Goal: Task Accomplishment & Management: Use online tool/utility

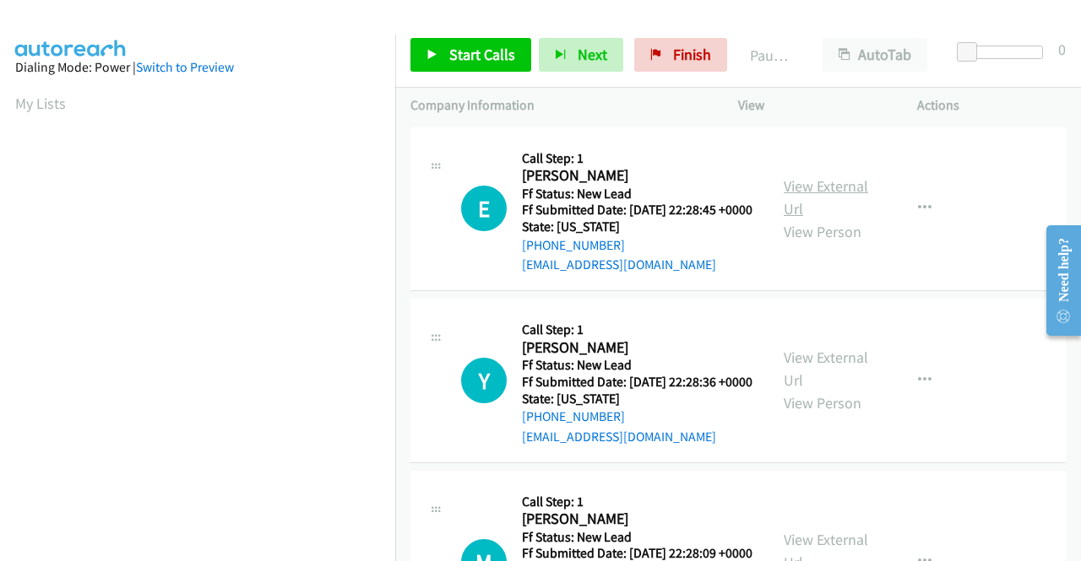
click at [842, 199] on link "View External Url" at bounding box center [825, 197] width 84 height 42
click at [826, 382] on link "View External Url" at bounding box center [825, 369] width 84 height 42
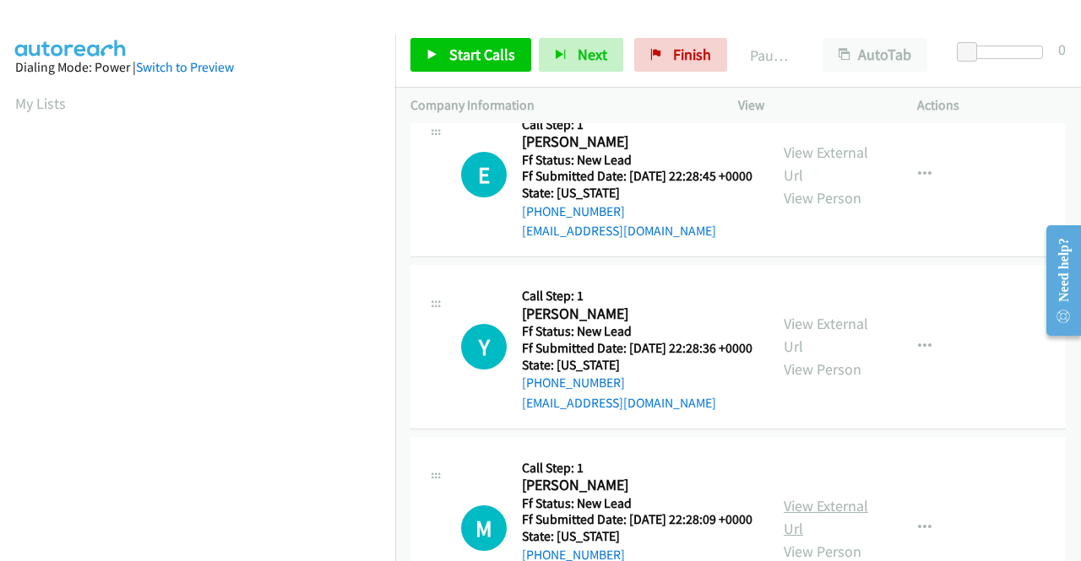
scroll to position [84, 0]
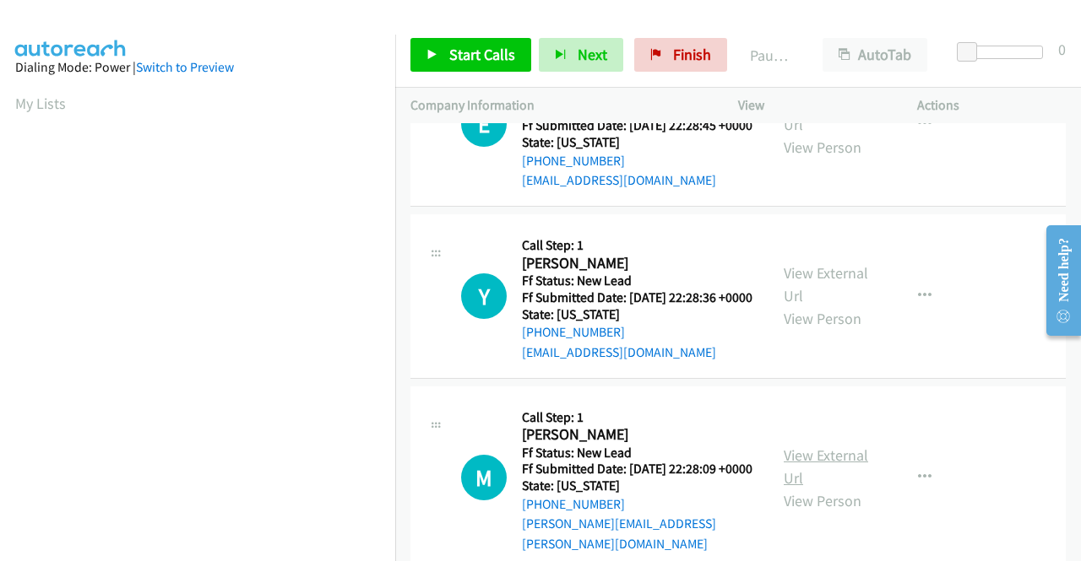
click at [813, 480] on link "View External Url" at bounding box center [825, 467] width 84 height 42
click at [485, 51] on span "Start Calls" at bounding box center [482, 54] width 66 height 19
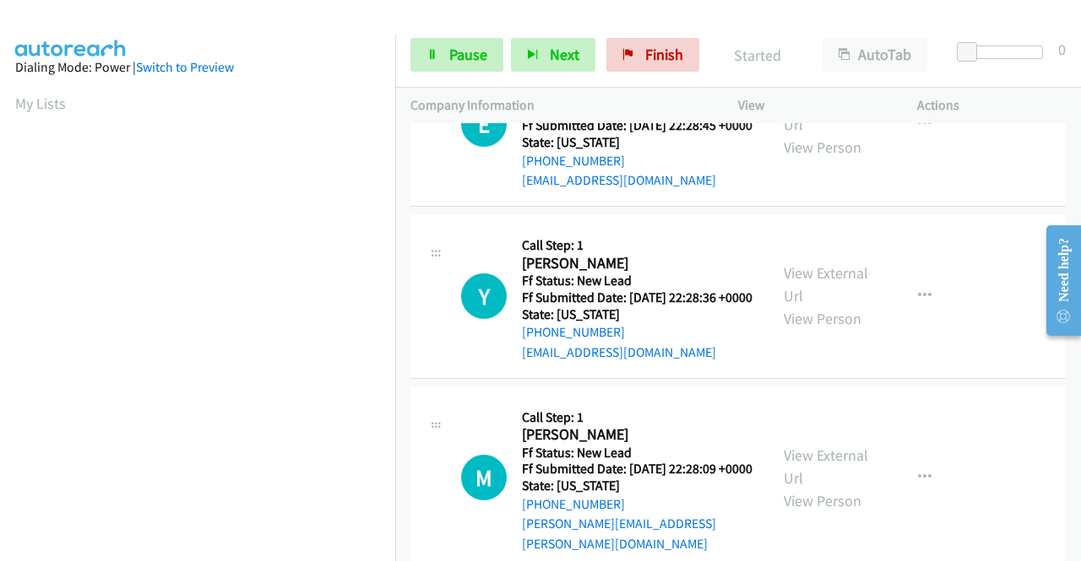
scroll to position [253, 0]
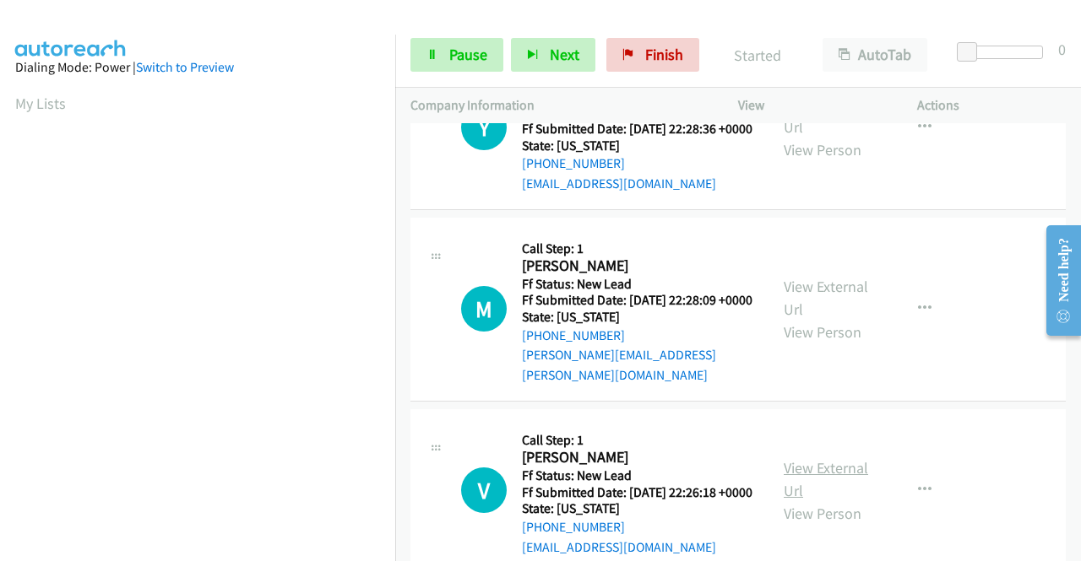
click at [841, 501] on link "View External Url" at bounding box center [825, 479] width 84 height 42
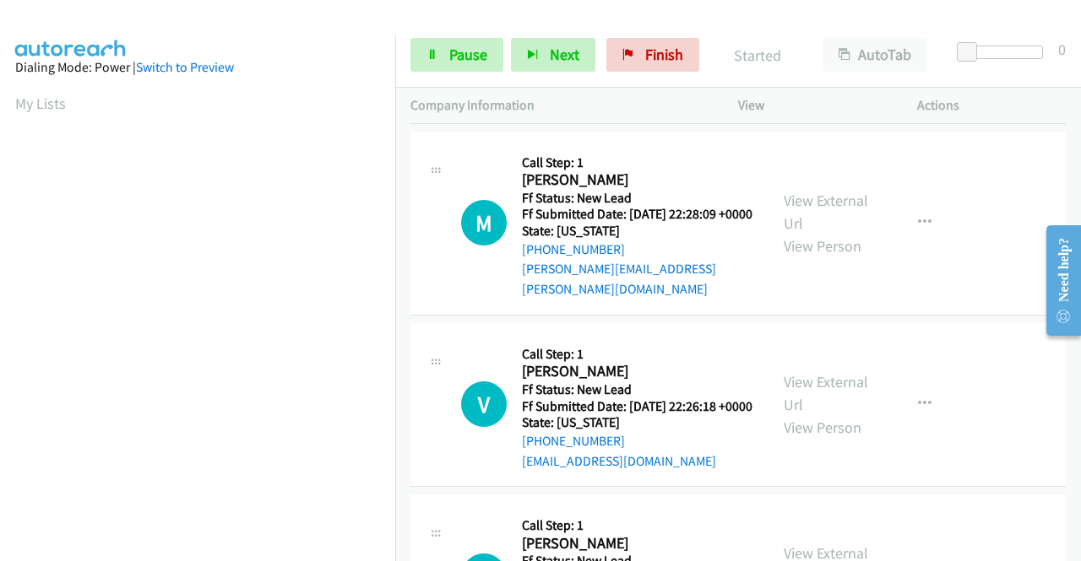
scroll to position [422, 0]
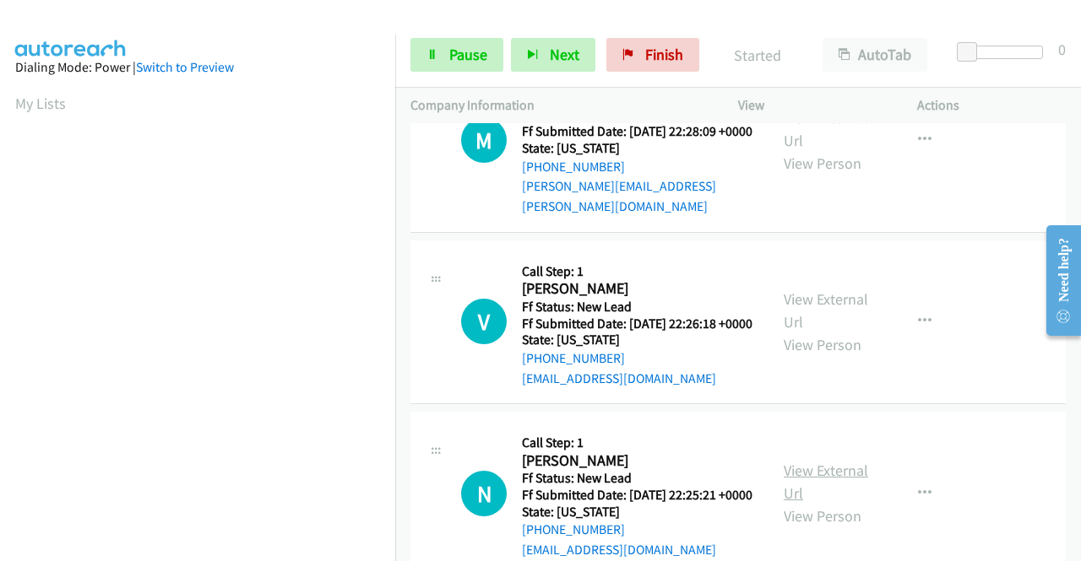
click at [829, 503] on link "View External Url" at bounding box center [825, 482] width 84 height 42
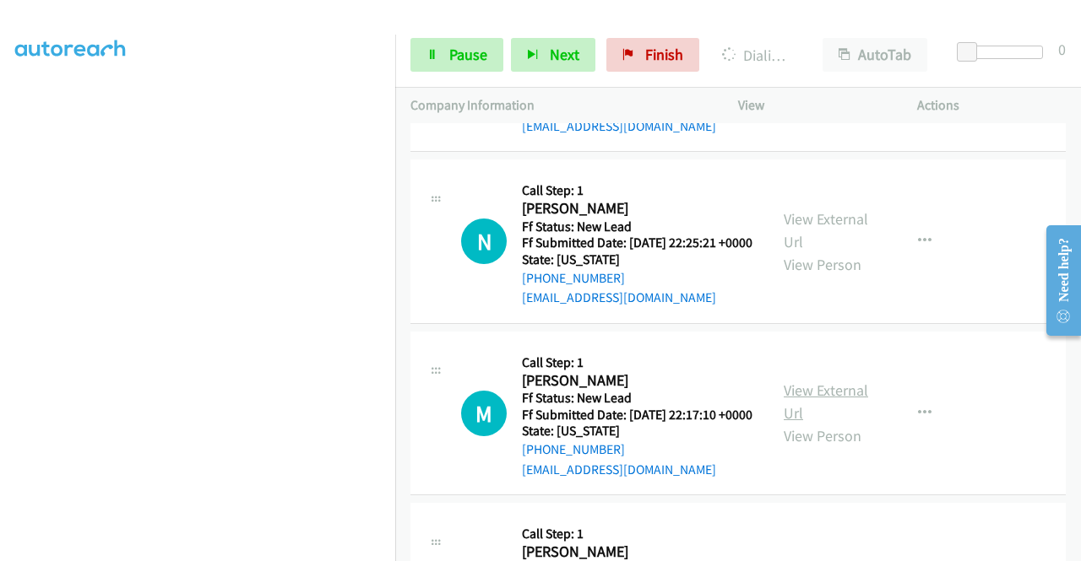
scroll to position [844, 0]
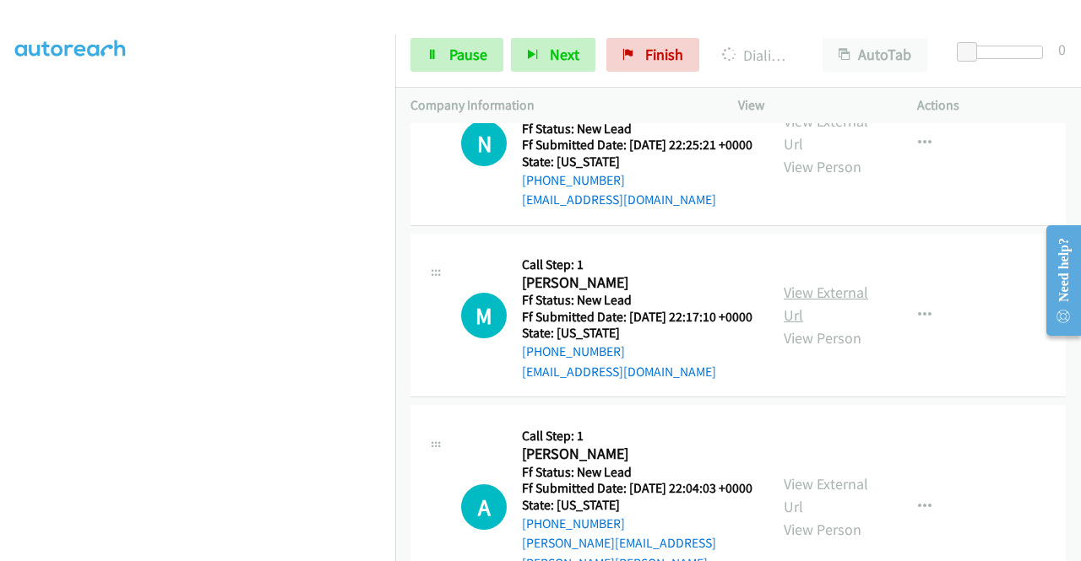
click at [834, 325] on link "View External Url" at bounding box center [825, 304] width 84 height 42
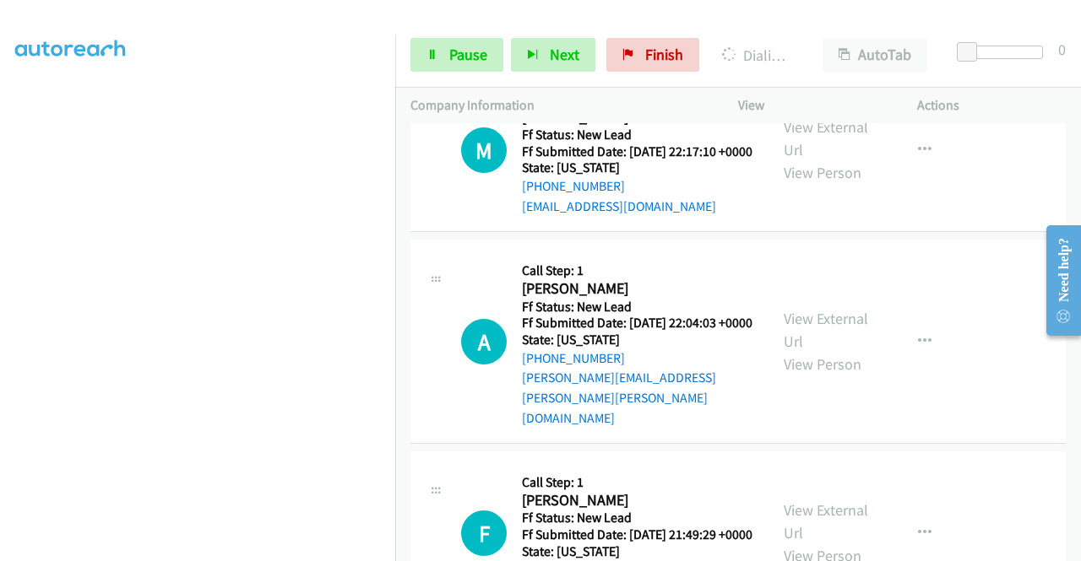
scroll to position [1013, 0]
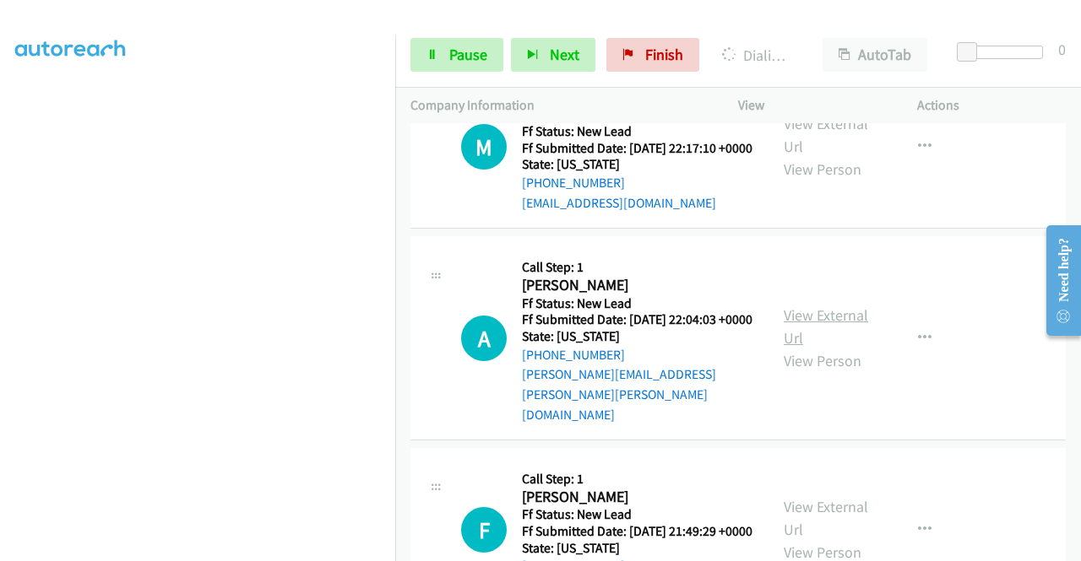
click at [797, 348] on link "View External Url" at bounding box center [825, 327] width 84 height 42
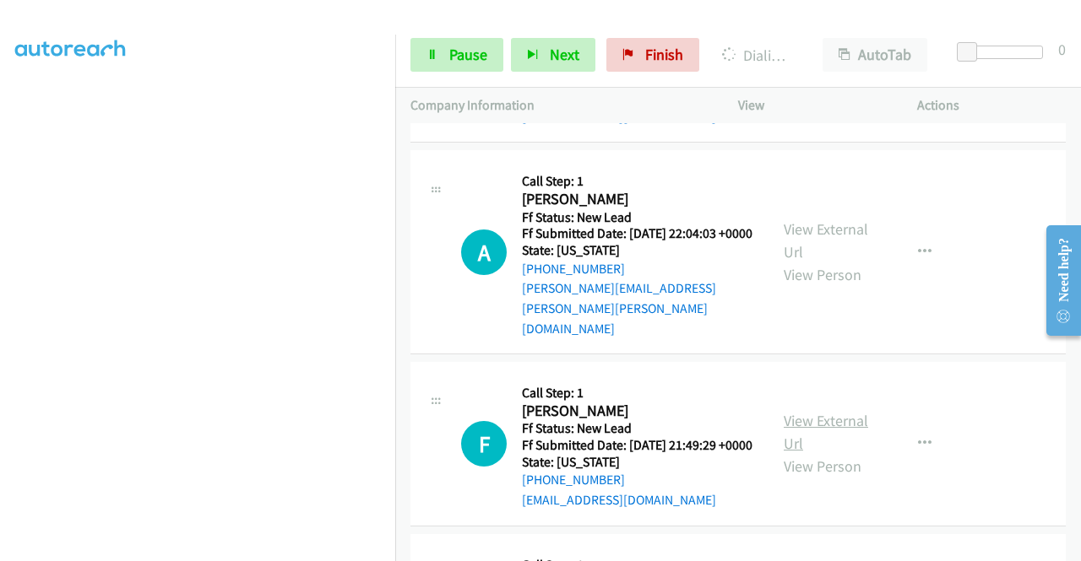
scroll to position [1182, 0]
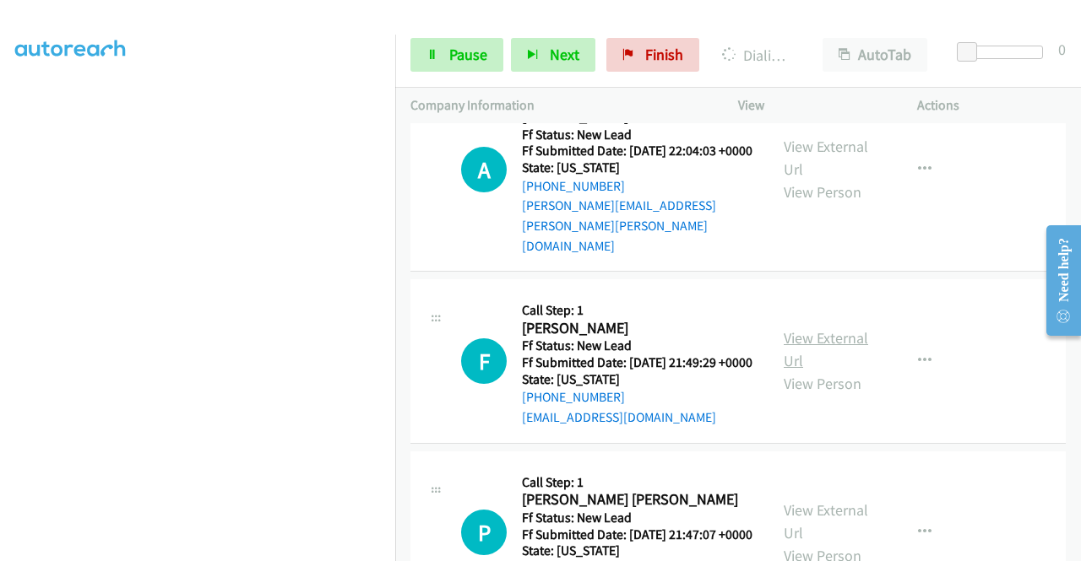
click at [812, 371] on link "View External Url" at bounding box center [825, 349] width 84 height 42
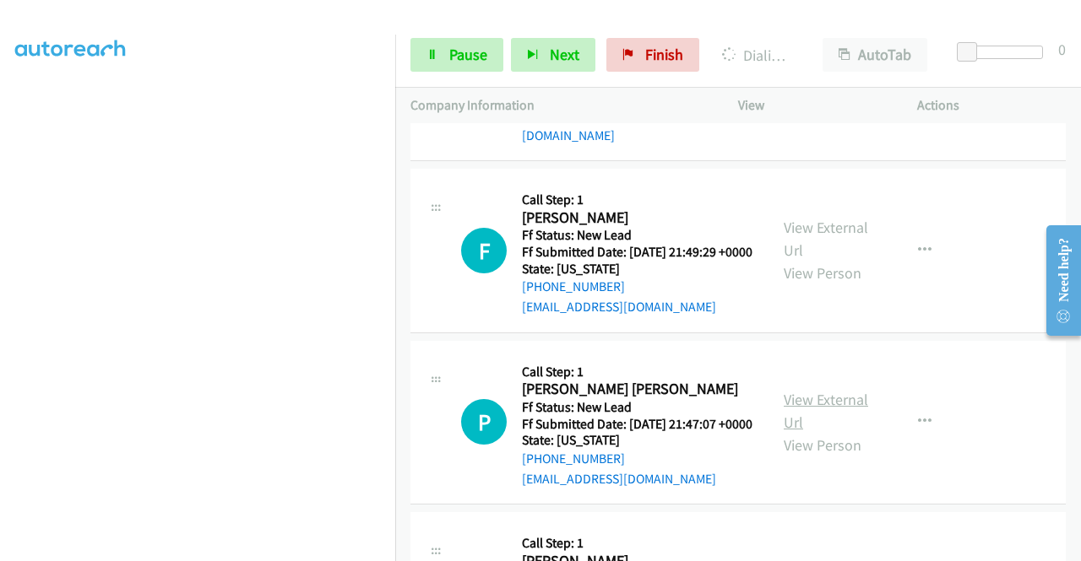
scroll to position [1351, 0]
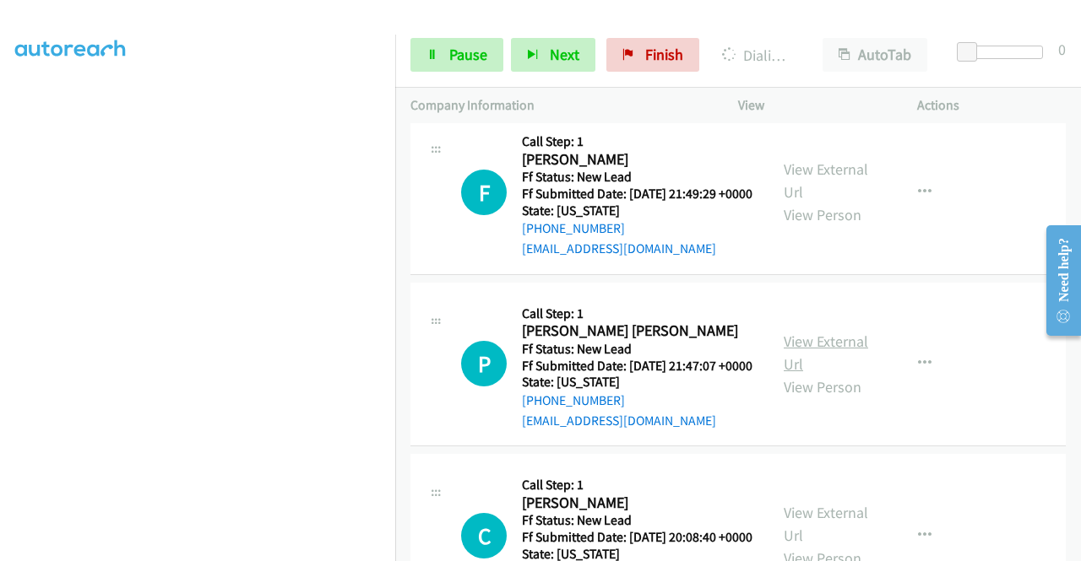
click at [807, 374] on link "View External Url" at bounding box center [825, 353] width 84 height 42
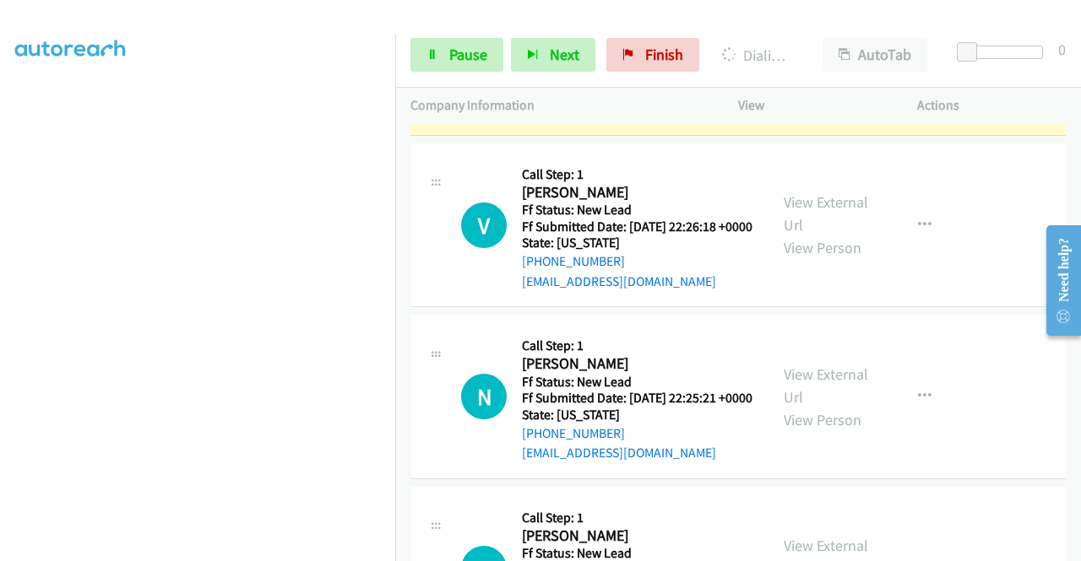
scroll to position [338, 0]
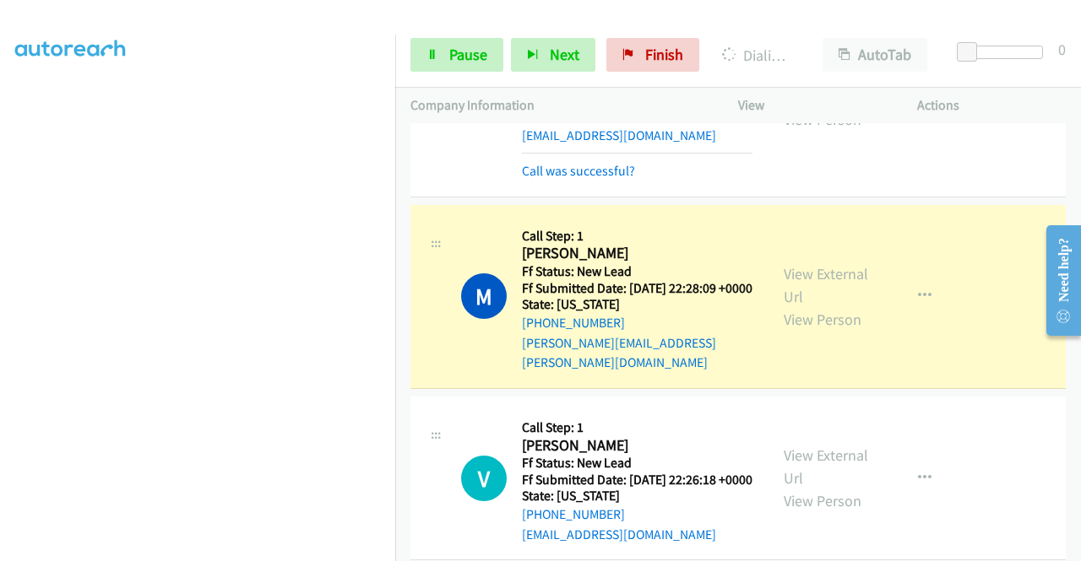
click at [1054, 173] on td "Y Callback Scheduled Call Step: 1 Yiseli Ramos America/Chicago Ff Status: New L…" at bounding box center [737, 97] width 685 height 208
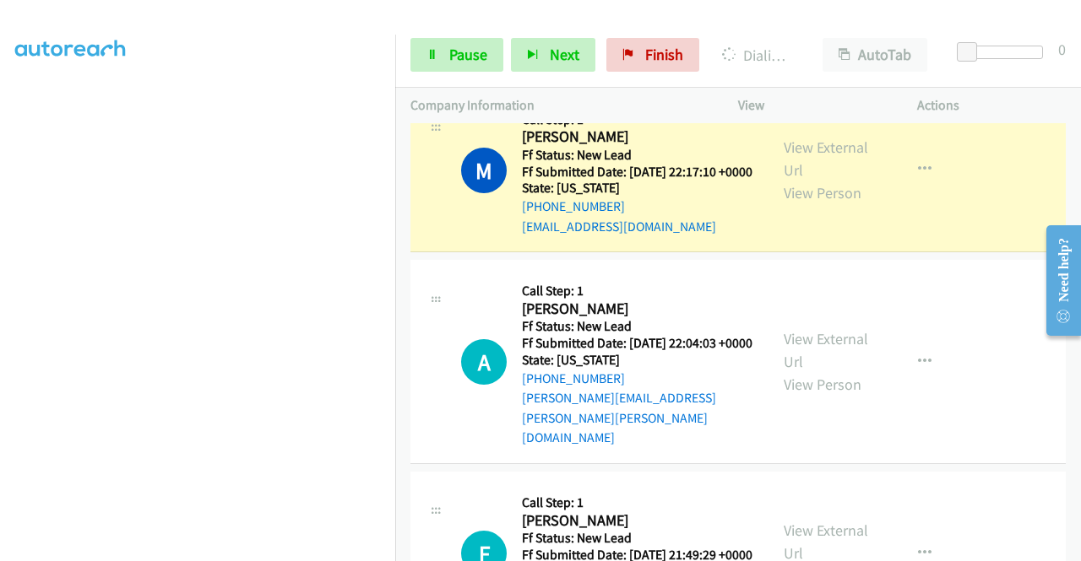
scroll to position [385, 0]
click at [456, 55] on span "Pause" at bounding box center [468, 54] width 38 height 19
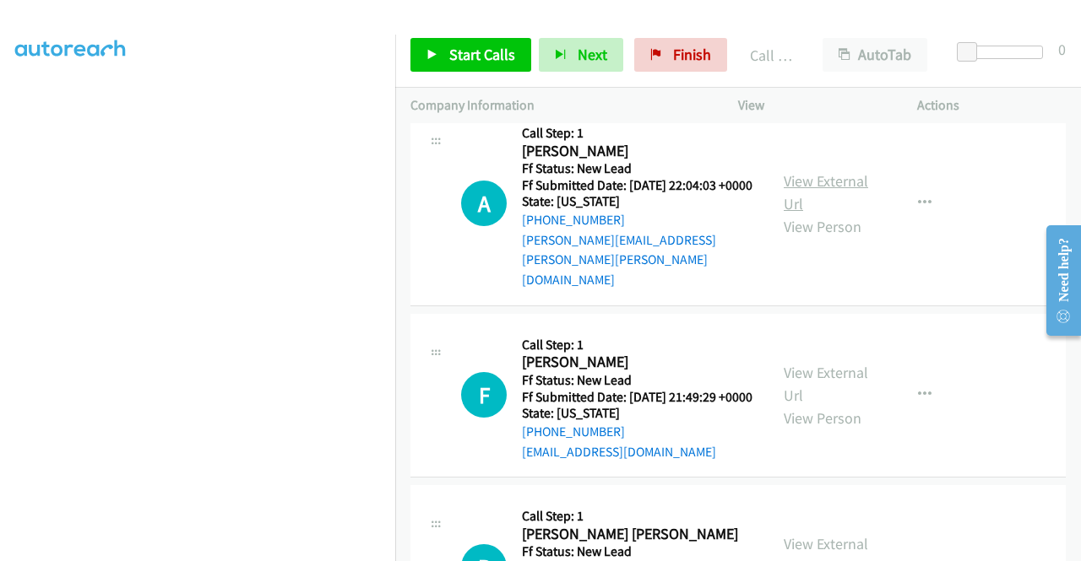
scroll to position [1266, 0]
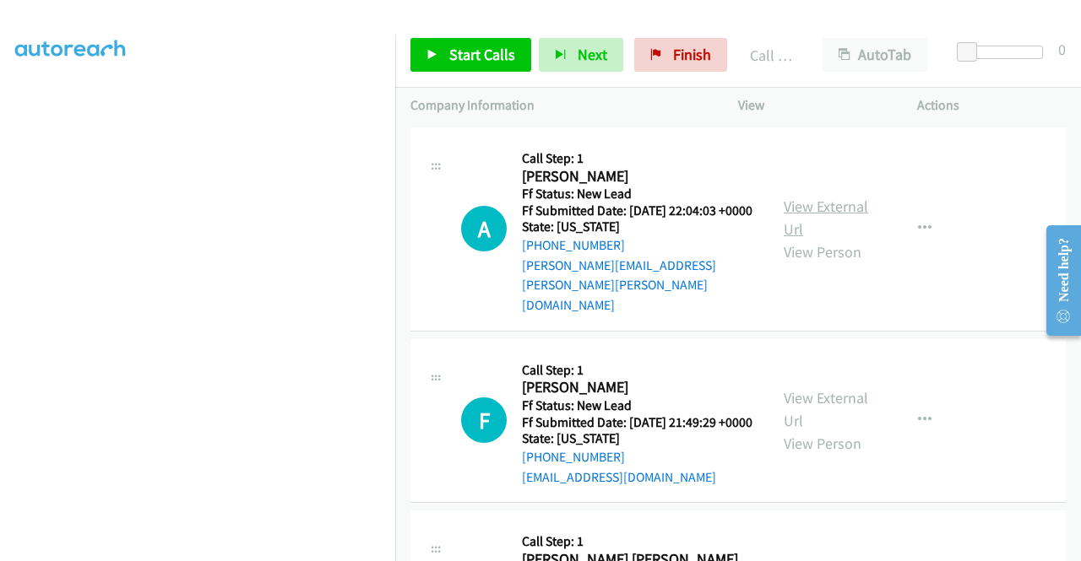
click at [821, 239] on link "View External Url" at bounding box center [825, 218] width 84 height 42
drag, startPoint x: 479, startPoint y: 46, endPoint x: 488, endPoint y: 68, distance: 22.7
click at [479, 46] on span "Start Calls" at bounding box center [482, 54] width 66 height 19
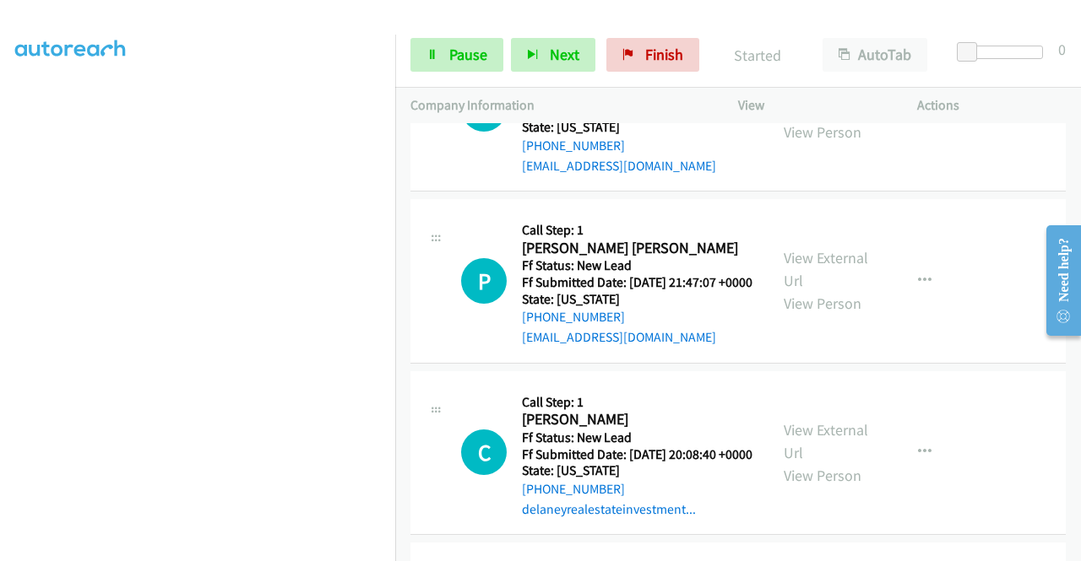
scroll to position [1604, 0]
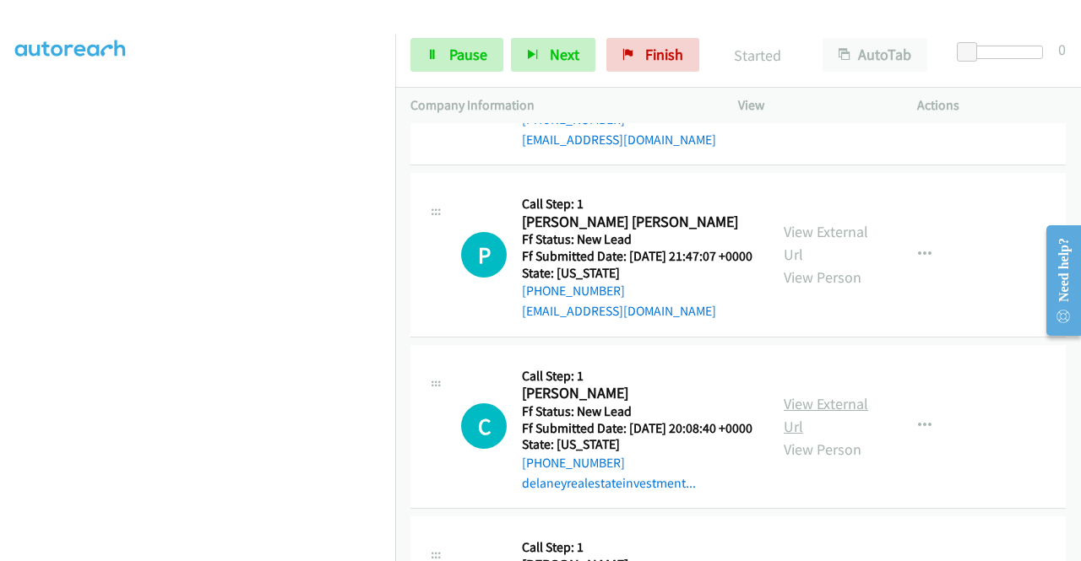
click at [829, 436] on link "View External Url" at bounding box center [825, 415] width 84 height 42
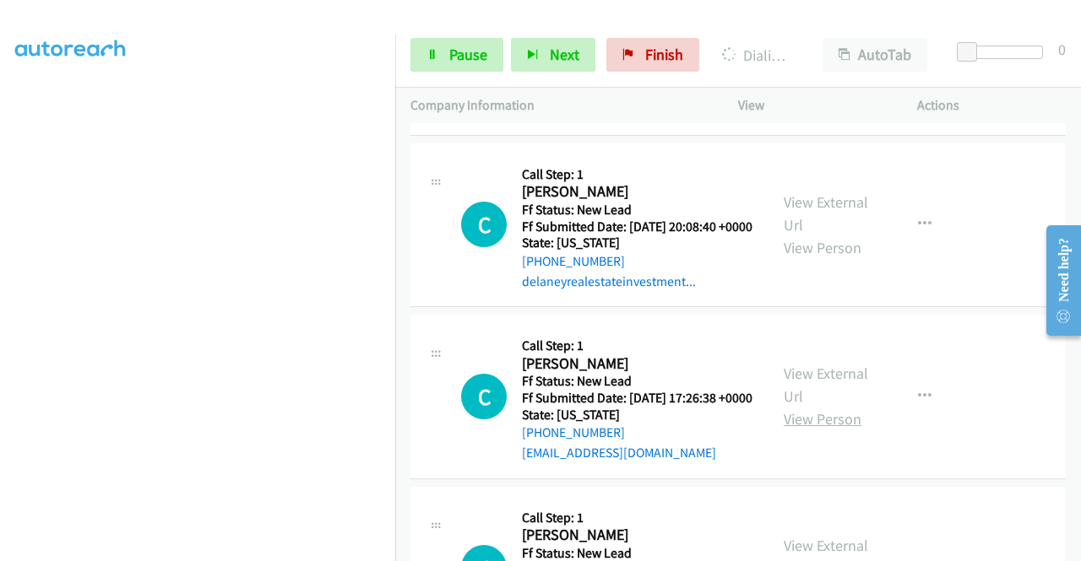
scroll to position [1857, 0]
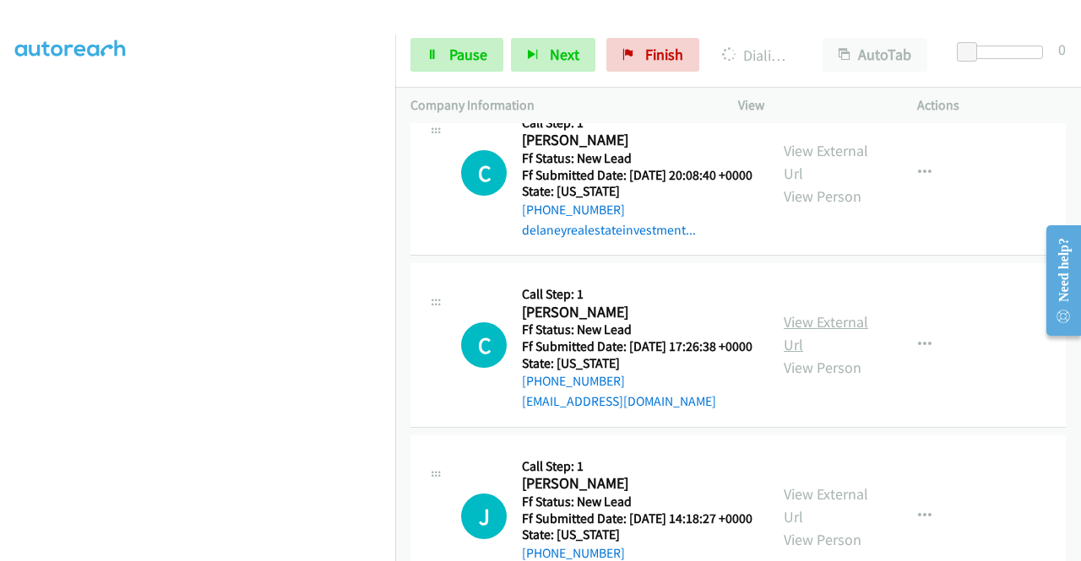
click at [829, 355] on link "View External Url" at bounding box center [825, 333] width 84 height 42
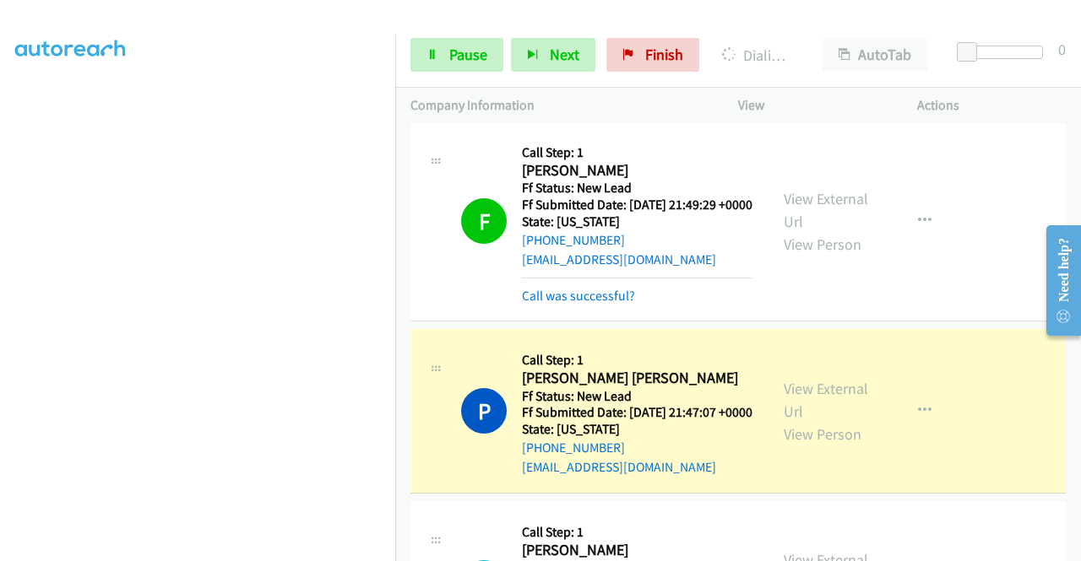
scroll to position [1688, 0]
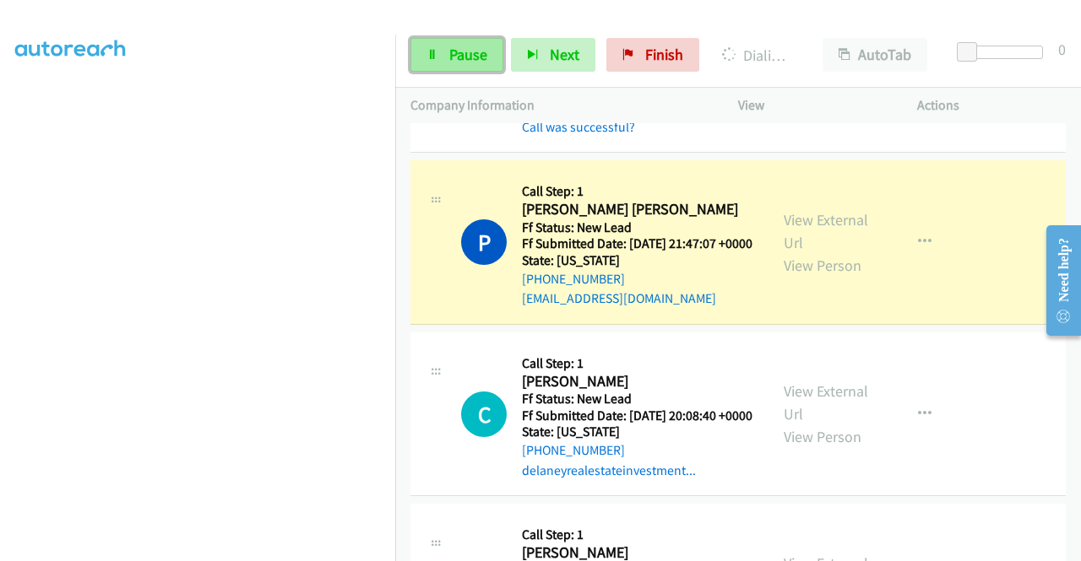
click at [458, 55] on span "Pause" at bounding box center [468, 54] width 38 height 19
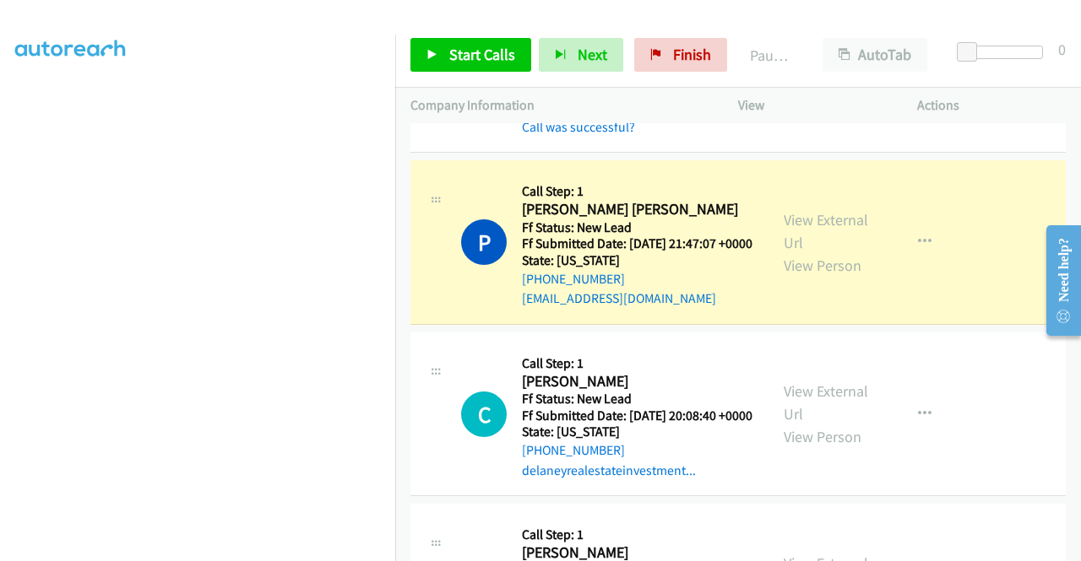
drag, startPoint x: 991, startPoint y: 416, endPoint x: 714, endPoint y: 398, distance: 277.5
click at [990, 416] on td "C Callback Scheduled Call Step: 1 Cale Delaney America/New_York Ff Status: New …" at bounding box center [737, 414] width 685 height 172
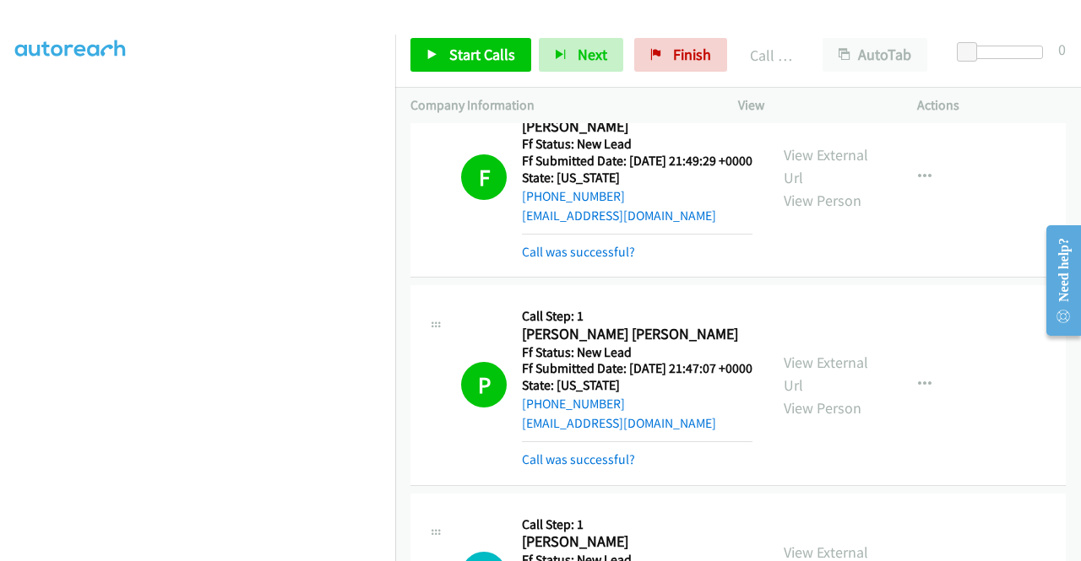
scroll to position [1537, 0]
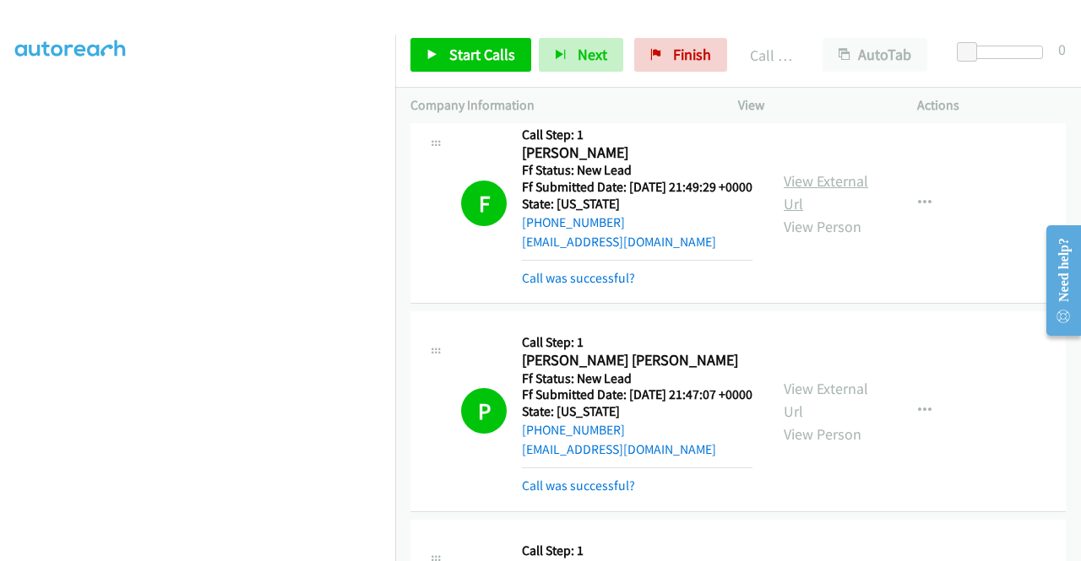
click at [824, 214] on link "View External Url" at bounding box center [825, 192] width 84 height 42
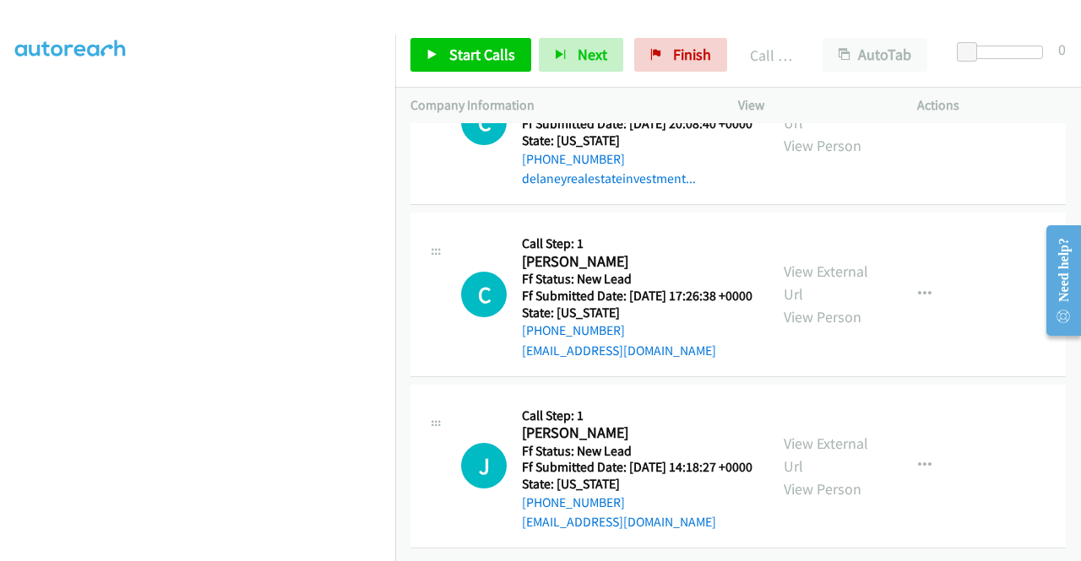
scroll to position [2161, 0]
click at [840, 434] on link "View External Url" at bounding box center [825, 455] width 84 height 42
click at [471, 67] on link "Start Calls" at bounding box center [470, 55] width 121 height 34
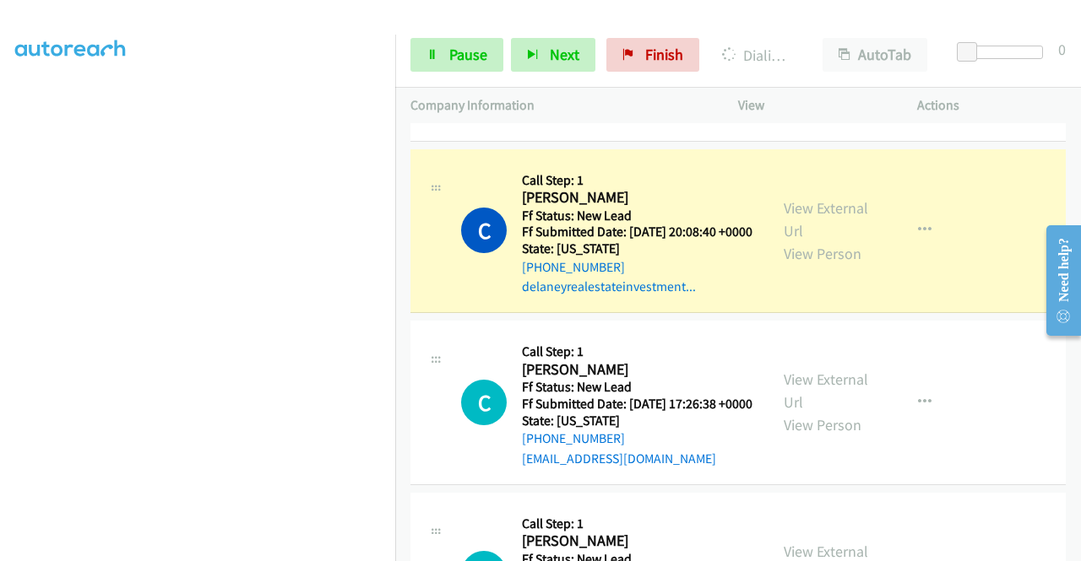
scroll to position [0, 0]
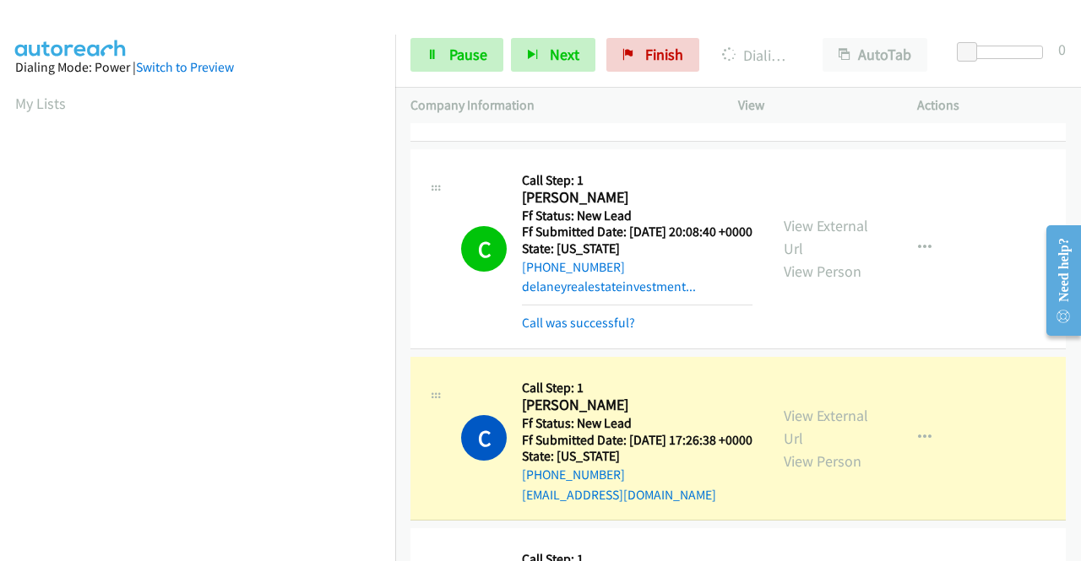
click at [958, 145] on td "P Callback Scheduled Call Step: 1 Petar Springford Neary America/Los_Angeles Ff…" at bounding box center [737, 42] width 685 height 208
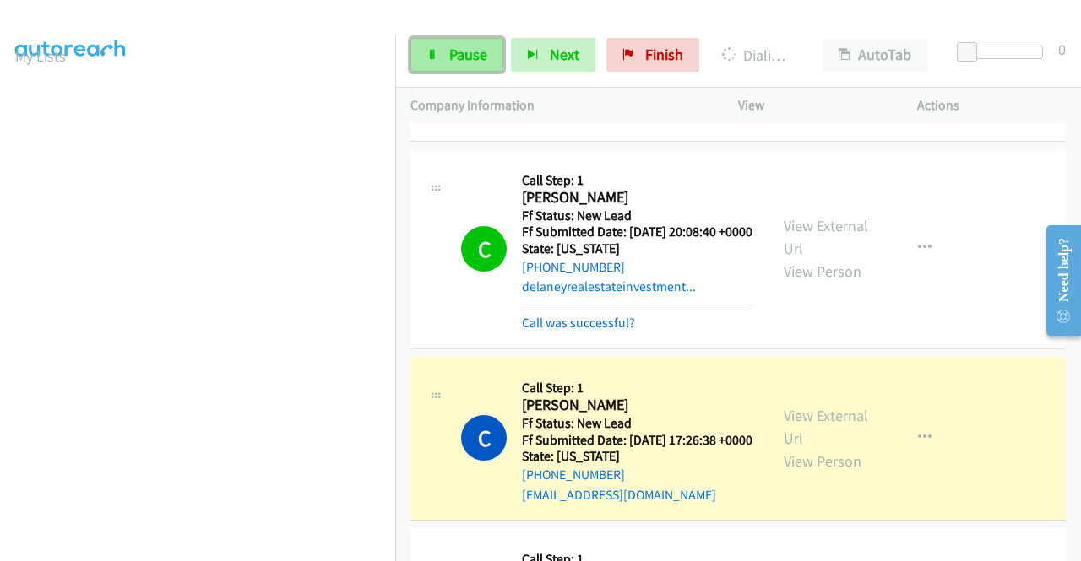
click at [446, 61] on link "Pause" at bounding box center [456, 55] width 93 height 34
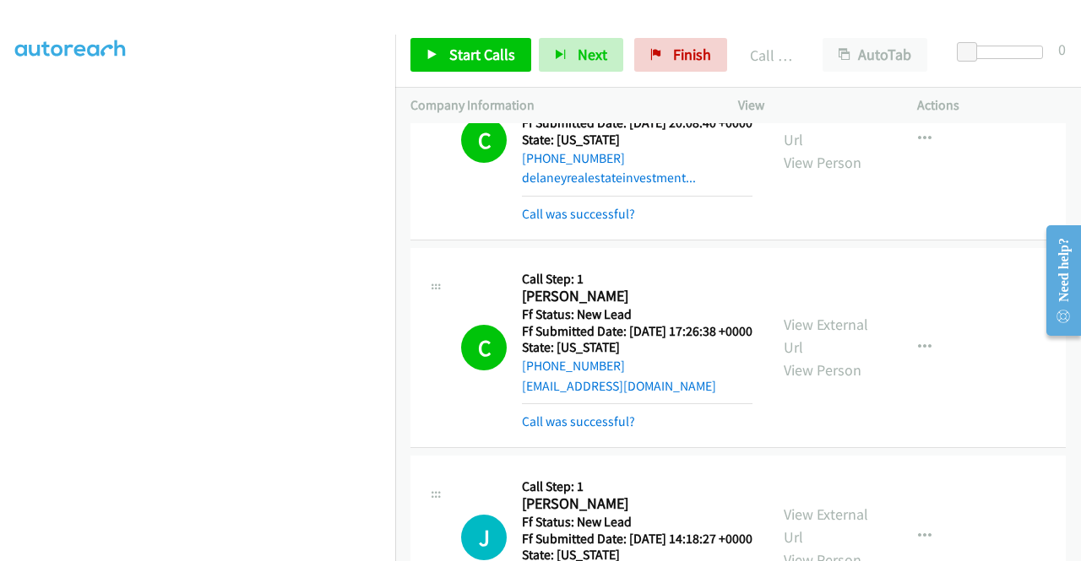
scroll to position [2233, 0]
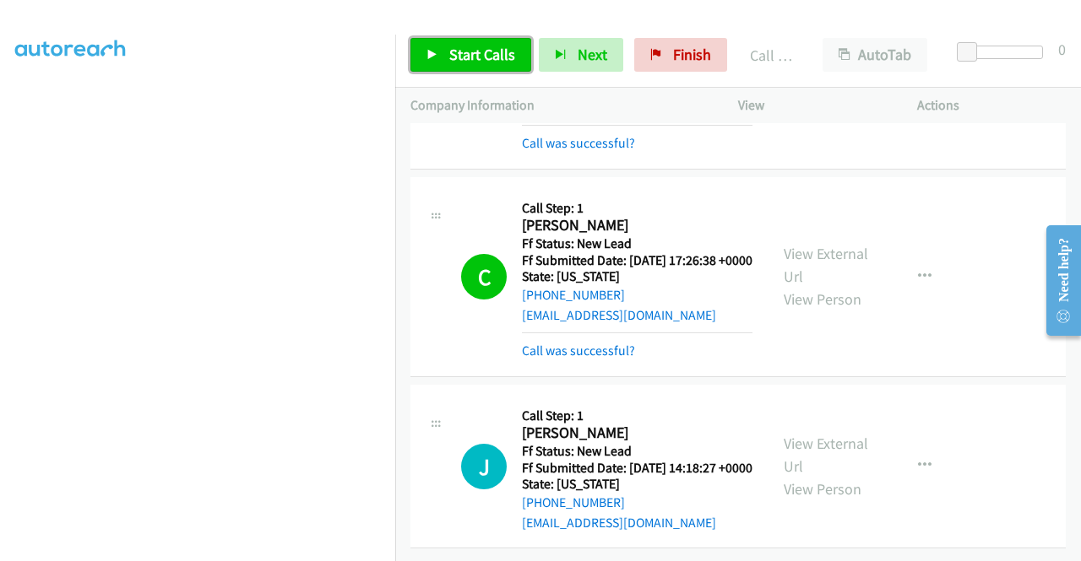
click at [485, 62] on span "Start Calls" at bounding box center [482, 54] width 66 height 19
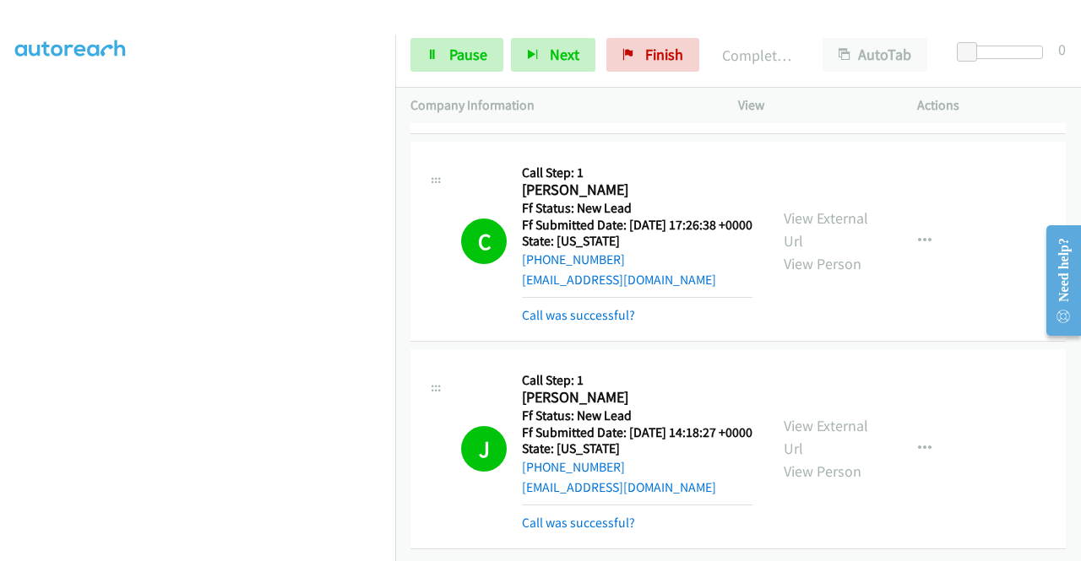
scroll to position [2345, 0]
click at [436, 67] on link "Pause" at bounding box center [456, 55] width 93 height 34
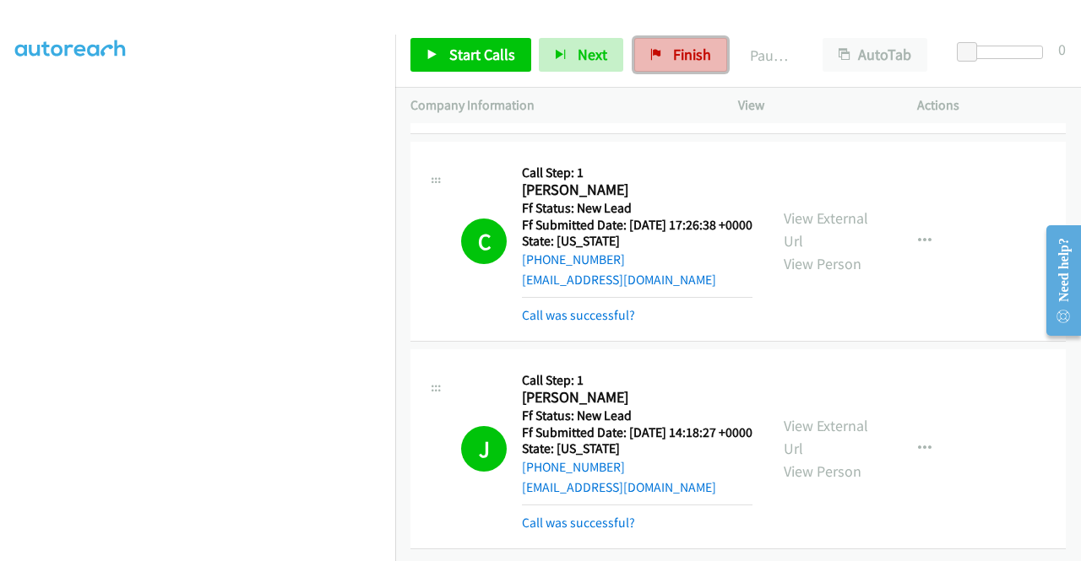
click at [704, 53] on span "Finish" at bounding box center [692, 54] width 38 height 19
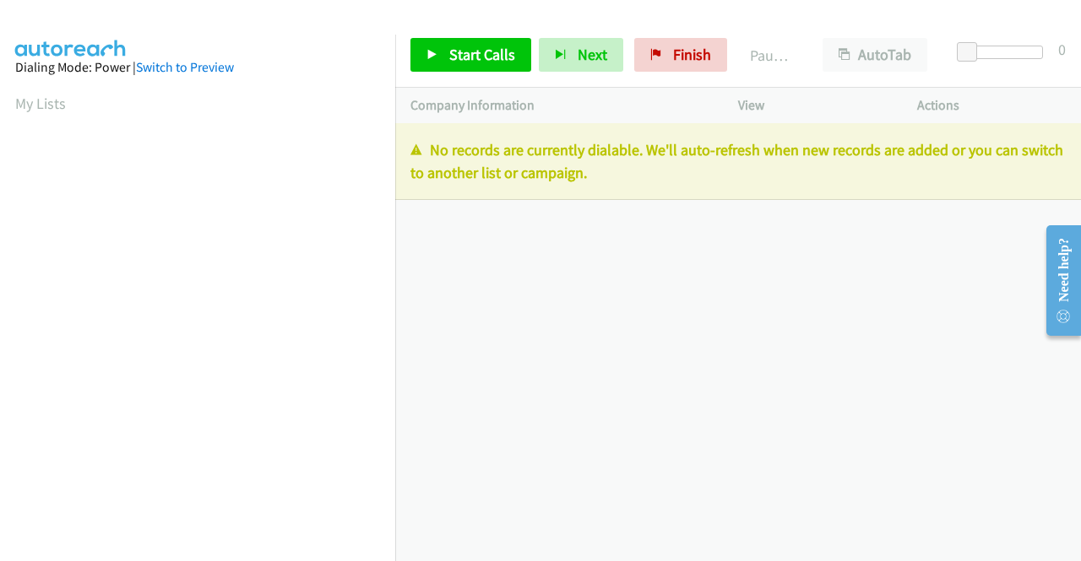
click at [947, 311] on div "+1 415-964-1034 Call failed - Please reload the list and try again The Callbar …" at bounding box center [737, 342] width 685 height 438
click at [662, 72] on div "Start Calls Pause Next Finish Paused AutoTab AutoTab 0" at bounding box center [737, 55] width 685 height 65
click at [657, 59] on link "Finish" at bounding box center [680, 55] width 93 height 34
click at [673, 51] on span "Finish" at bounding box center [692, 54] width 38 height 19
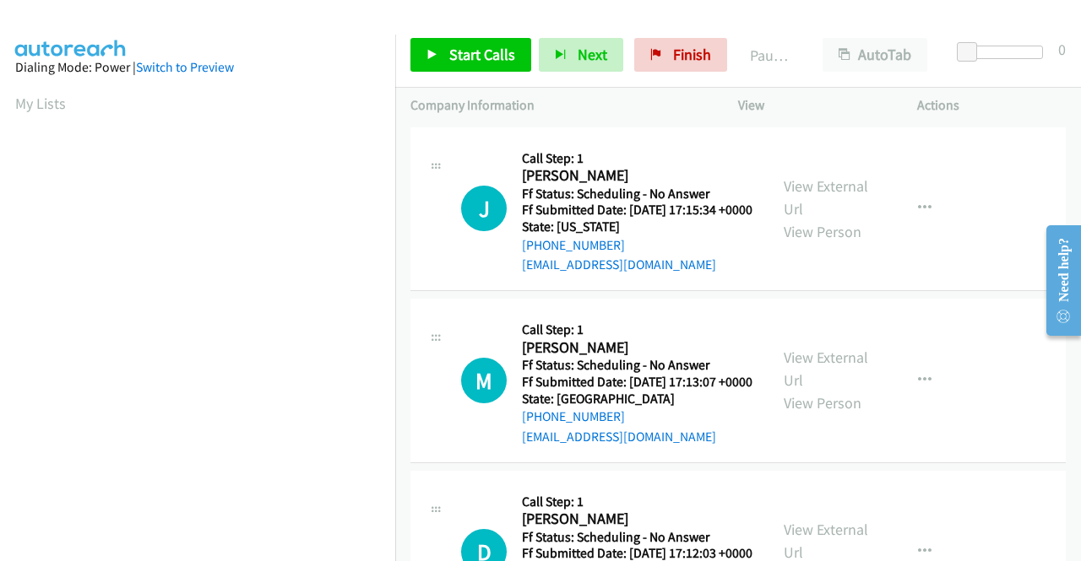
scroll to position [385, 0]
click at [815, 197] on link "View External Url" at bounding box center [825, 197] width 84 height 42
click at [842, 374] on link "View External Url" at bounding box center [825, 369] width 84 height 42
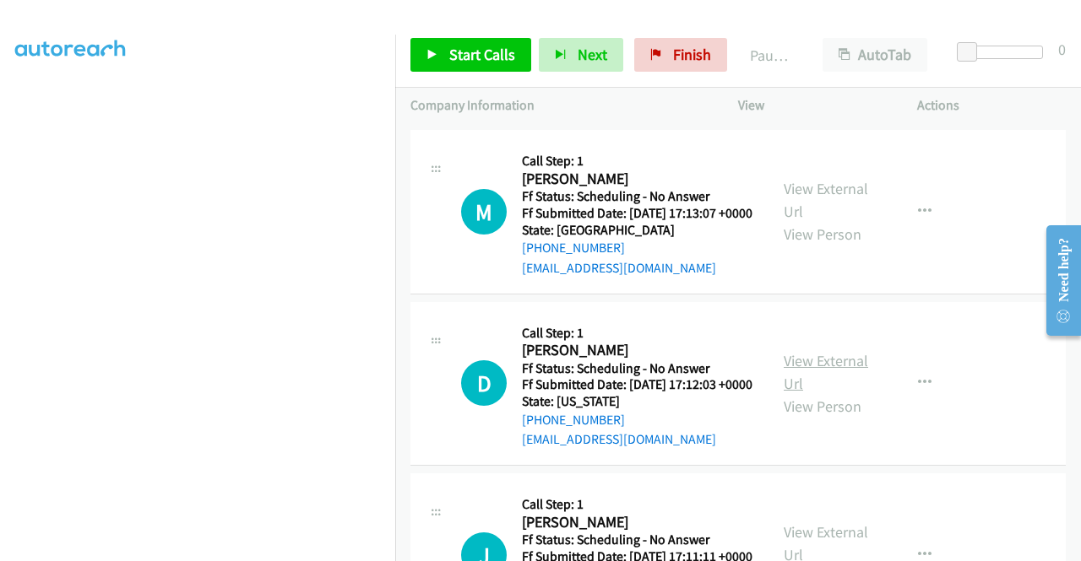
click at [832, 393] on link "View External Url" at bounding box center [825, 372] width 84 height 42
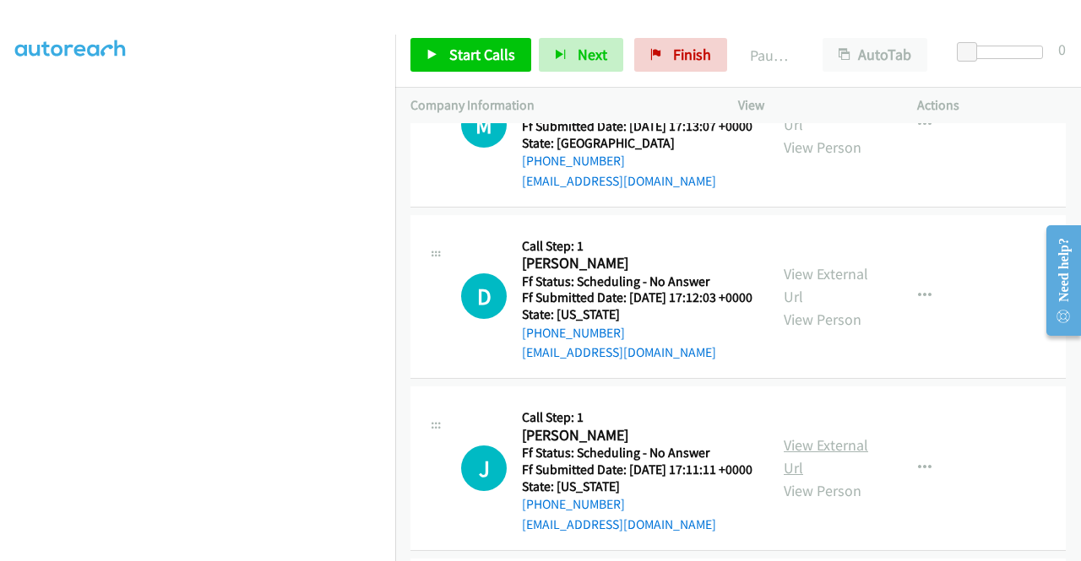
scroll to position [338, 0]
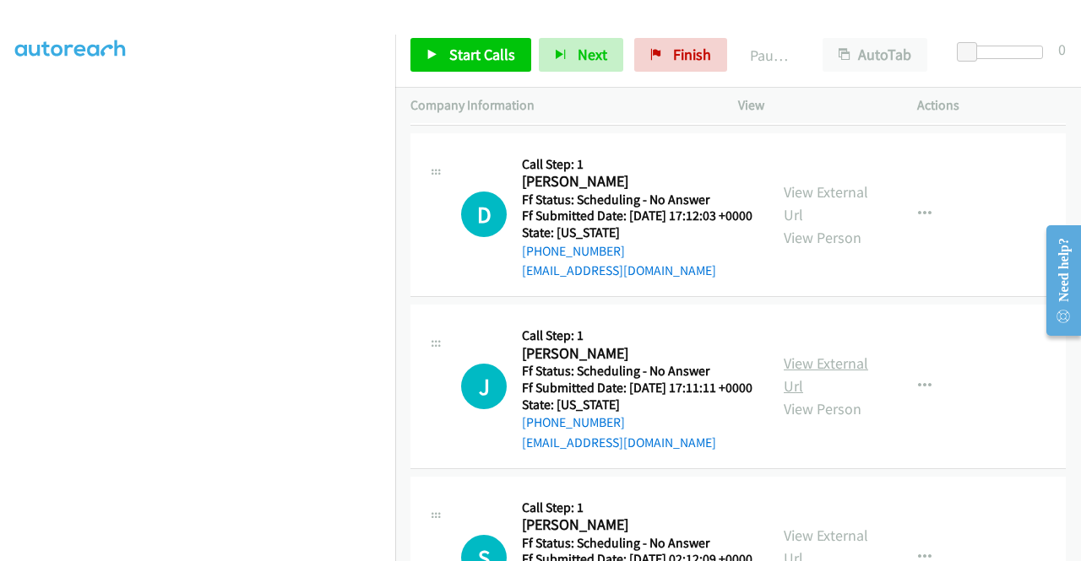
click at [830, 396] on link "View External Url" at bounding box center [825, 375] width 84 height 42
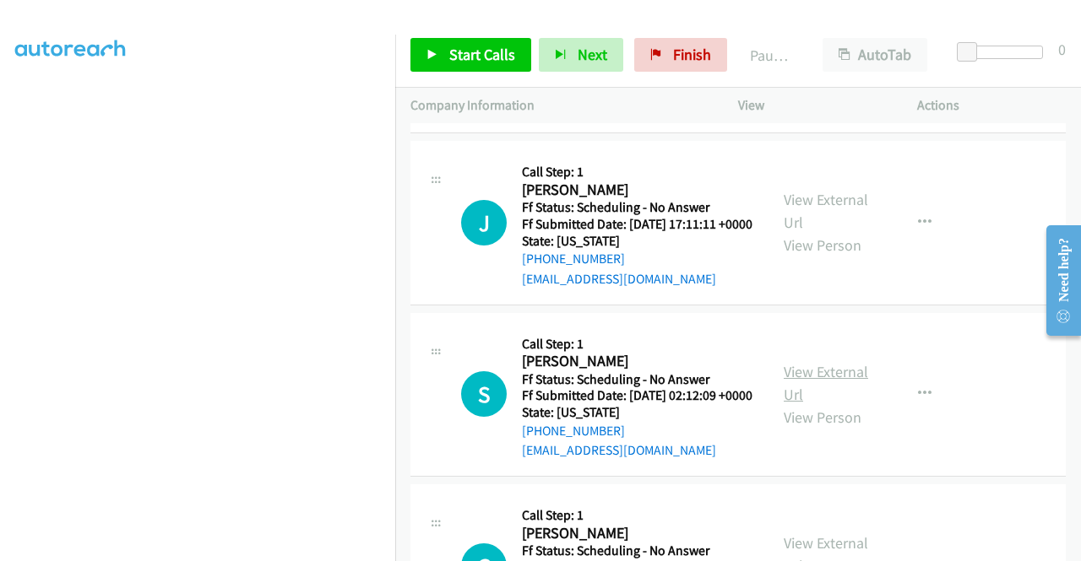
scroll to position [506, 0]
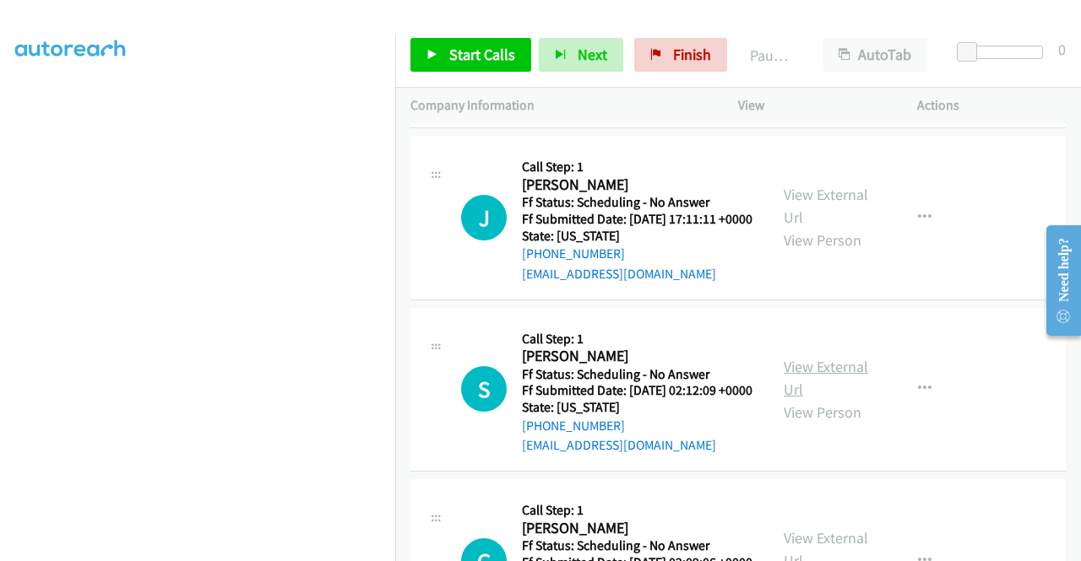
click at [804, 399] on link "View External Url" at bounding box center [825, 378] width 84 height 42
click at [439, 64] on link "Start Calls" at bounding box center [470, 55] width 121 height 34
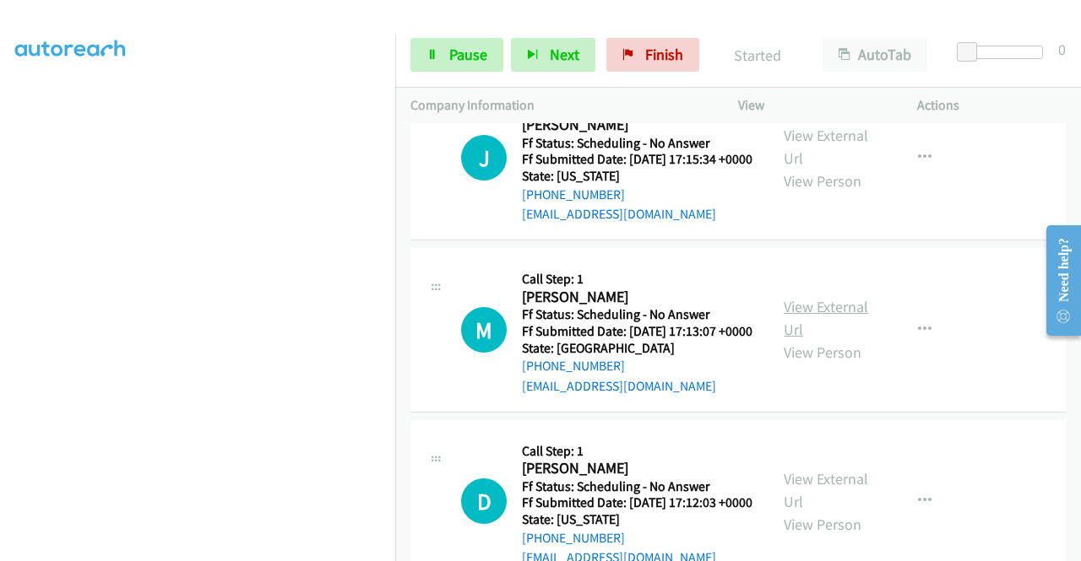
scroll to position [0, 0]
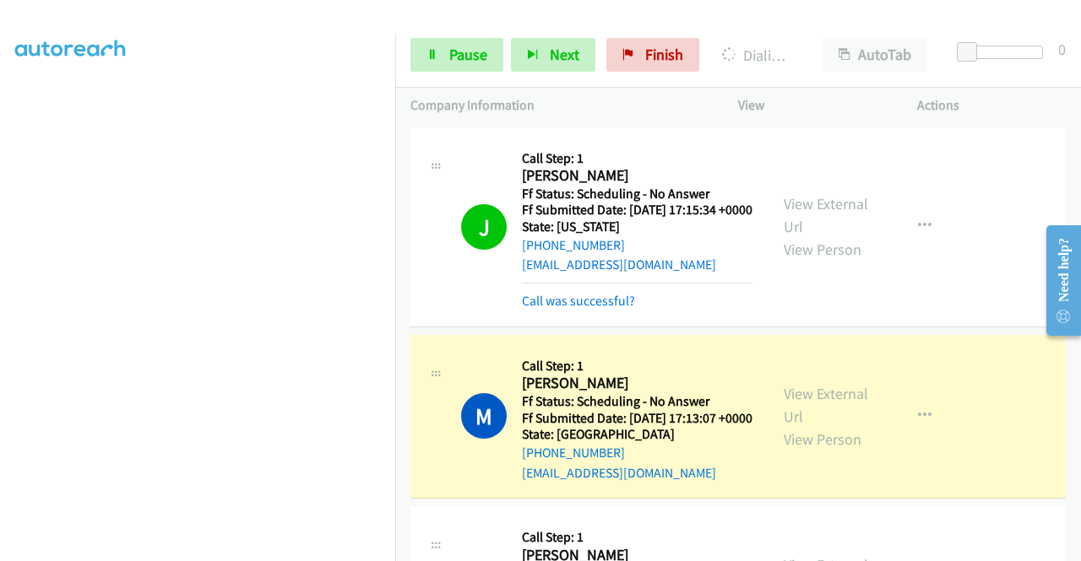
click at [398, 503] on td "M Callback Scheduled Call Step: 1 Maria Reyes Perez America/New_York Ff Status:…" at bounding box center [737, 417] width 685 height 172
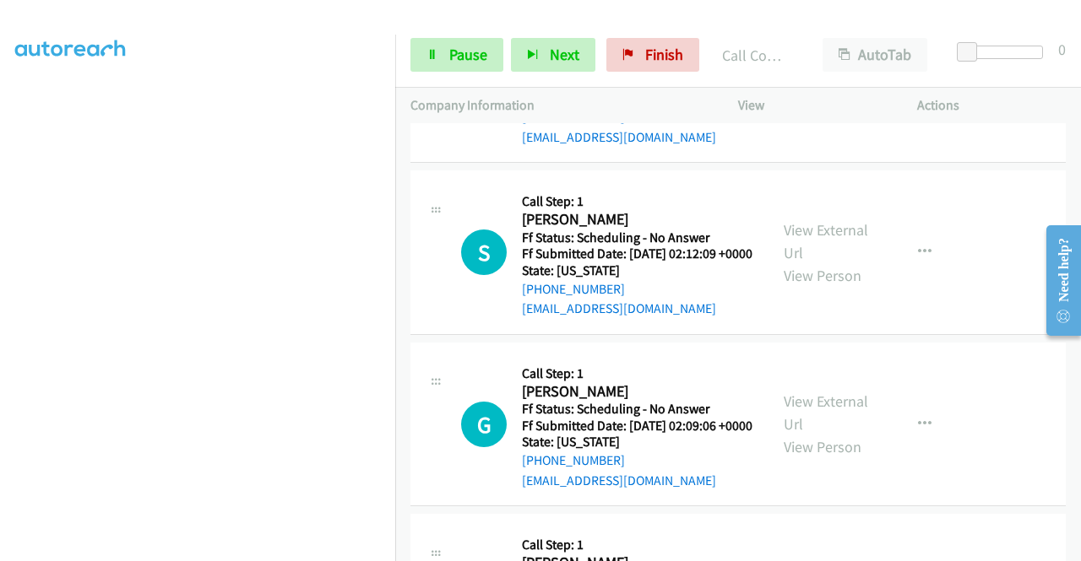
scroll to position [760, 0]
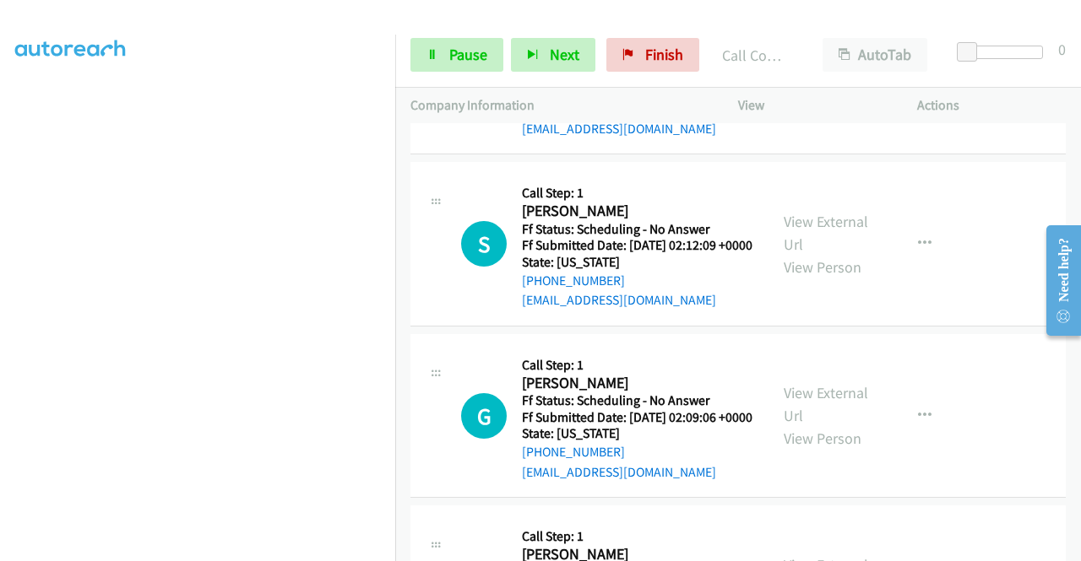
click at [824, 450] on div "View External Url View Person" at bounding box center [827, 416] width 88 height 68
click at [823, 425] on link "View External Url" at bounding box center [825, 404] width 84 height 42
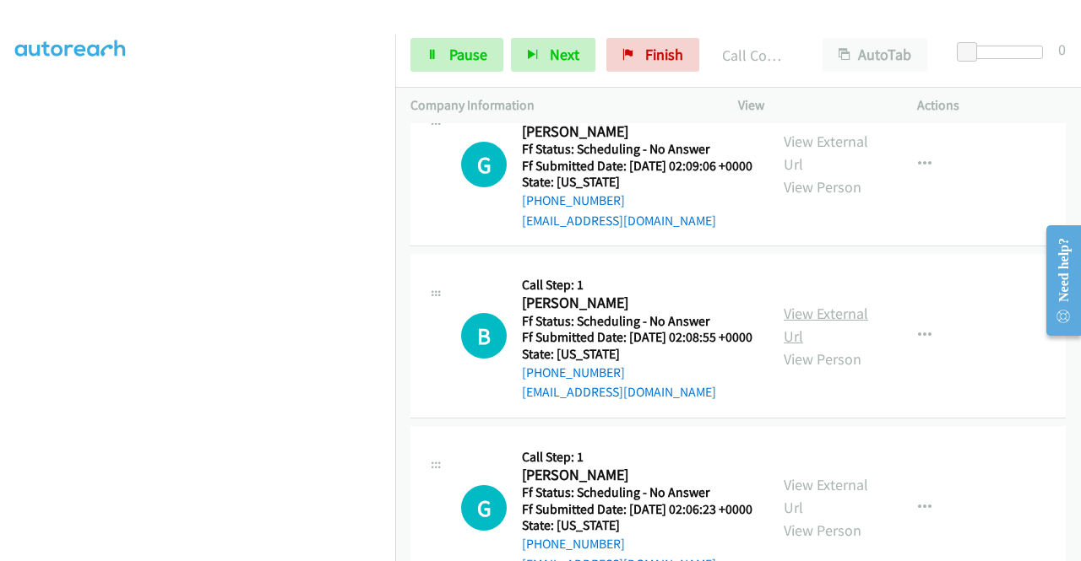
scroll to position [1013, 0]
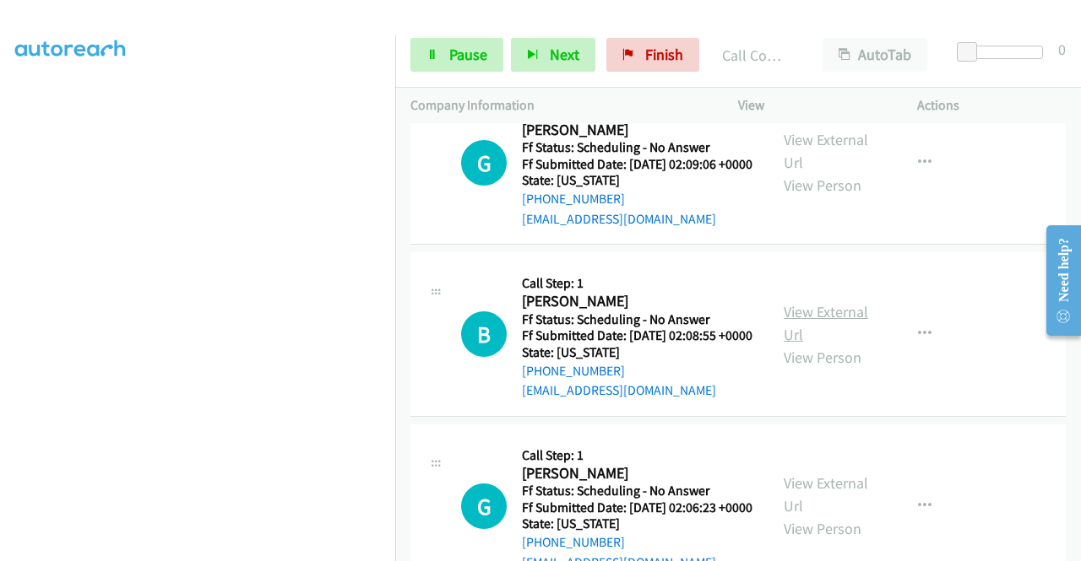
click at [796, 344] on link "View External Url" at bounding box center [825, 323] width 84 height 42
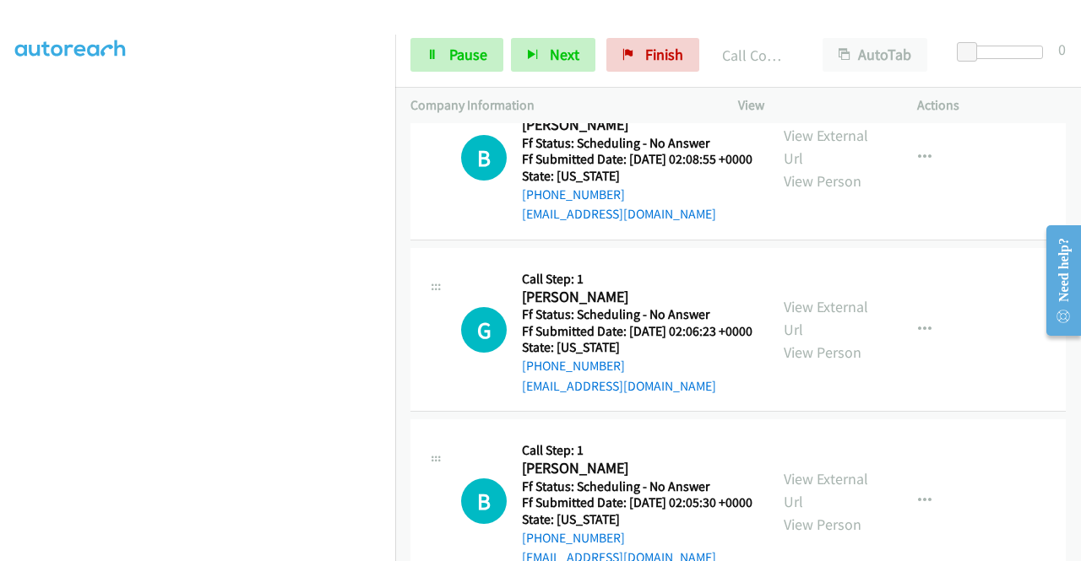
scroll to position [1266, 0]
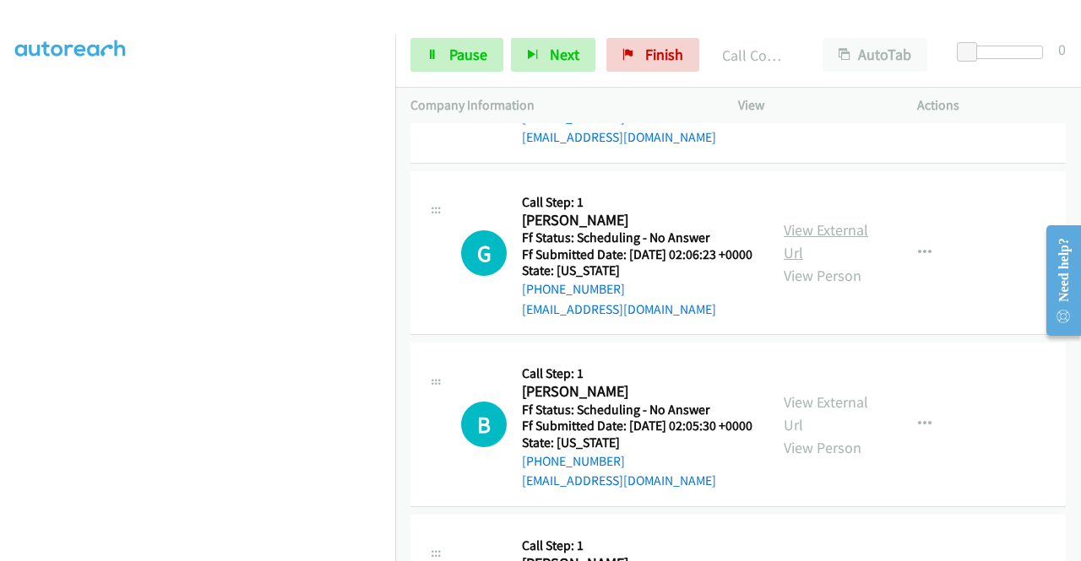
click at [804, 263] on link "View External Url" at bounding box center [825, 241] width 84 height 42
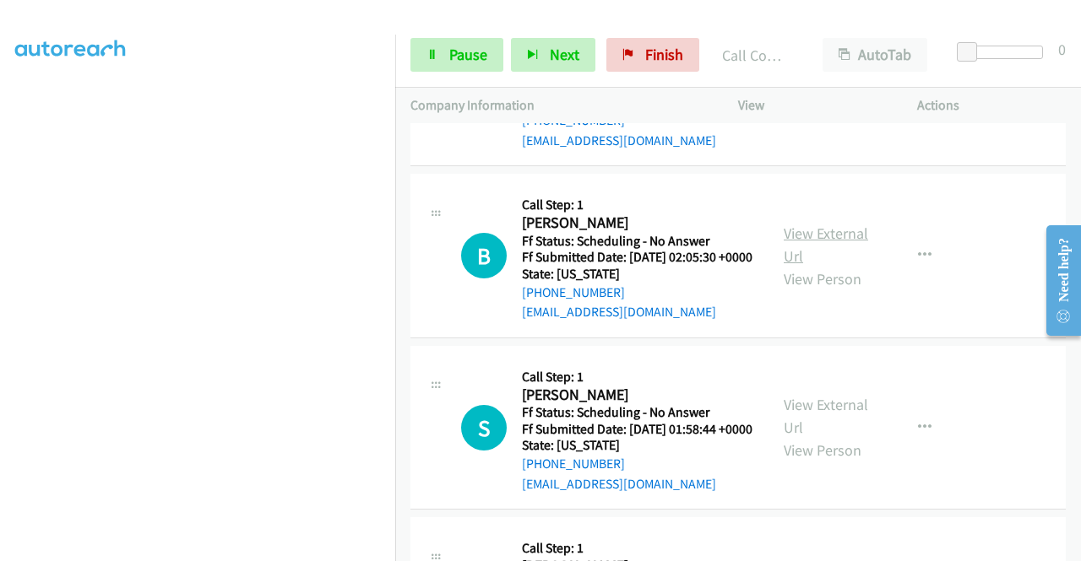
click at [811, 266] on link "View External Url" at bounding box center [825, 245] width 84 height 42
click at [992, 168] on div "G Callback Scheduled Call Step: 1 Guillaume Egger America/Los_Angeles Ff Status…" at bounding box center [737, 85] width 655 height 165
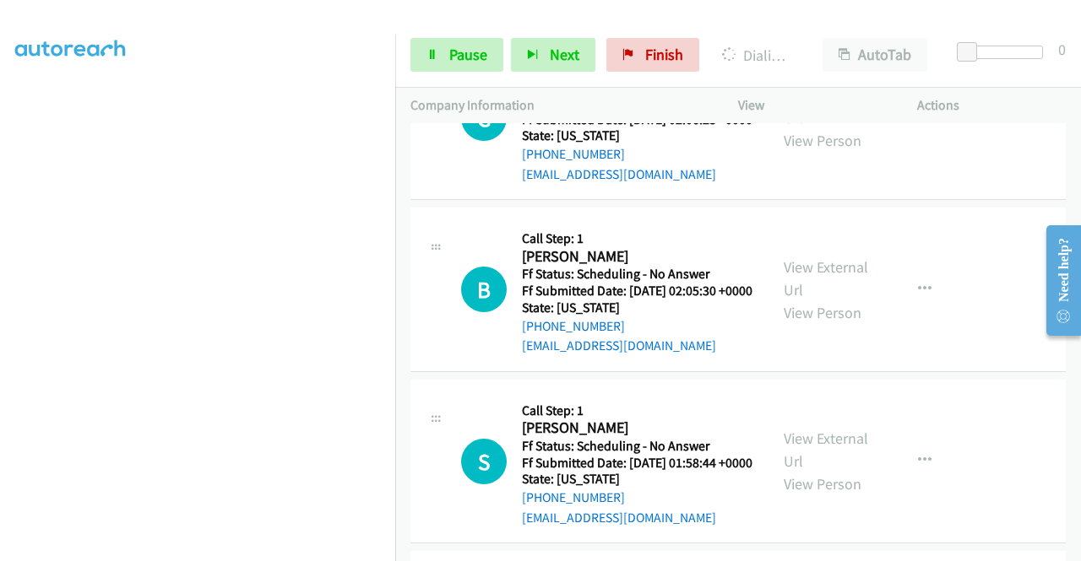
scroll to position [1590, 0]
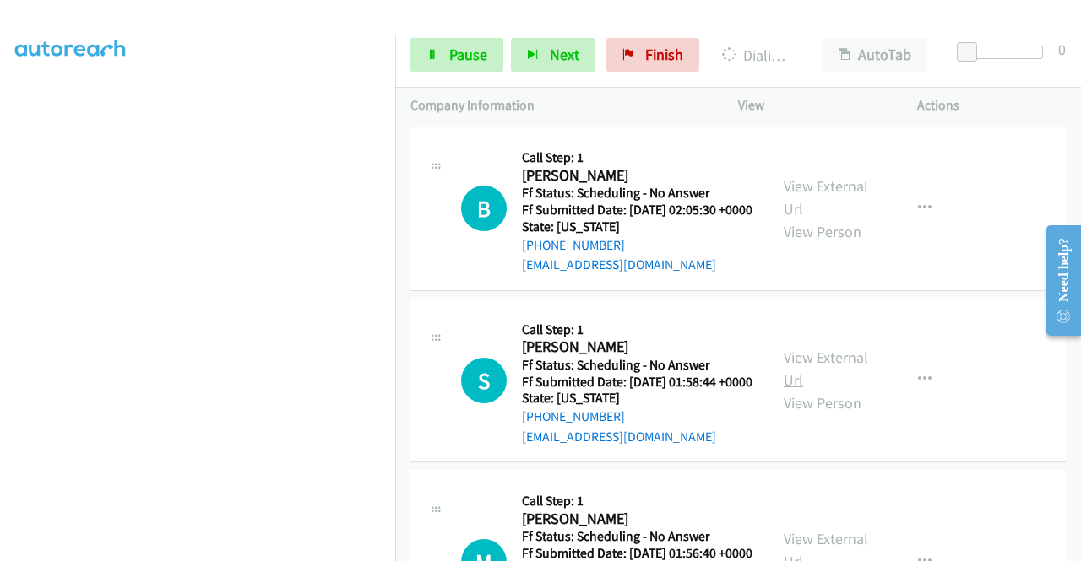
click at [852, 390] on link "View External Url" at bounding box center [825, 369] width 84 height 42
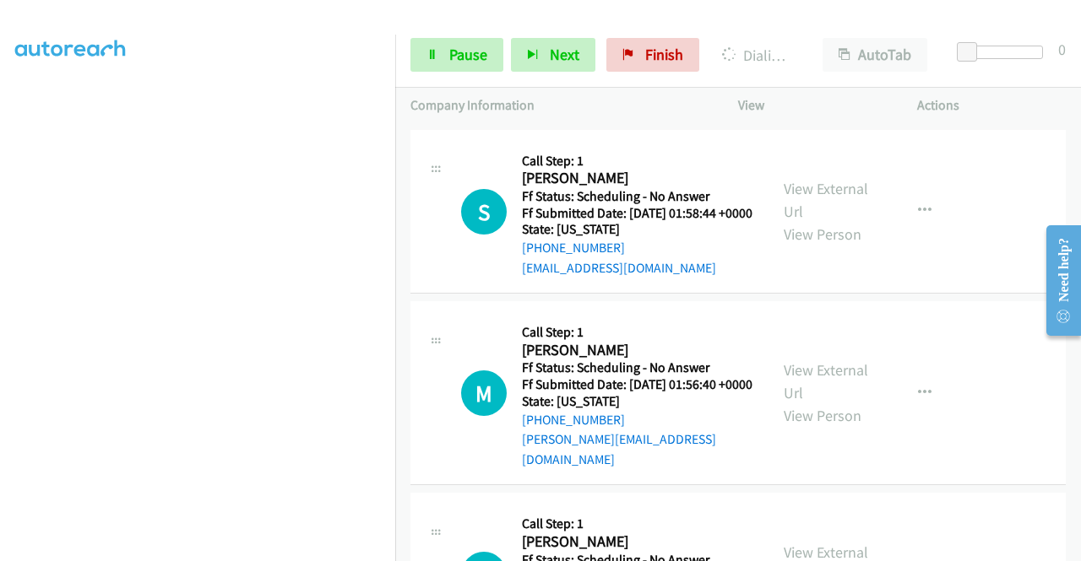
scroll to position [1759, 0]
click at [829, 403] on link "View External Url" at bounding box center [825, 381] width 84 height 42
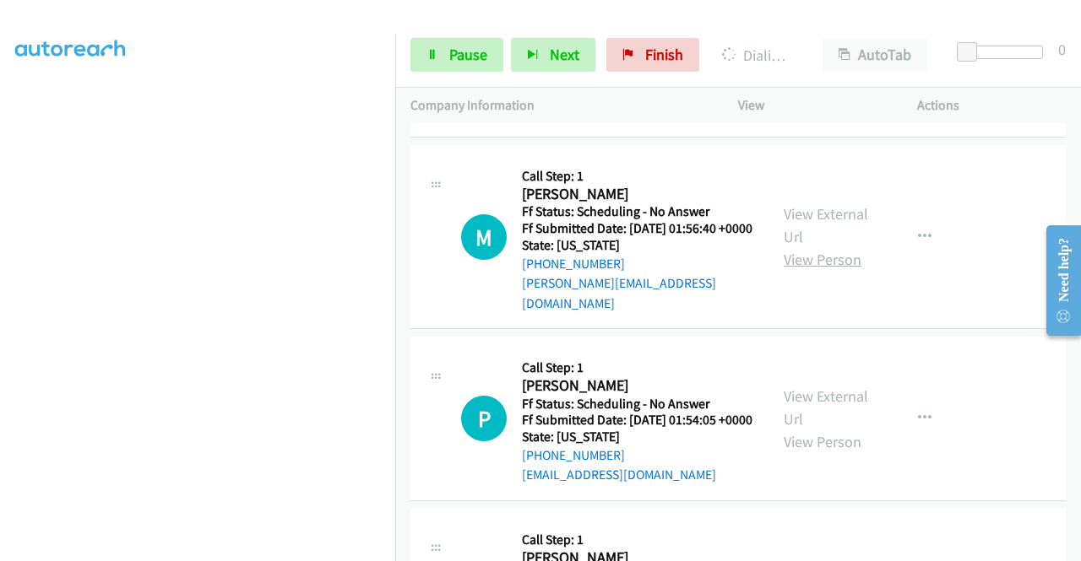
scroll to position [1928, 0]
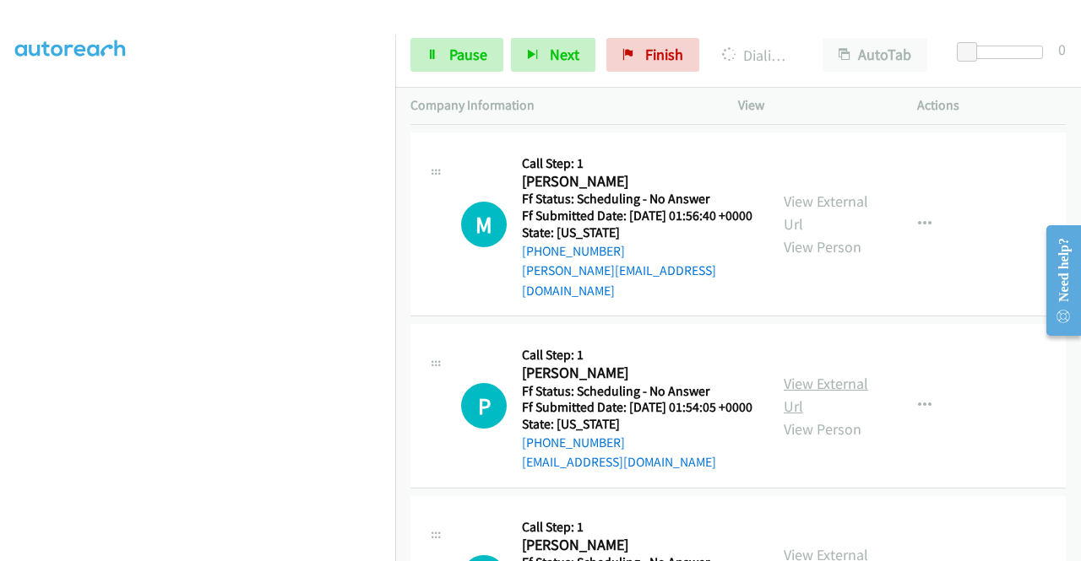
click at [821, 416] on link "View External Url" at bounding box center [825, 395] width 84 height 42
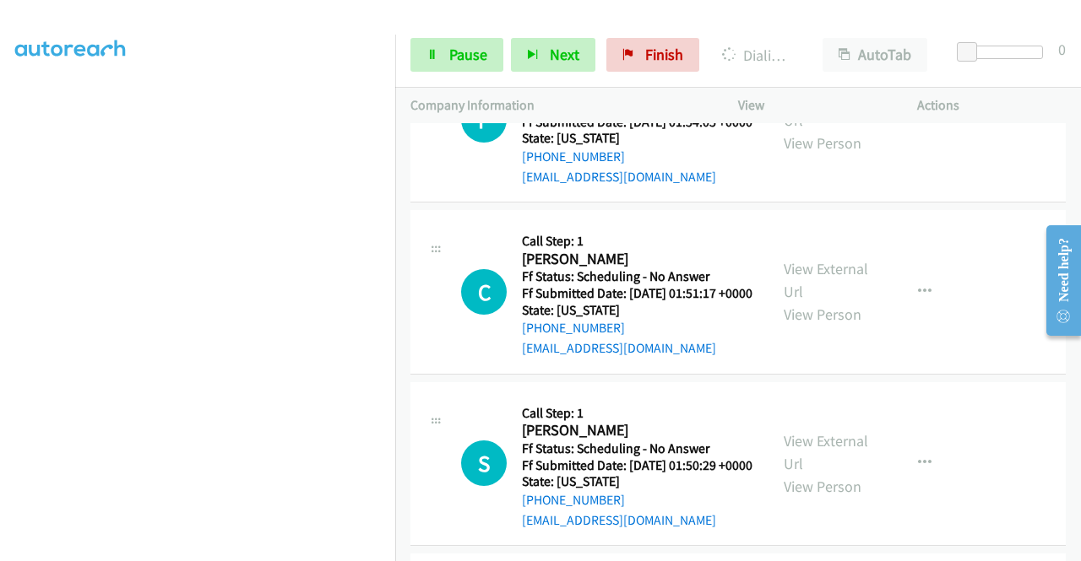
scroll to position [2302, 0]
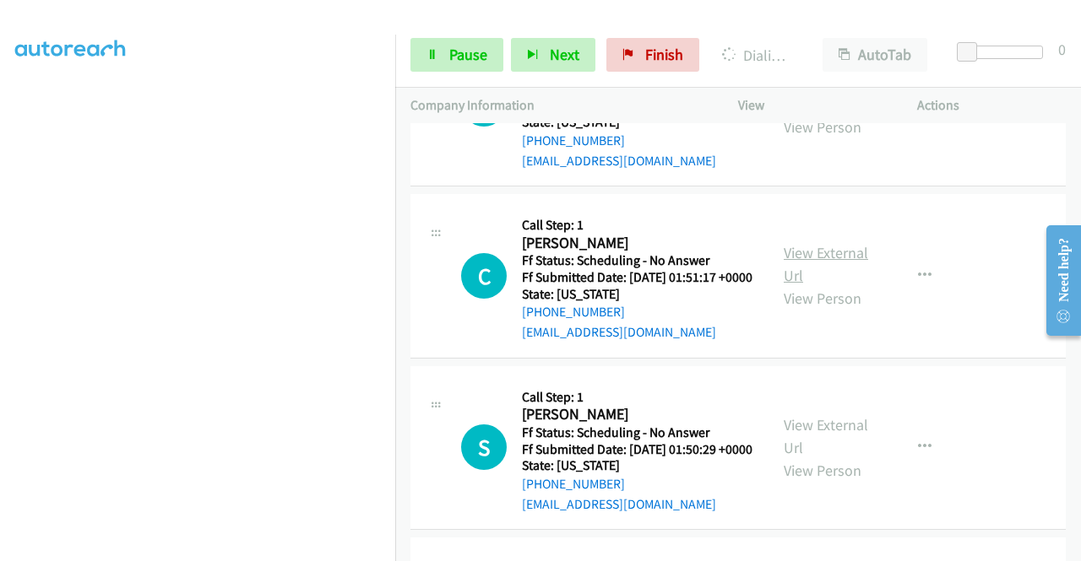
click at [844, 285] on link "View External Url" at bounding box center [825, 264] width 84 height 42
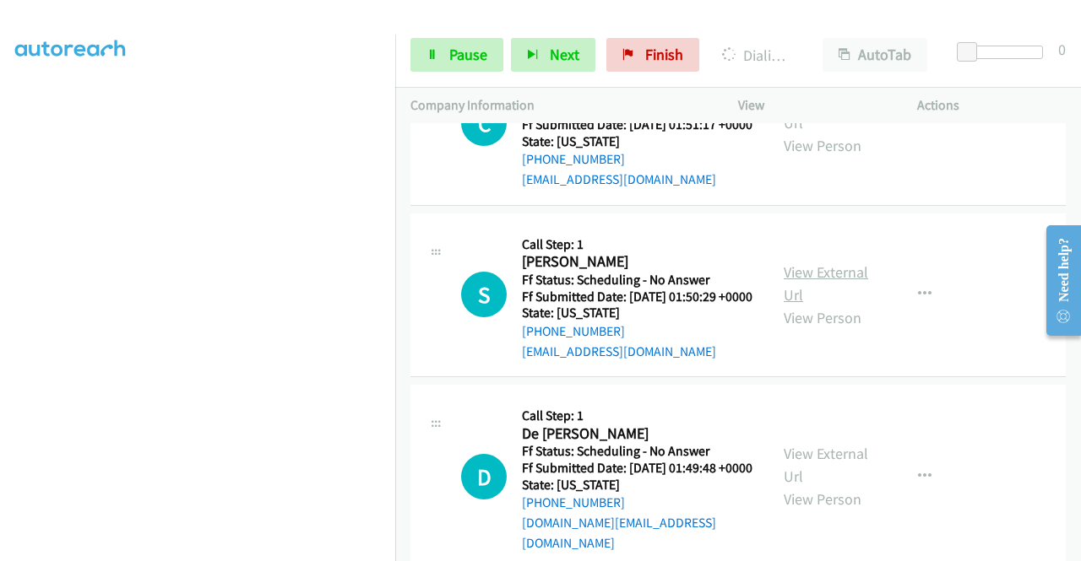
scroll to position [2471, 0]
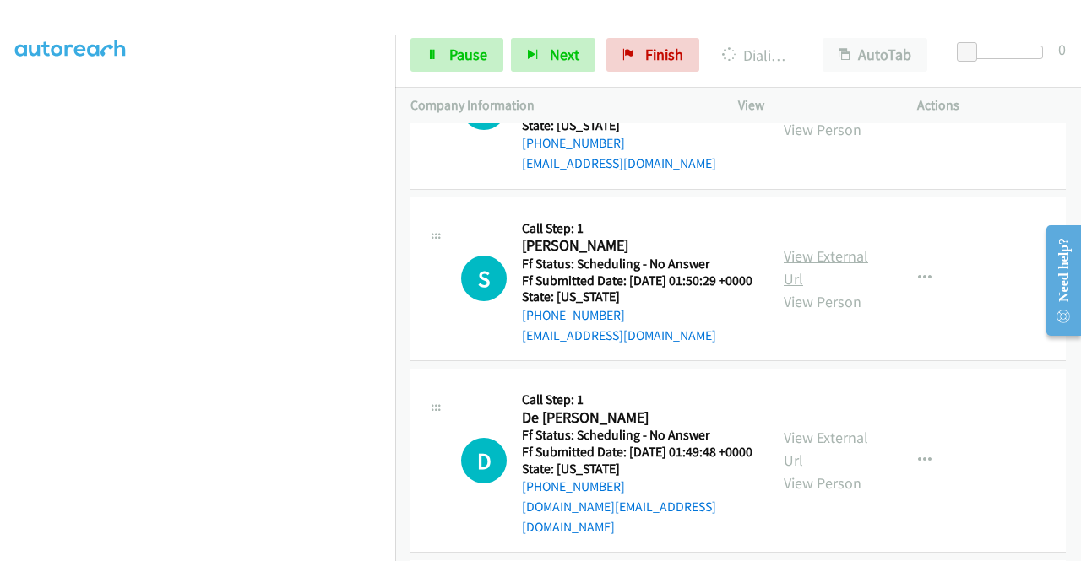
click at [832, 289] on link "View External Url" at bounding box center [825, 267] width 84 height 42
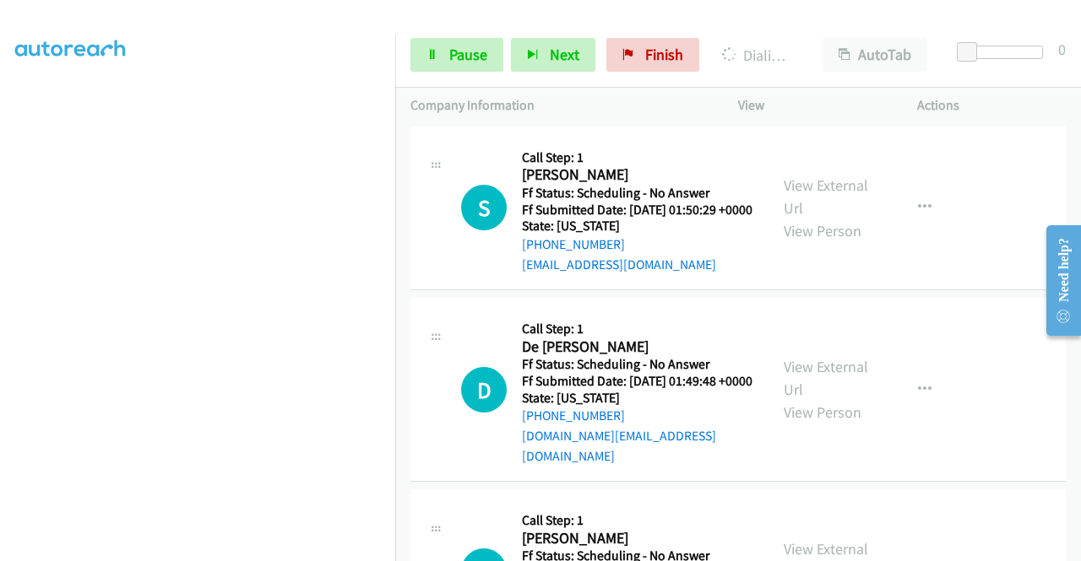
scroll to position [2640, 0]
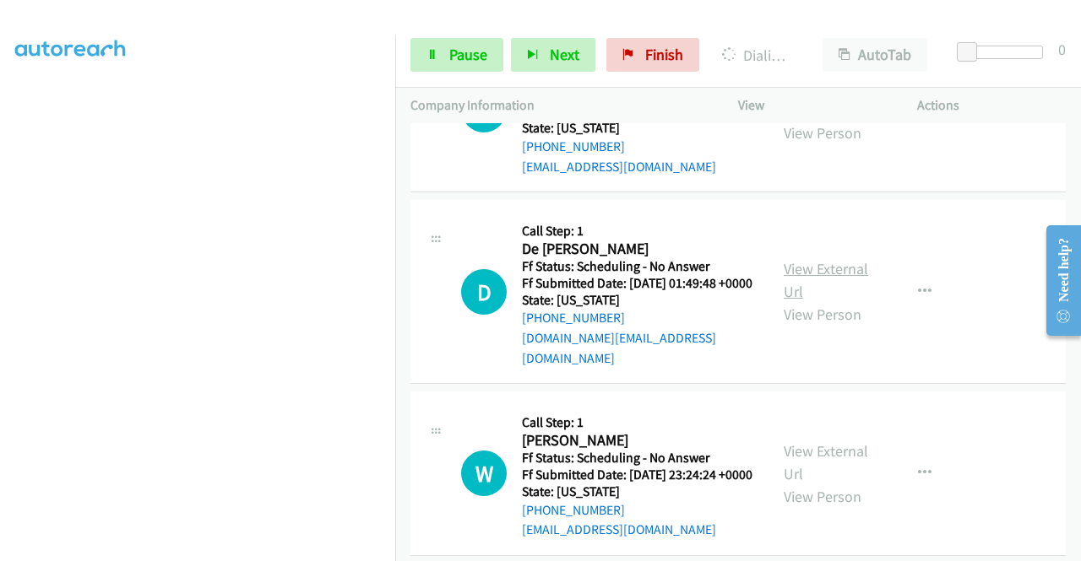
click at [842, 301] on link "View External Url" at bounding box center [825, 280] width 84 height 42
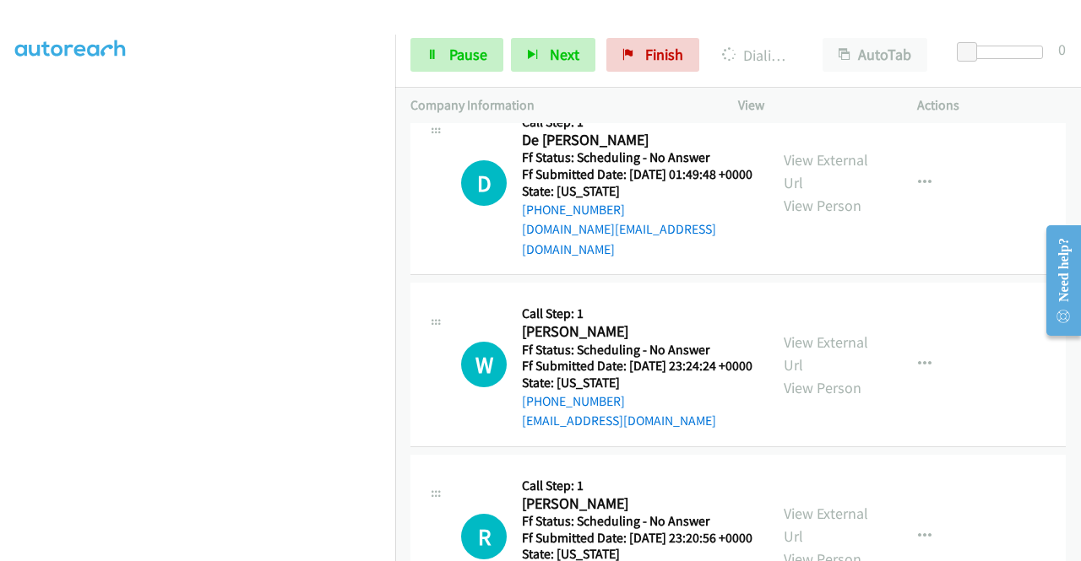
scroll to position [3013, 0]
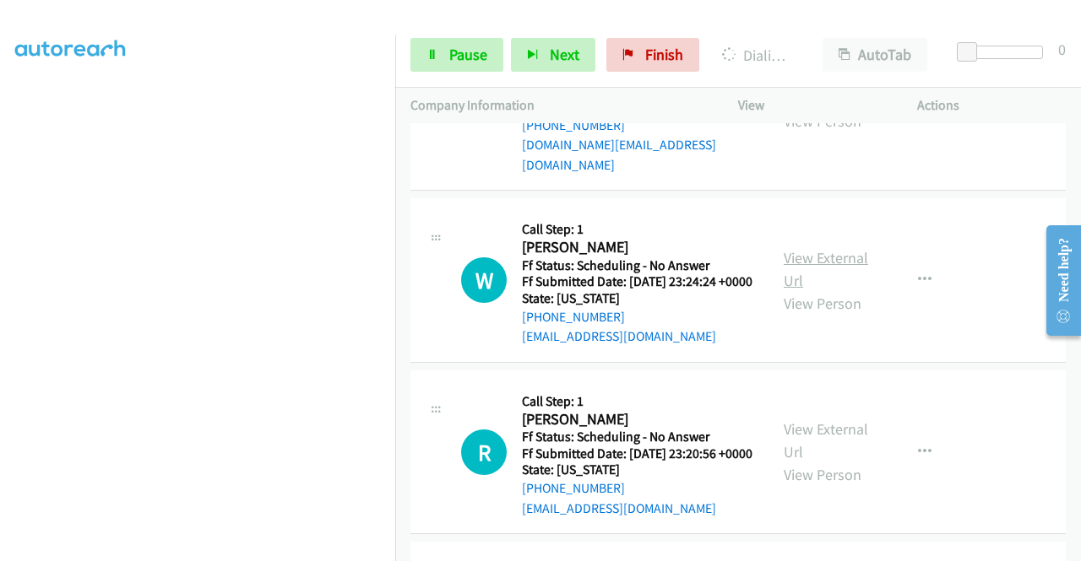
click at [834, 290] on link "View External Url" at bounding box center [825, 269] width 84 height 42
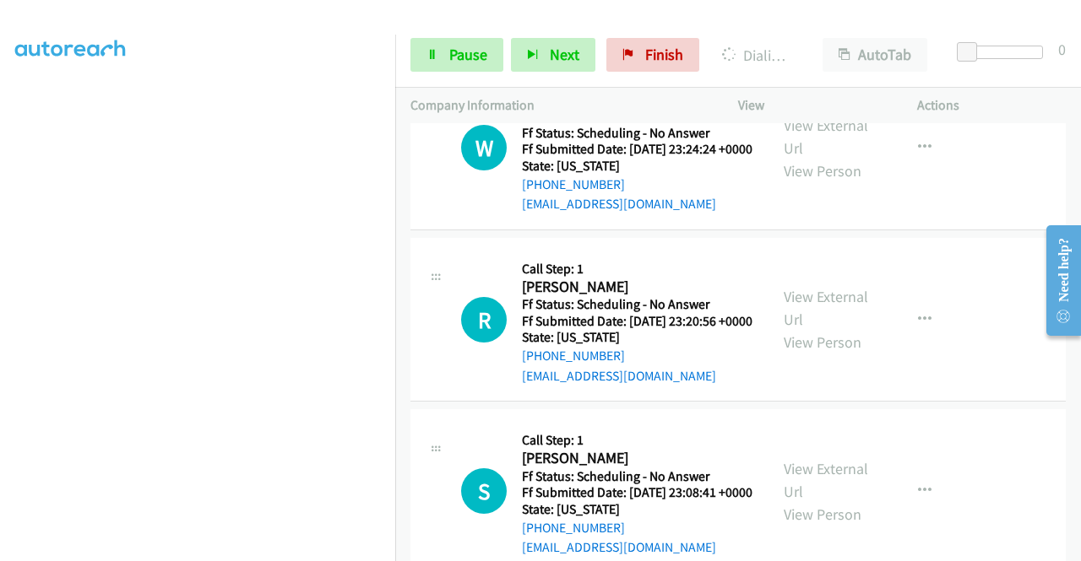
scroll to position [3266, 0]
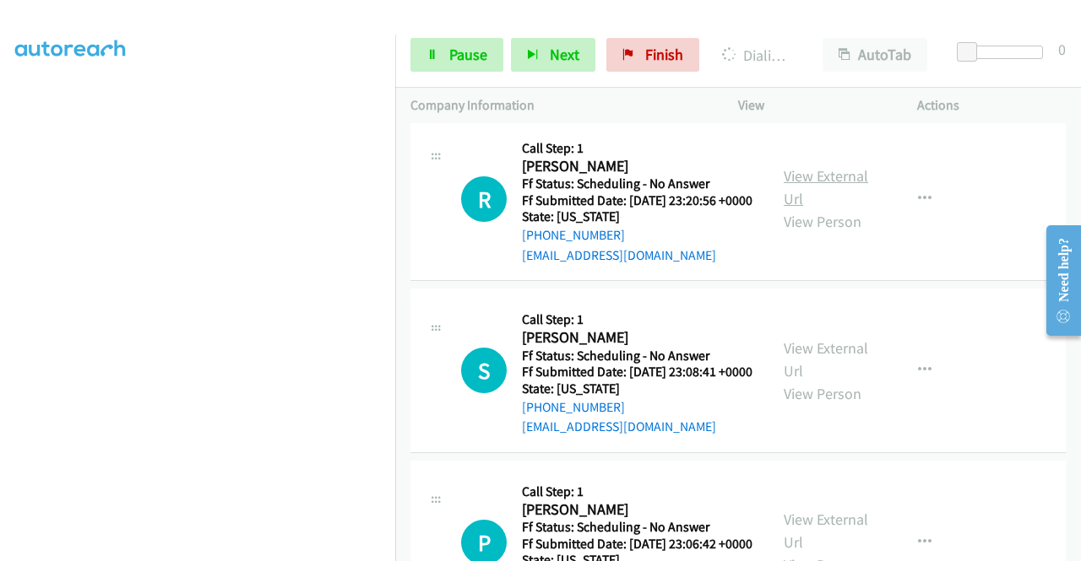
click at [841, 209] on link "View External Url" at bounding box center [825, 187] width 84 height 42
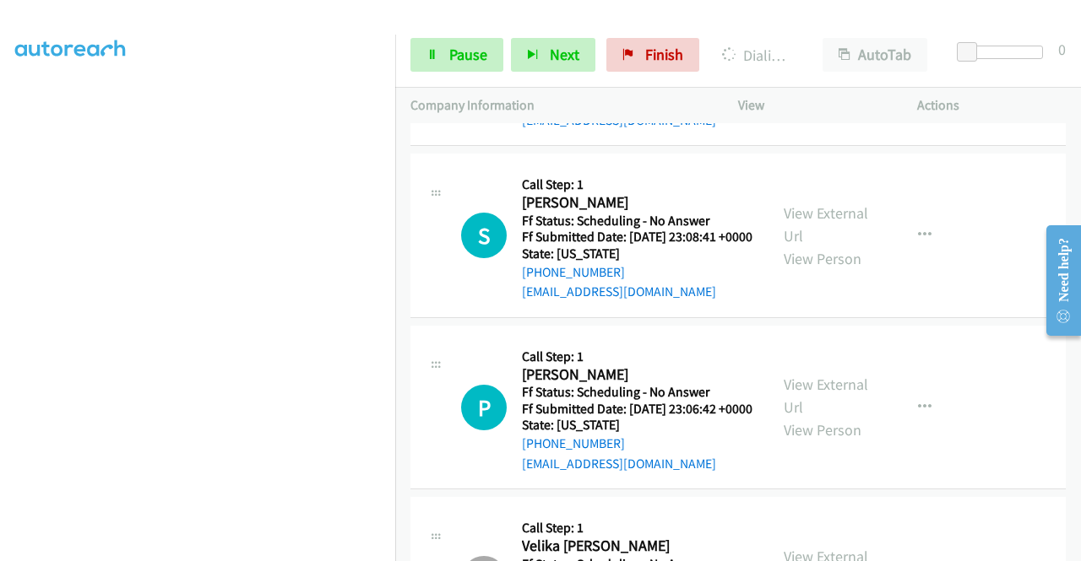
scroll to position [3435, 0]
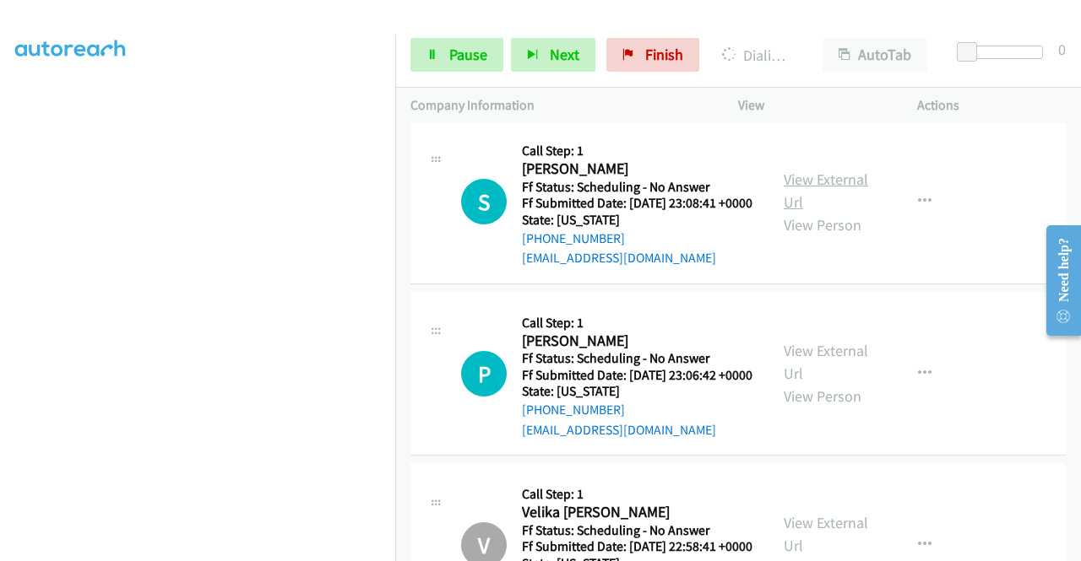
click at [831, 212] on link "View External Url" at bounding box center [825, 191] width 84 height 42
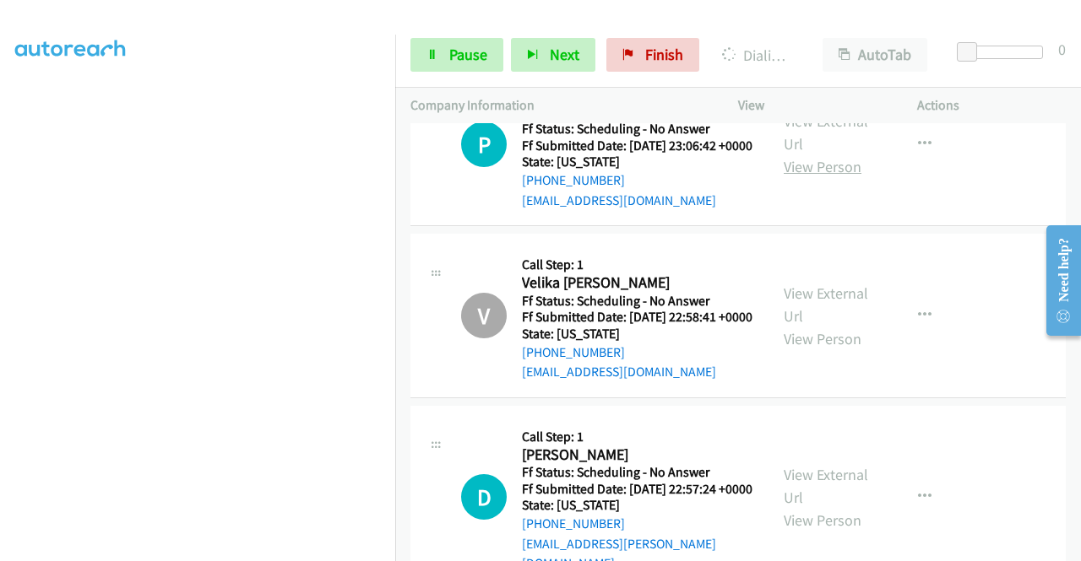
scroll to position [3688, 0]
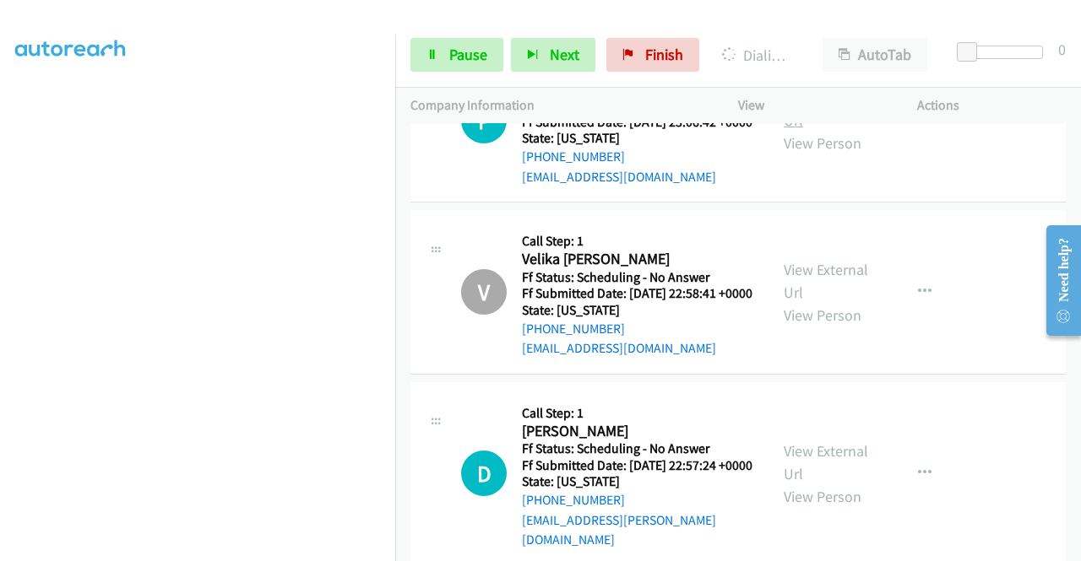
click at [817, 130] on link "View External Url" at bounding box center [825, 109] width 84 height 42
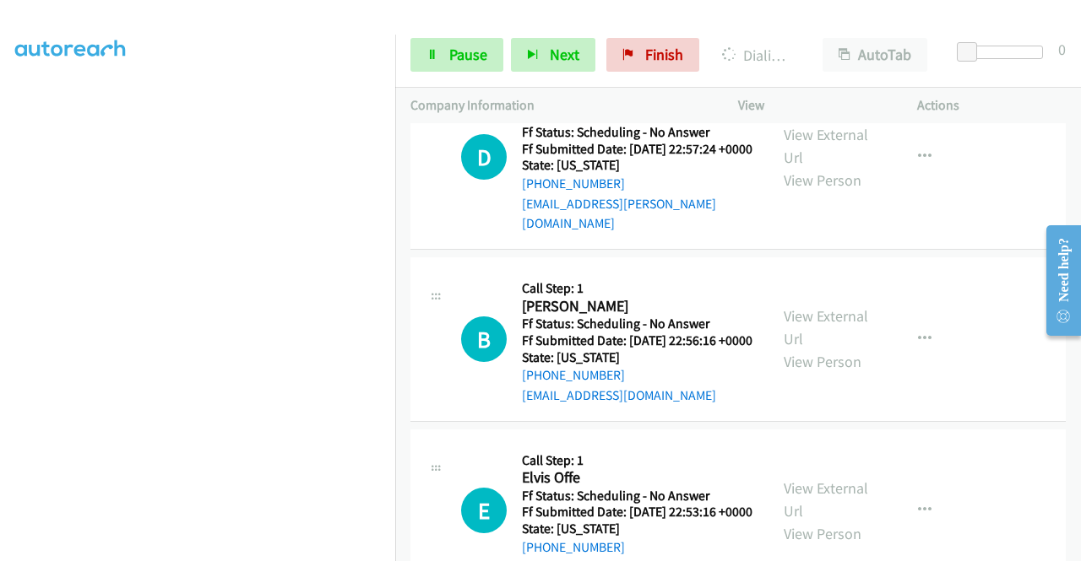
scroll to position [4026, 0]
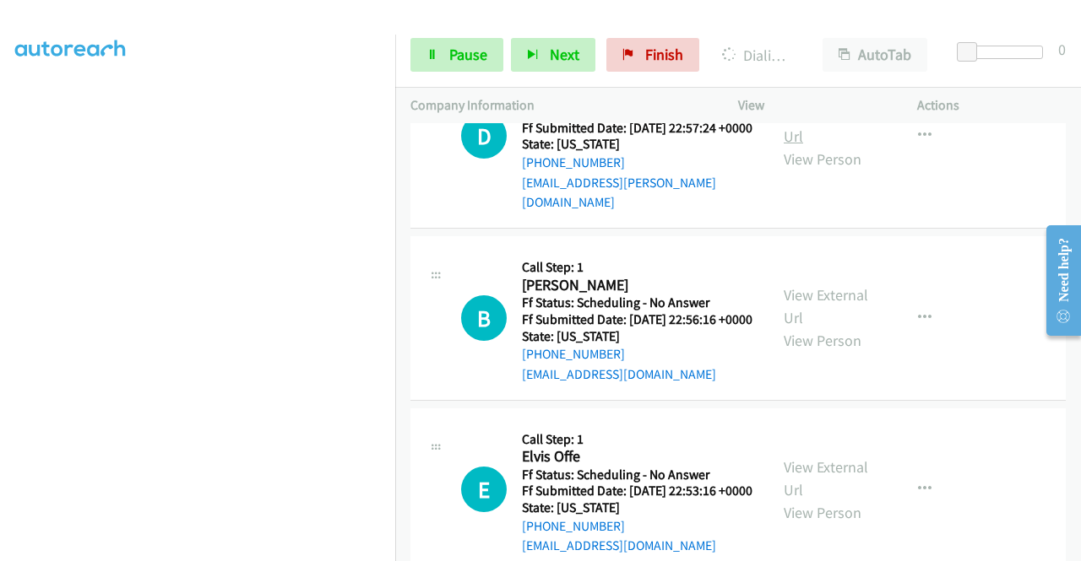
click at [822, 146] on link "View External Url" at bounding box center [825, 125] width 84 height 42
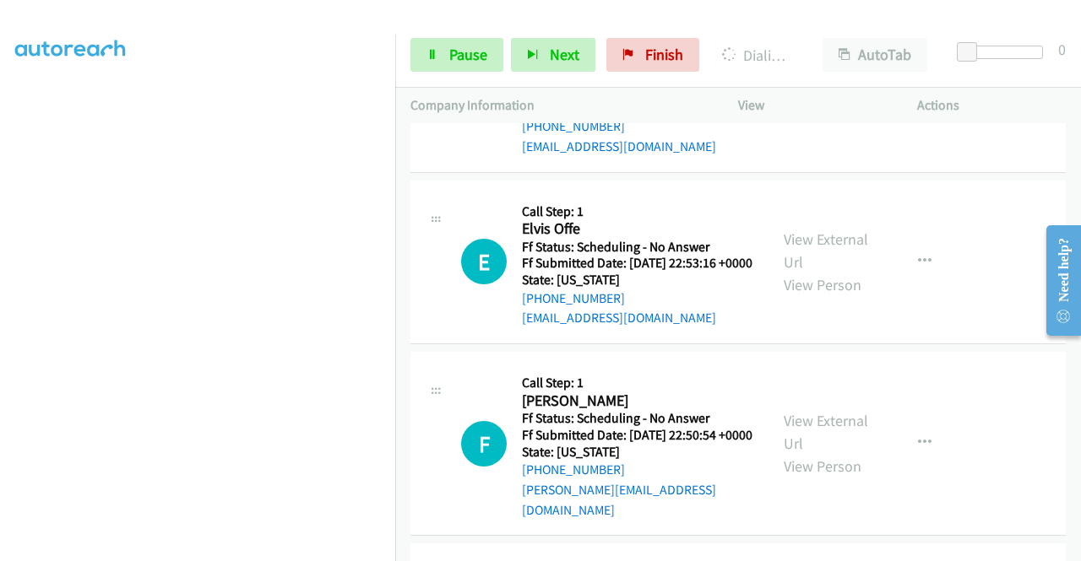
scroll to position [4279, 0]
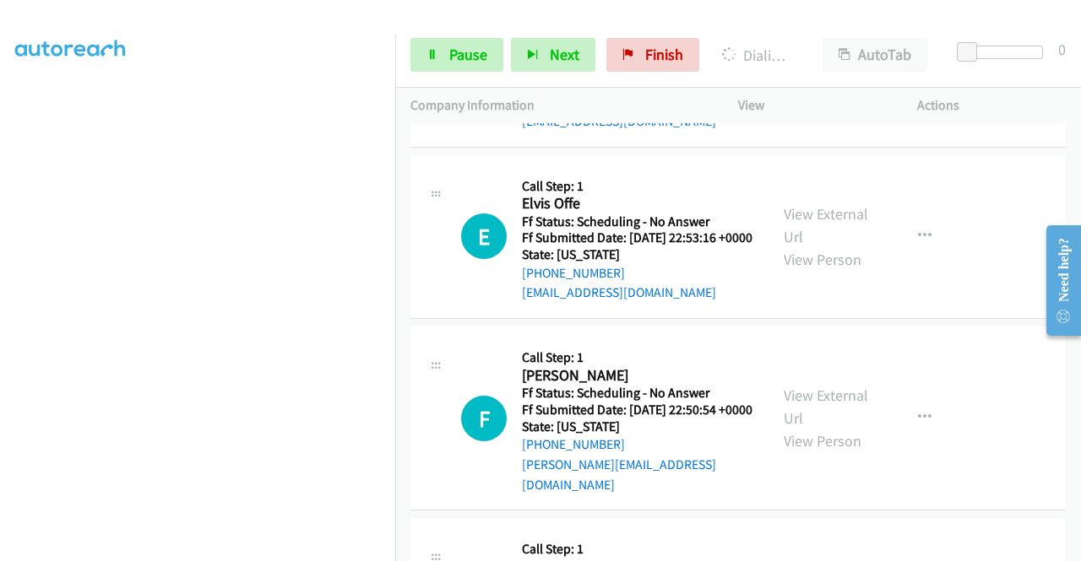
click at [826, 74] on link "View External Url" at bounding box center [825, 53] width 84 height 42
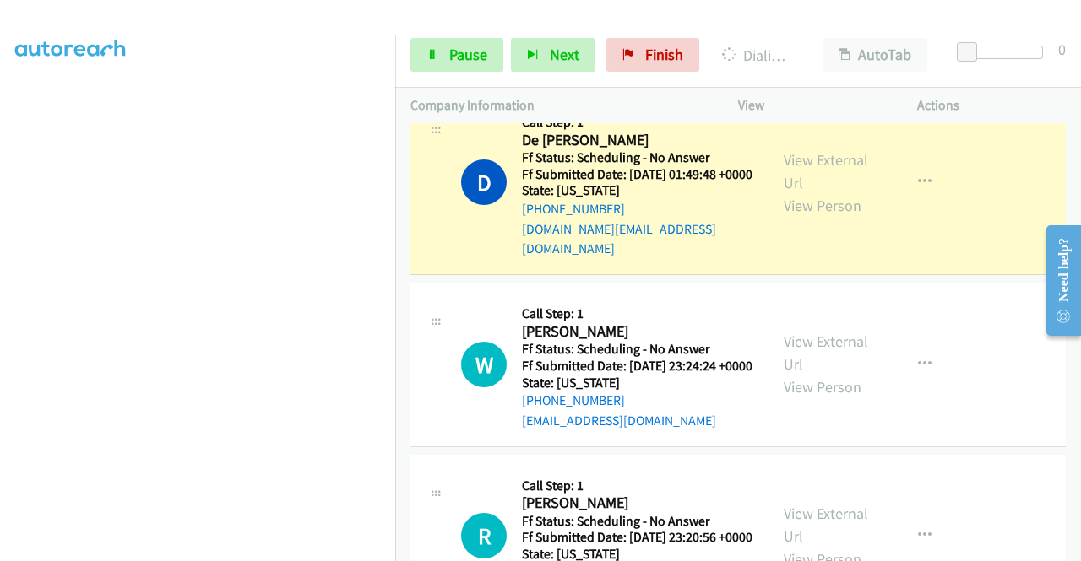
scroll to position [2880, 0]
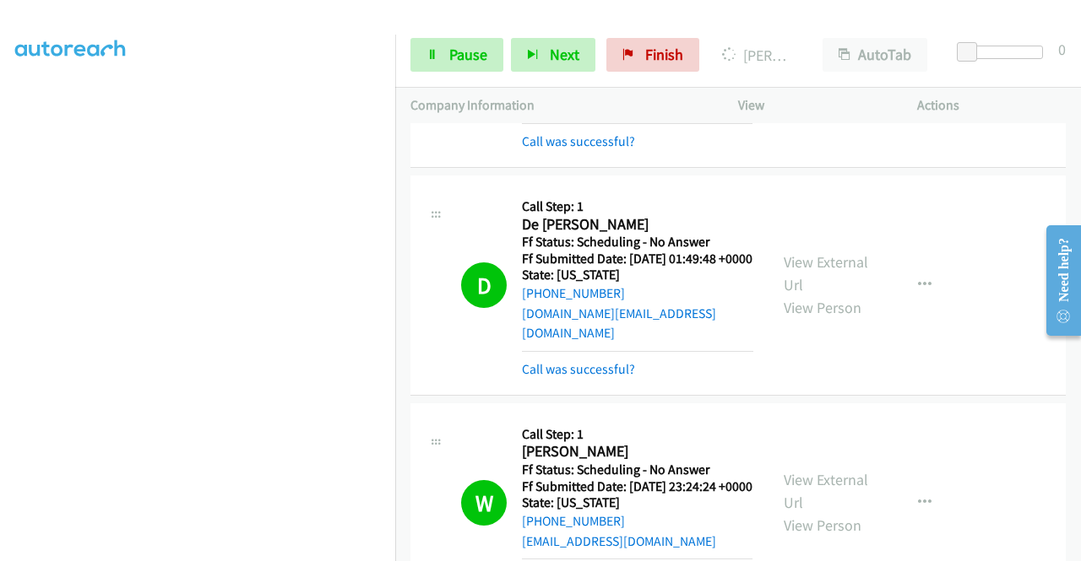
click at [401, 399] on td "D Callback Scheduled Call Step: 1 De Angelo Wright America/New_York Ff Status: …" at bounding box center [737, 285] width 685 height 228
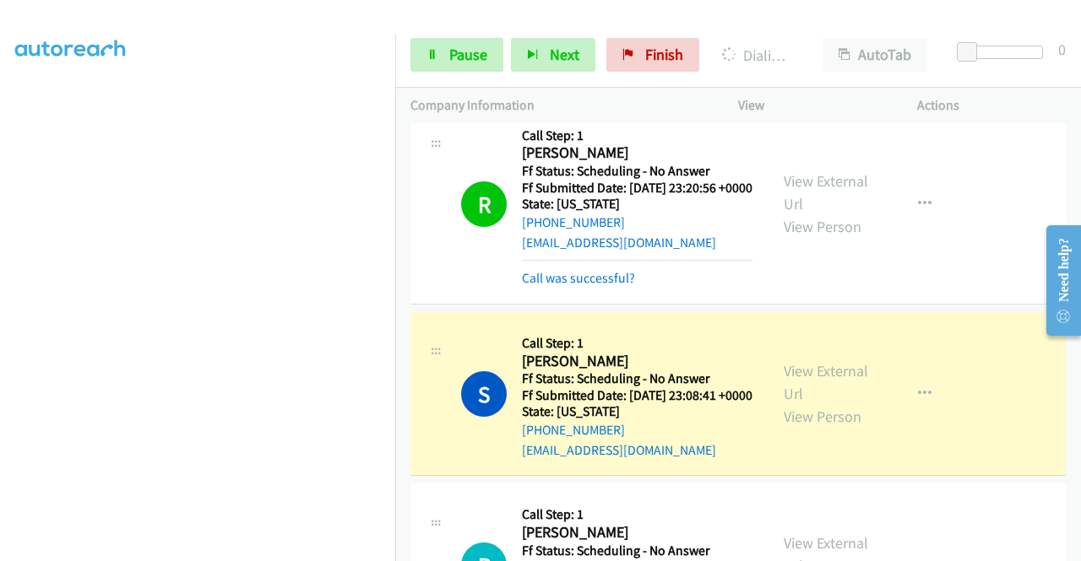
scroll to position [3640, 0]
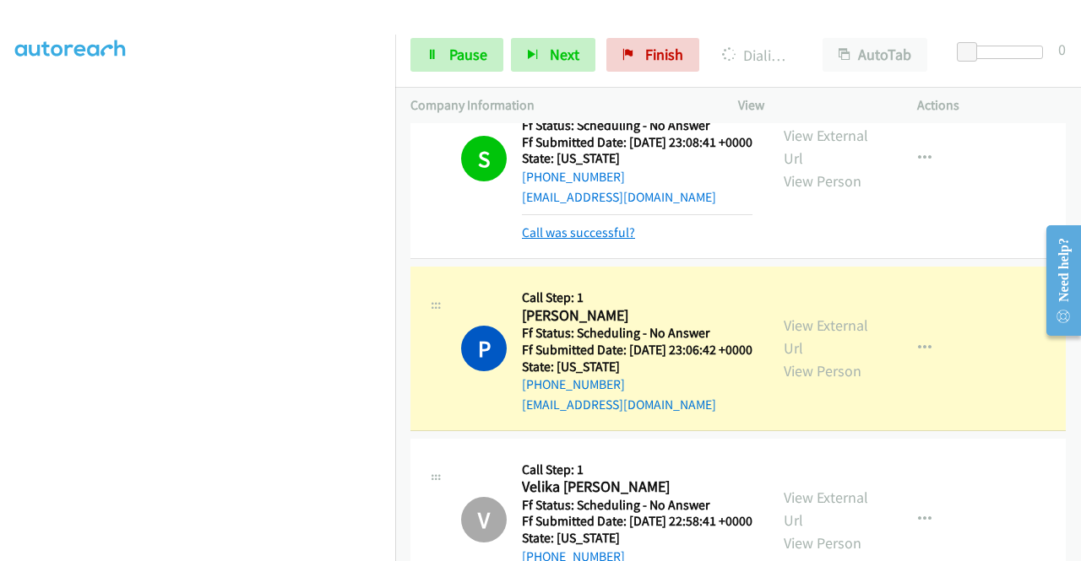
click at [618, 241] on link "Call was successful?" at bounding box center [578, 233] width 113 height 16
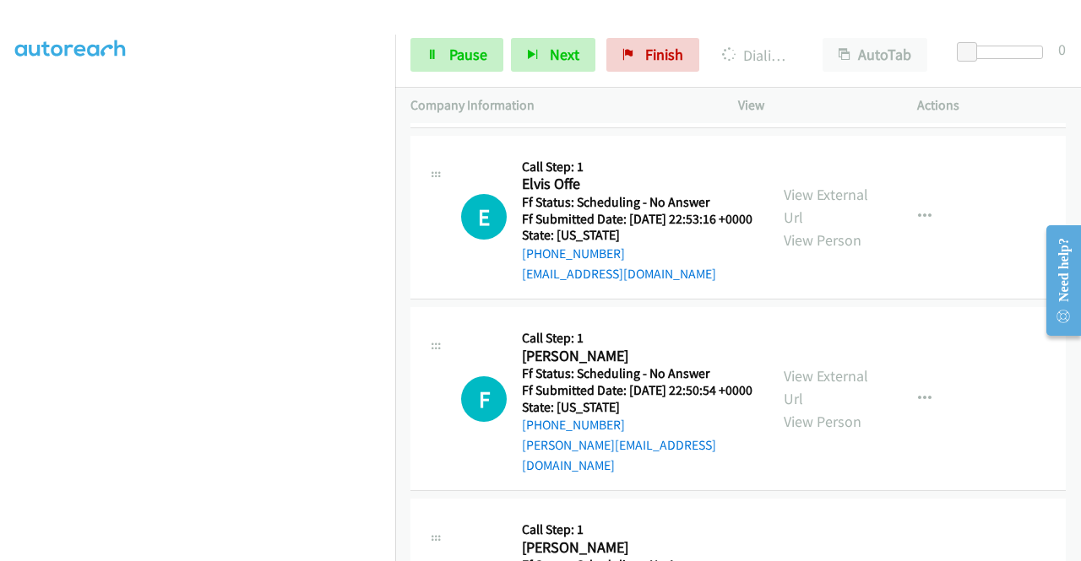
scroll to position [4484, 0]
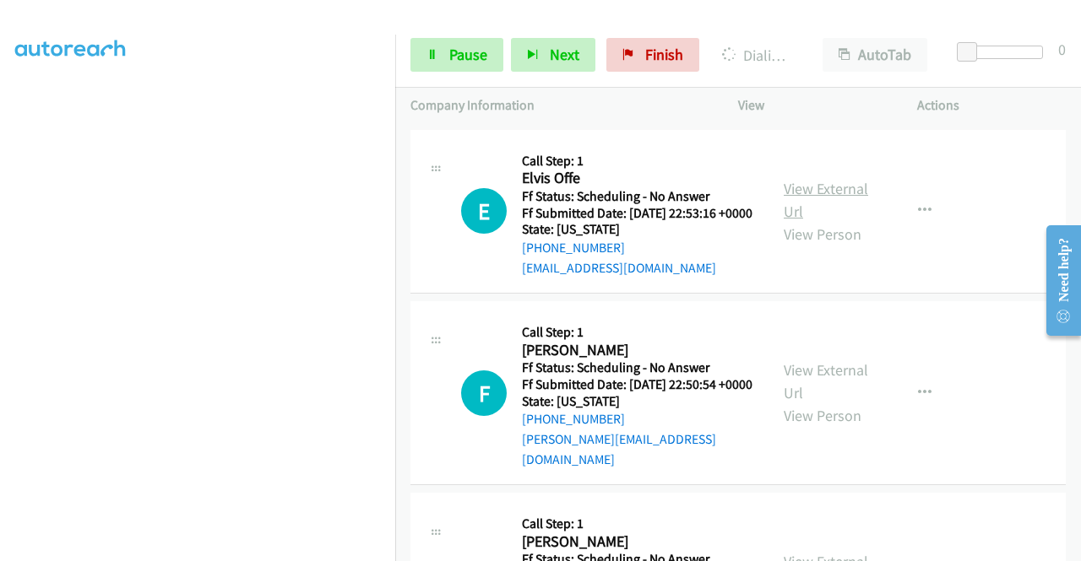
click at [837, 221] on link "View External Url" at bounding box center [825, 200] width 84 height 42
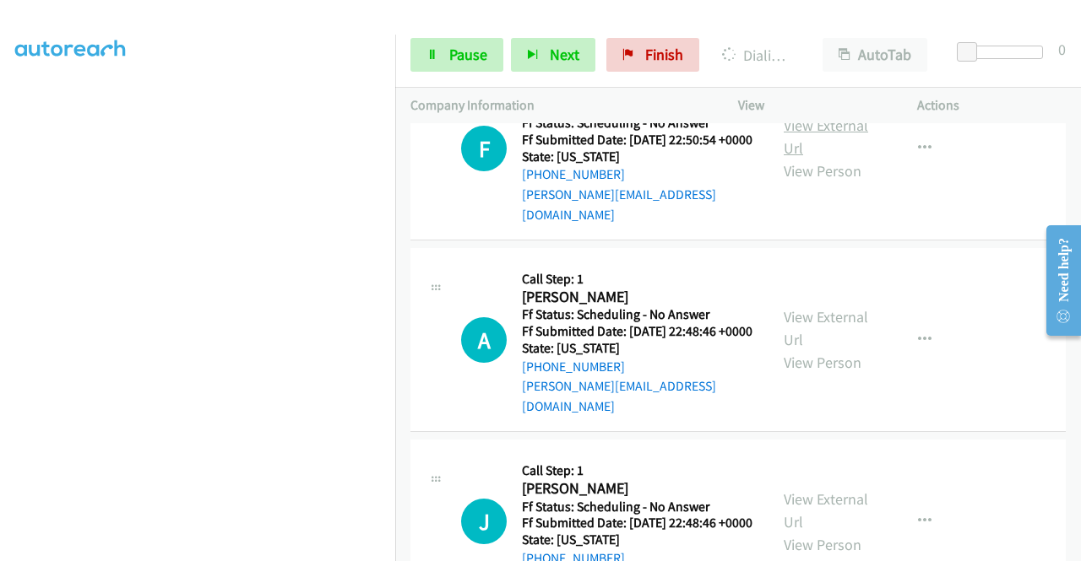
scroll to position [4737, 0]
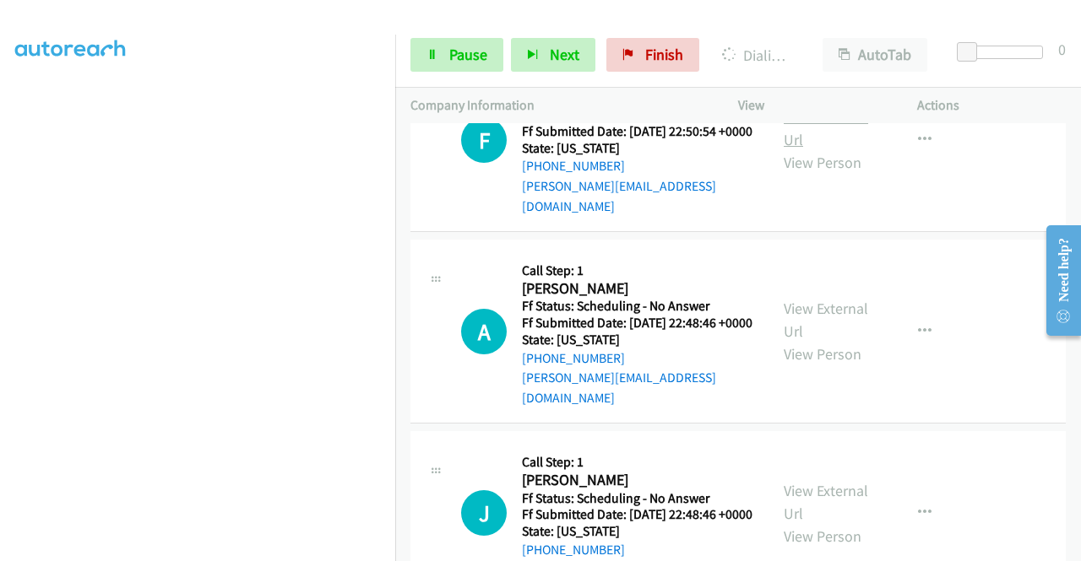
click at [827, 149] on link "View External Url" at bounding box center [825, 128] width 84 height 42
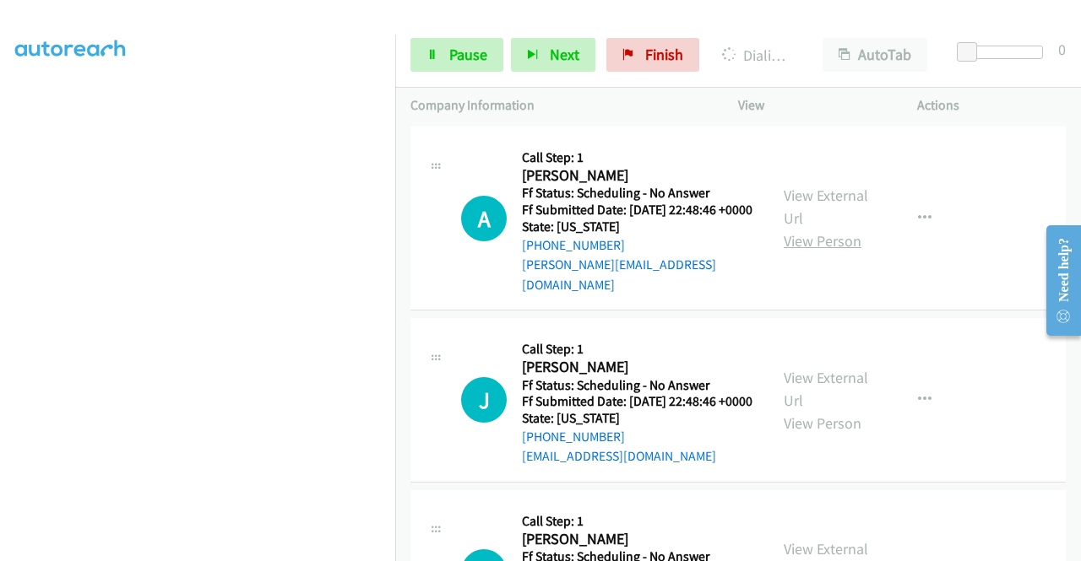
scroll to position [4991, 0]
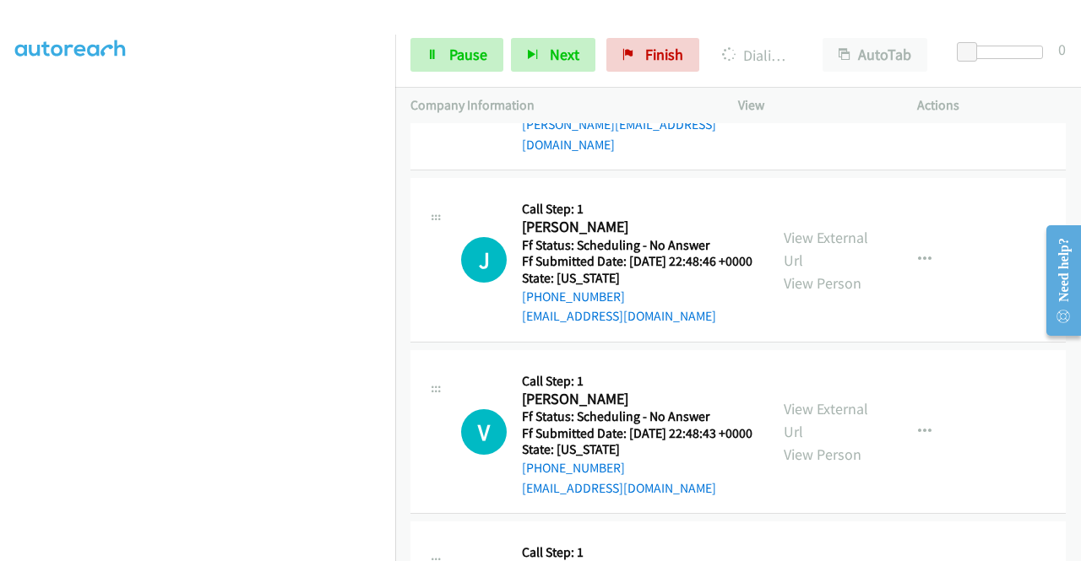
click at [833, 88] on link "View External Url" at bounding box center [825, 67] width 84 height 42
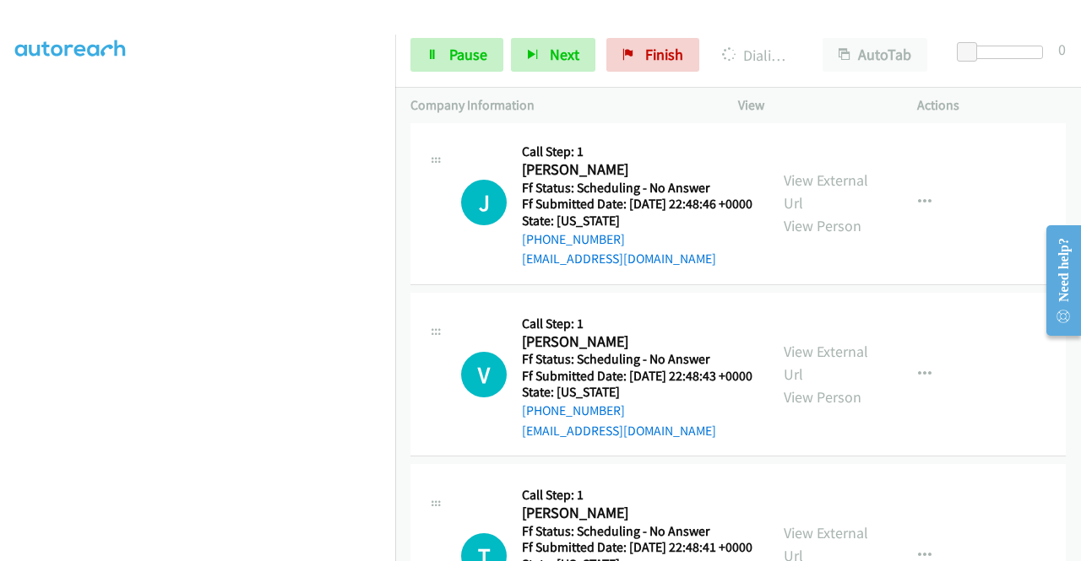
scroll to position [5075, 0]
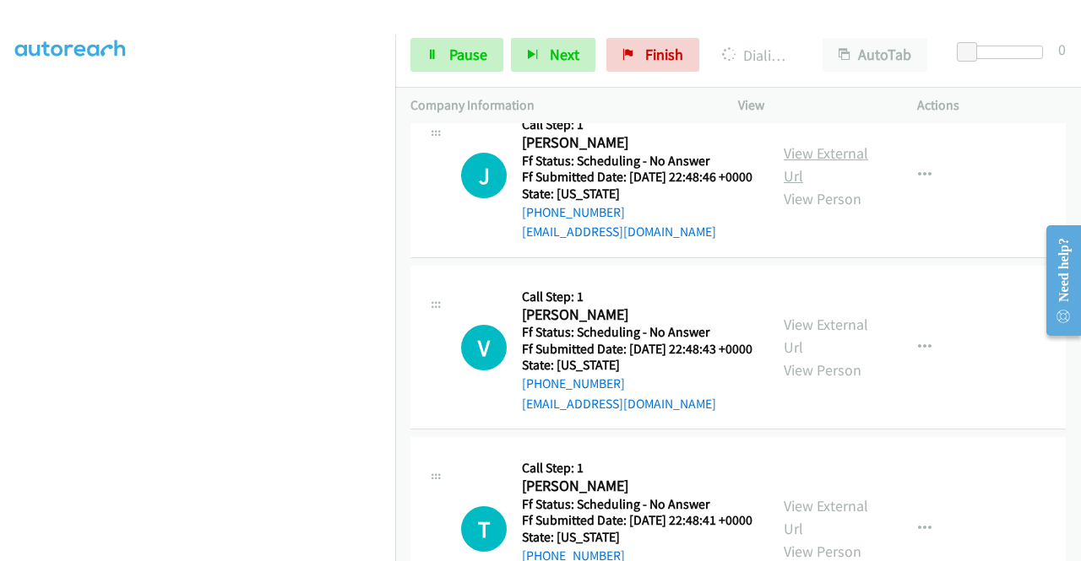
click at [821, 186] on link "View External Url" at bounding box center [825, 165] width 84 height 42
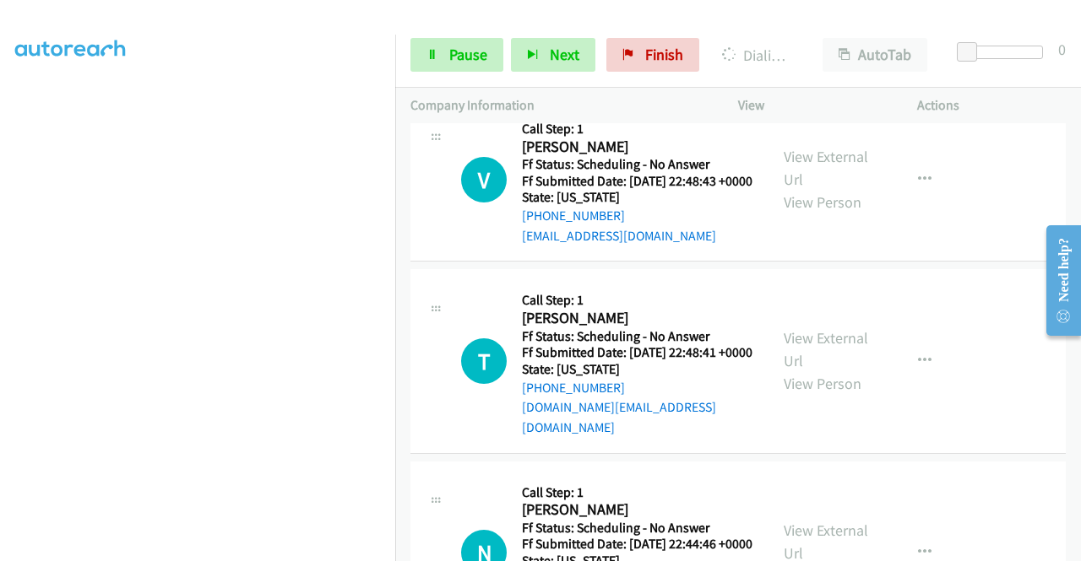
scroll to position [5244, 0]
click at [831, 188] on link "View External Url" at bounding box center [825, 167] width 84 height 42
click at [456, 58] on span "Pause" at bounding box center [468, 54] width 38 height 19
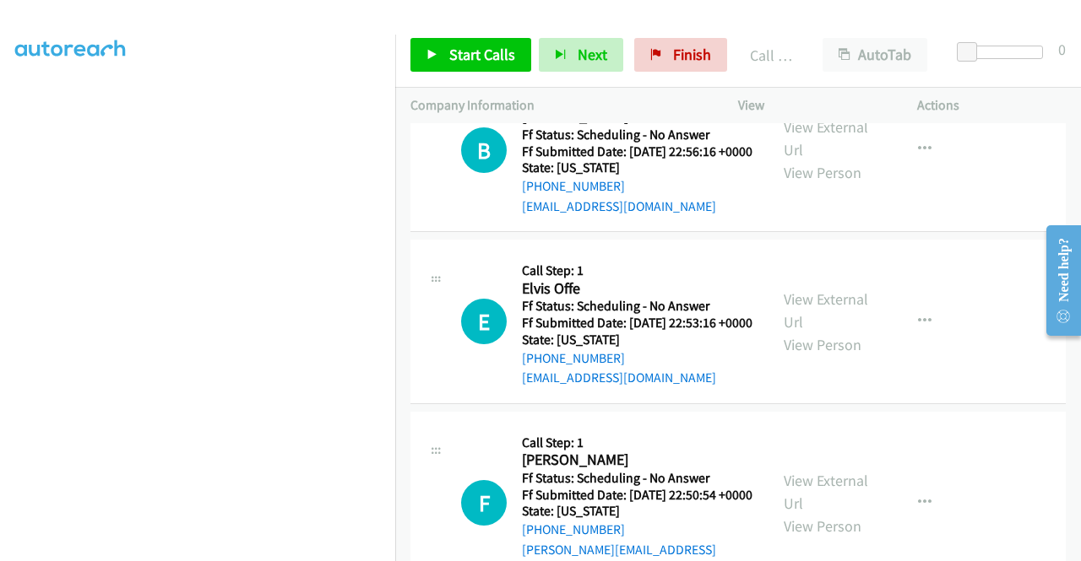
scroll to position [4435, 0]
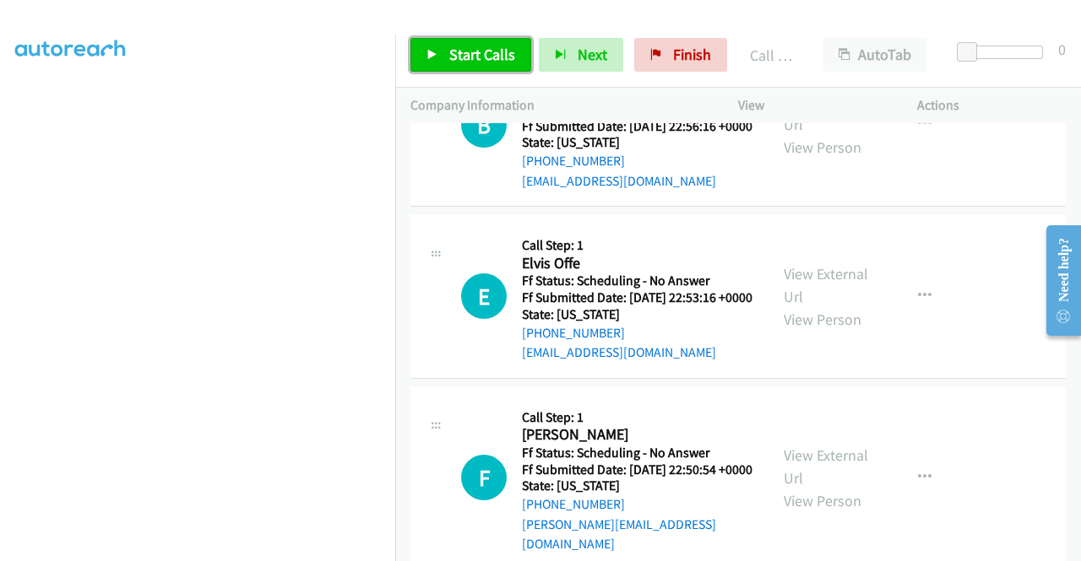
click at [473, 63] on span "Start Calls" at bounding box center [482, 54] width 66 height 19
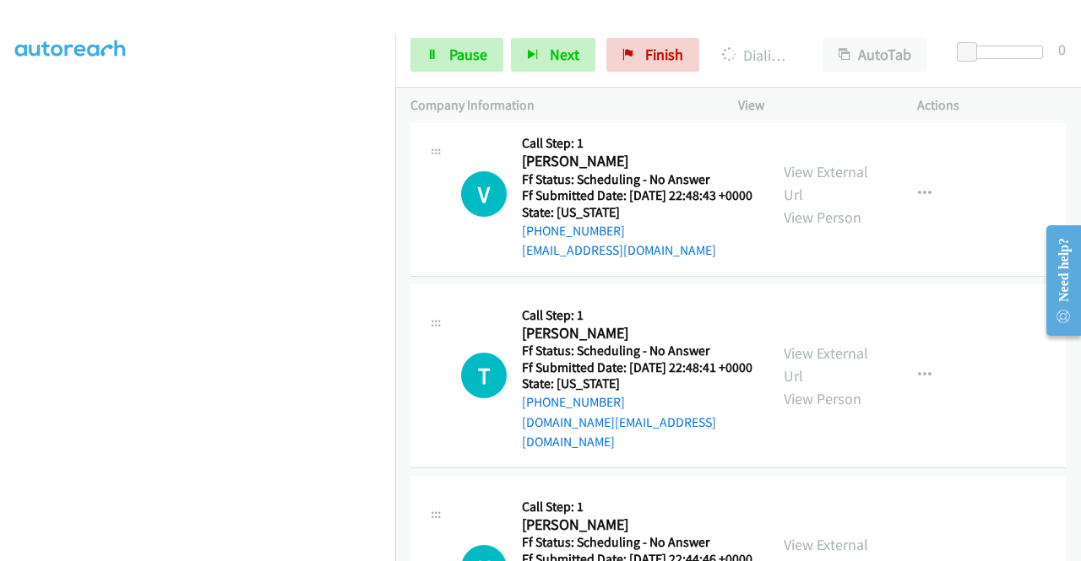
scroll to position [5533, 0]
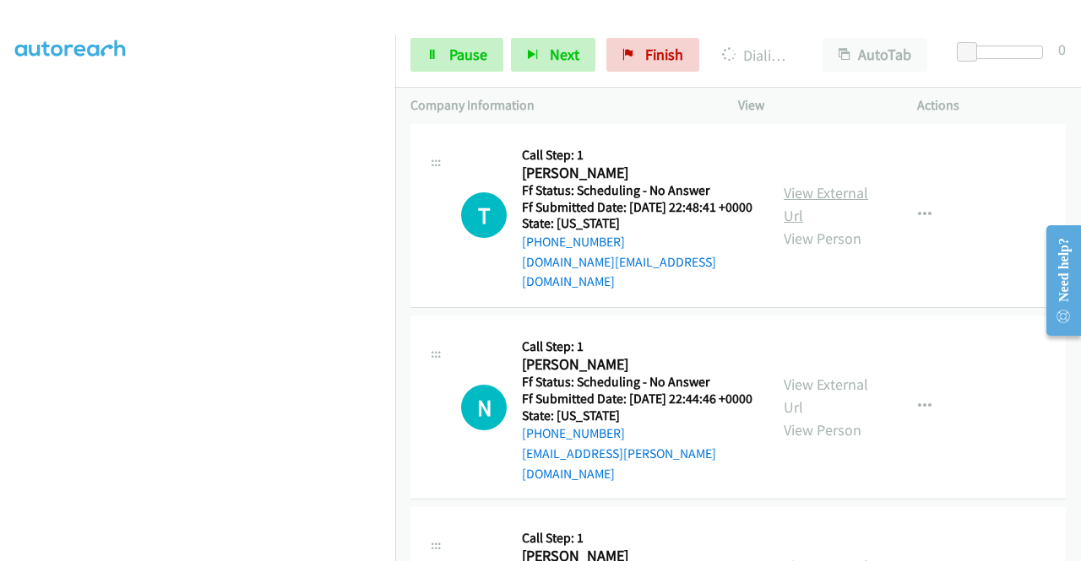
click at [812, 225] on link "View External Url" at bounding box center [825, 204] width 84 height 42
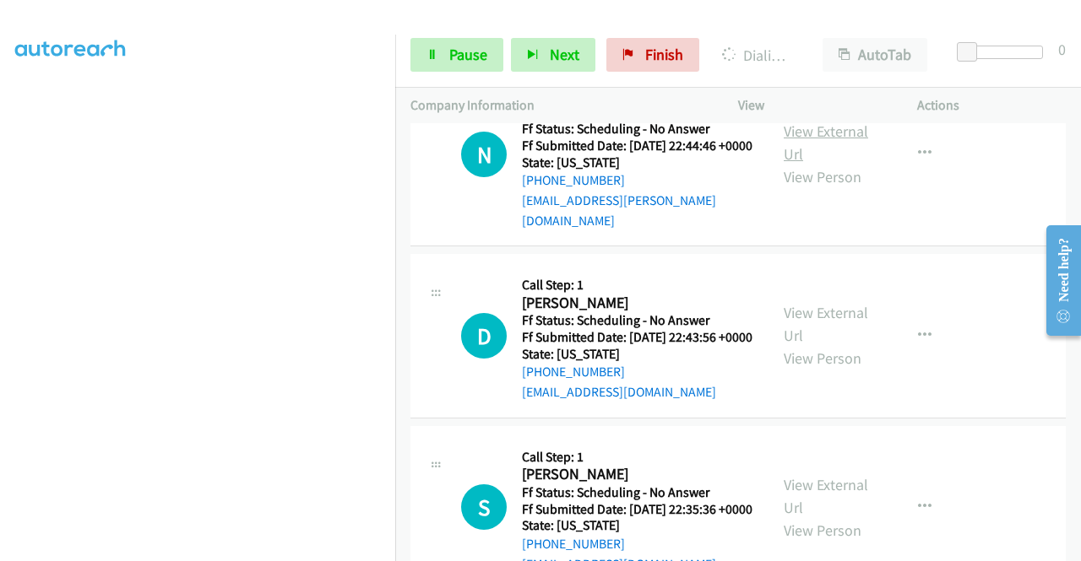
click at [821, 164] on link "View External Url" at bounding box center [825, 143] width 84 height 42
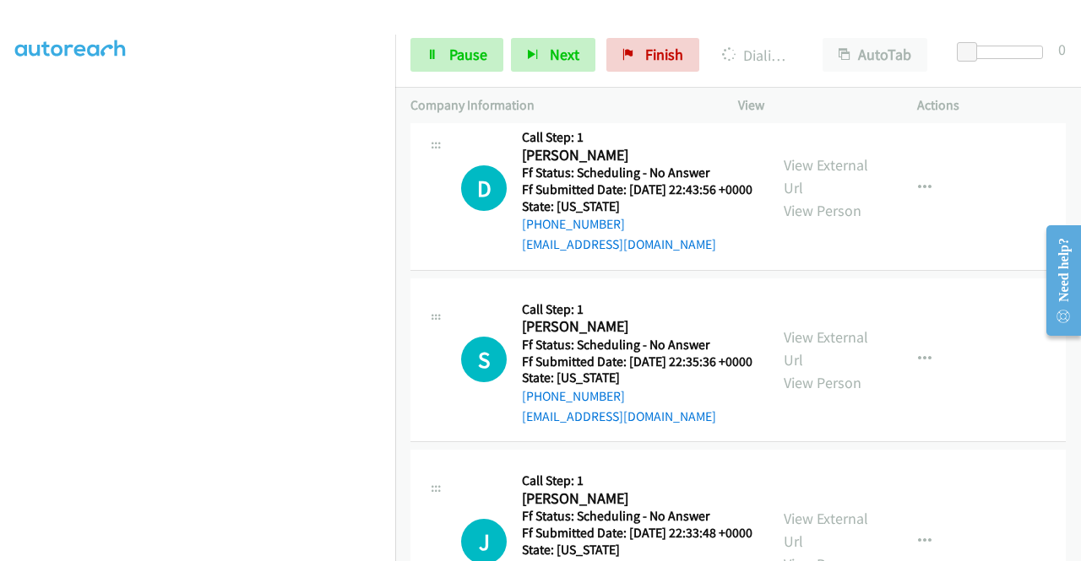
scroll to position [5955, 0]
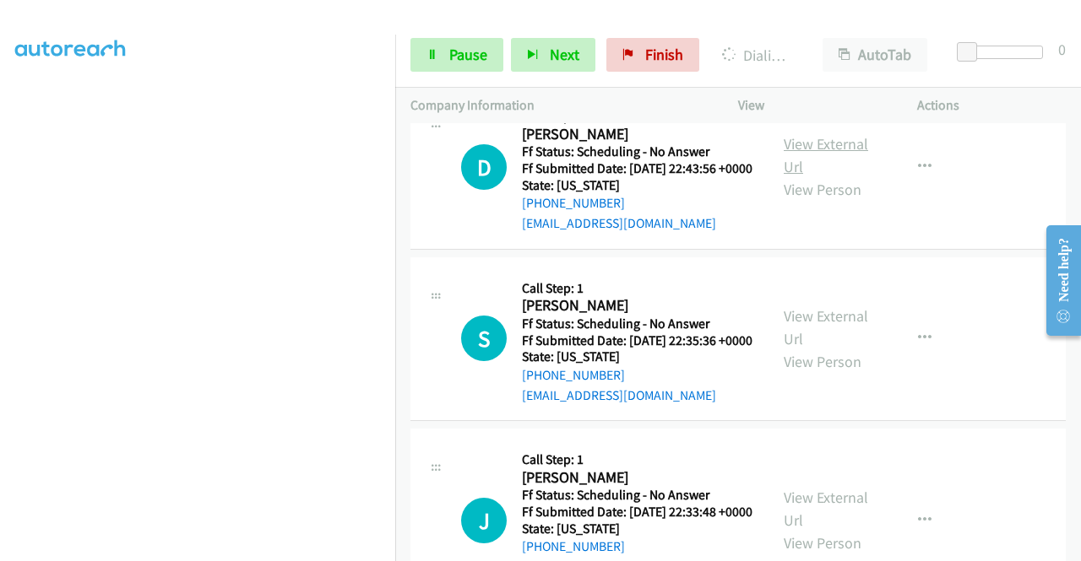
click at [809, 176] on link "View External Url" at bounding box center [825, 155] width 84 height 42
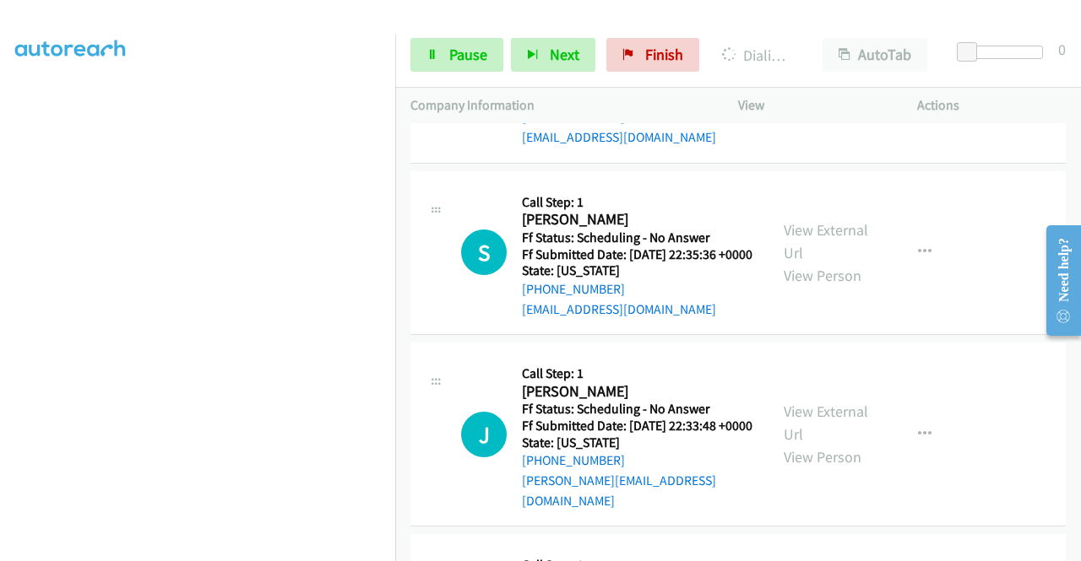
scroll to position [6123, 0]
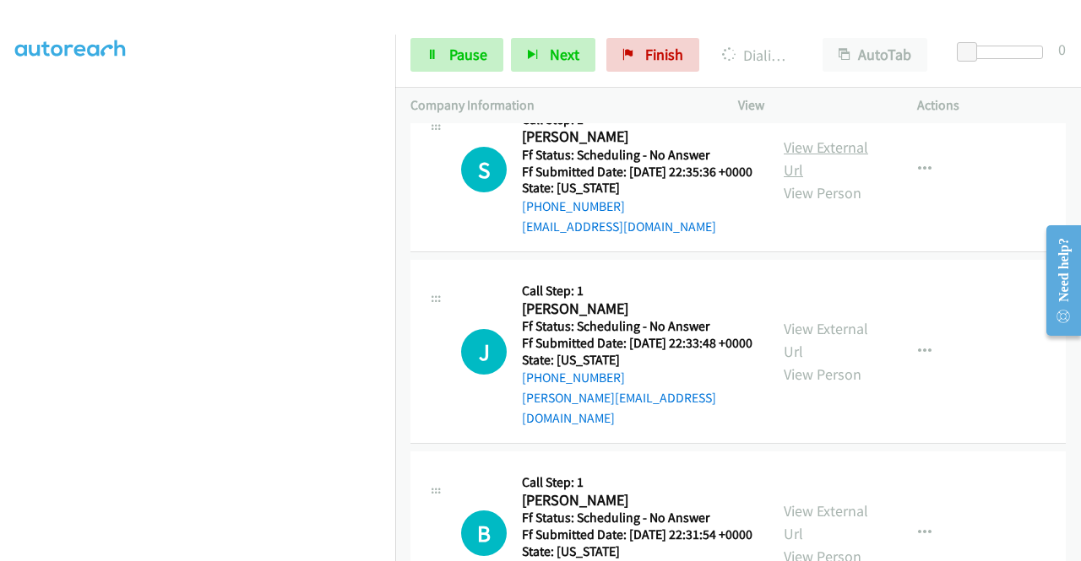
click at [818, 180] on link "View External Url" at bounding box center [825, 159] width 84 height 42
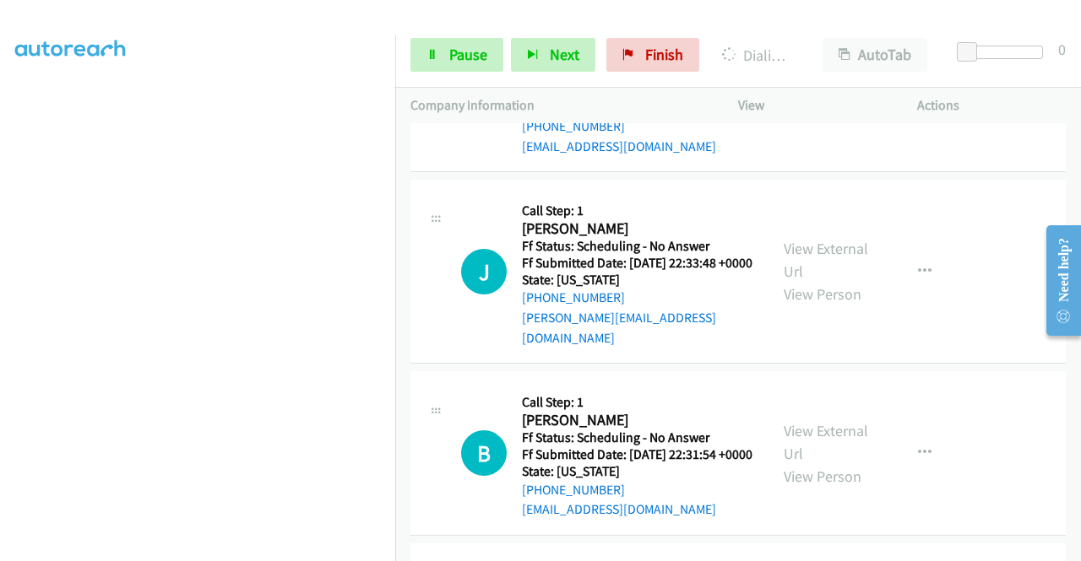
scroll to position [6292, 0]
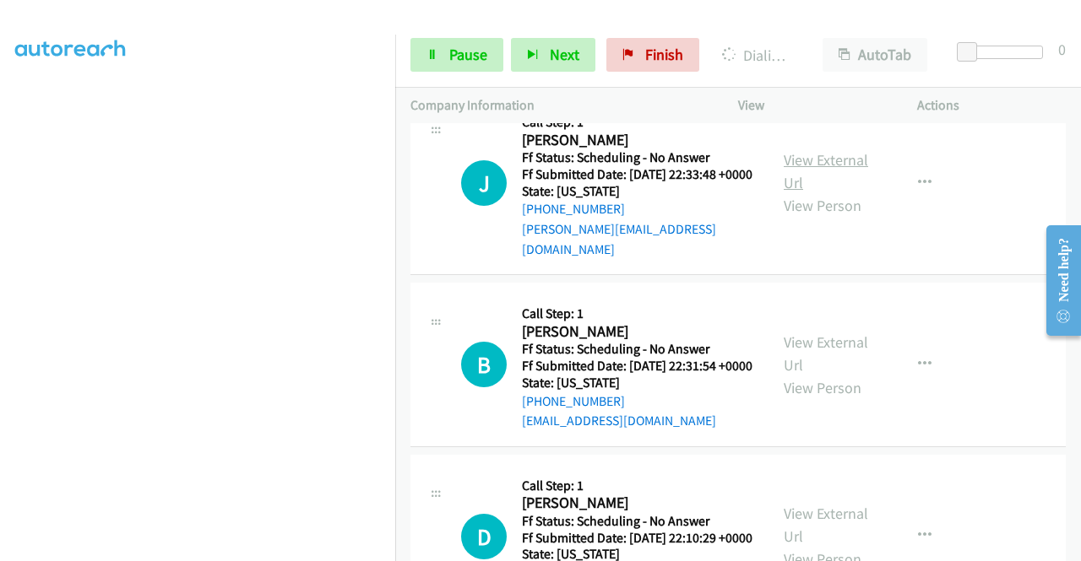
click at [822, 192] on link "View External Url" at bounding box center [825, 171] width 84 height 42
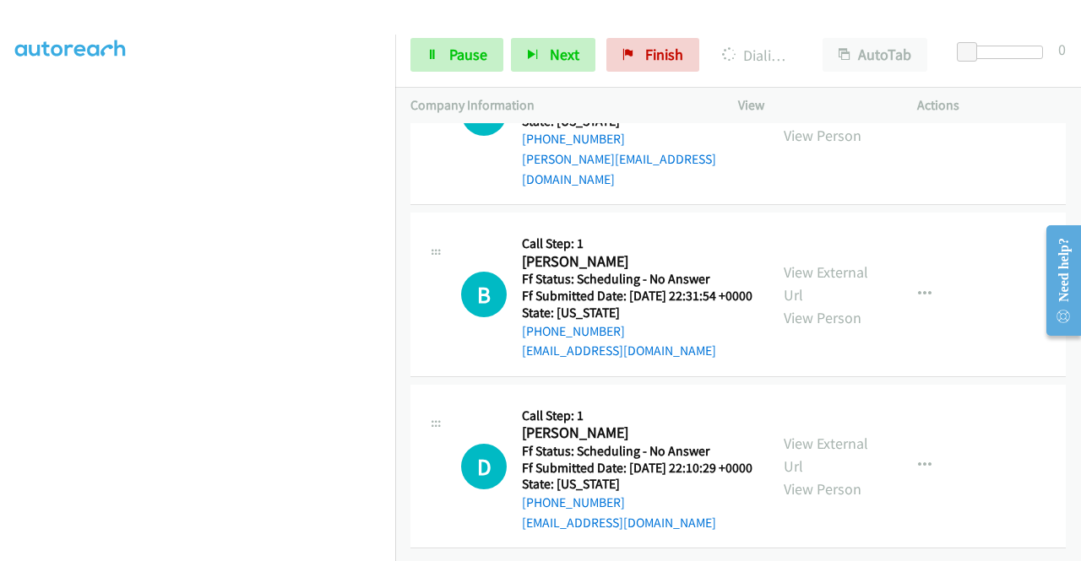
scroll to position [6461, 0]
click at [811, 305] on link "View External Url" at bounding box center [825, 284] width 84 height 42
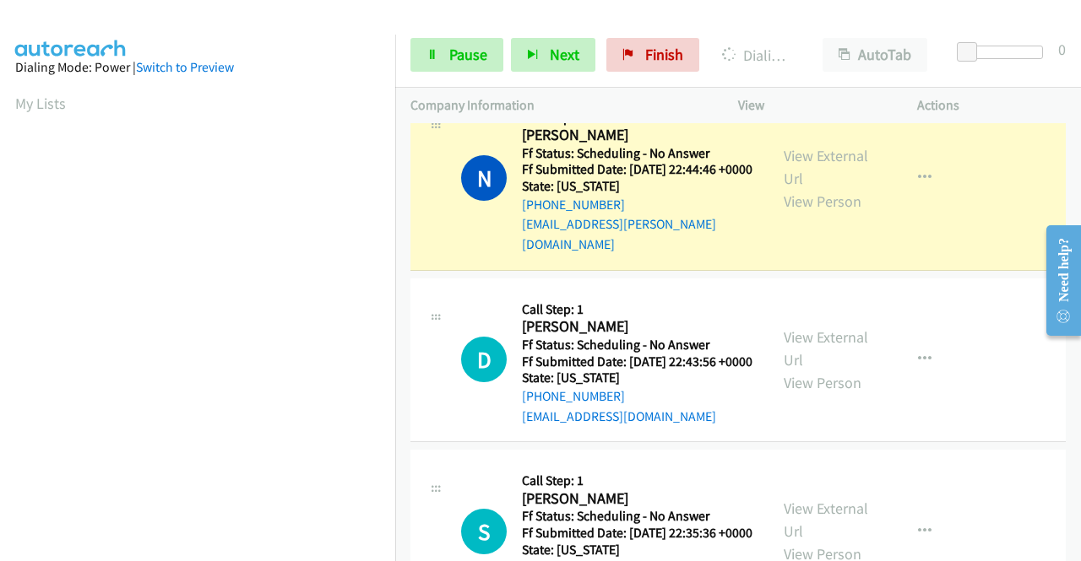
scroll to position [385, 0]
click at [1055, 274] on td "N Callback Scheduled Call Step: 1 Nilesh Kodali America/New_York Ff Status: Sch…" at bounding box center [737, 179] width 685 height 192
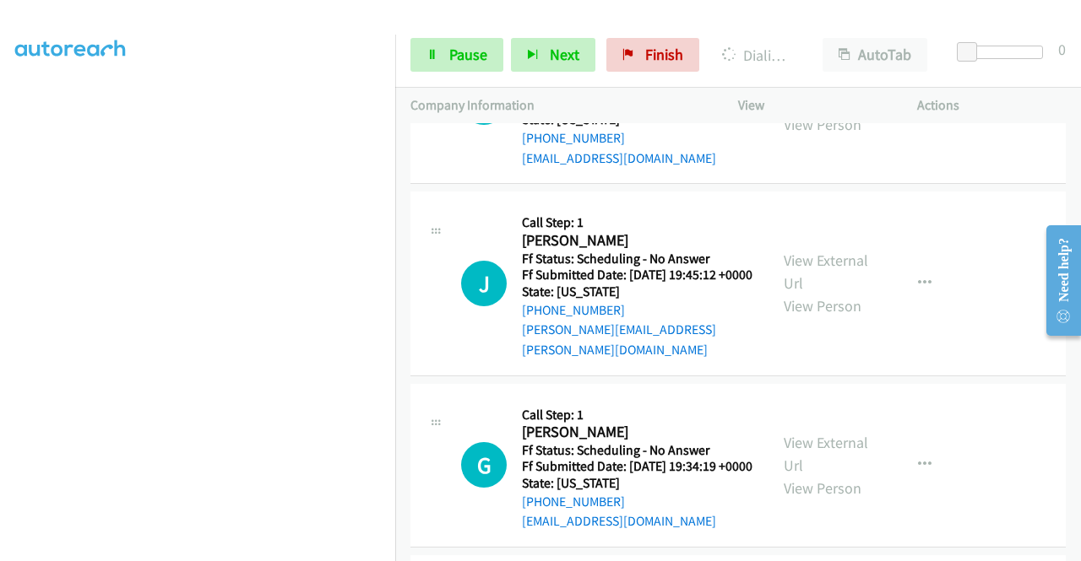
scroll to position [6919, 0]
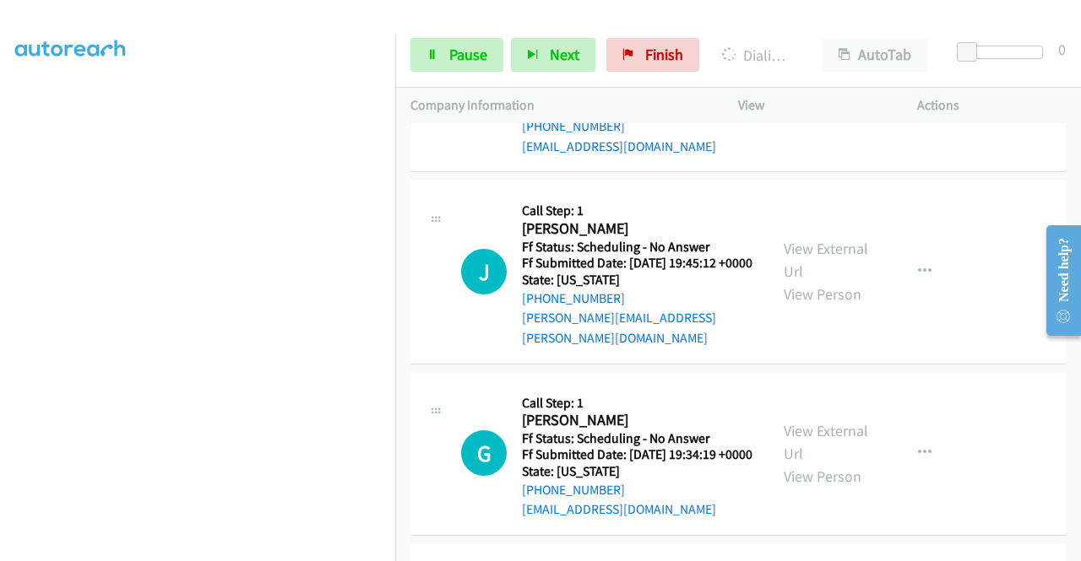
click at [826, 100] on link "View External Url" at bounding box center [825, 78] width 84 height 42
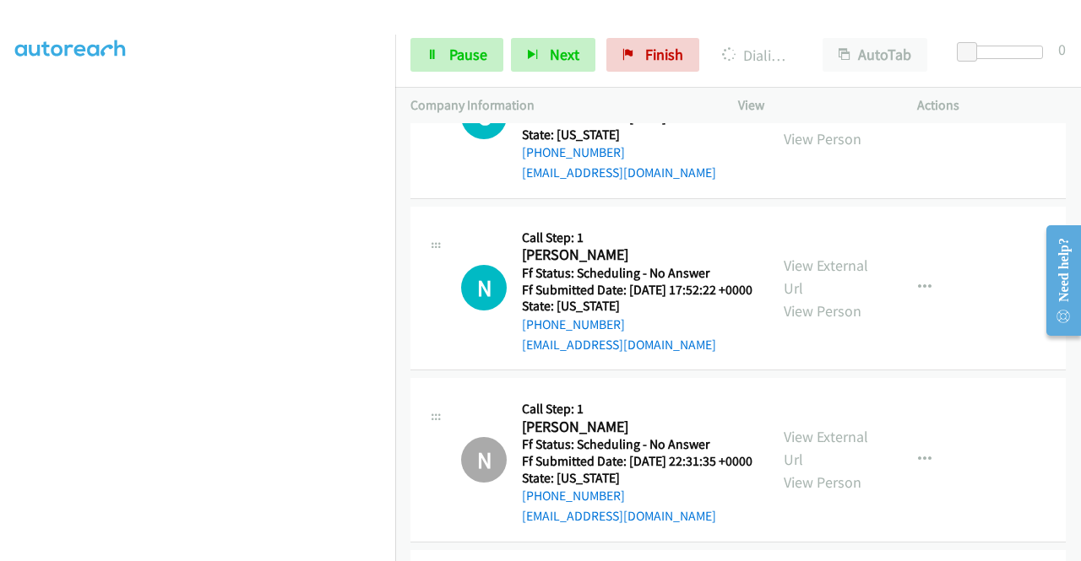
scroll to position [7123, 0]
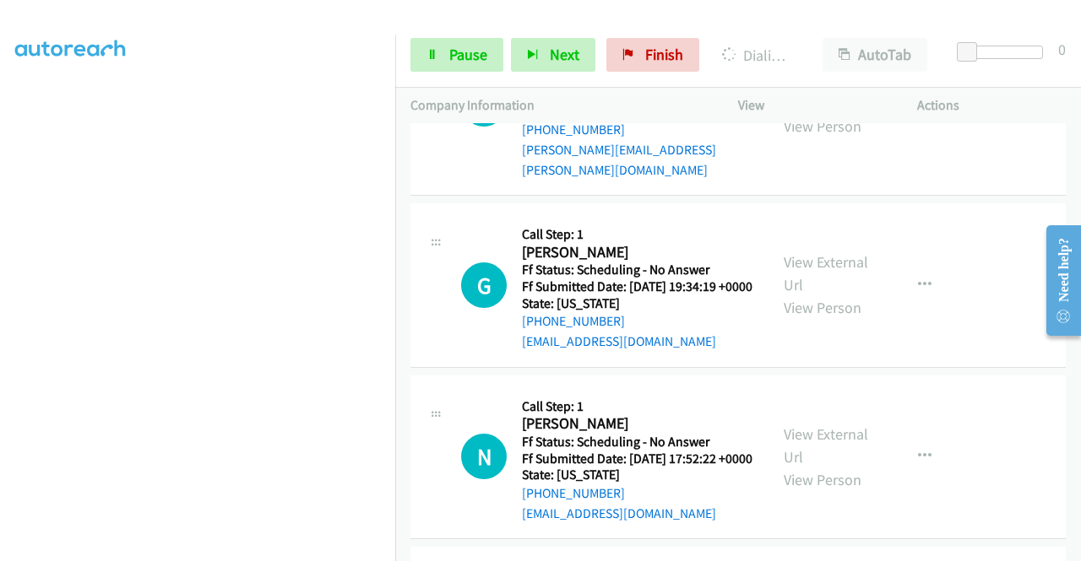
click at [832, 113] on link "View External Url" at bounding box center [825, 92] width 84 height 42
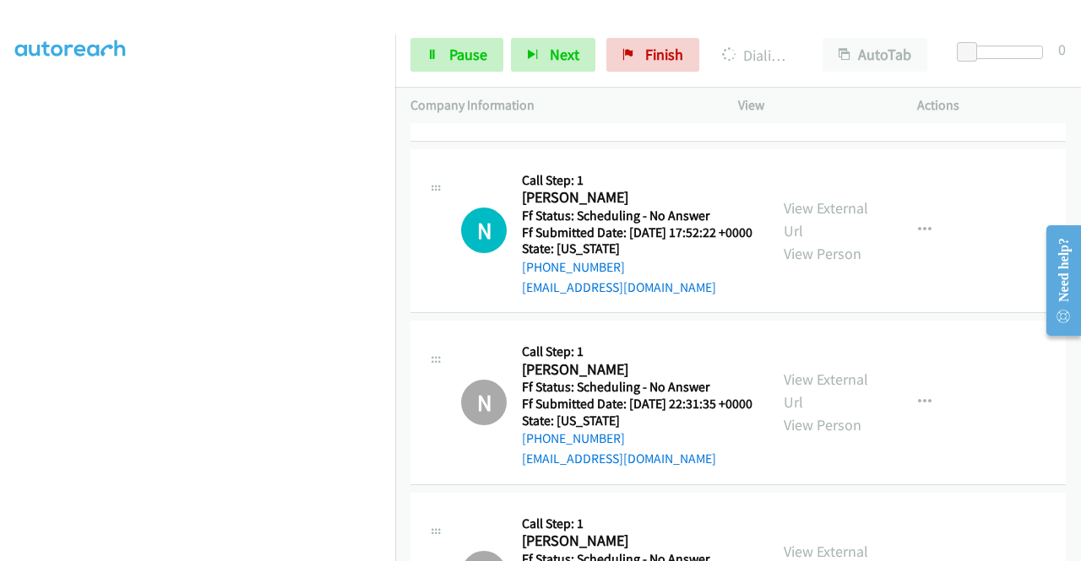
scroll to position [7376, 0]
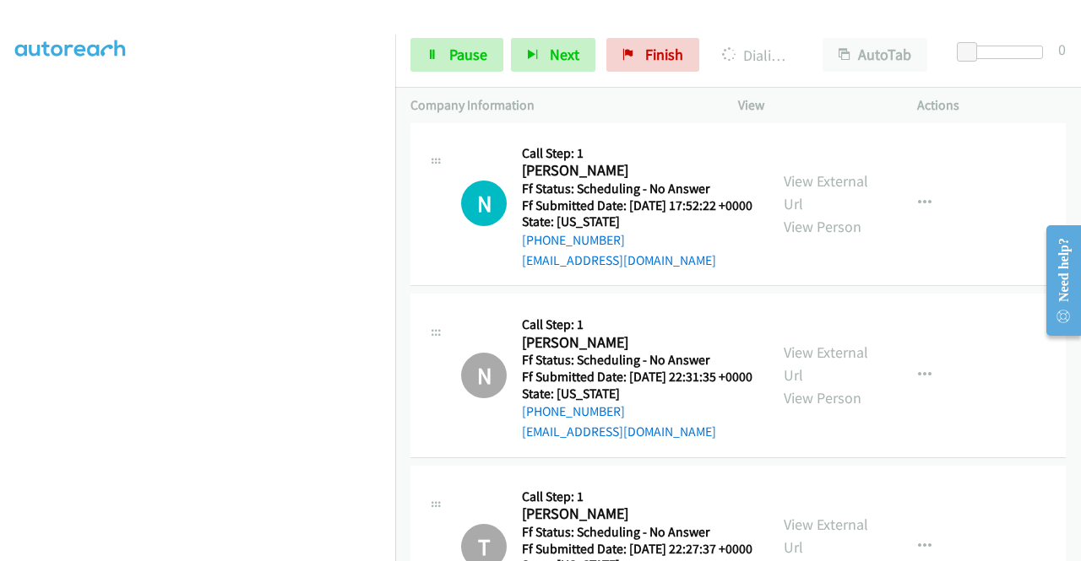
click at [852, 41] on link "View External Url" at bounding box center [825, 20] width 84 height 42
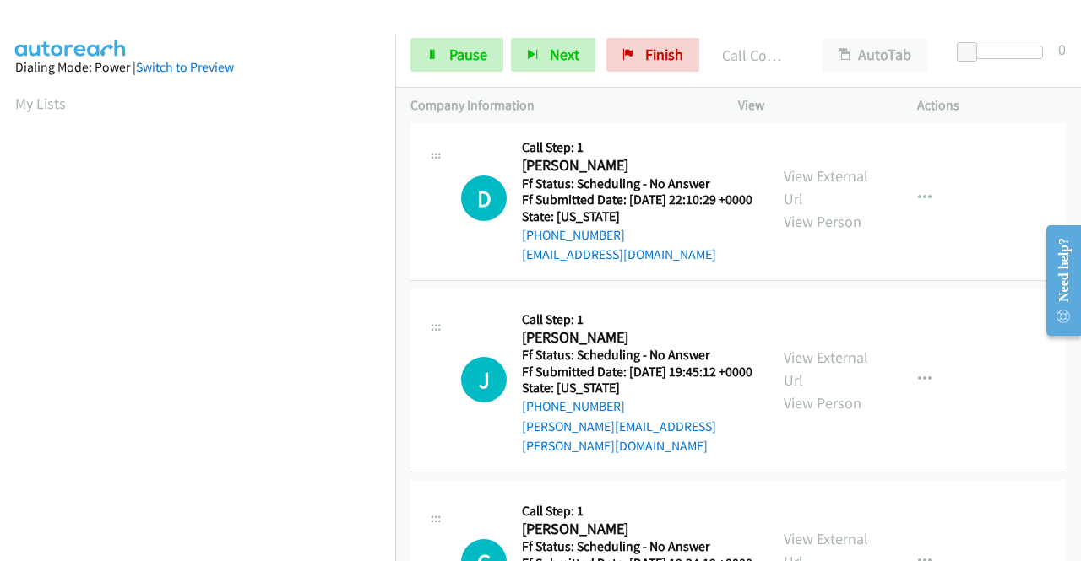
scroll to position [385, 0]
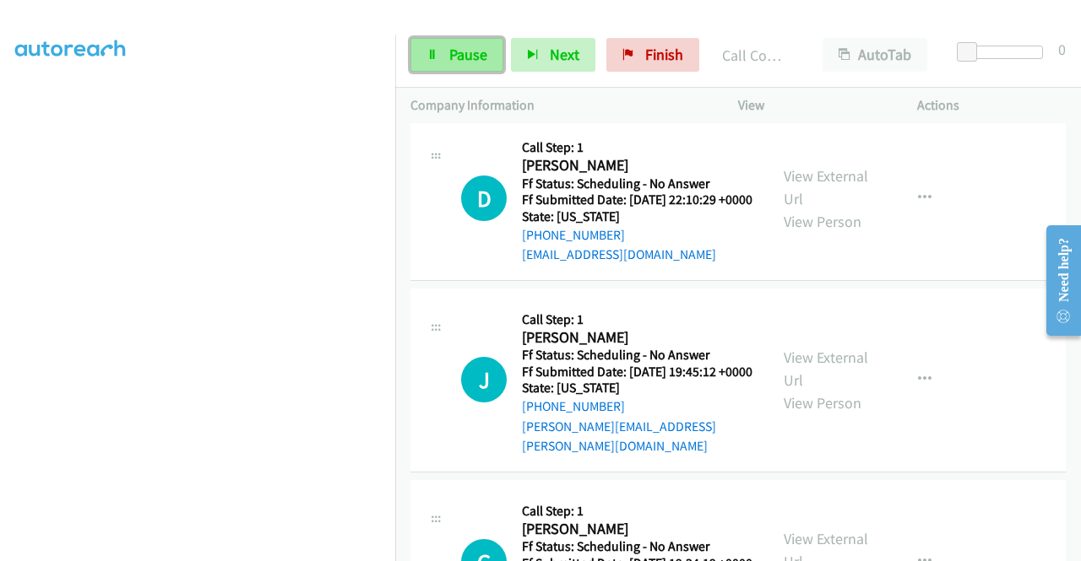
click at [458, 58] on span "Pause" at bounding box center [468, 54] width 38 height 19
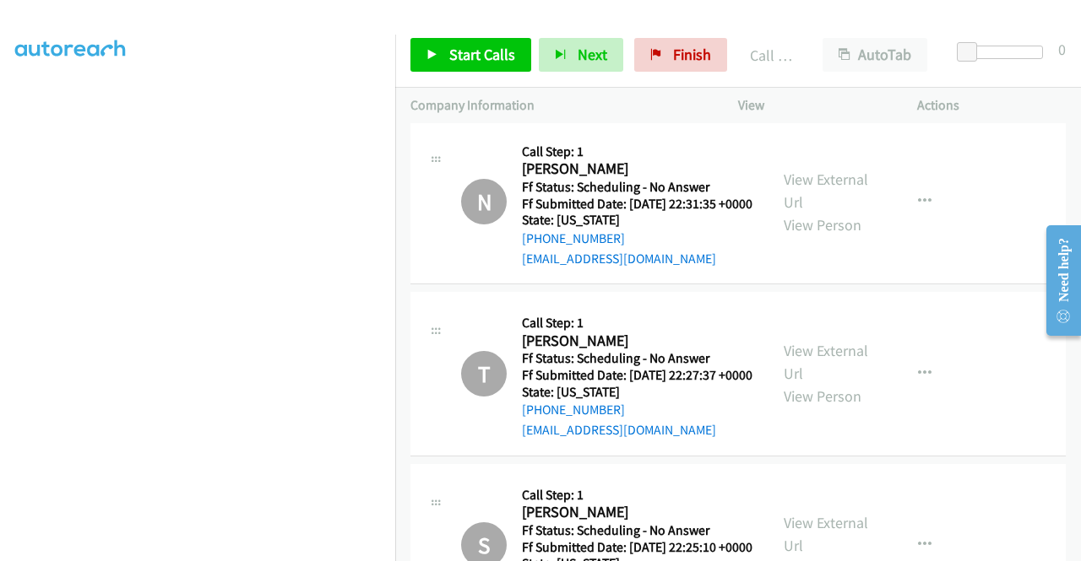
scroll to position [7798, 0]
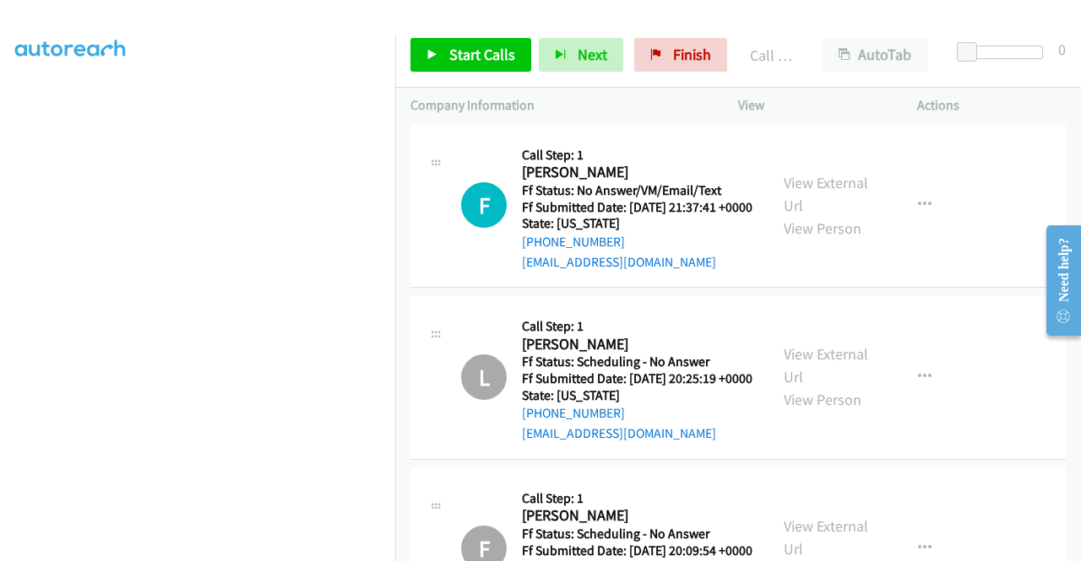
scroll to position [9233, 0]
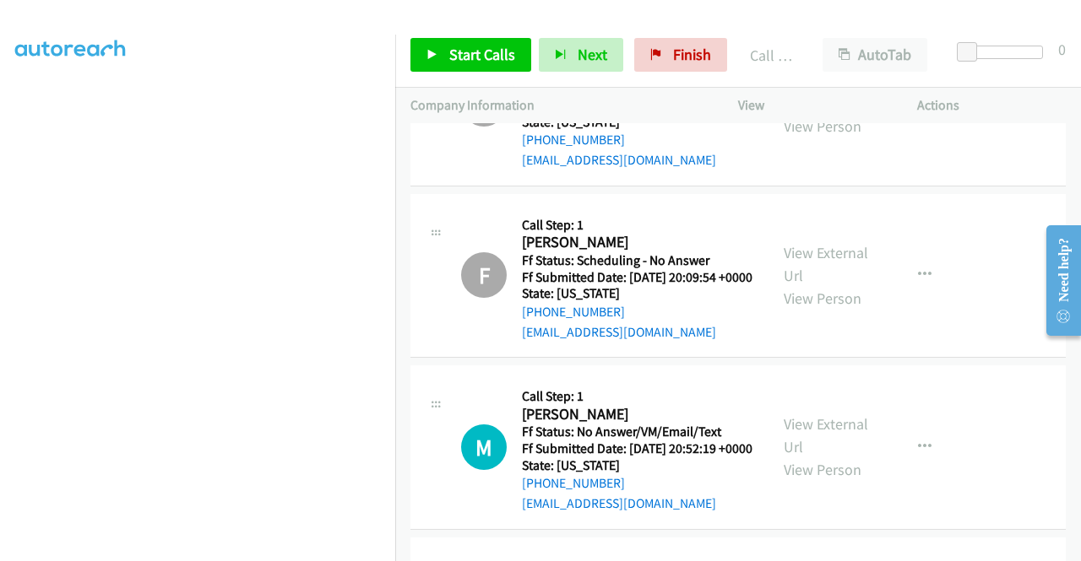
scroll to position [9487, 0]
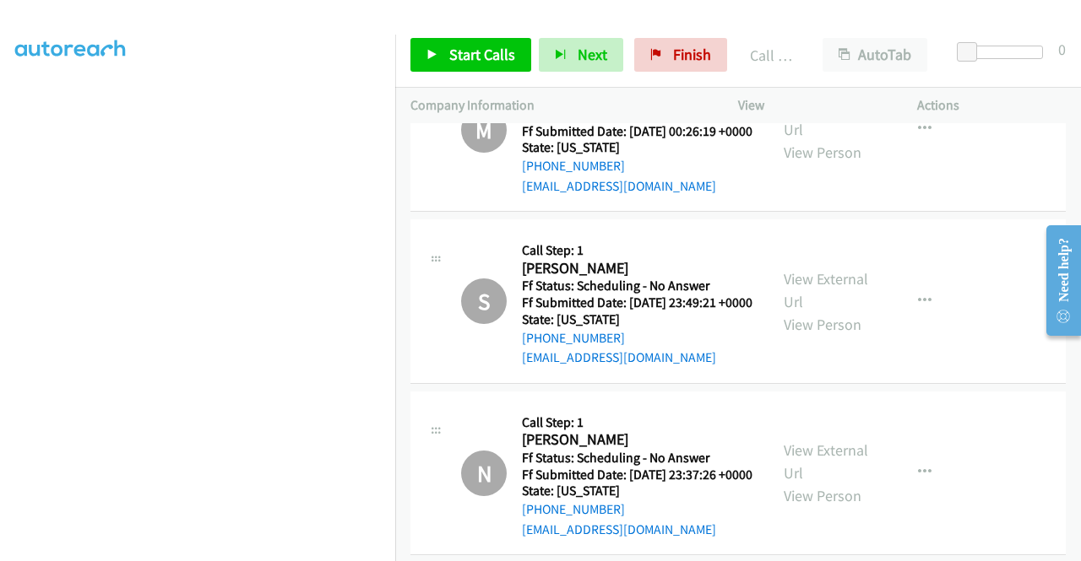
scroll to position [10077, 0]
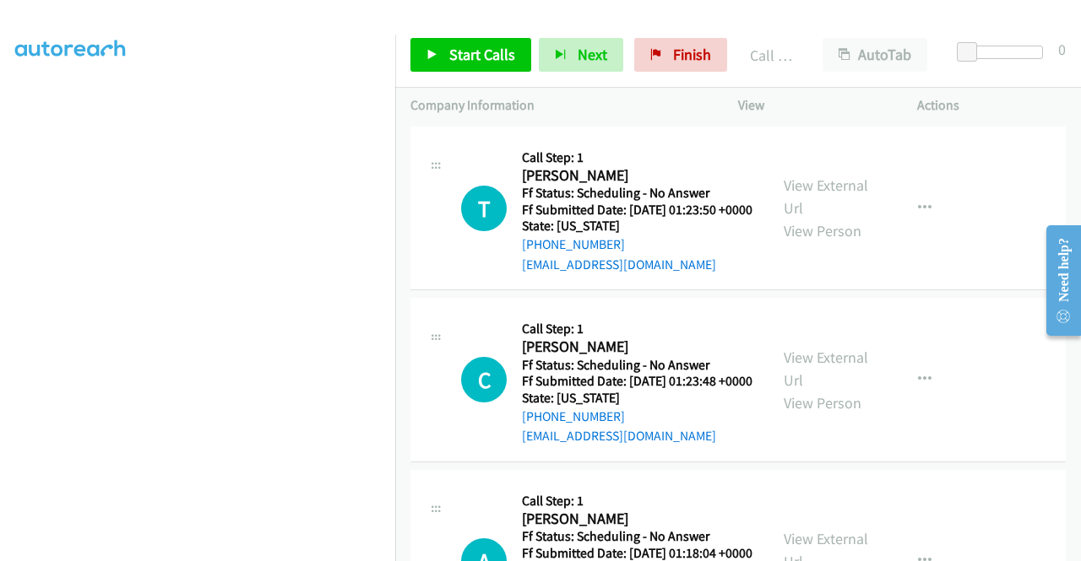
scroll to position [12019, 0]
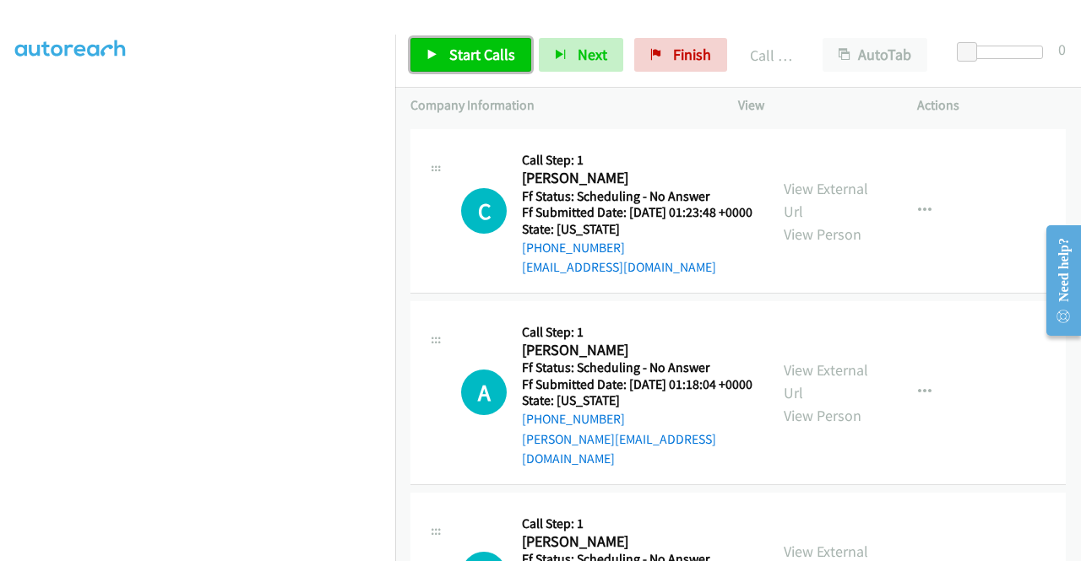
click at [510, 42] on link "Start Calls" at bounding box center [470, 55] width 121 height 34
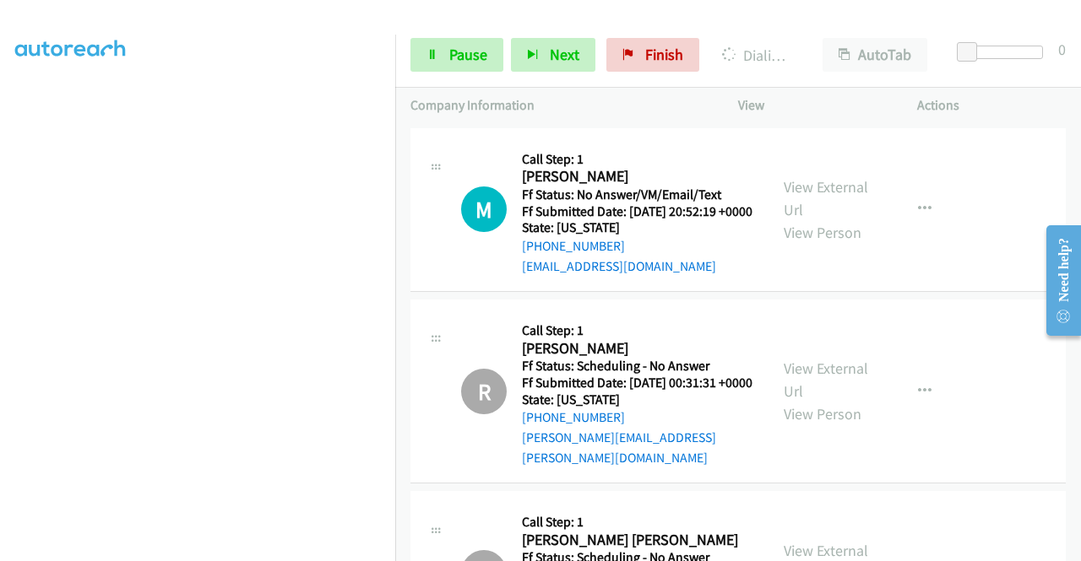
scroll to position [9740, 0]
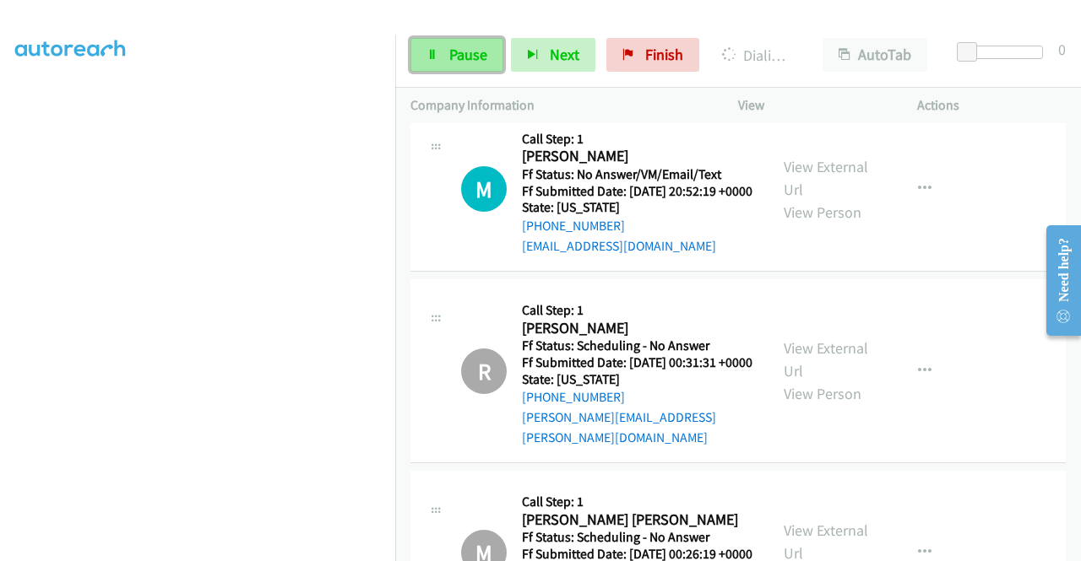
click at [445, 67] on link "Pause" at bounding box center [456, 55] width 93 height 34
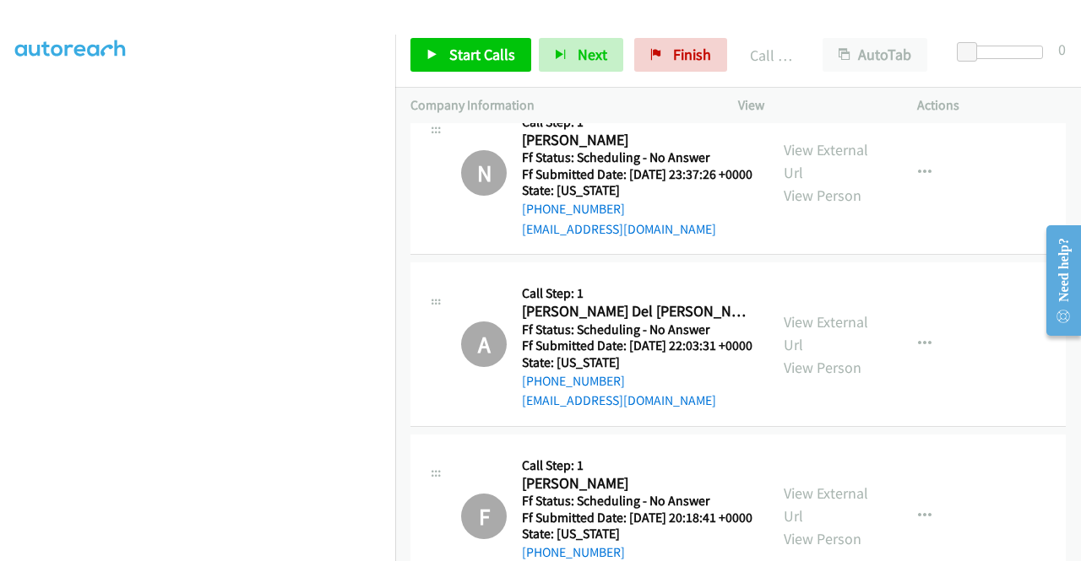
scroll to position [10331, 0]
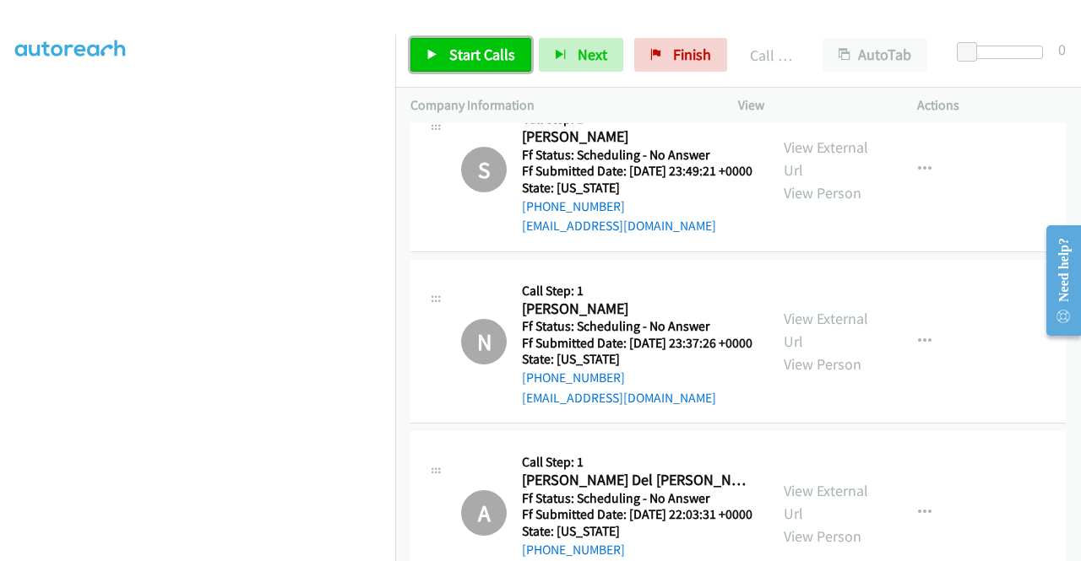
click at [459, 54] on span "Start Calls" at bounding box center [482, 54] width 66 height 19
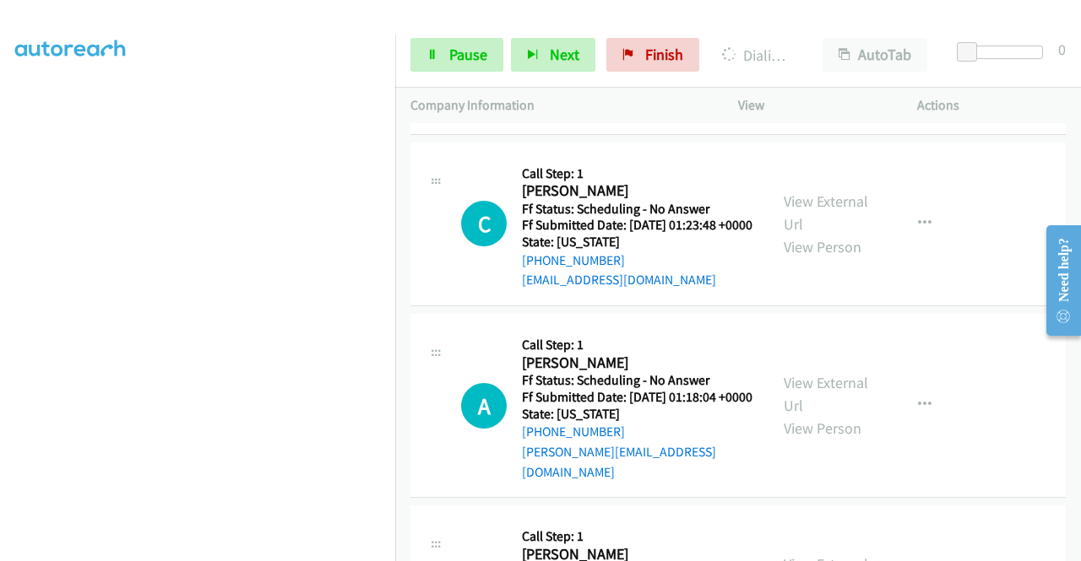
scroll to position [12272, 0]
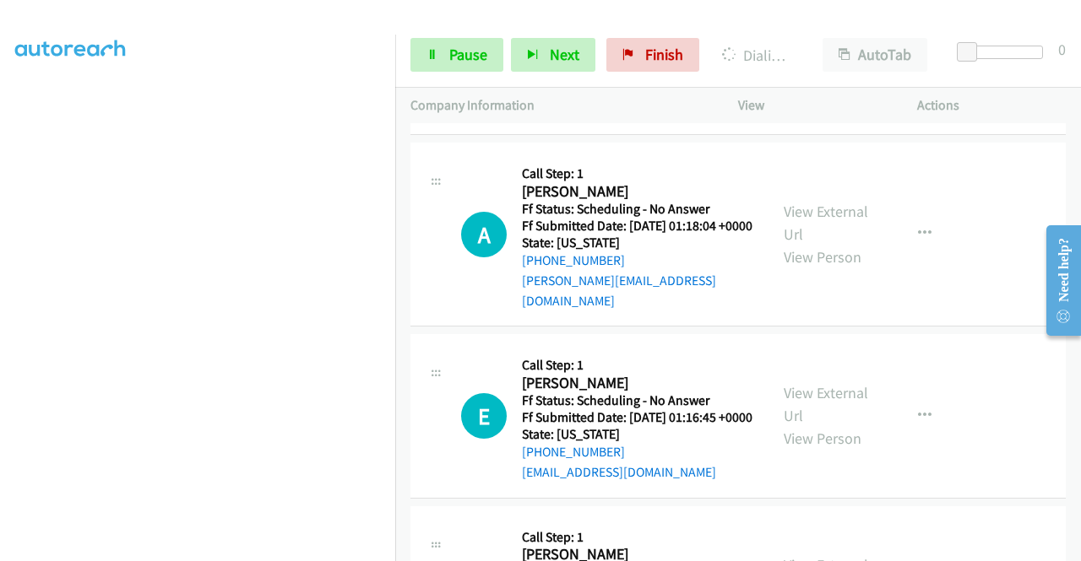
scroll to position [12441, 0]
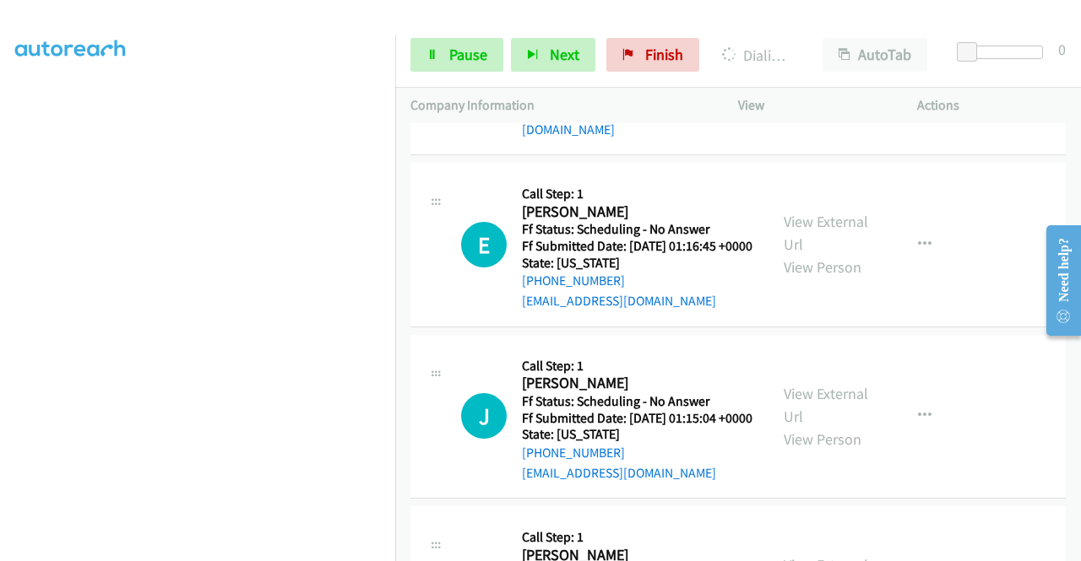
scroll to position [12610, 0]
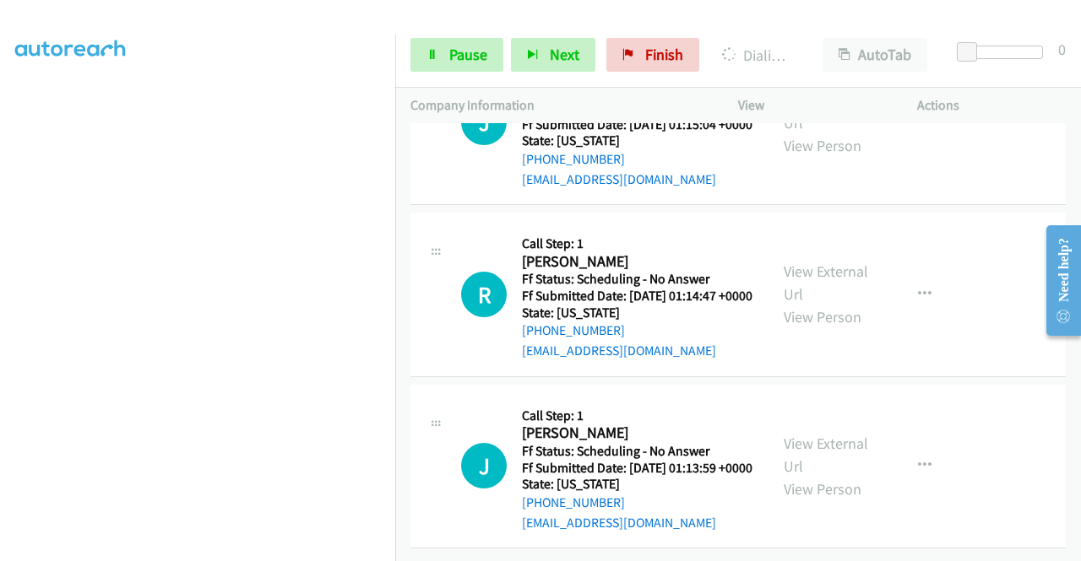
scroll to position [12948, 0]
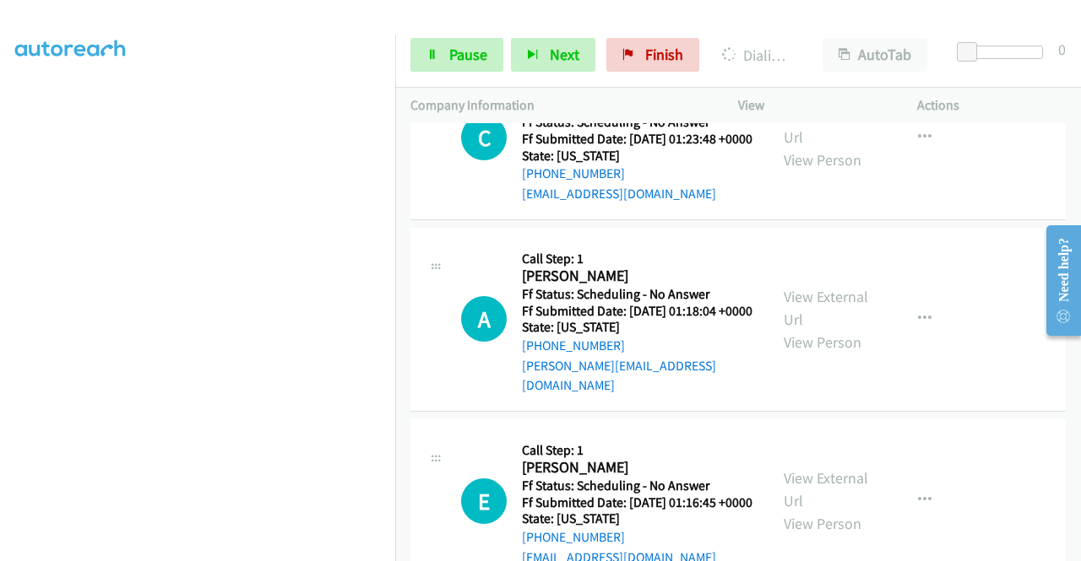
scroll to position [0, 0]
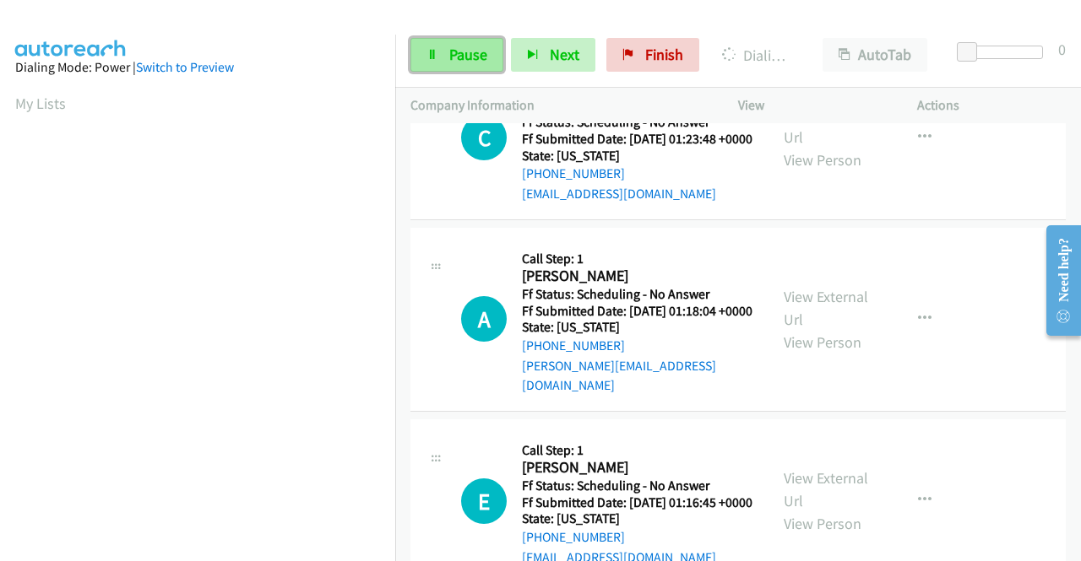
click at [445, 58] on link "Pause" at bounding box center [456, 55] width 93 height 34
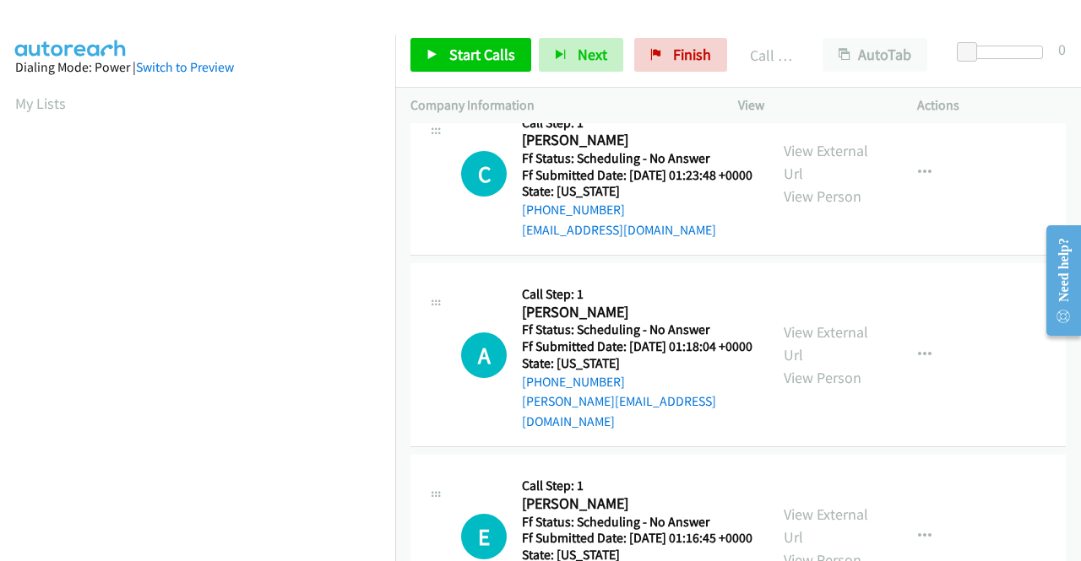
scroll to position [385, 0]
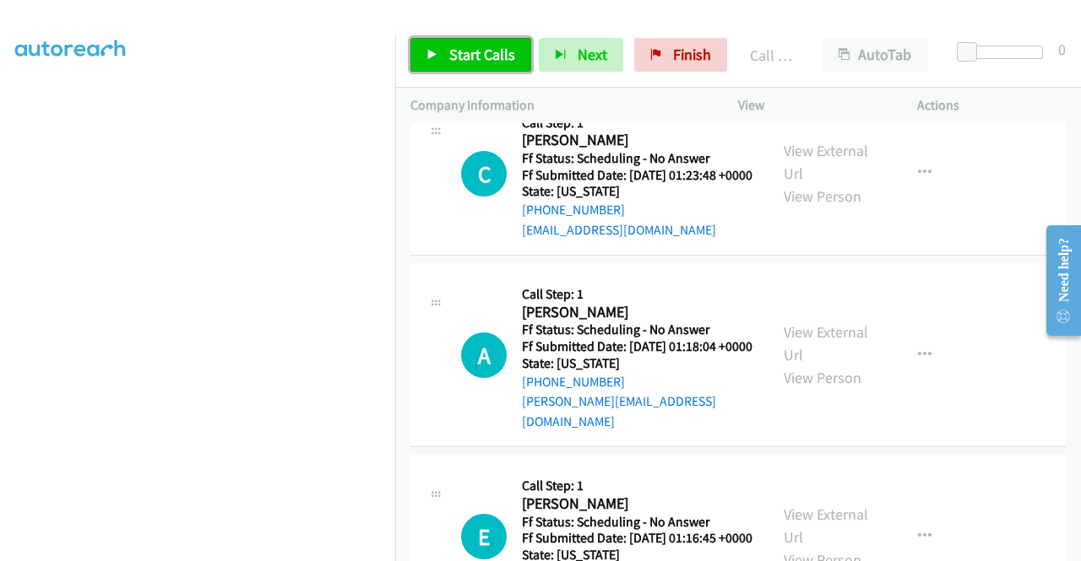
click at [486, 48] on span "Start Calls" at bounding box center [482, 54] width 66 height 19
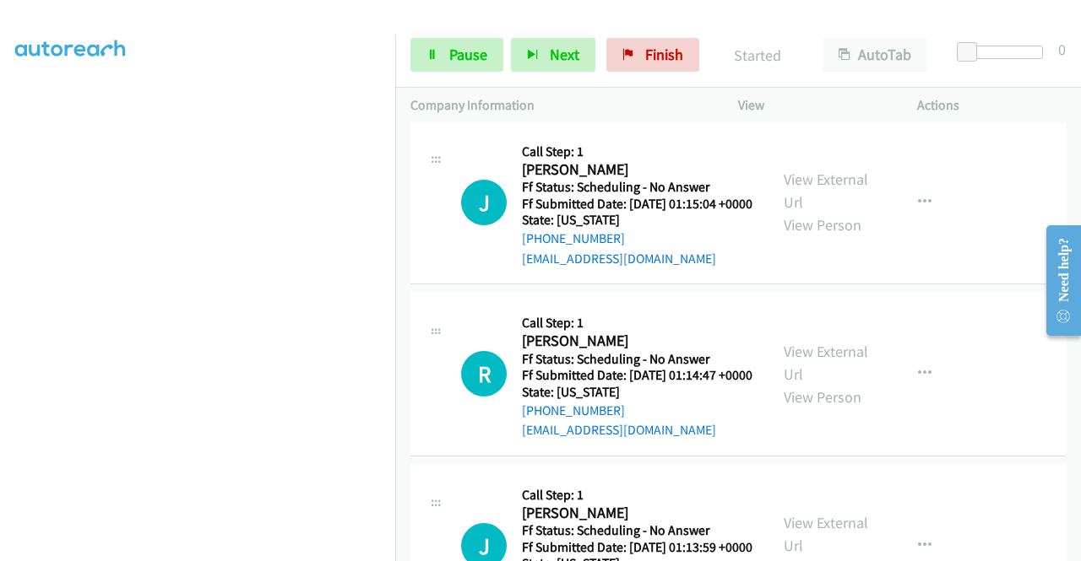
scroll to position [12646, 0]
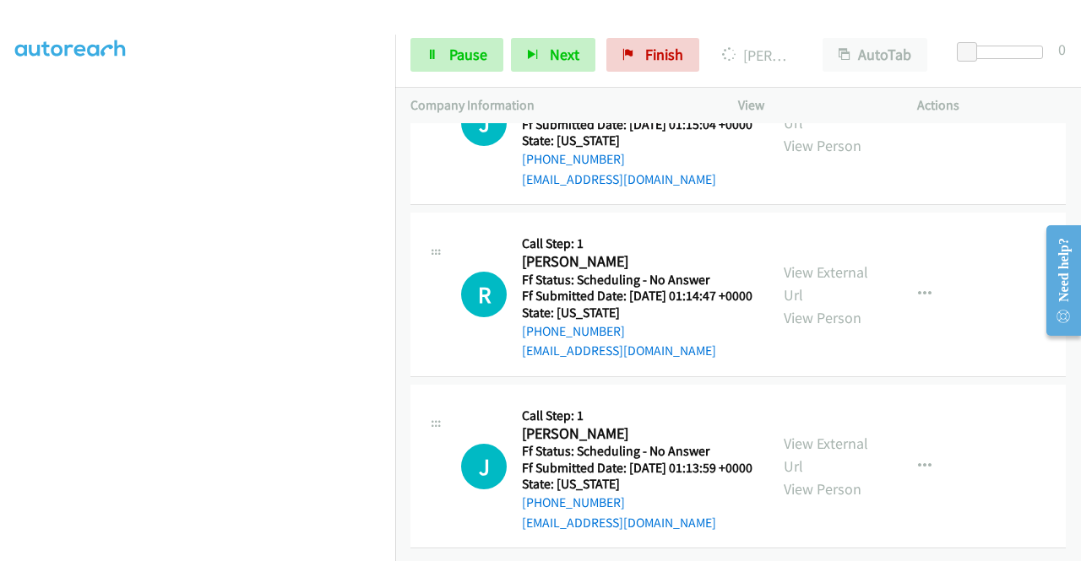
scroll to position [13237, 0]
click at [807, 133] on link "View External Url" at bounding box center [825, 111] width 84 height 42
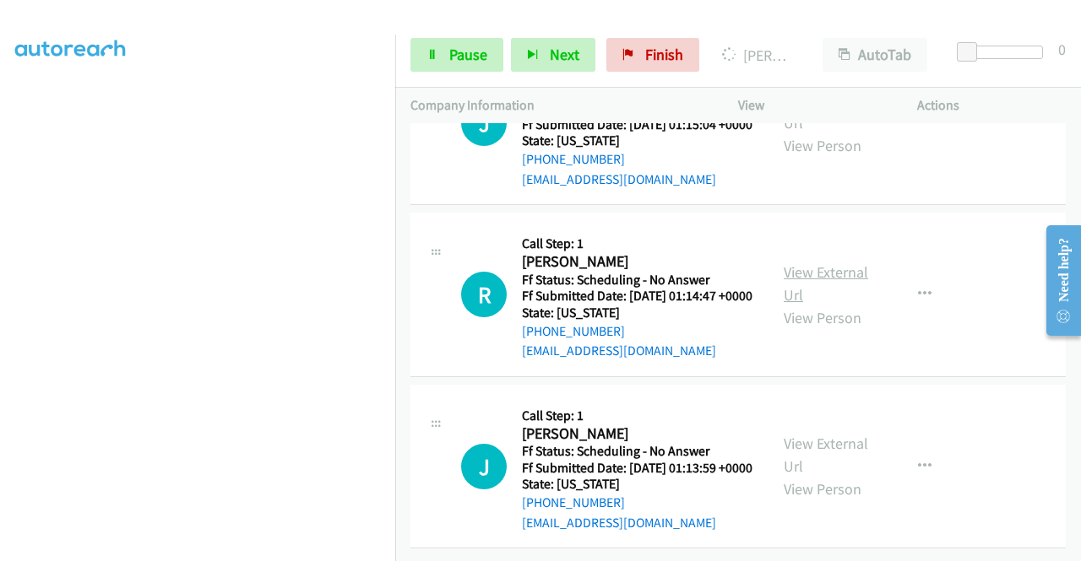
click at [823, 305] on link "View External Url" at bounding box center [825, 284] width 84 height 42
click at [832, 476] on link "View External Url" at bounding box center [825, 455] width 84 height 42
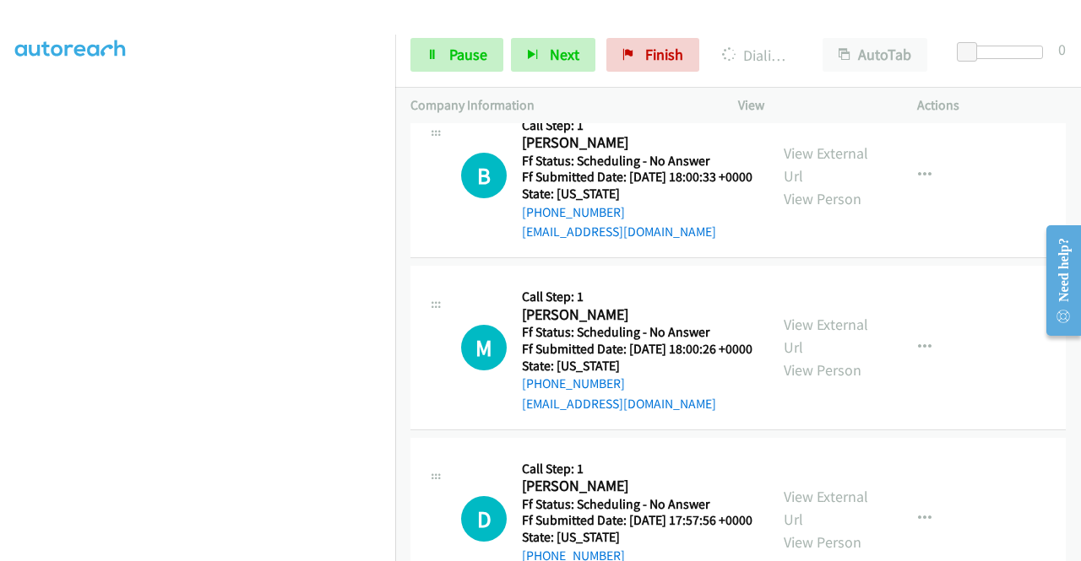
scroll to position [14250, 0]
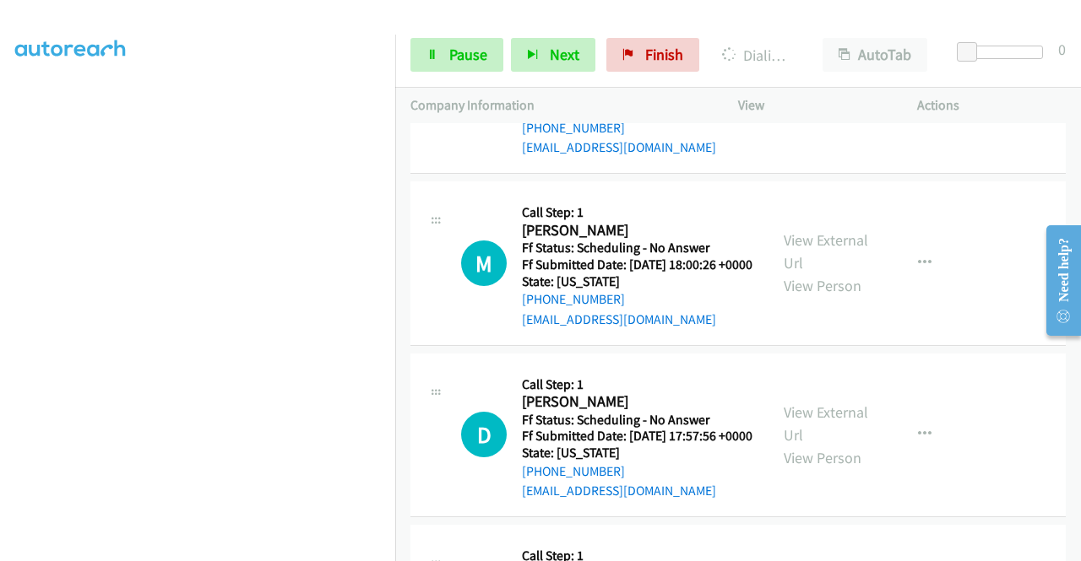
scroll to position [14334, 0]
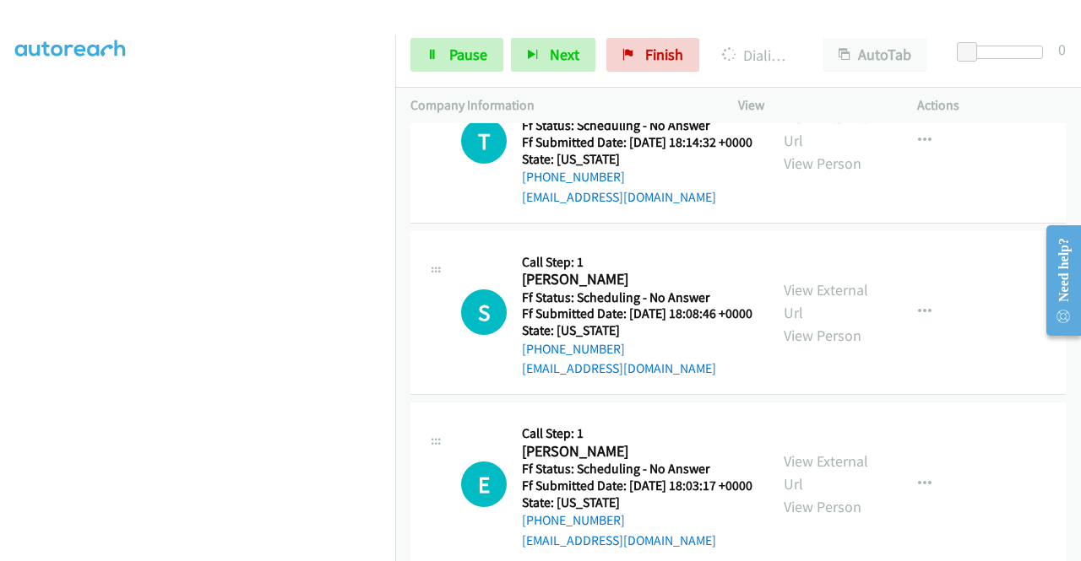
scroll to position [0, 0]
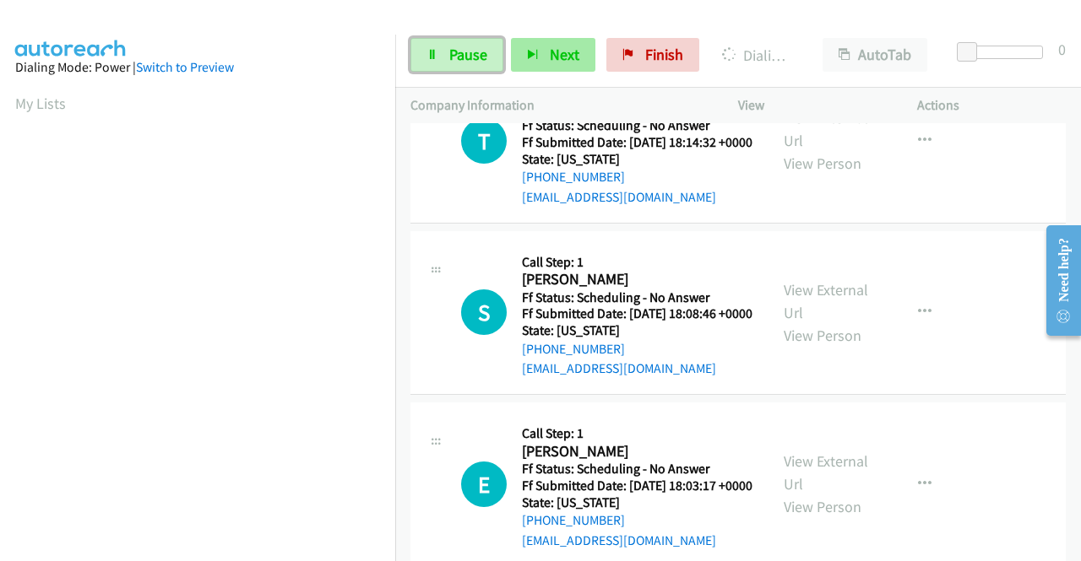
drag, startPoint x: 430, startPoint y: 67, endPoint x: 545, endPoint y: 51, distance: 116.6
click at [430, 67] on link "Pause" at bounding box center [456, 55] width 93 height 34
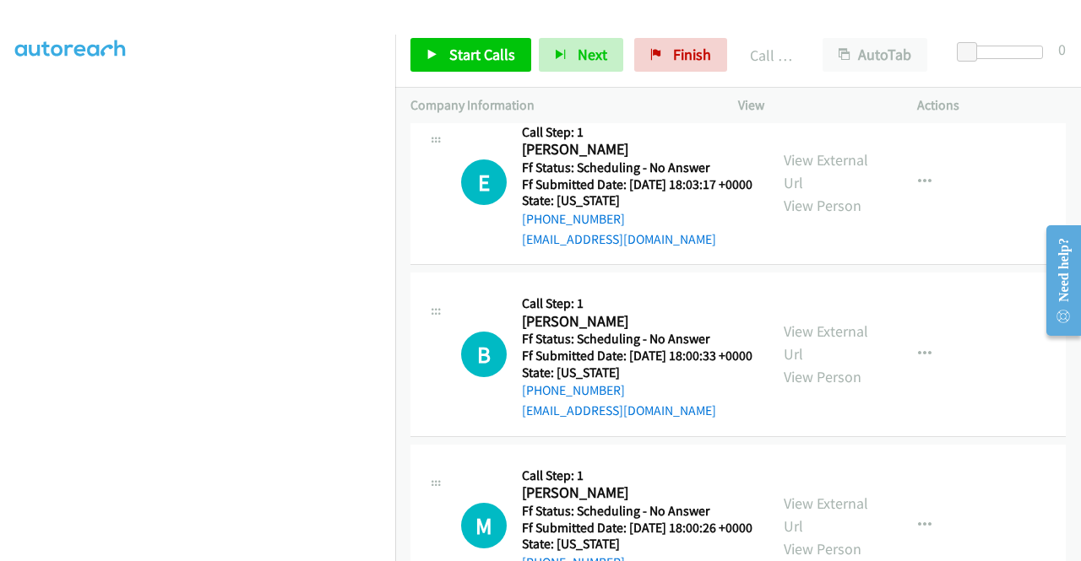
scroll to position [13997, 0]
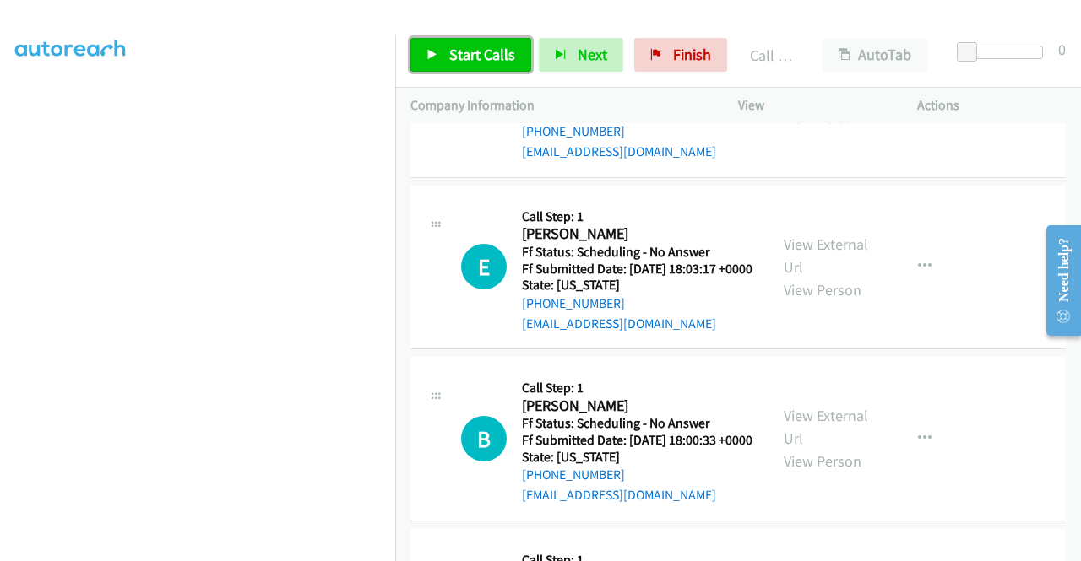
click at [484, 60] on span "Start Calls" at bounding box center [482, 54] width 66 height 19
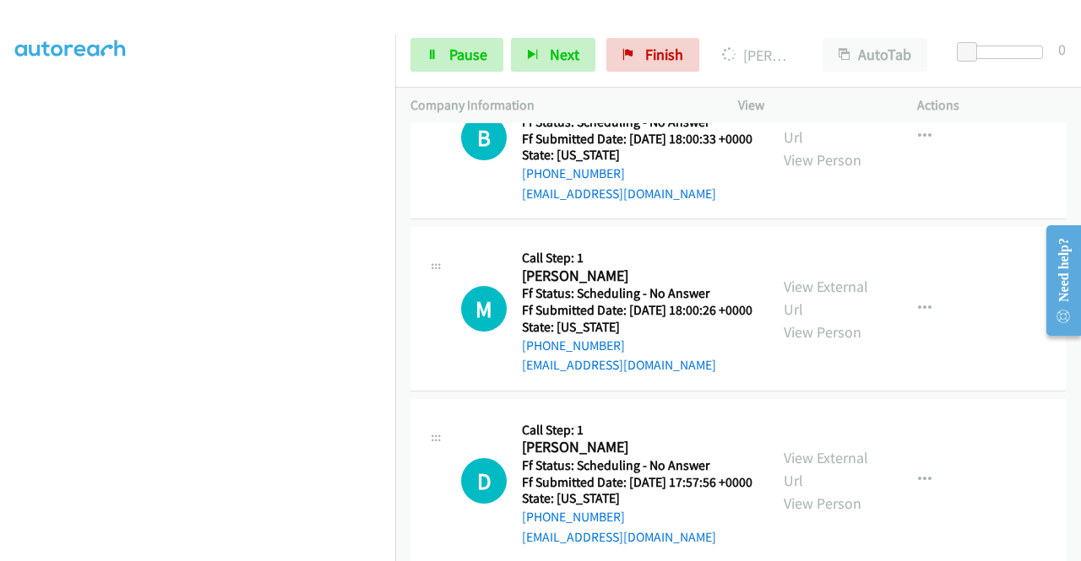
scroll to position [14588, 0]
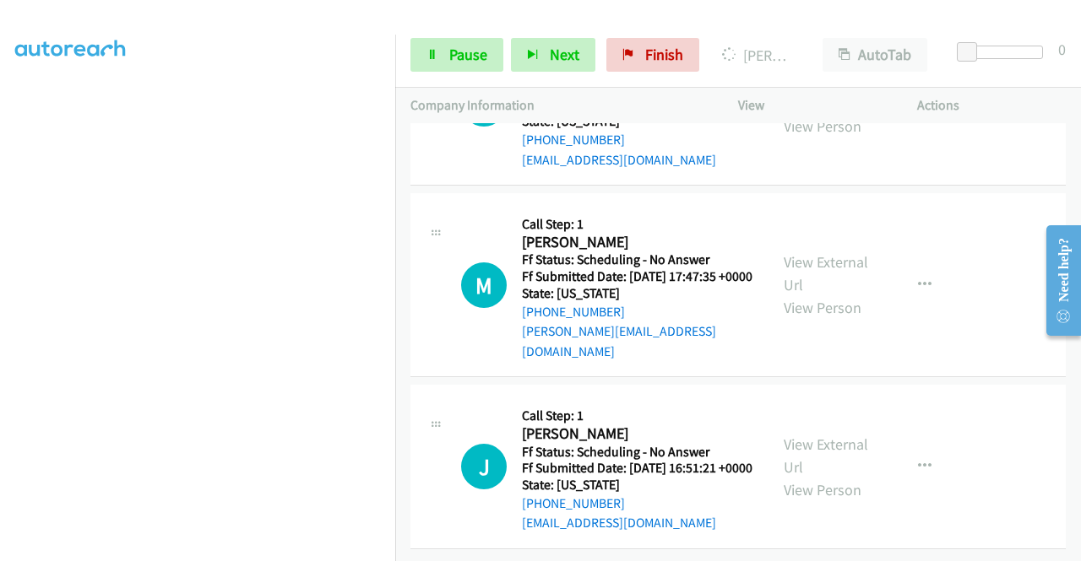
scroll to position [14757, 0]
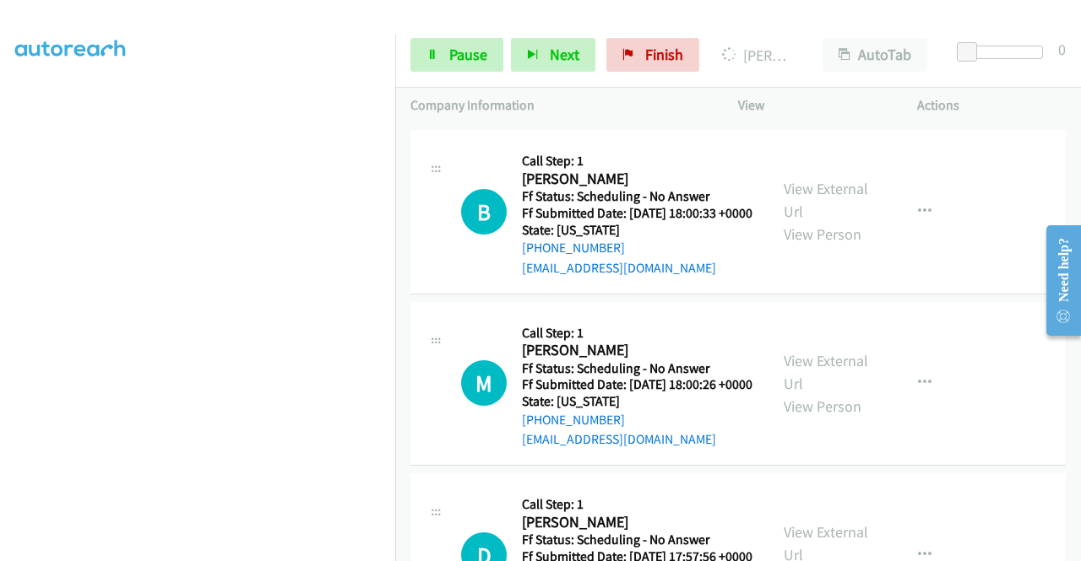
scroll to position [14334, 0]
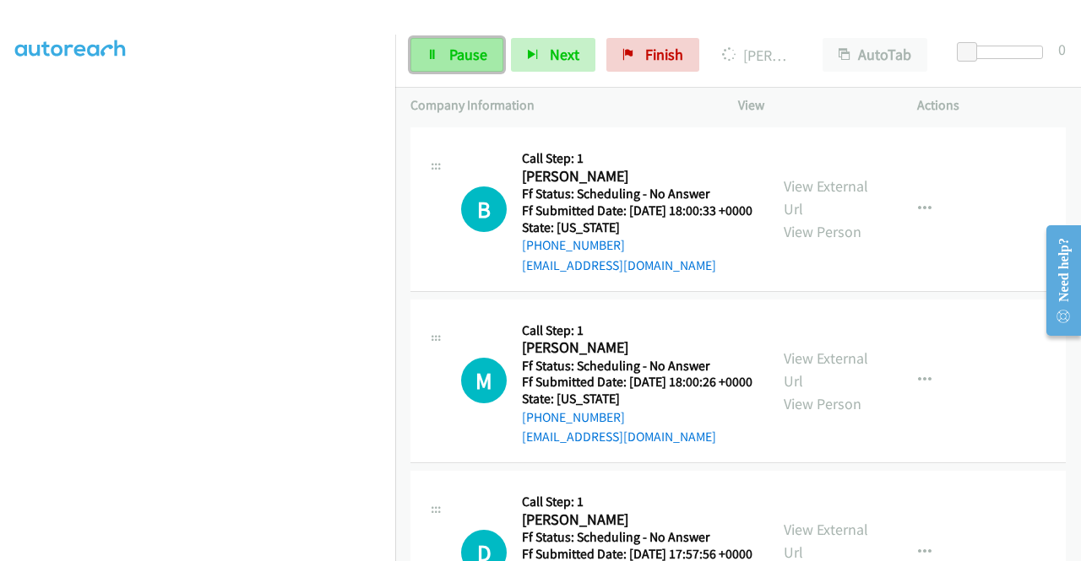
click at [462, 57] on span "Pause" at bounding box center [468, 54] width 38 height 19
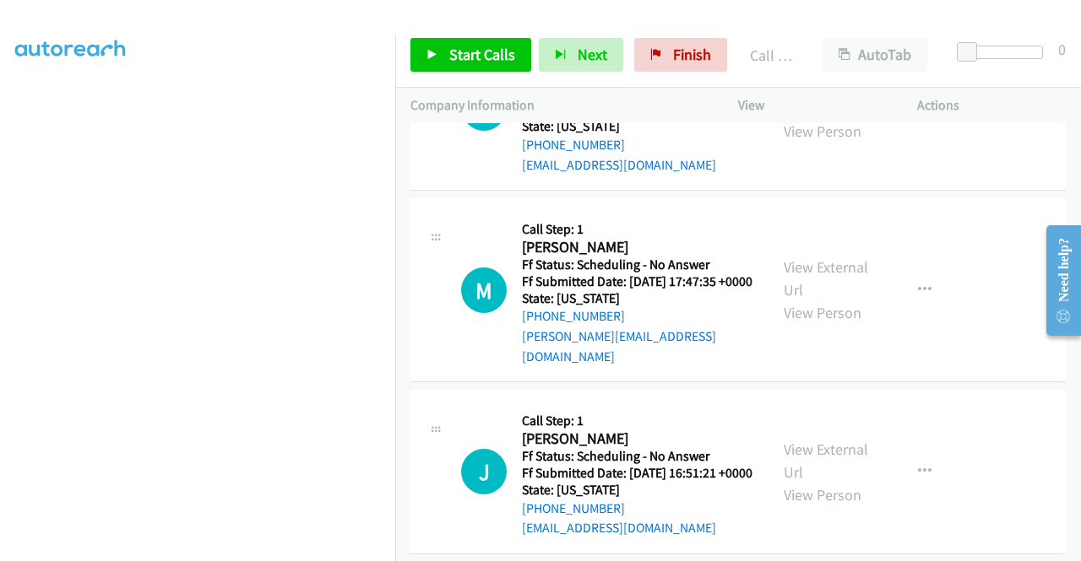
scroll to position [14841, 0]
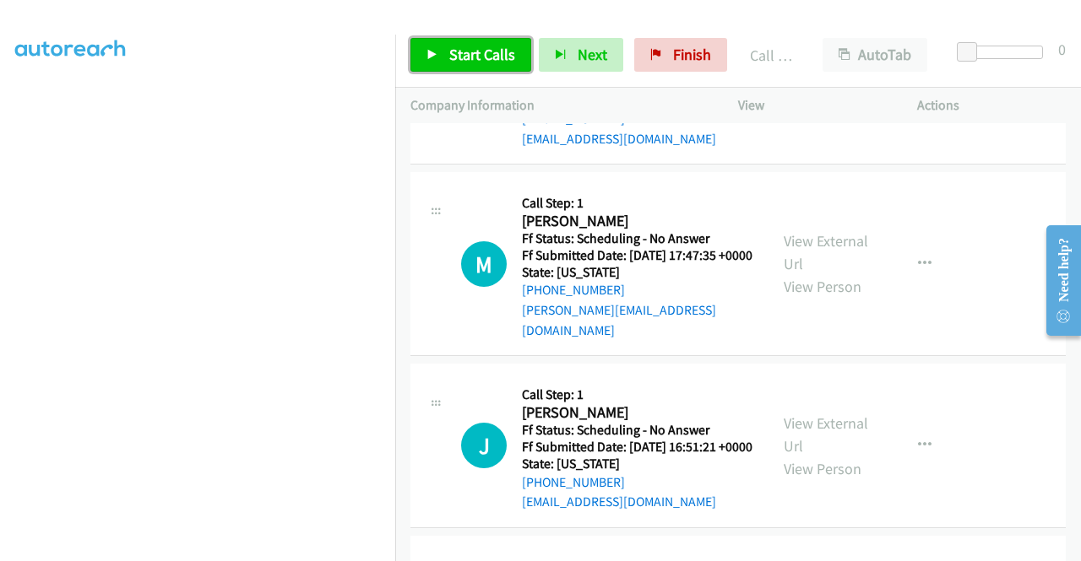
click at [465, 60] on span "Start Calls" at bounding box center [482, 54] width 66 height 19
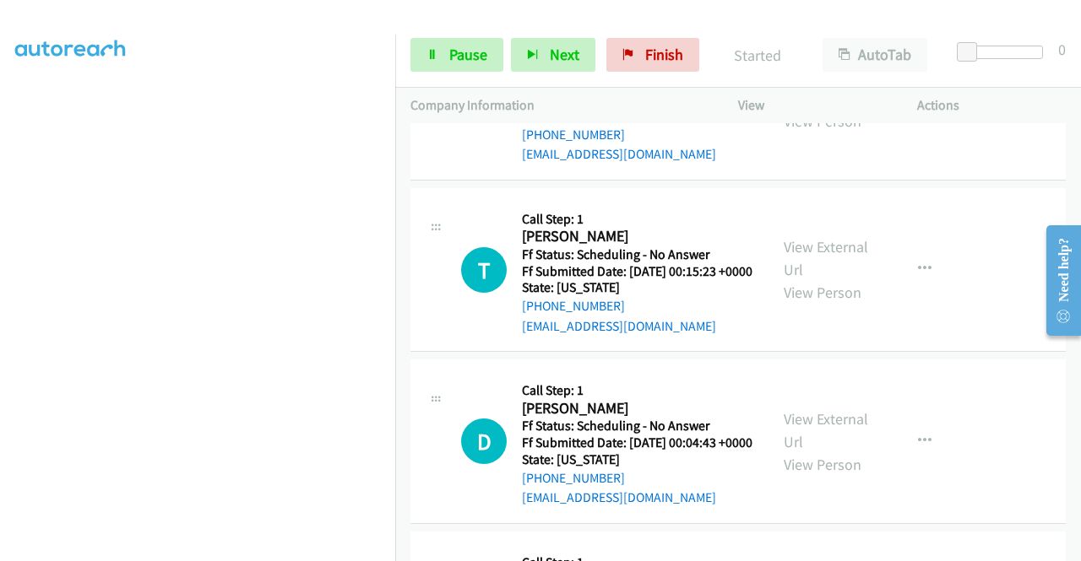
scroll to position [15263, 0]
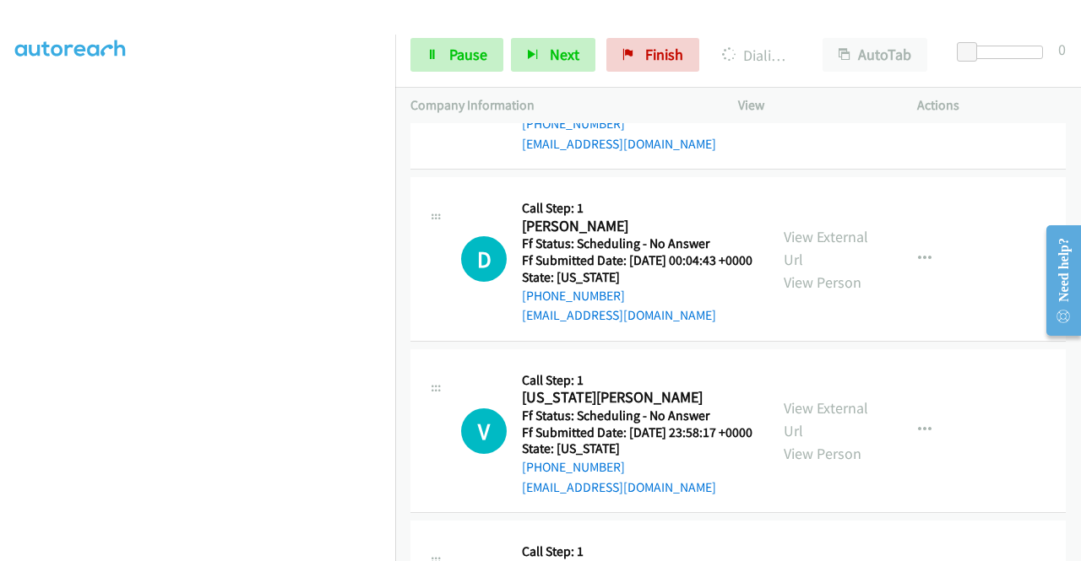
scroll to position [15432, 0]
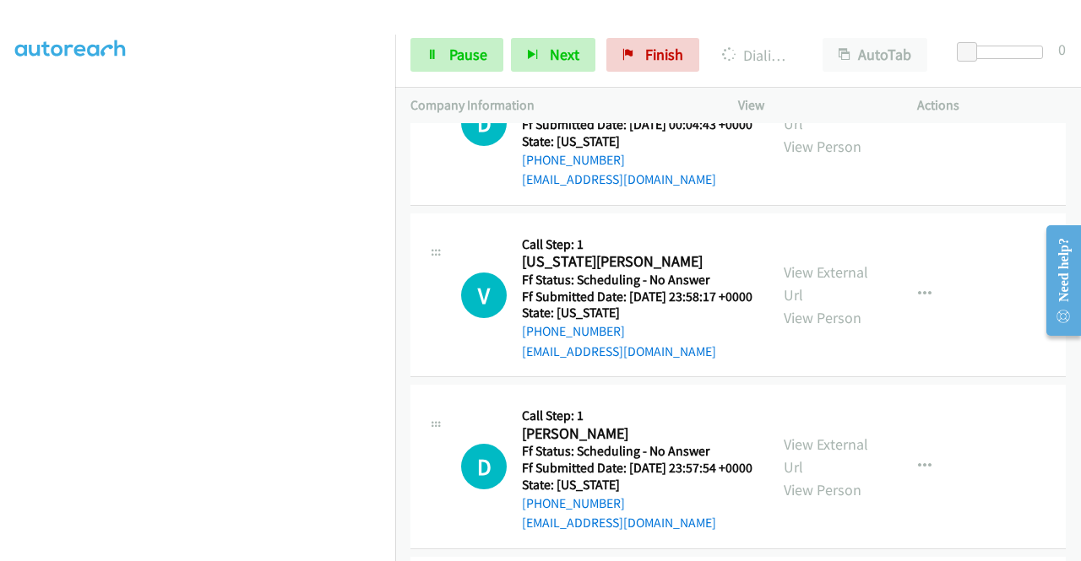
scroll to position [15601, 0]
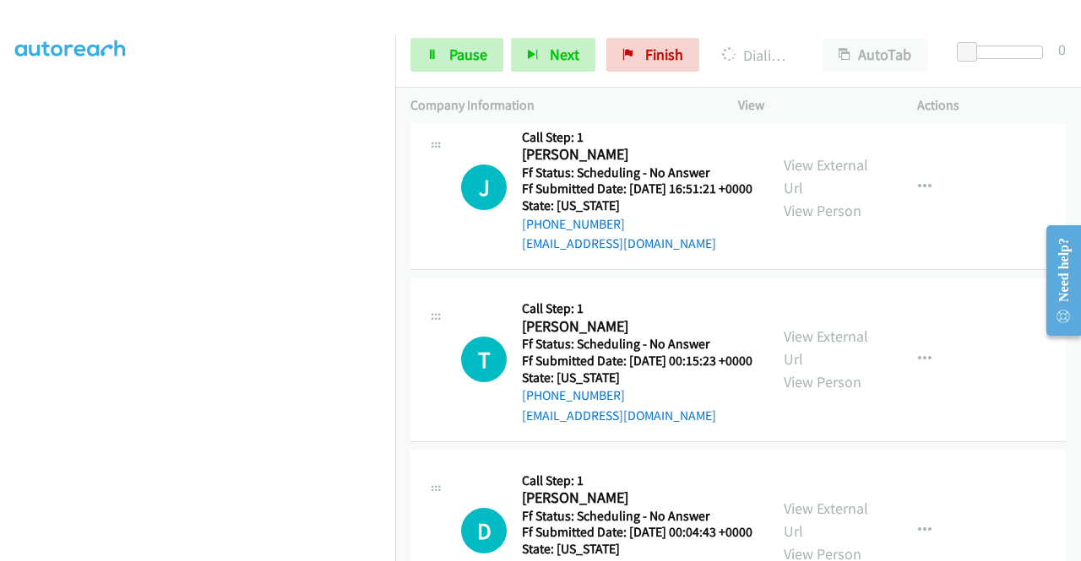
scroll to position [15198, 0]
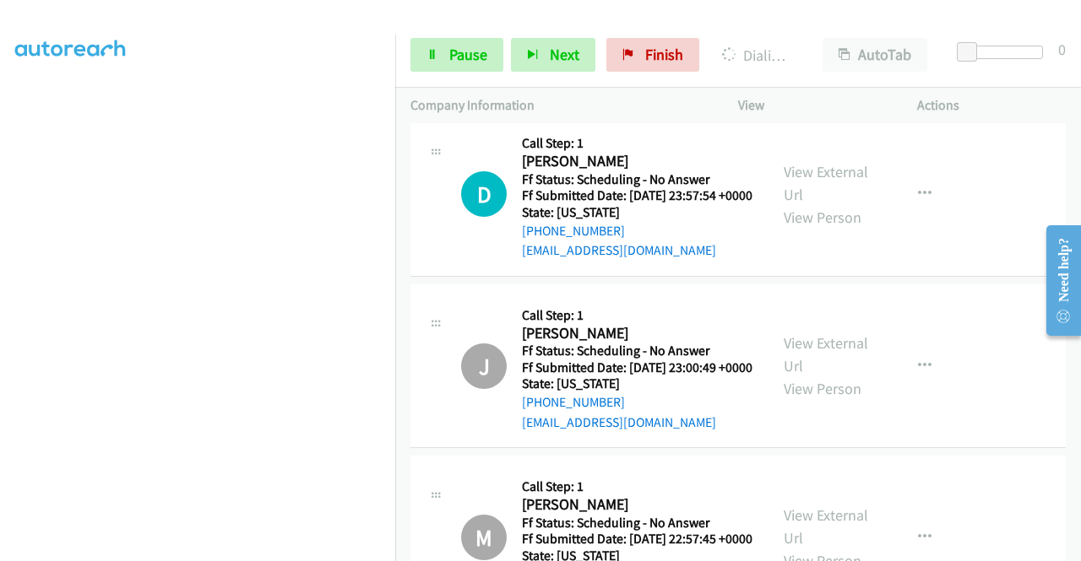
scroll to position [16127, 0]
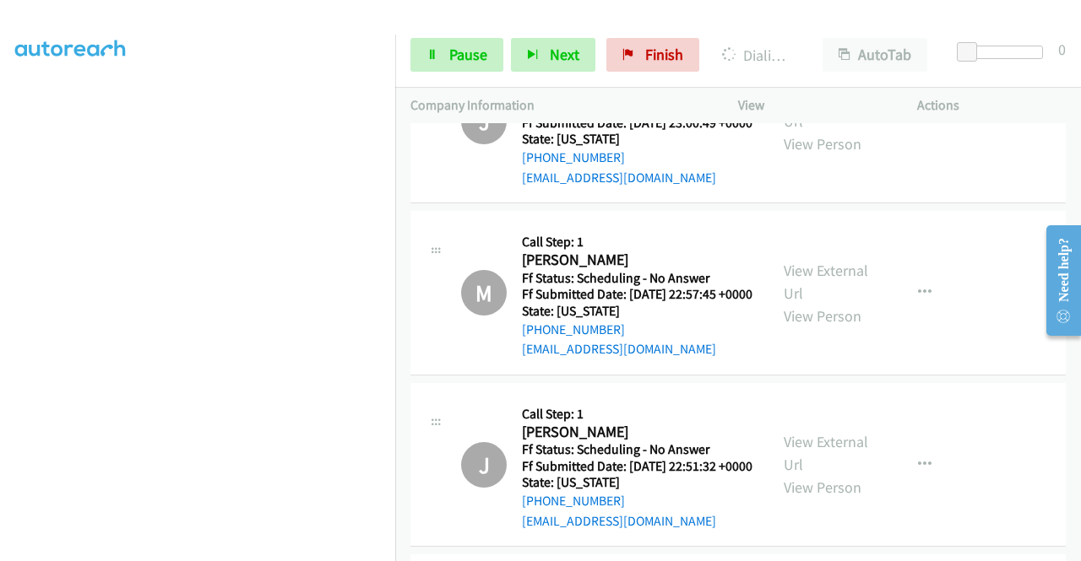
scroll to position [16295, 0]
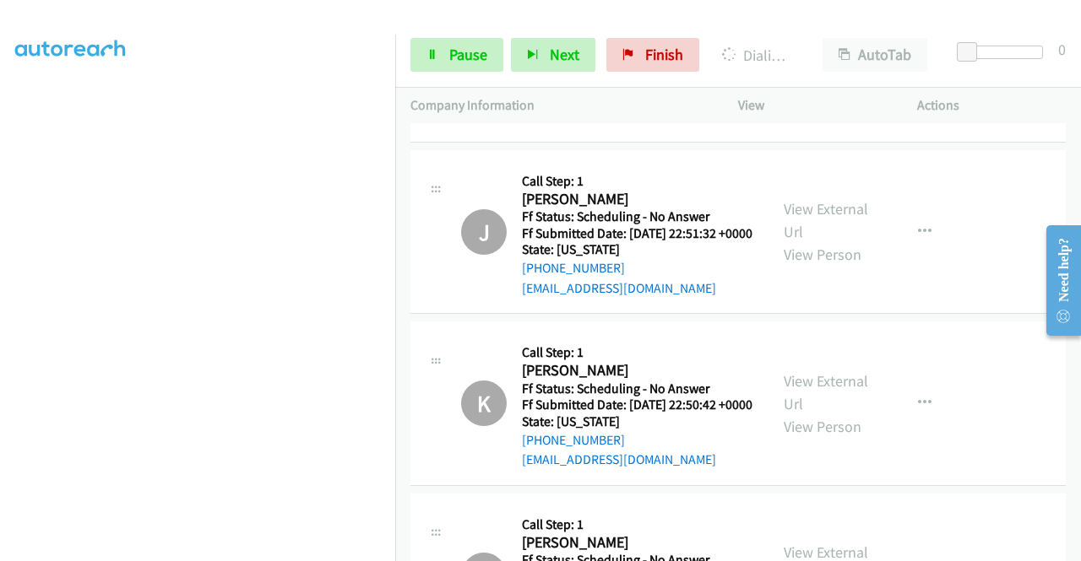
scroll to position [16464, 0]
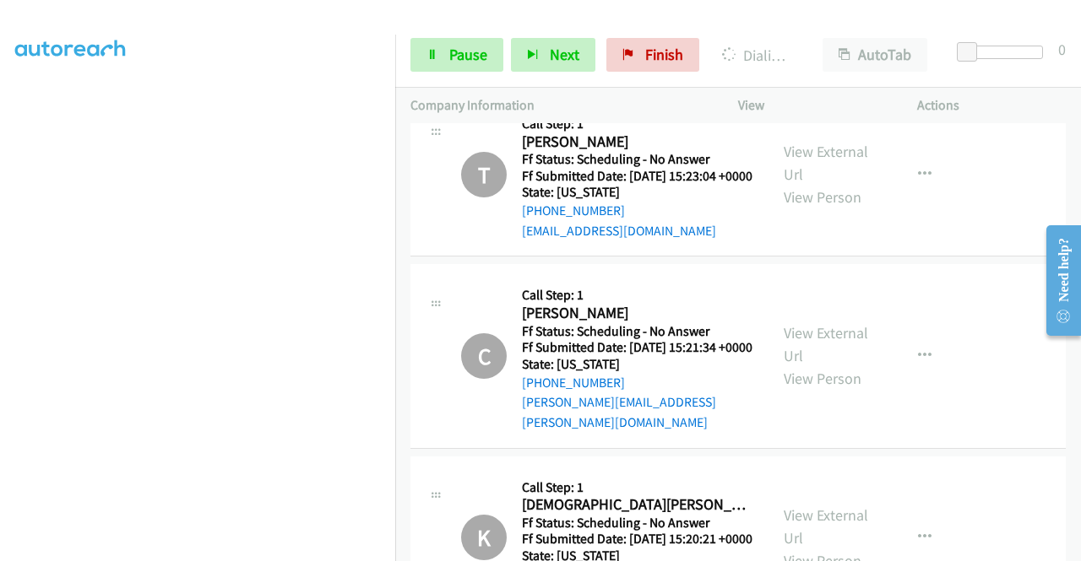
scroll to position [16886, 0]
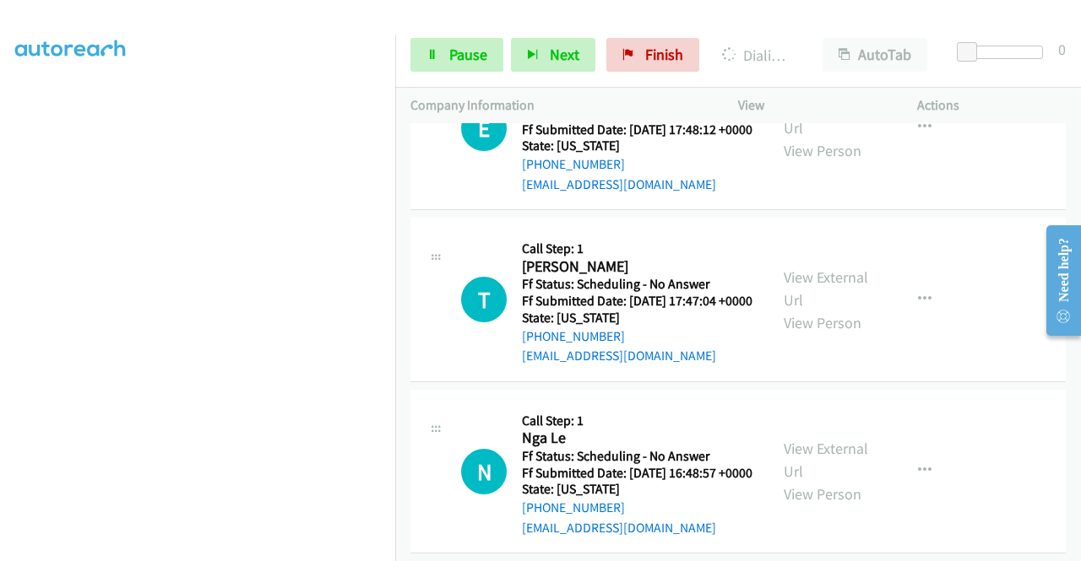
scroll to position [19474, 0]
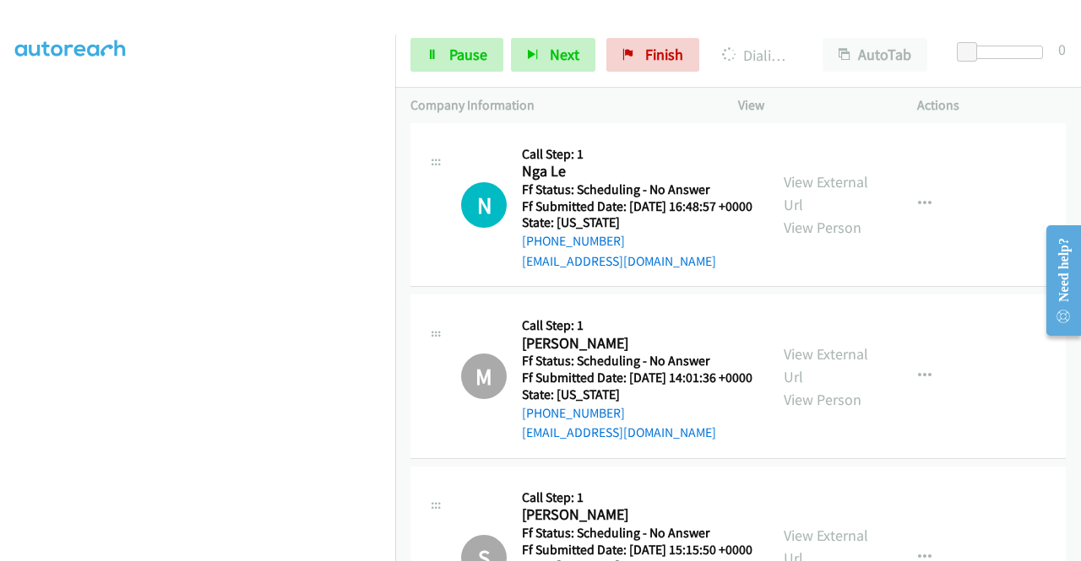
scroll to position [19643, 0]
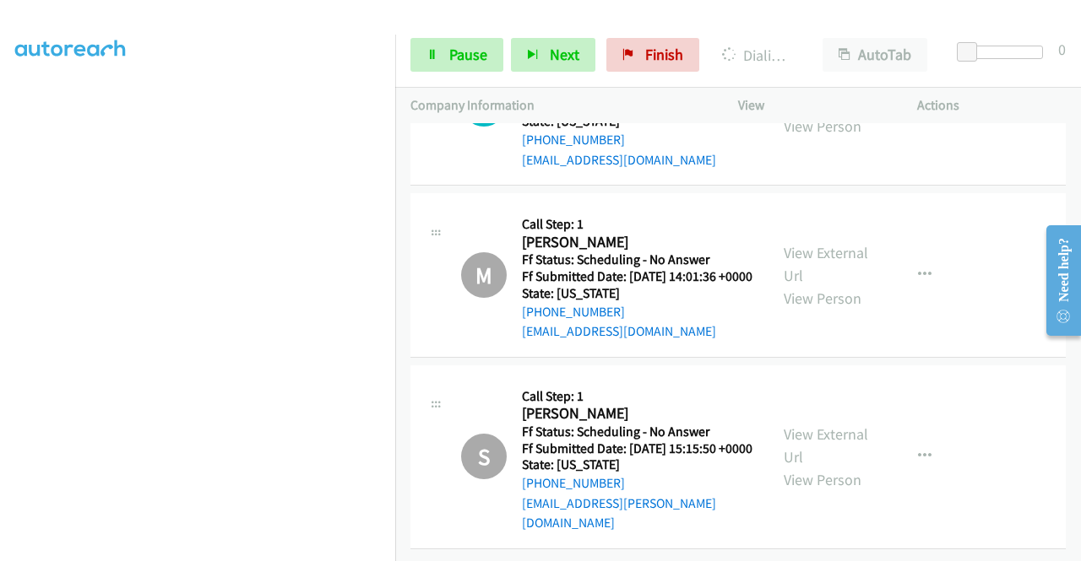
scroll to position [19728, 0]
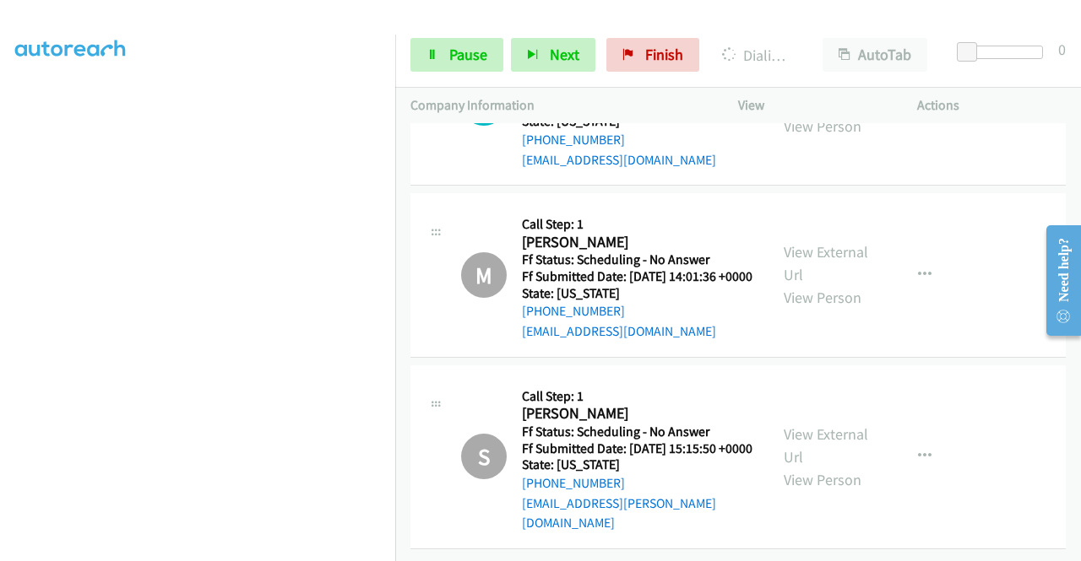
click at [811, 113] on link "View External Url" at bounding box center [825, 92] width 84 height 42
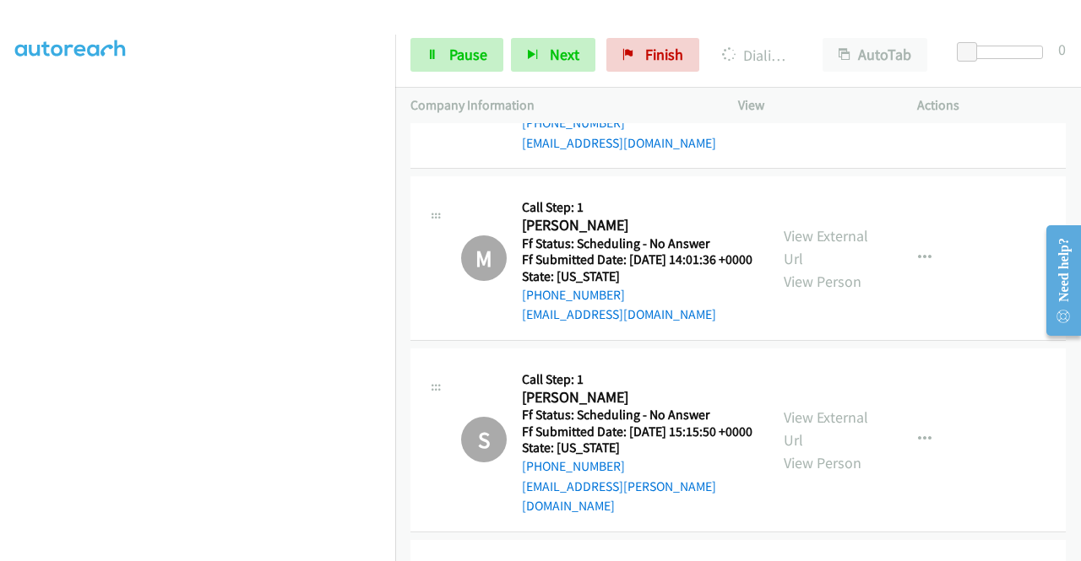
scroll to position [19897, 0]
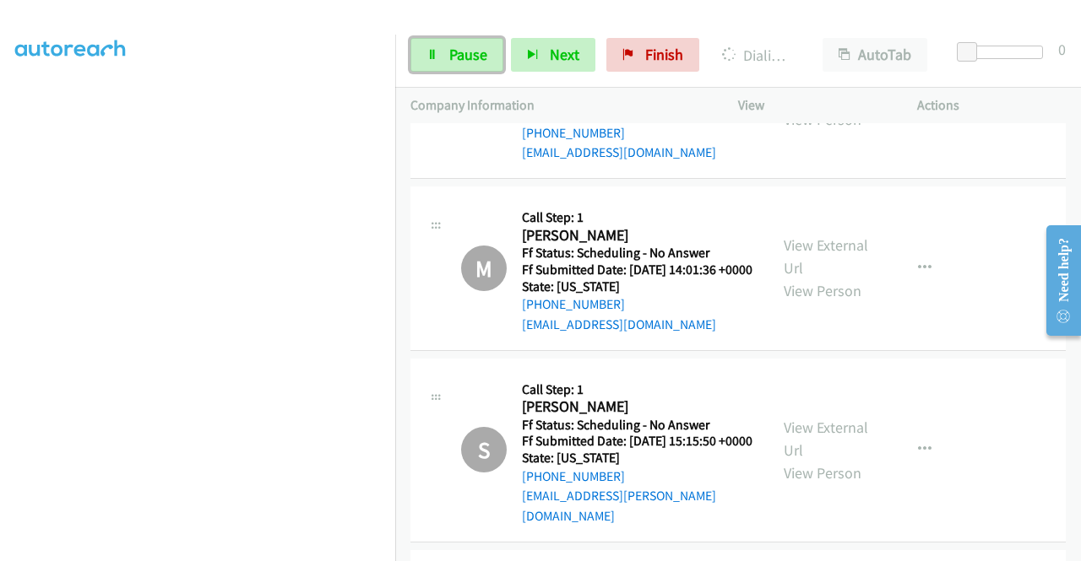
drag, startPoint x: 462, startPoint y: 54, endPoint x: 447, endPoint y: 73, distance: 24.7
click at [462, 54] on span "Pause" at bounding box center [468, 54] width 38 height 19
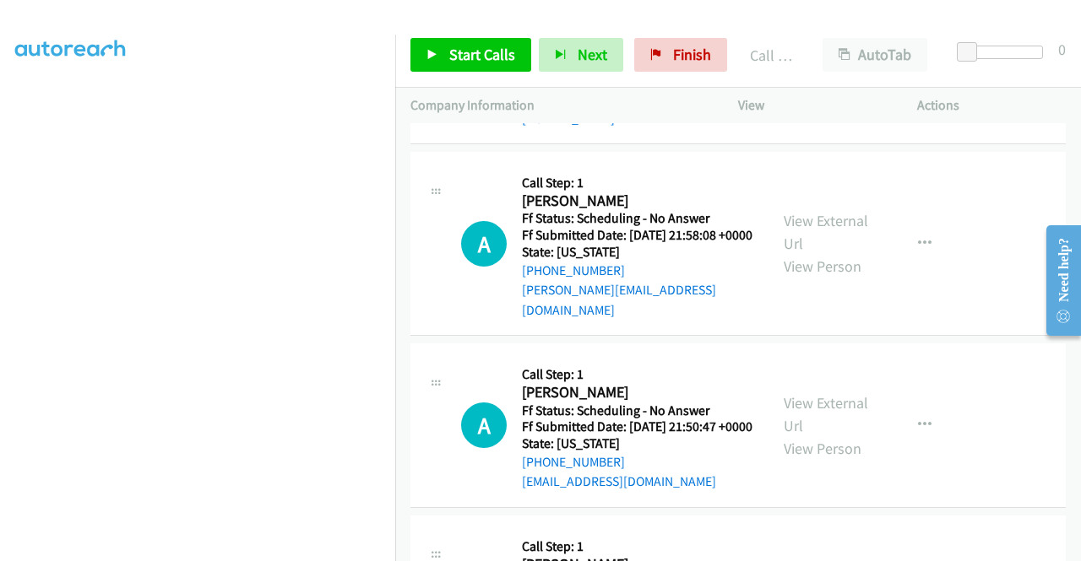
scroll to position [20319, 0]
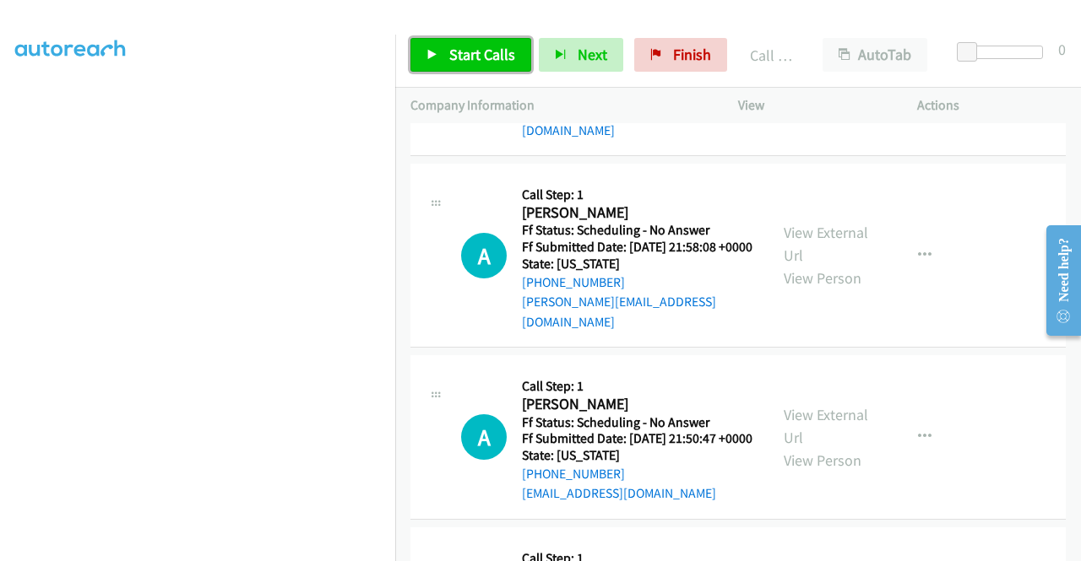
click at [483, 60] on span "Start Calls" at bounding box center [482, 54] width 66 height 19
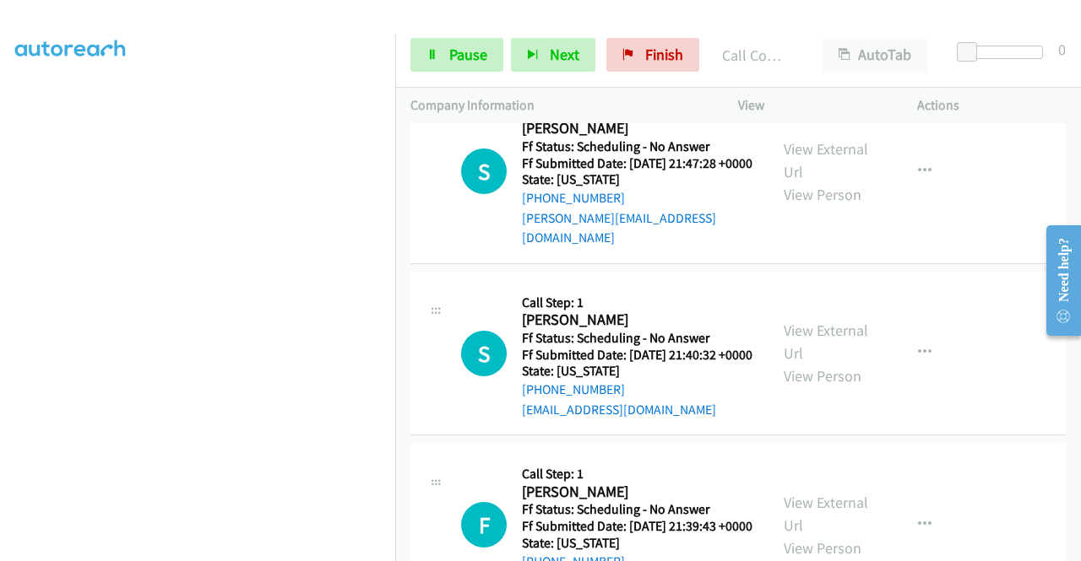
scroll to position [21029, 0]
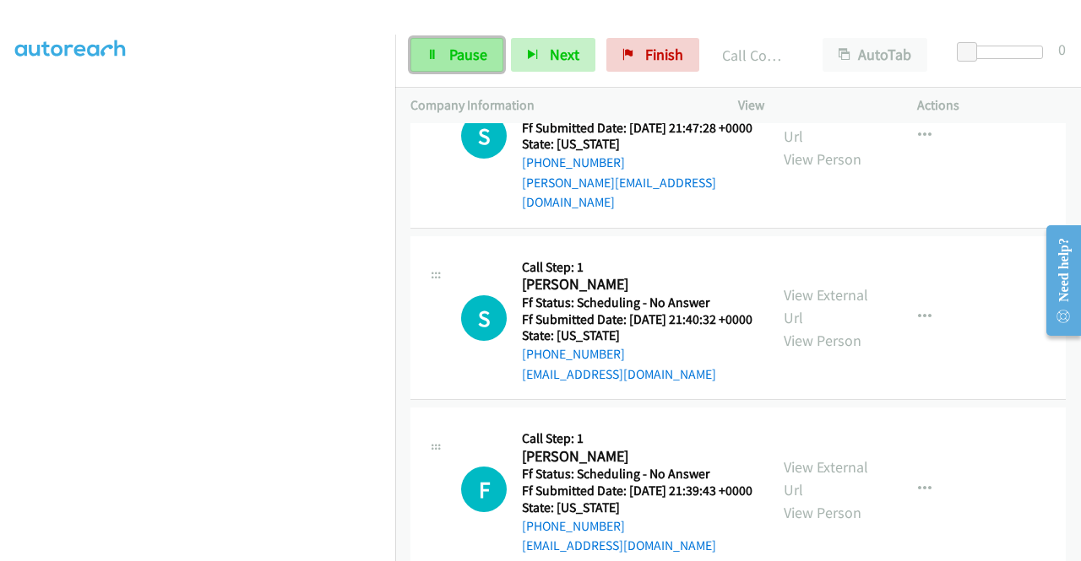
click at [456, 41] on link "Pause" at bounding box center [456, 55] width 93 height 34
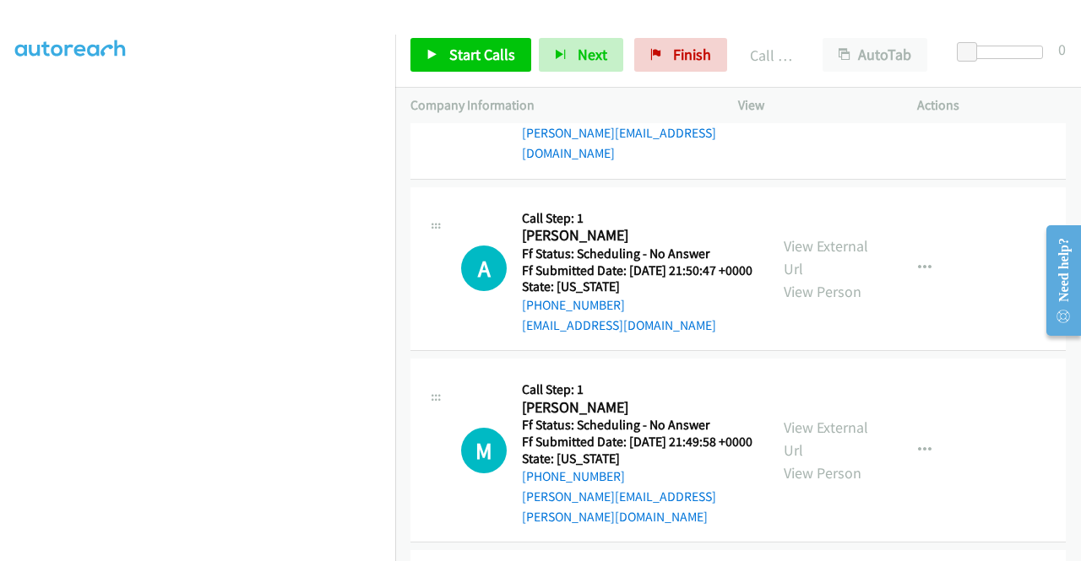
scroll to position [20728, 0]
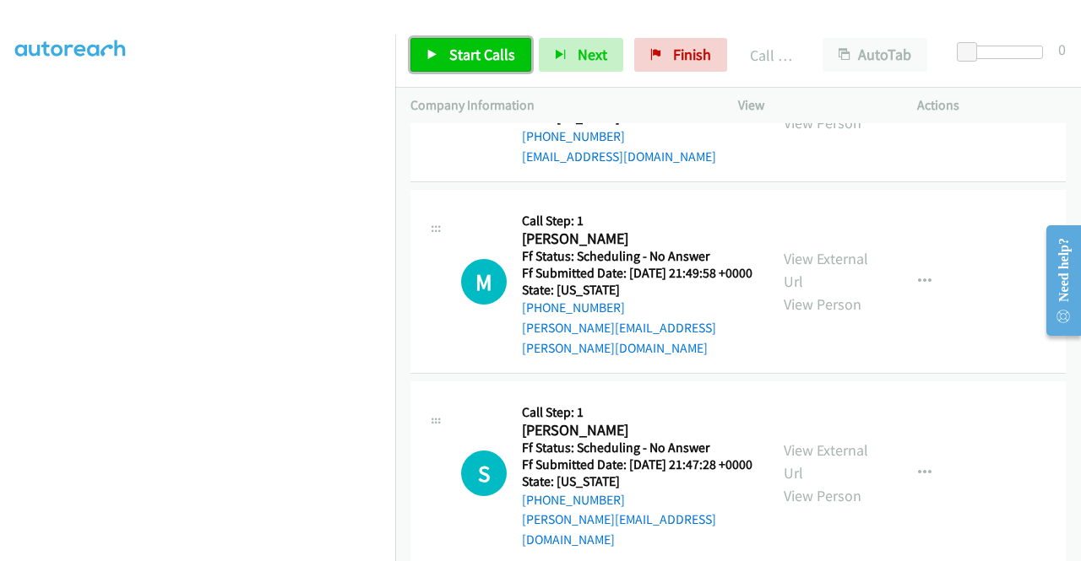
click at [486, 50] on span "Start Calls" at bounding box center [482, 54] width 66 height 19
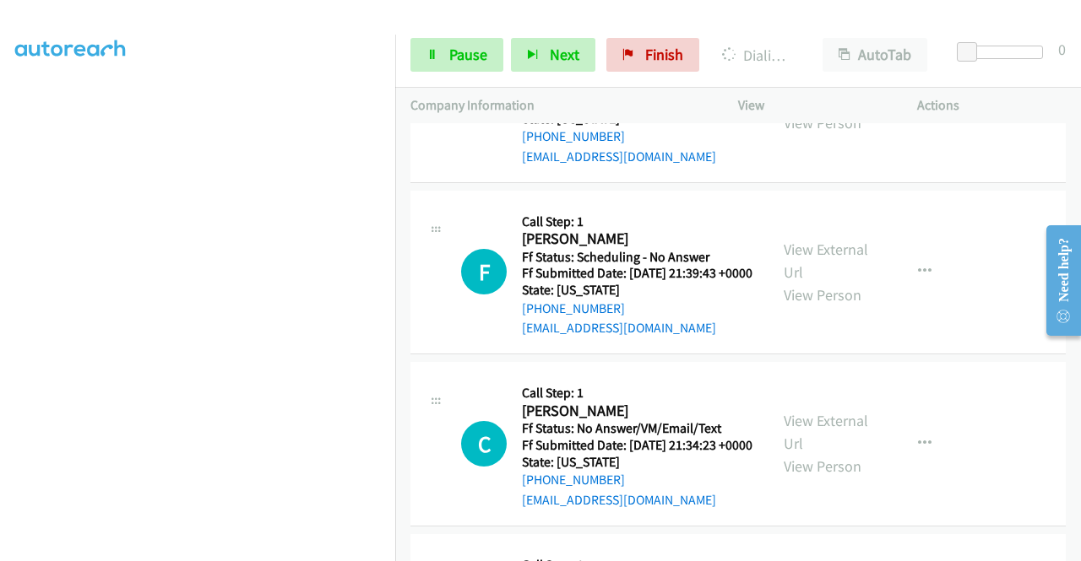
scroll to position [21572, 0]
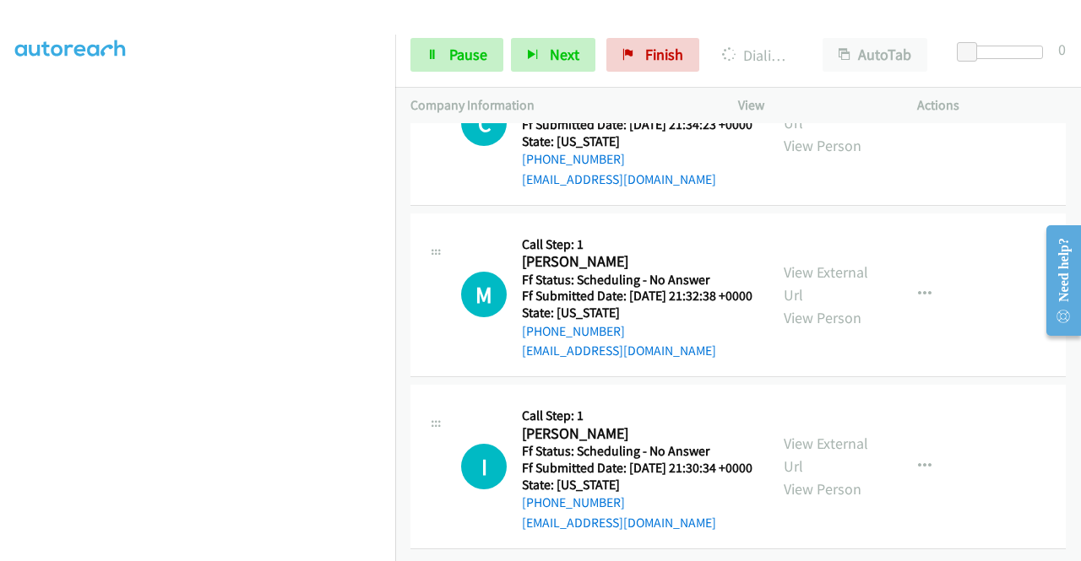
scroll to position [21741, 0]
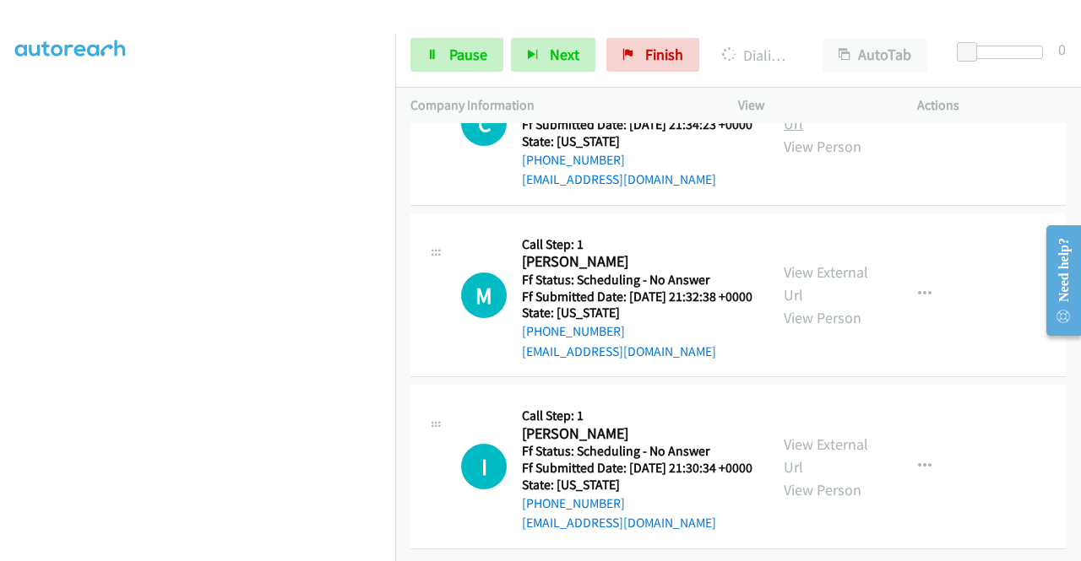
click at [826, 133] on link "View External Url" at bounding box center [825, 112] width 84 height 42
click at [807, 302] on link "View External Url" at bounding box center [825, 284] width 84 height 42
click at [839, 435] on link "View External Url" at bounding box center [825, 456] width 84 height 42
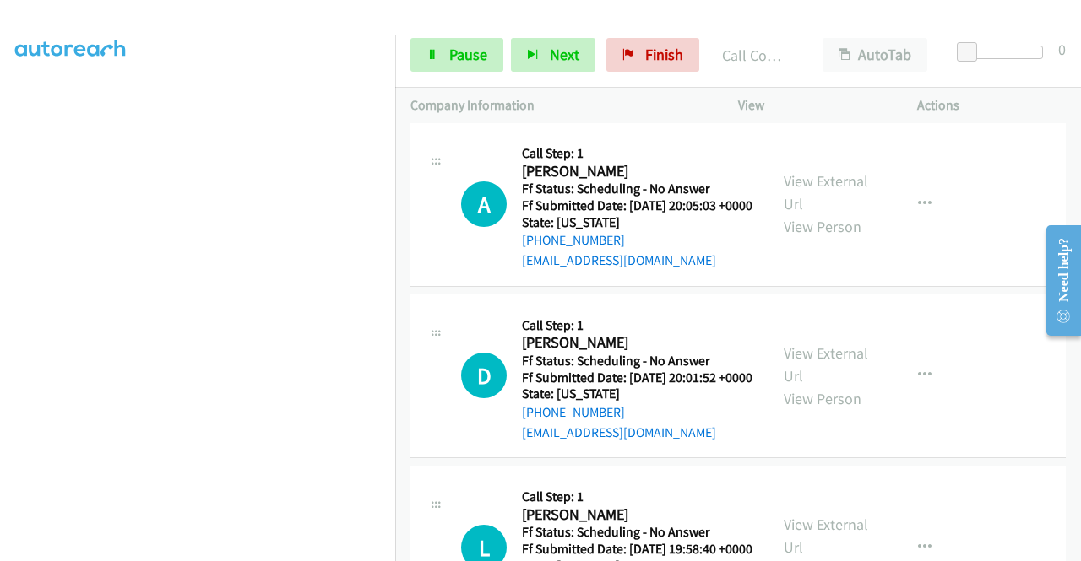
scroll to position [22561, 0]
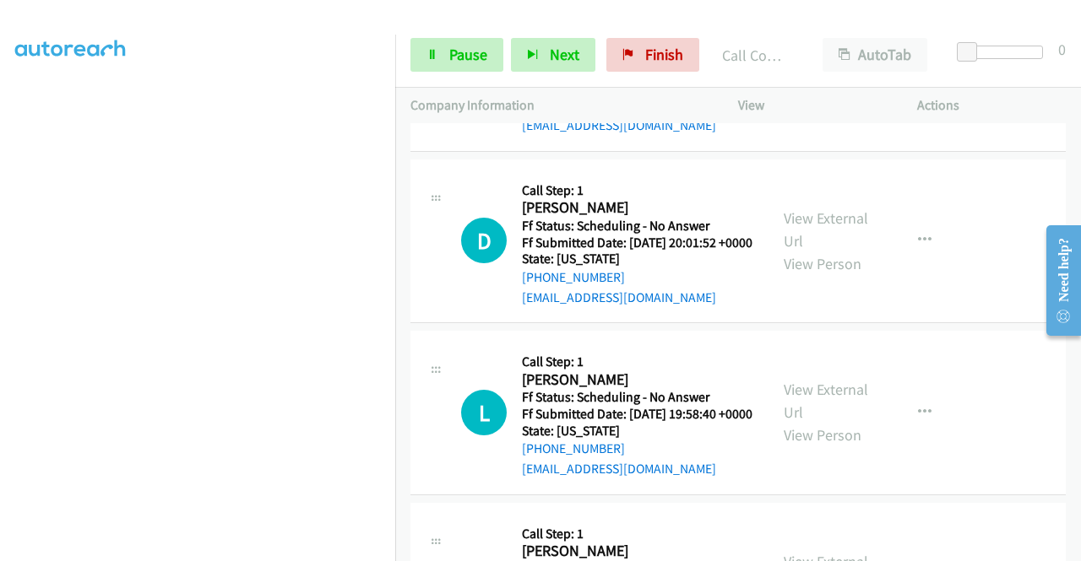
click at [459, 72] on div "Start Calls Pause Next Finish Call Completed AutoTab AutoTab 0" at bounding box center [737, 55] width 685 height 65
click at [445, 53] on link "Pause" at bounding box center [456, 55] width 93 height 34
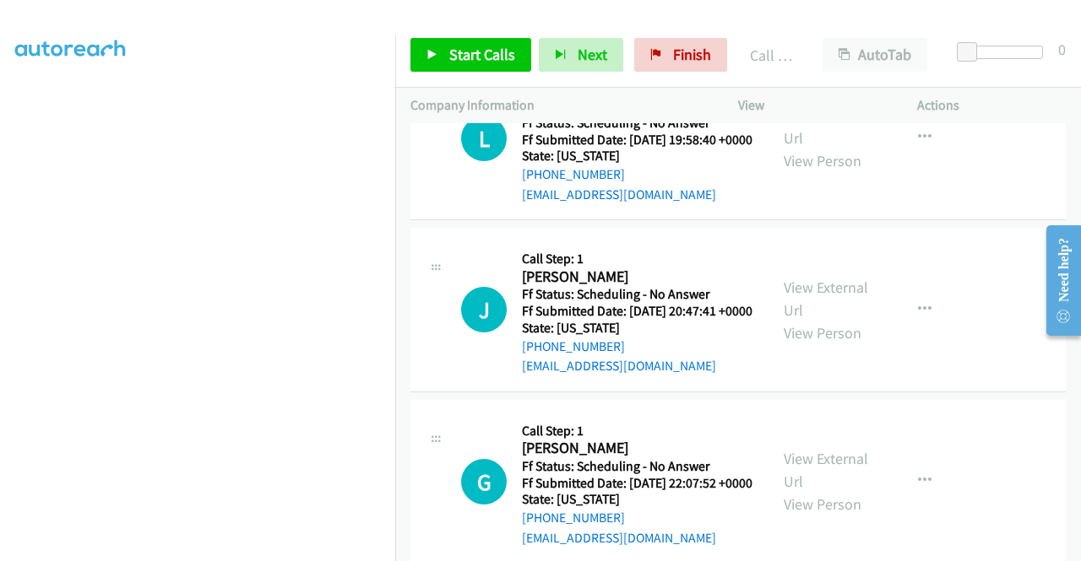
scroll to position [22898, 0]
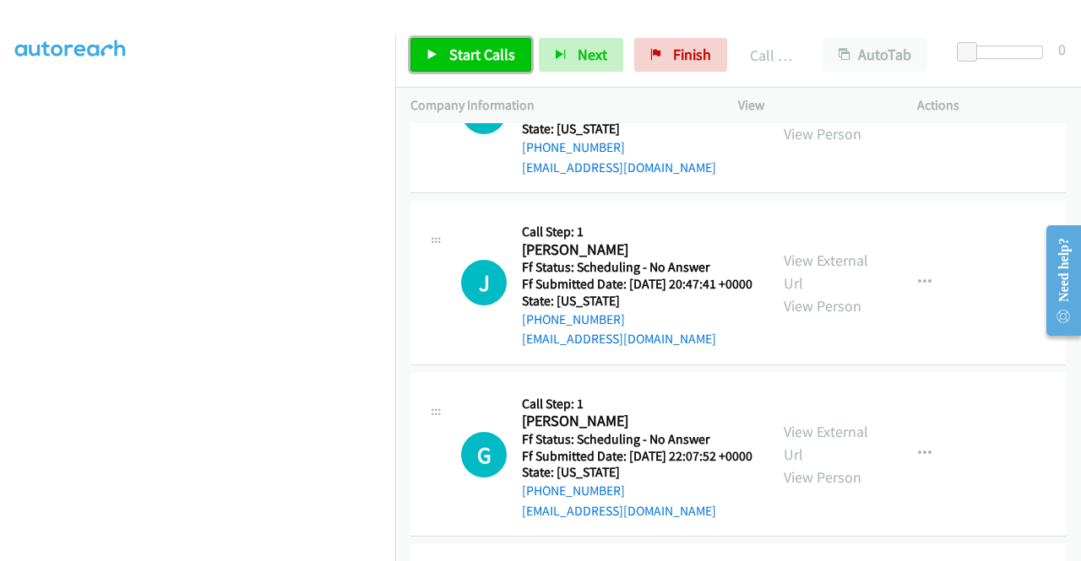
click at [449, 43] on link "Start Calls" at bounding box center [470, 55] width 121 height 34
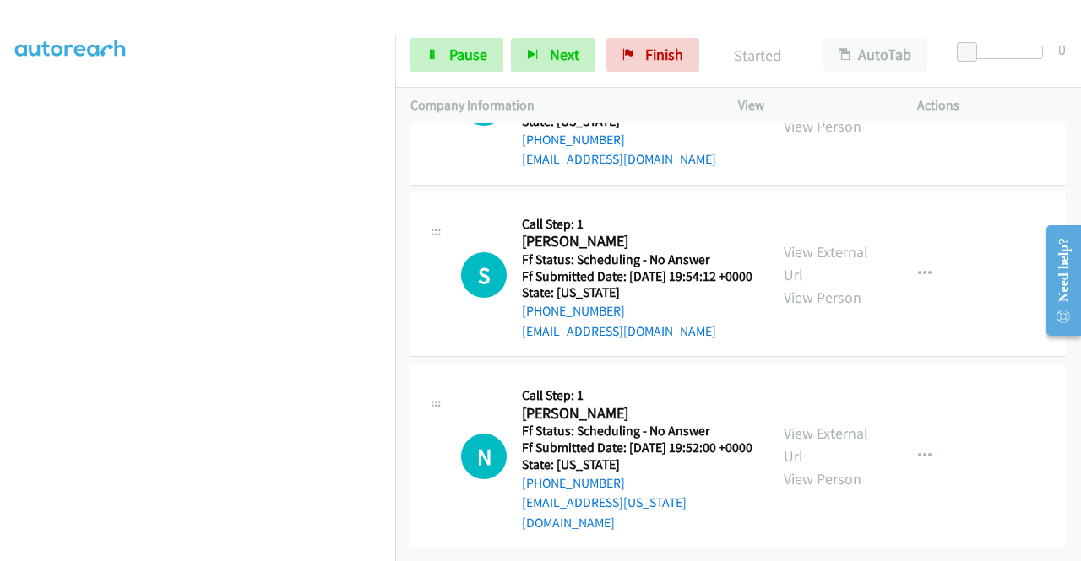
scroll to position [23489, 0]
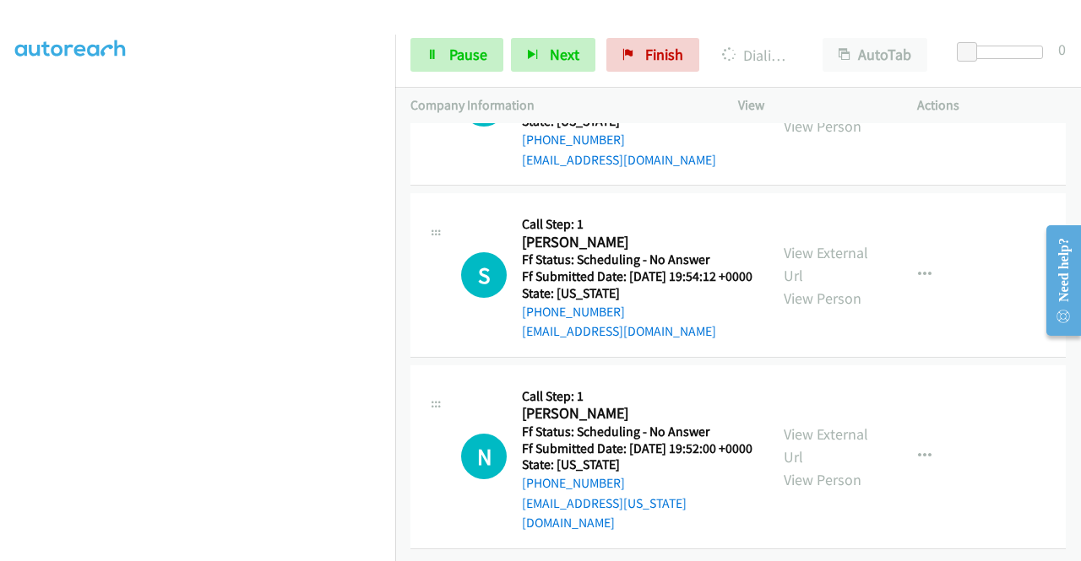
scroll to position [24502, 0]
click at [824, 113] on link "View External Url" at bounding box center [825, 92] width 84 height 42
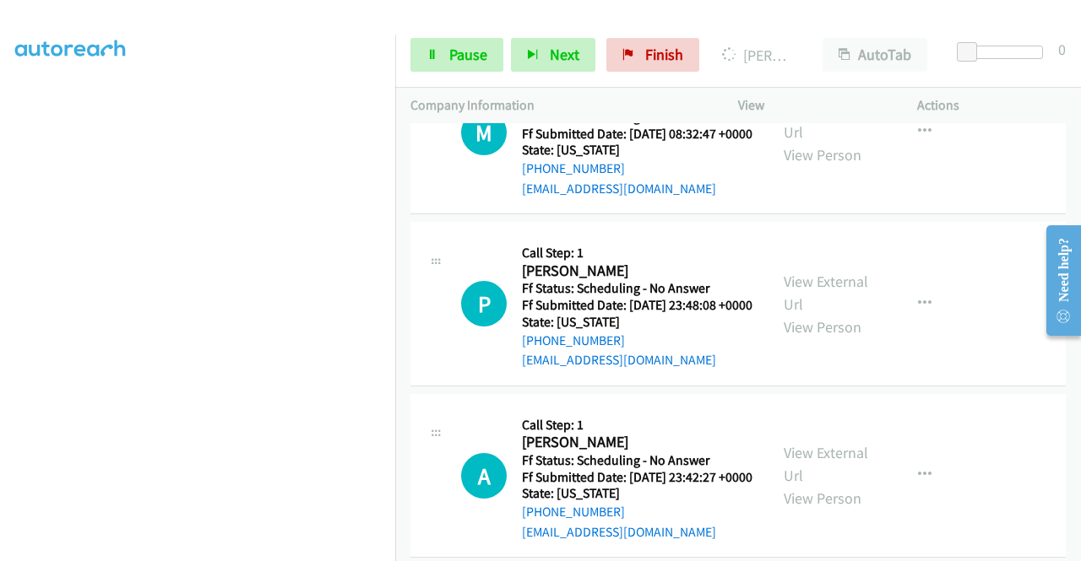
scroll to position [25177, 0]
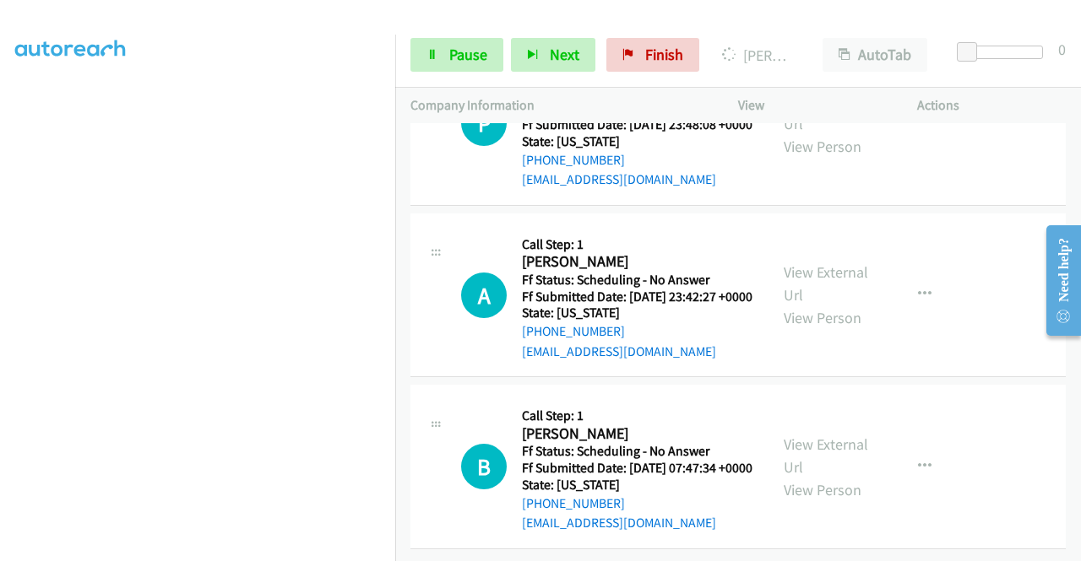
scroll to position [25431, 0]
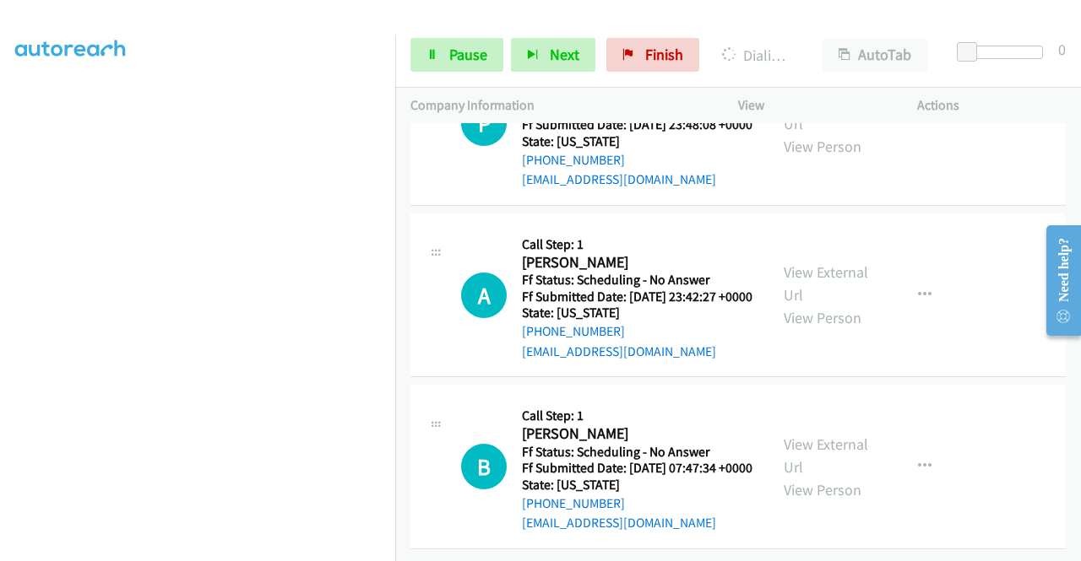
scroll to position [26648, 0]
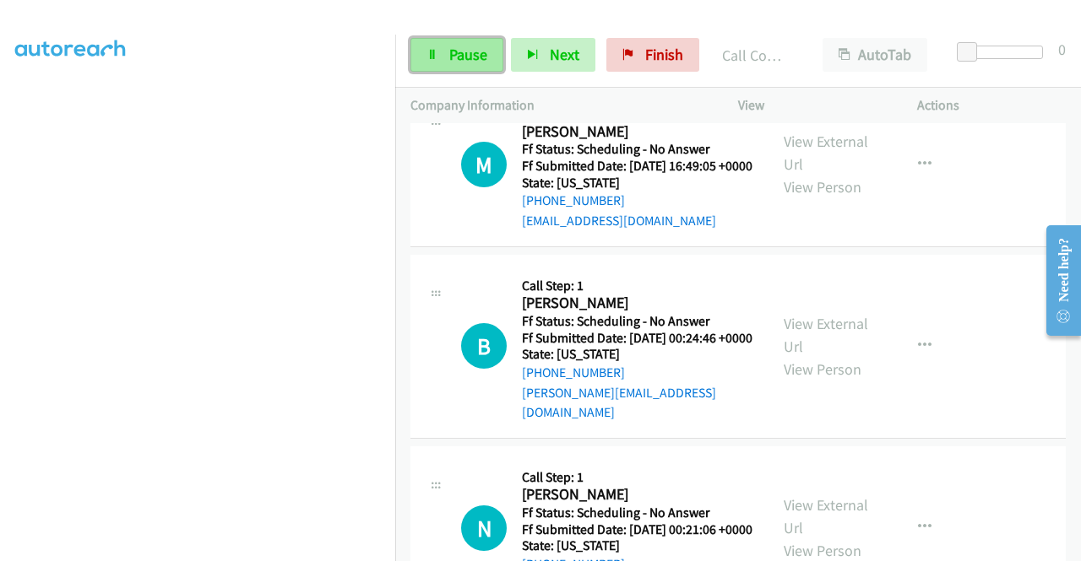
click at [490, 48] on link "Pause" at bounding box center [456, 55] width 93 height 34
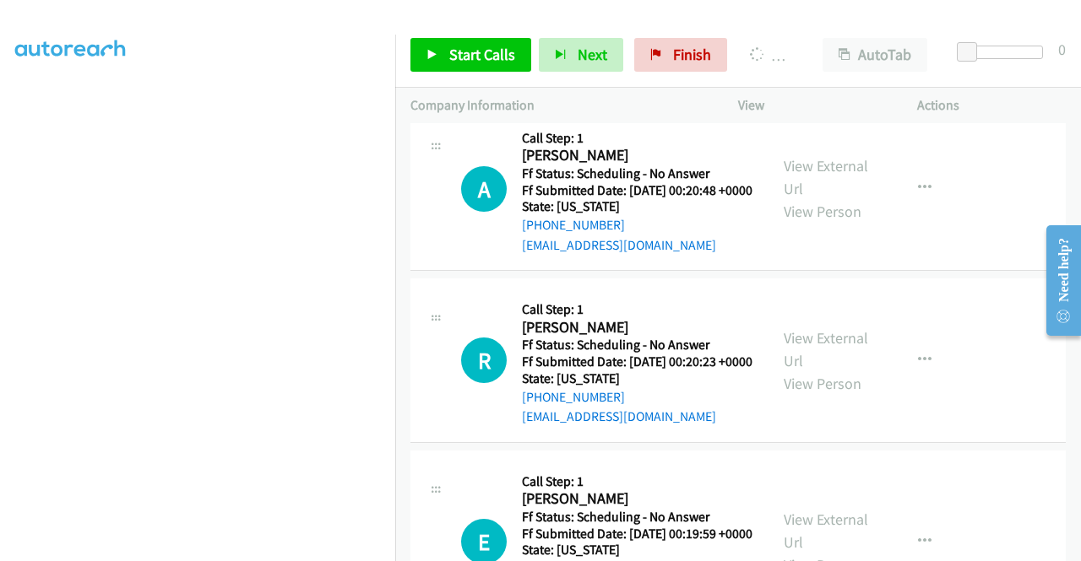
scroll to position [26817, 0]
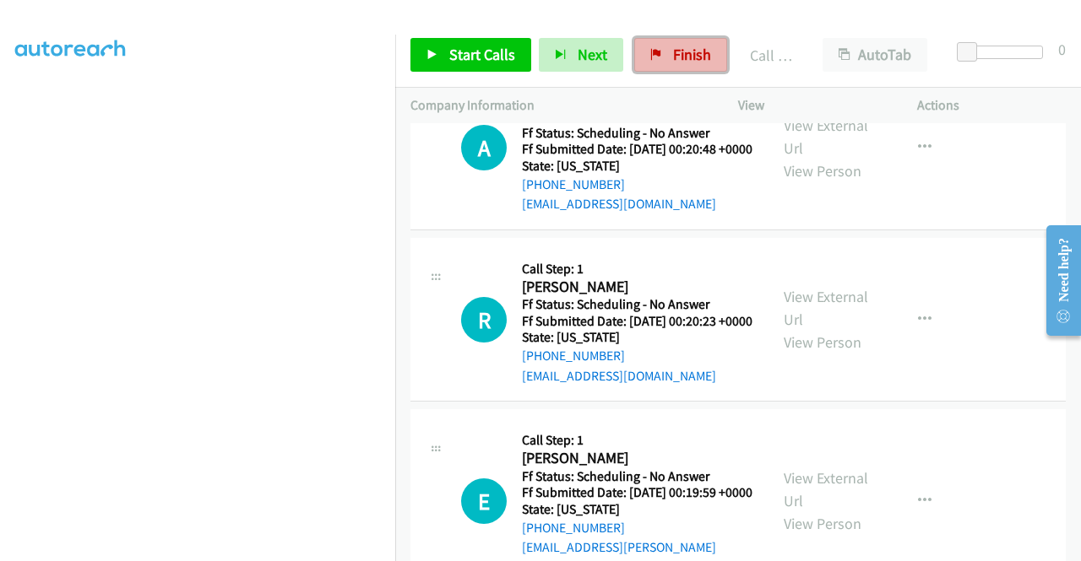
click at [685, 51] on span "Finish" at bounding box center [692, 54] width 38 height 19
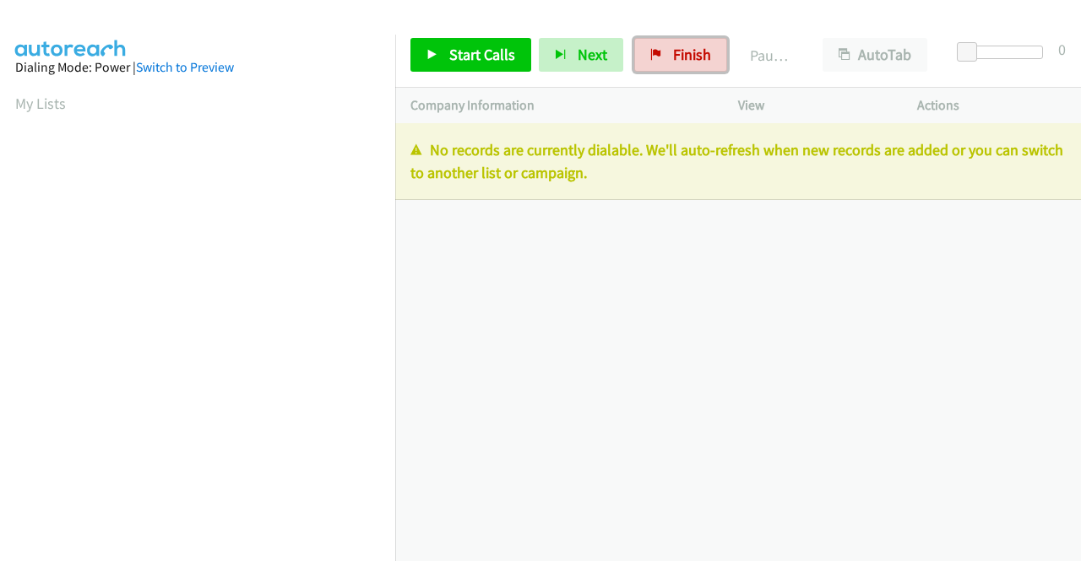
drag, startPoint x: 678, startPoint y: 53, endPoint x: 618, endPoint y: 92, distance: 71.4
click at [678, 53] on span "Finish" at bounding box center [692, 54] width 38 height 19
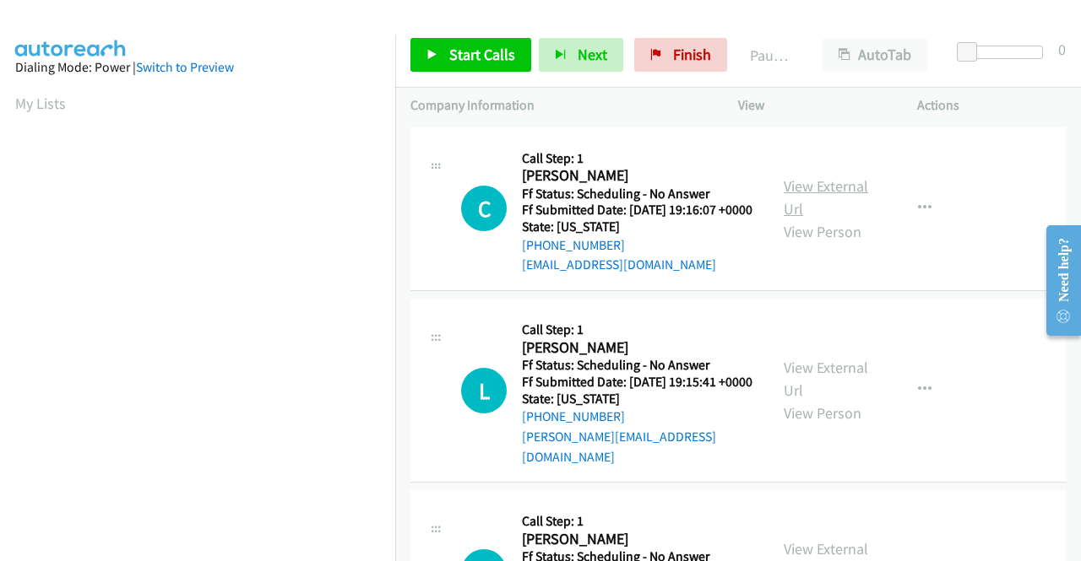
click at [833, 192] on link "View External Url" at bounding box center [825, 197] width 84 height 42
click at [837, 389] on link "View External Url" at bounding box center [825, 379] width 84 height 42
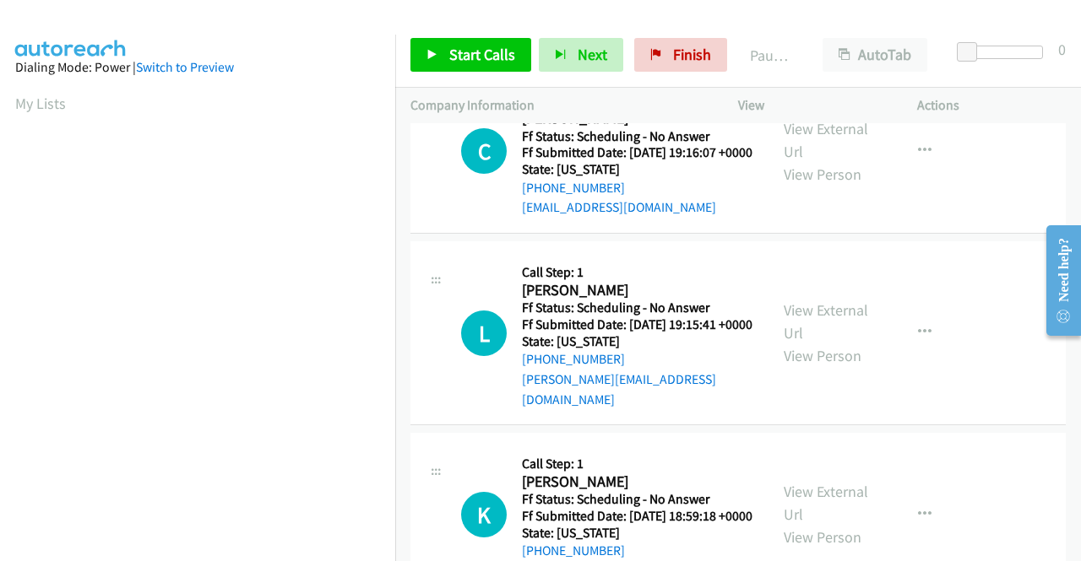
scroll to position [84, 0]
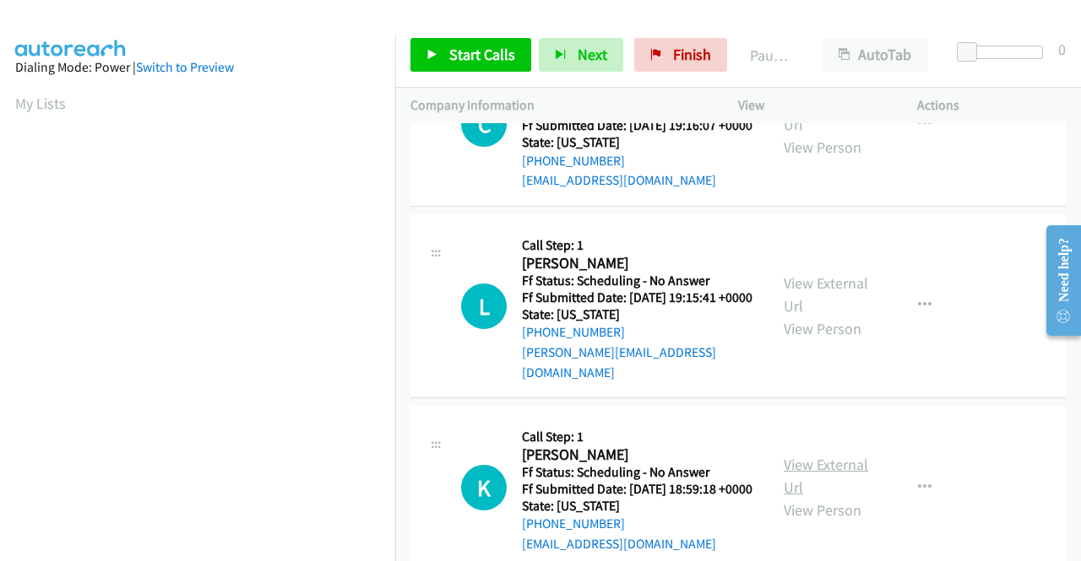
click at [830, 479] on link "View External Url" at bounding box center [825, 476] width 84 height 42
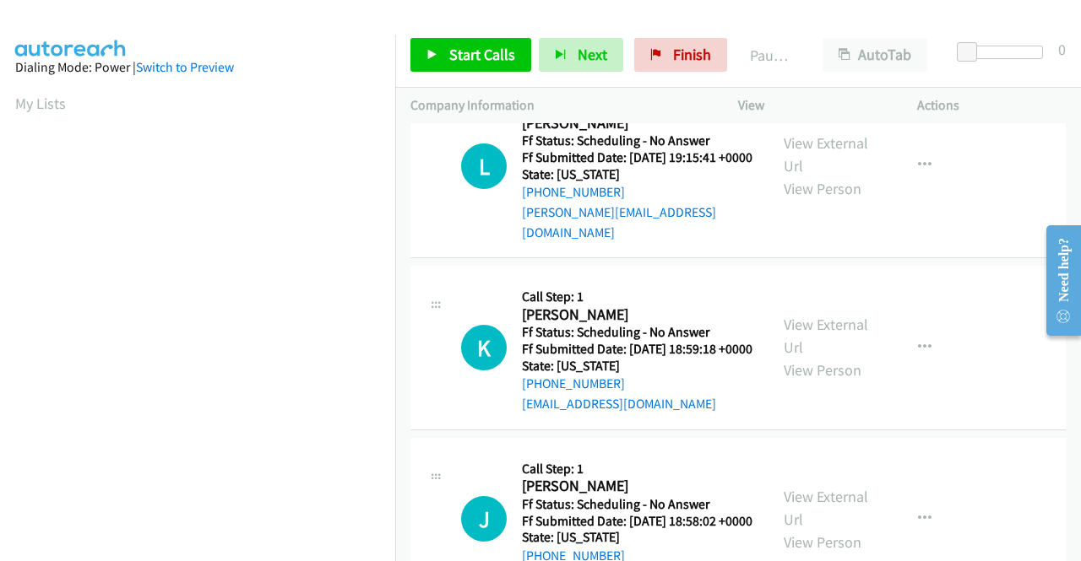
scroll to position [253, 0]
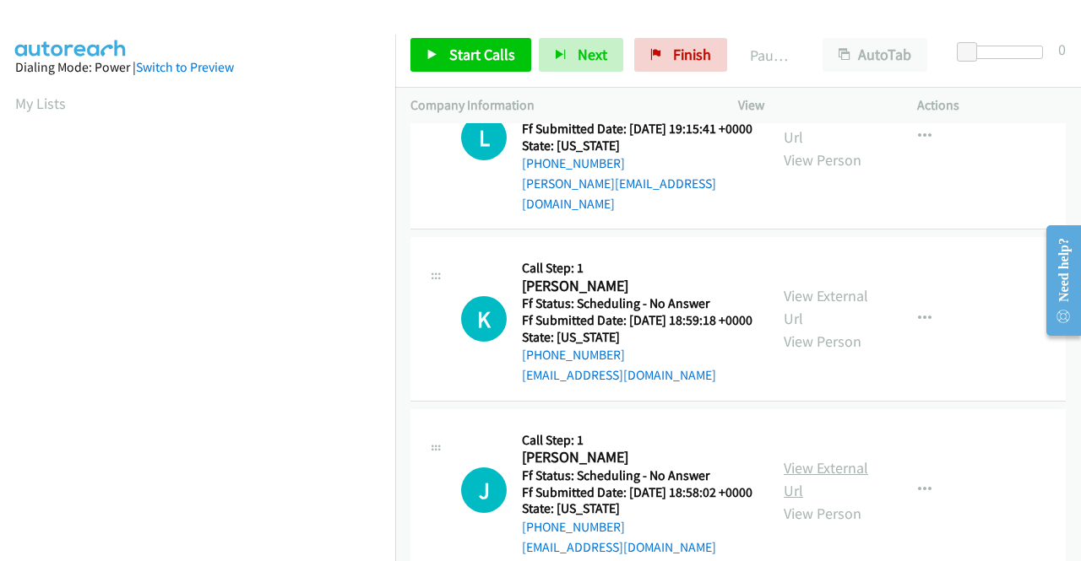
click at [827, 501] on link "View External Url" at bounding box center [825, 479] width 84 height 42
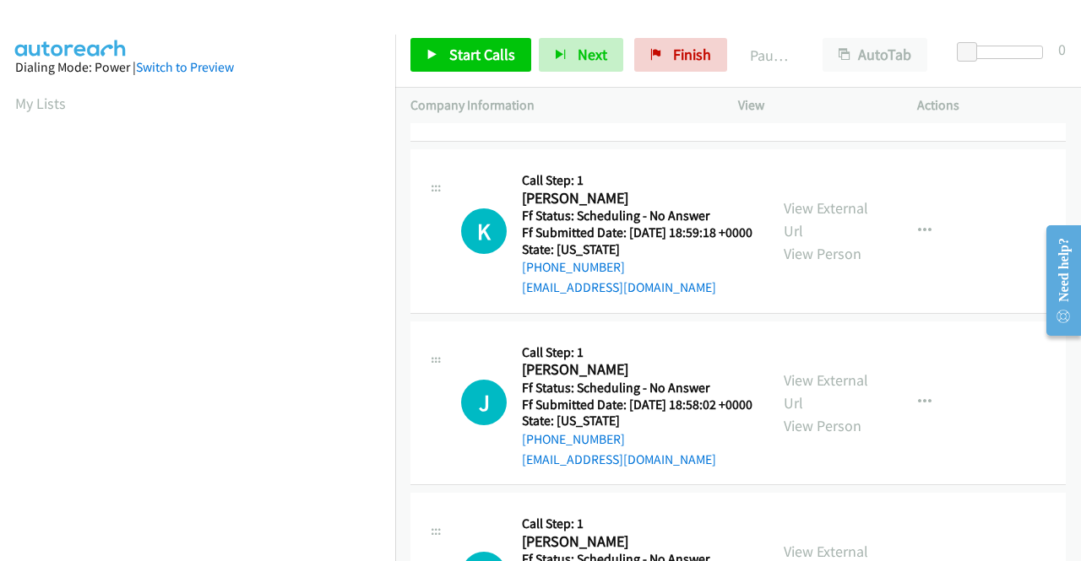
scroll to position [506, 0]
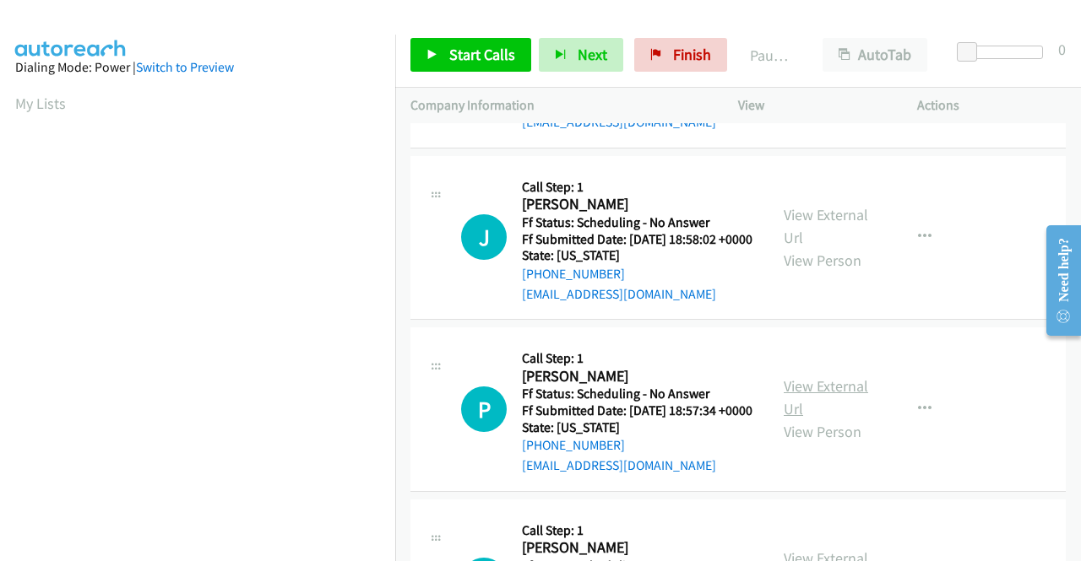
click at [816, 419] on link "View External Url" at bounding box center [825, 397] width 84 height 42
click at [444, 63] on link "Start Calls" at bounding box center [470, 55] width 121 height 34
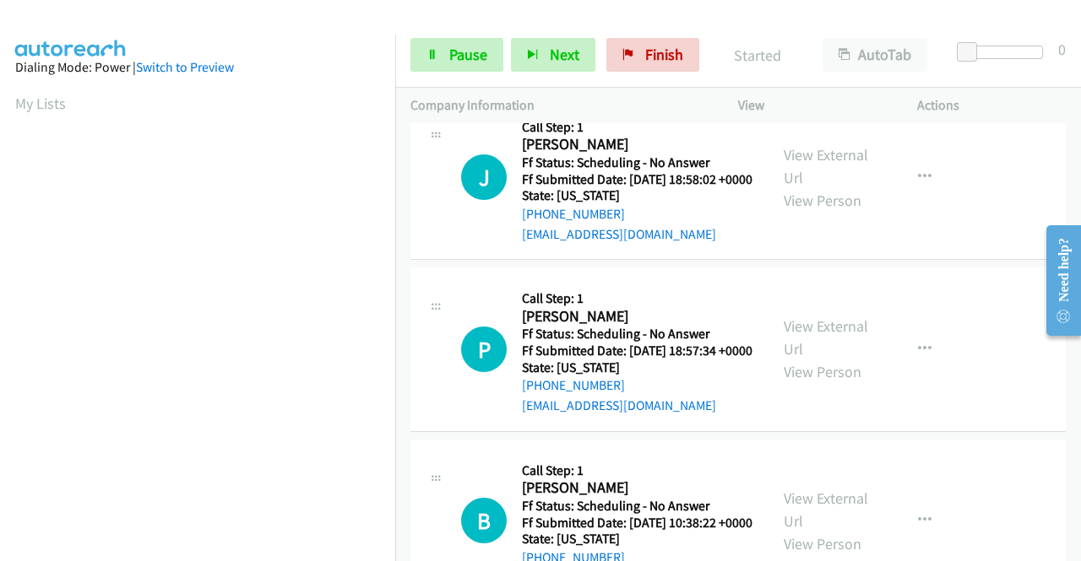
scroll to position [591, 0]
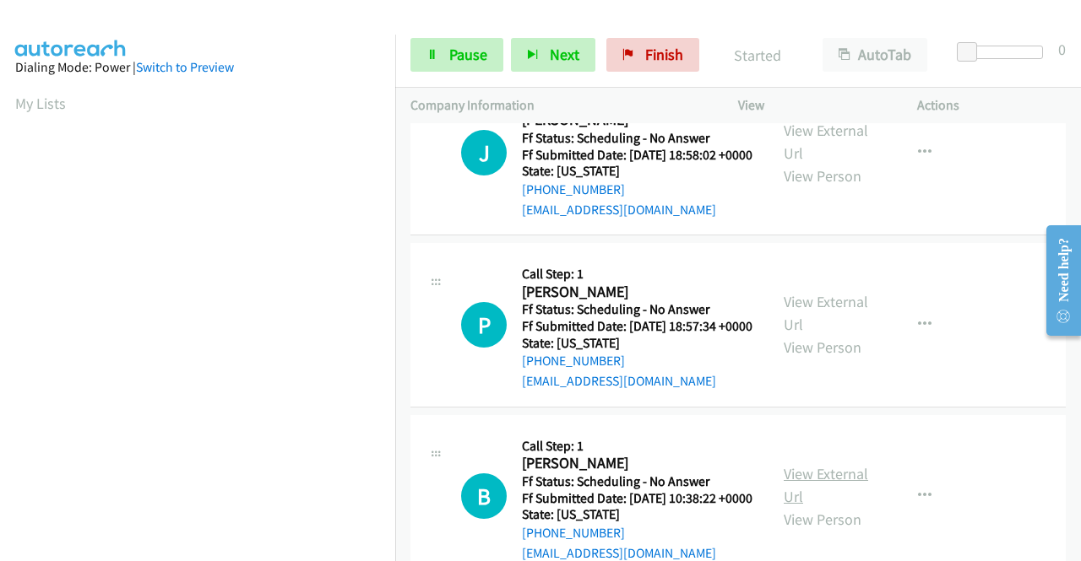
click at [829, 506] on link "View External Url" at bounding box center [825, 485] width 84 height 42
click at [1008, 240] on td "J Callback Scheduled Call Step: 1 Jeff Shannon America/Denver Ff Status: Schedu…" at bounding box center [737, 154] width 685 height 172
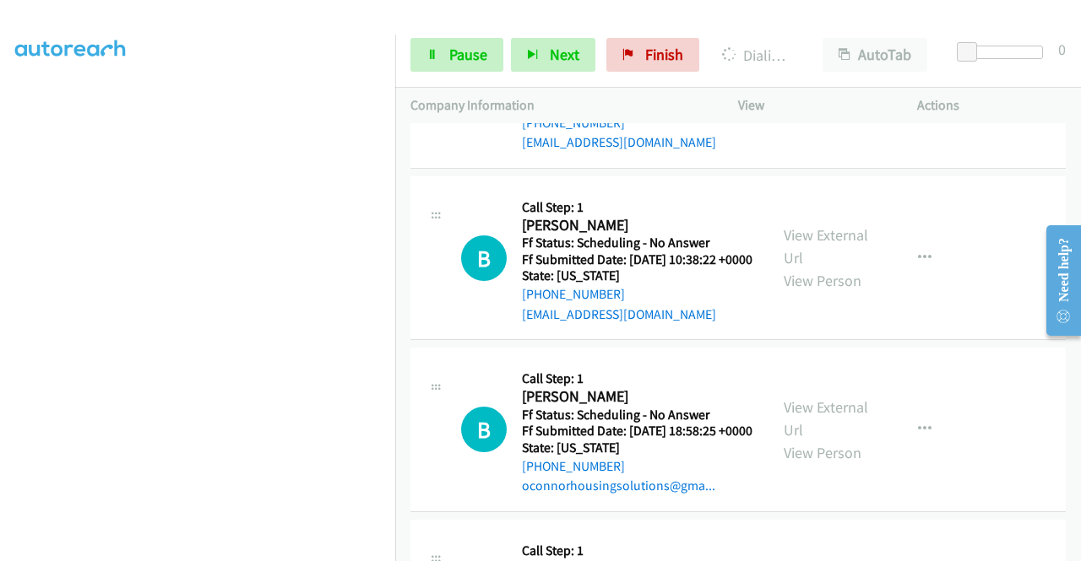
scroll to position [929, 0]
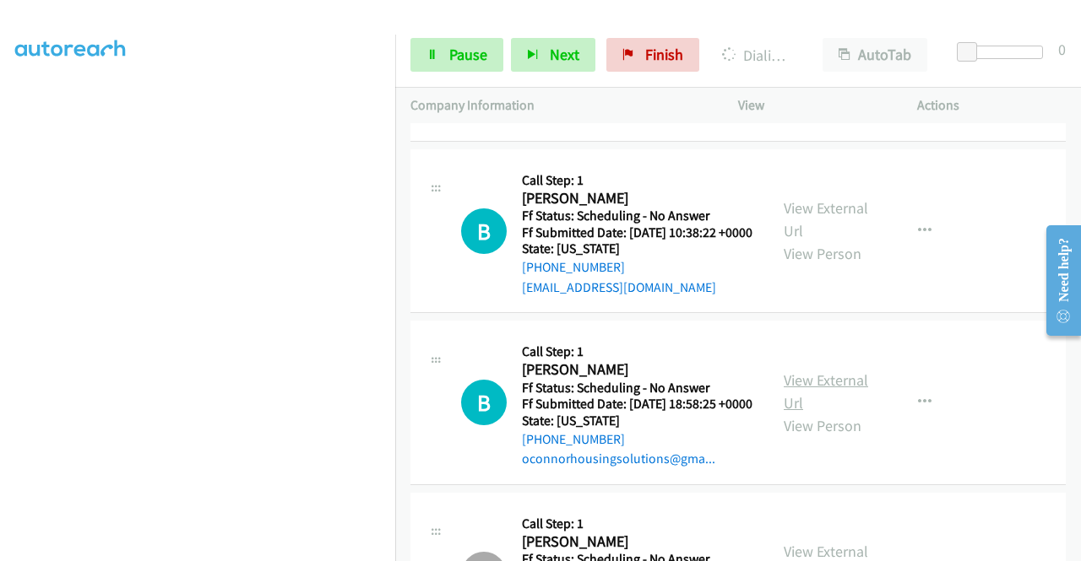
click at [828, 413] on link "View External Url" at bounding box center [825, 392] width 84 height 42
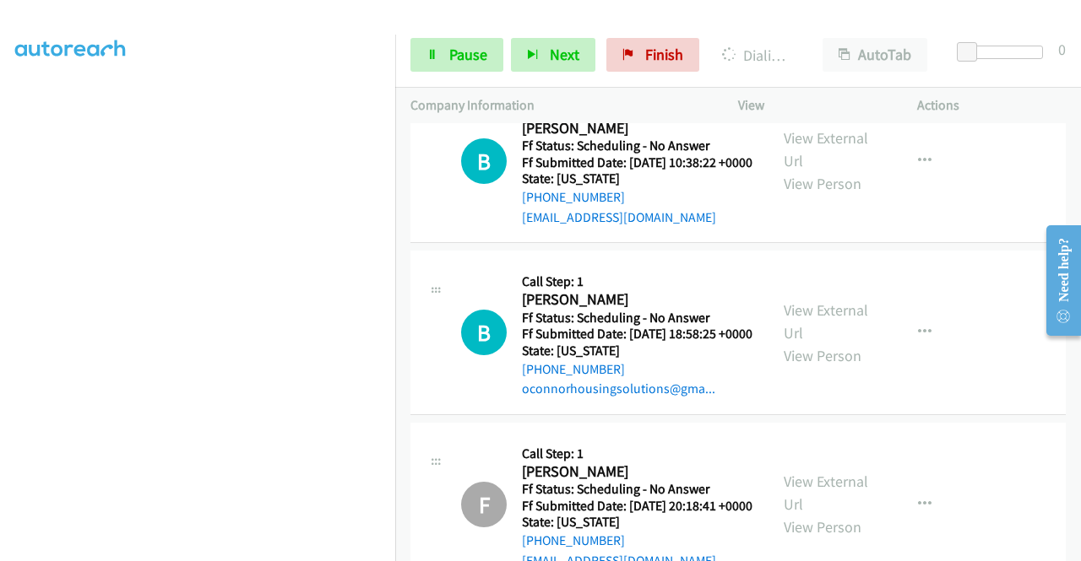
scroll to position [1097, 0]
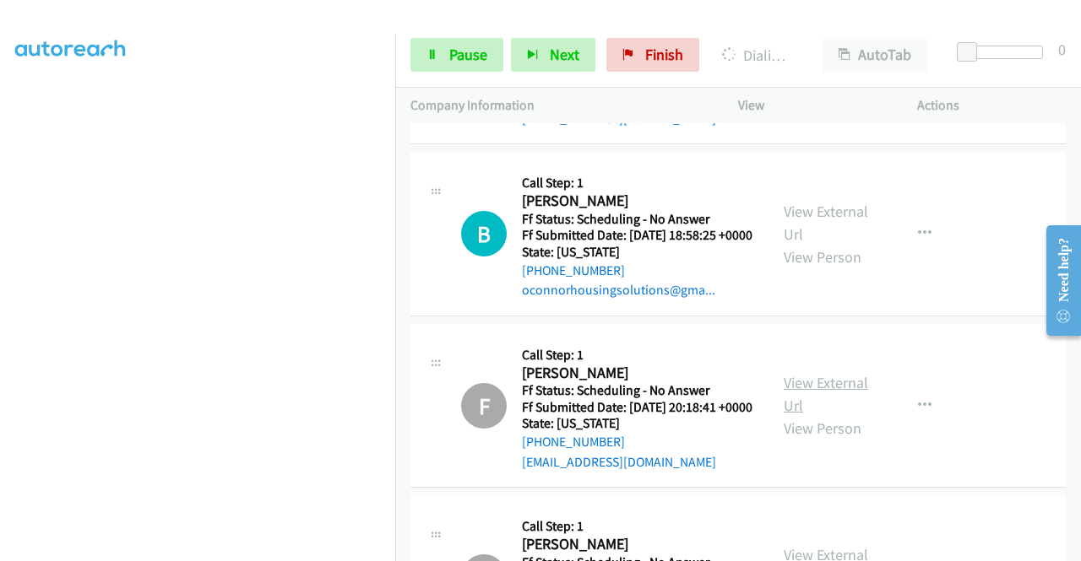
click at [818, 415] on link "View External Url" at bounding box center [825, 394] width 84 height 42
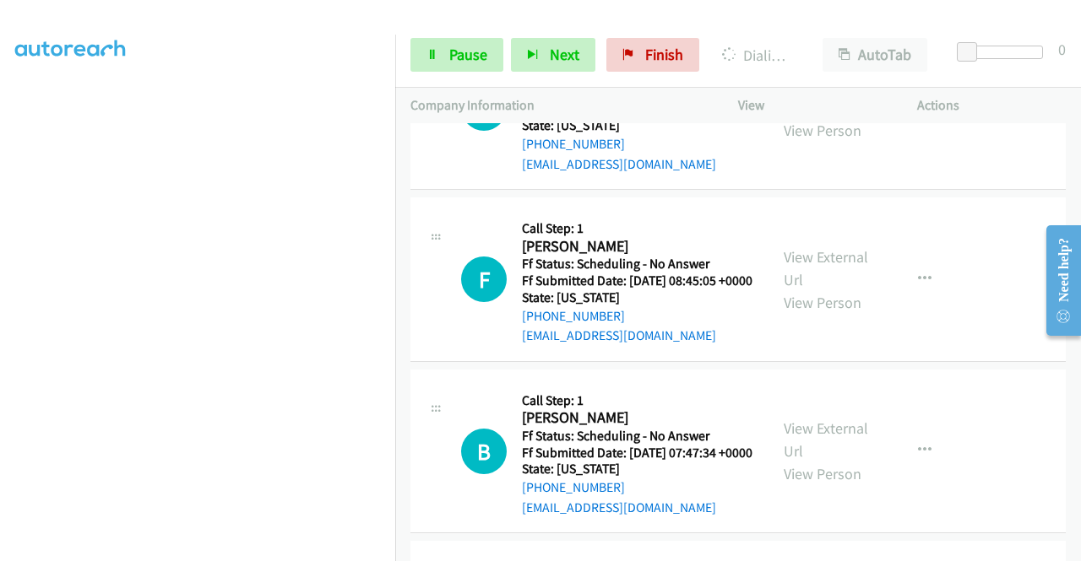
scroll to position [5016, 0]
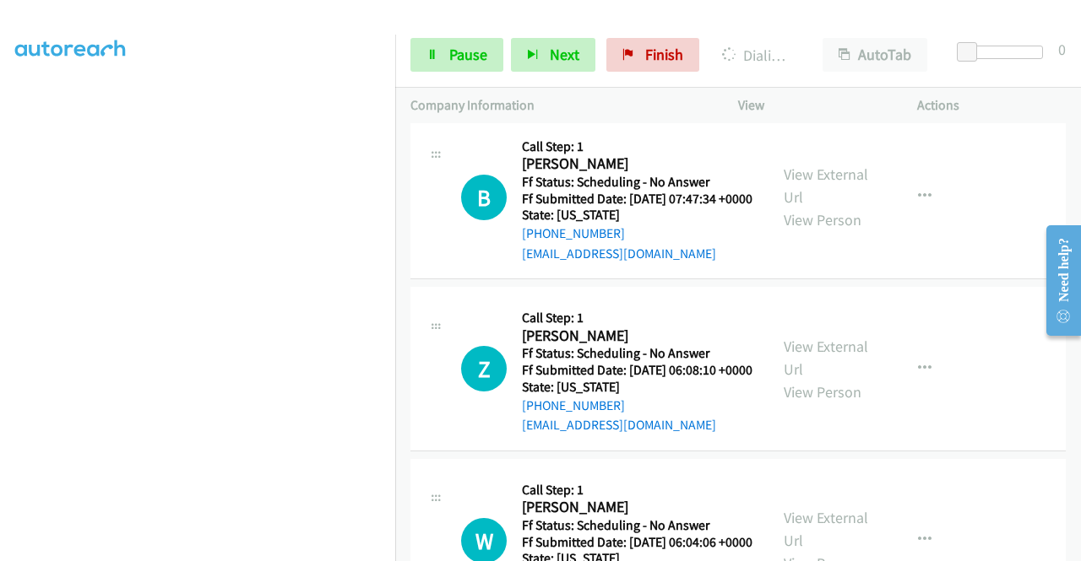
scroll to position [5185, 0]
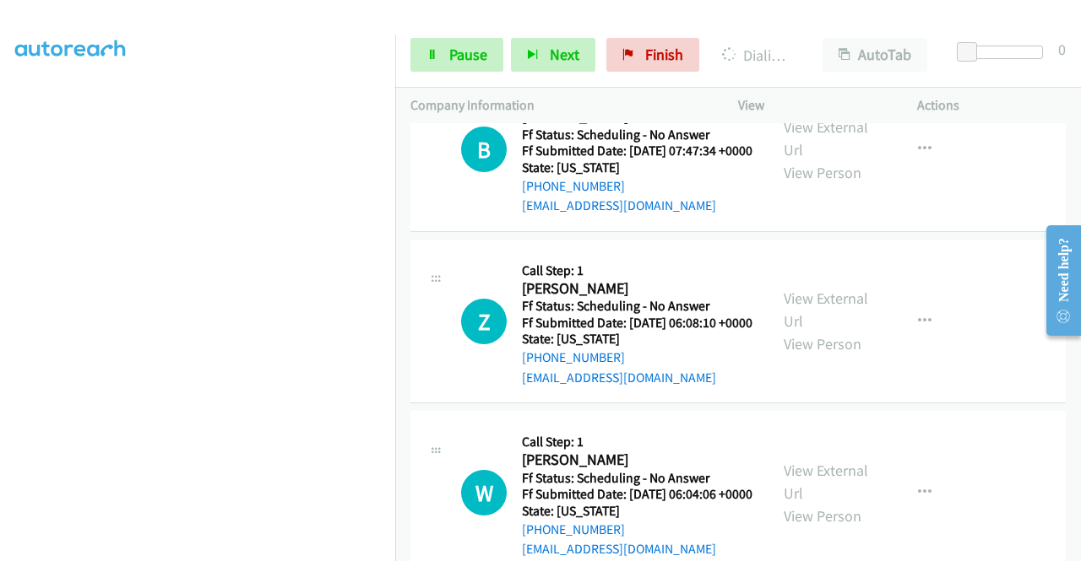
scroll to position [5220, 0]
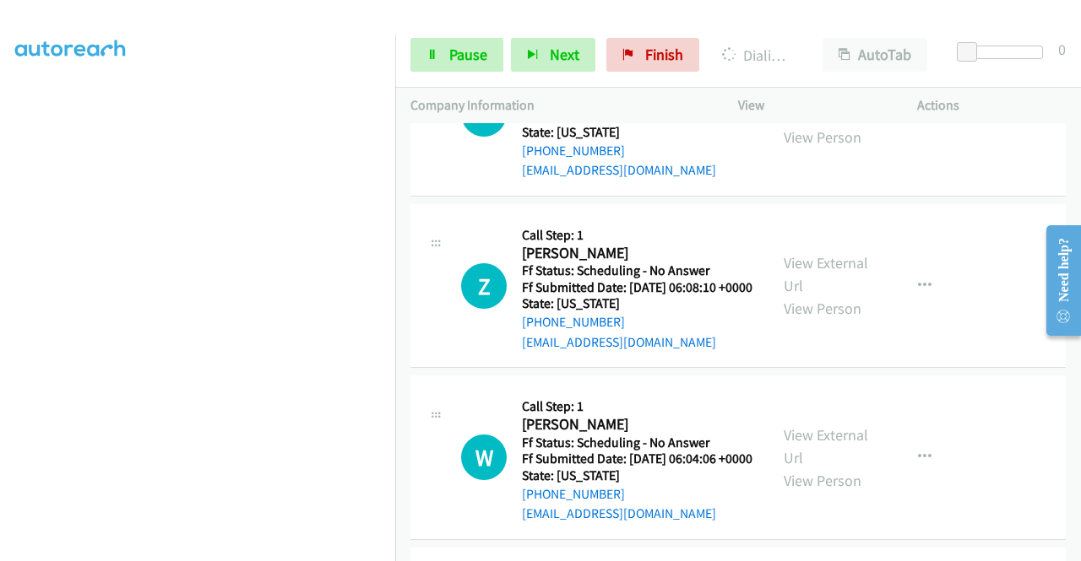
click at [810, 124] on link "View External Url" at bounding box center [825, 103] width 84 height 42
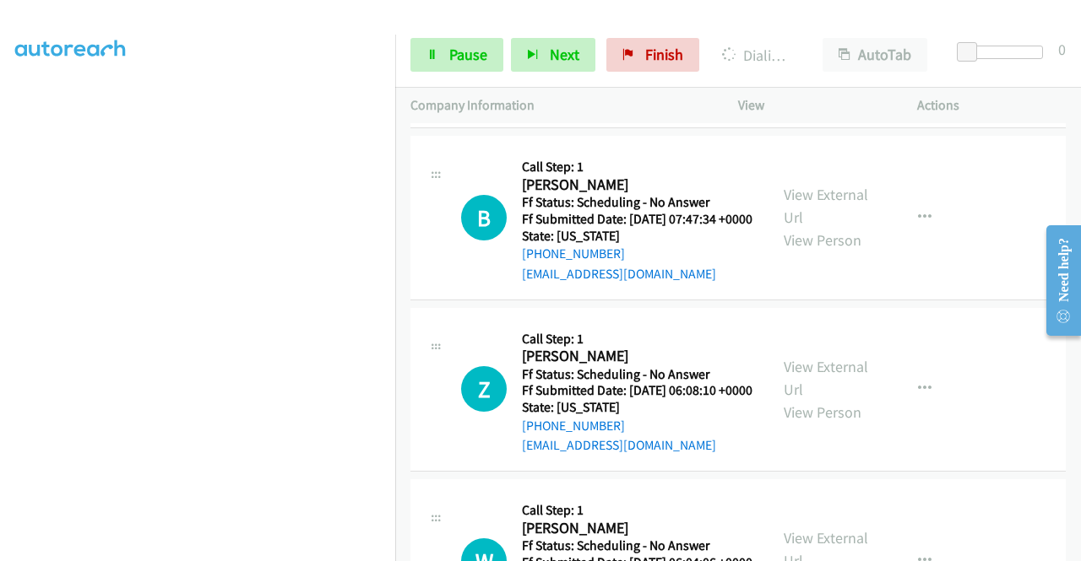
scroll to position [5425, 0]
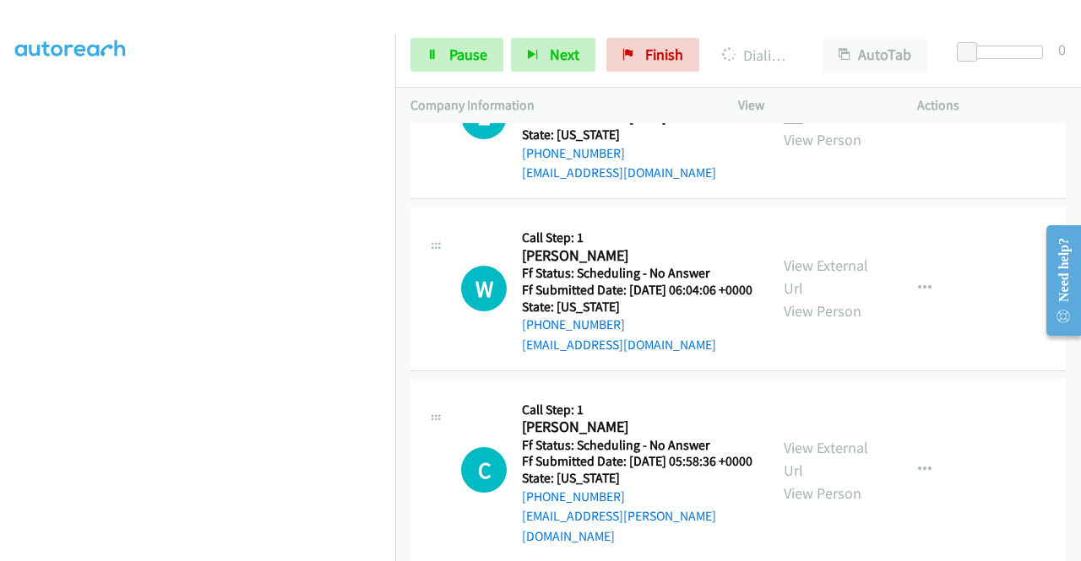
click at [826, 127] on link "View External Url" at bounding box center [825, 105] width 84 height 42
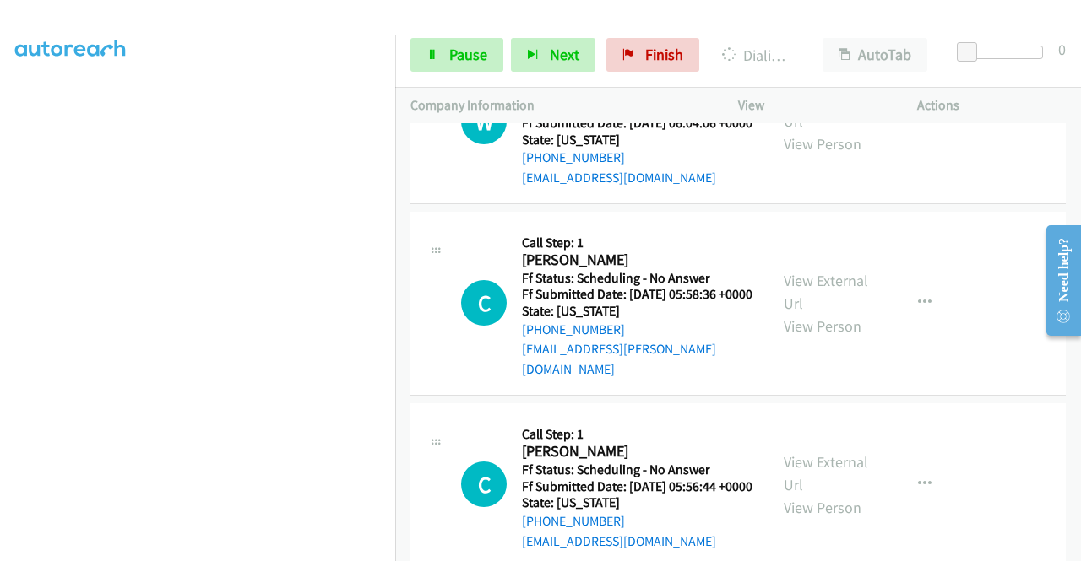
scroll to position [5594, 0]
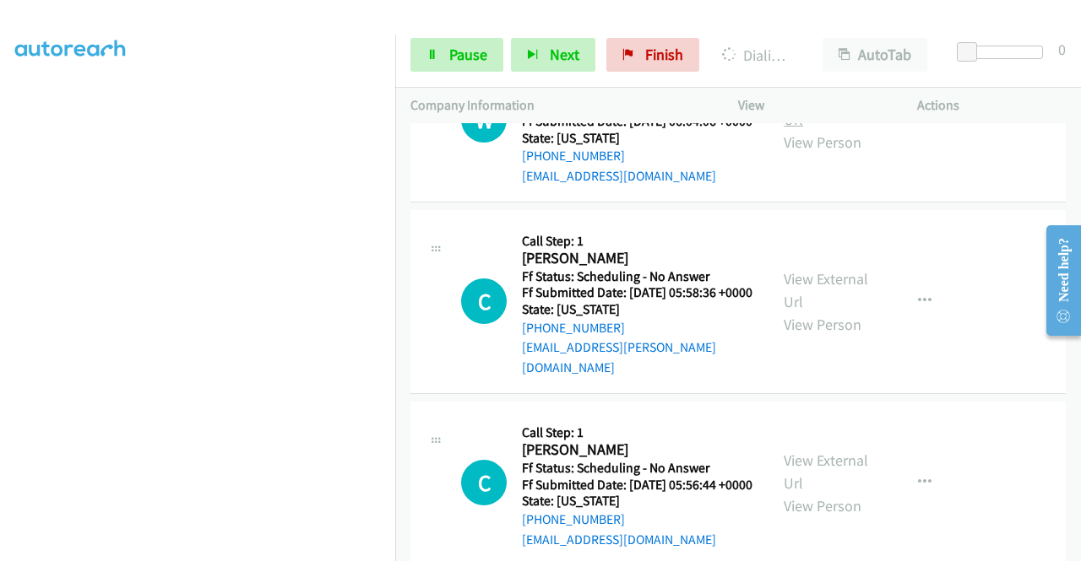
click at [812, 129] on link "View External Url" at bounding box center [825, 108] width 84 height 42
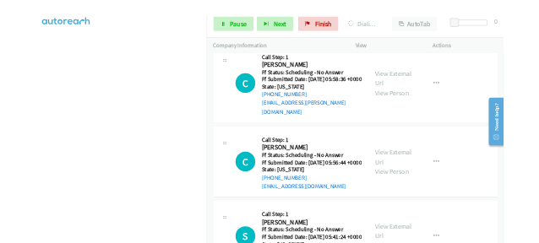
scroll to position [5763, 0]
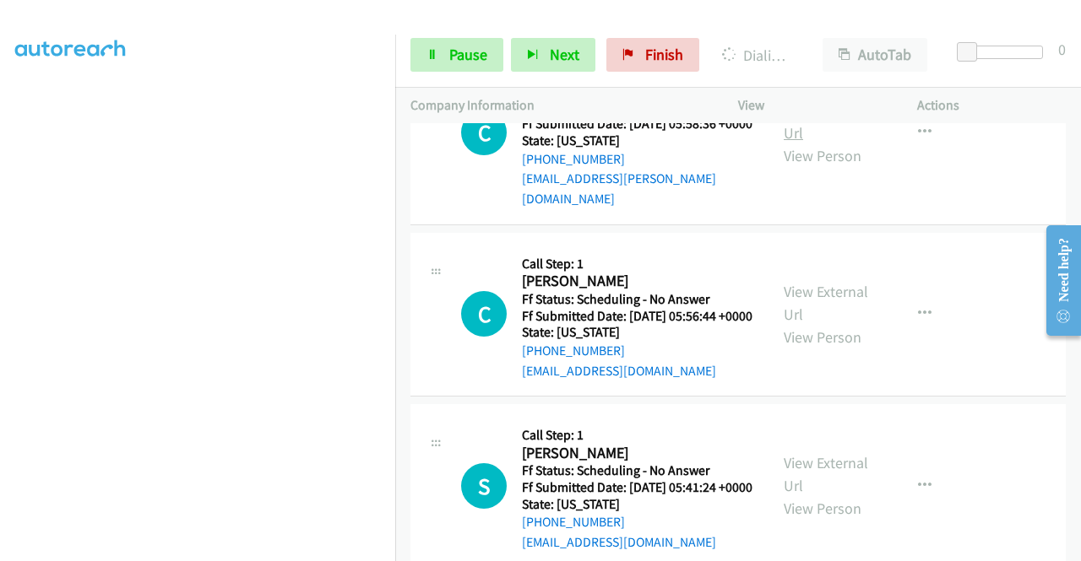
click at [797, 143] on link "View External Url" at bounding box center [825, 121] width 84 height 42
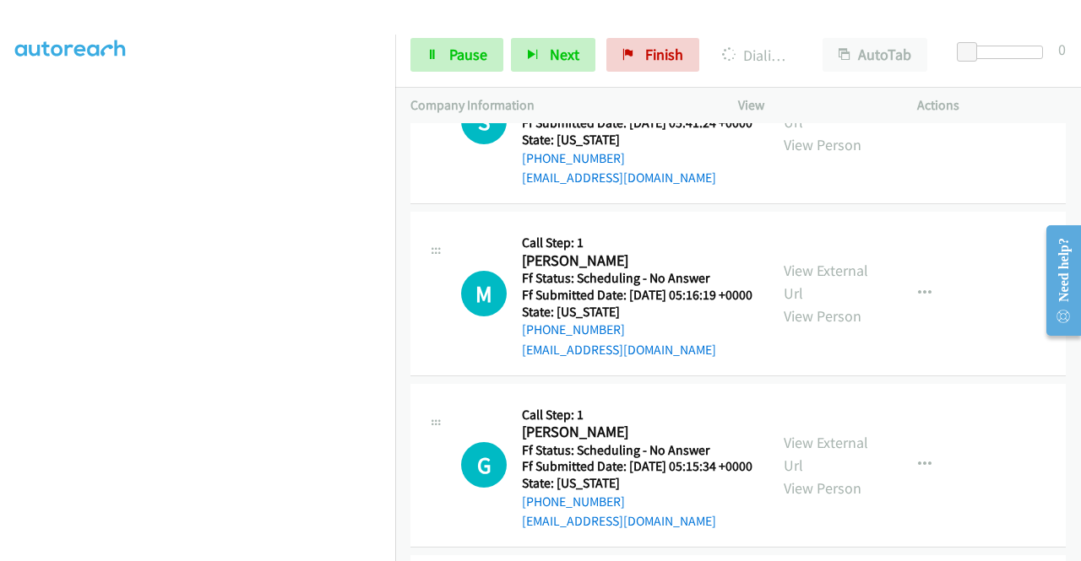
scroll to position [6257, 0]
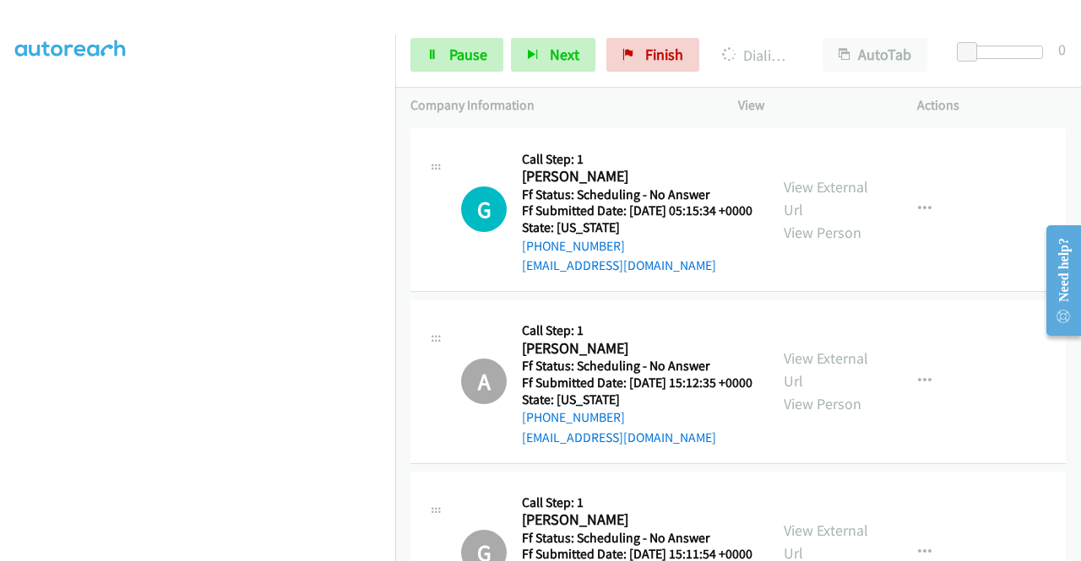
scroll to position [6510, 0]
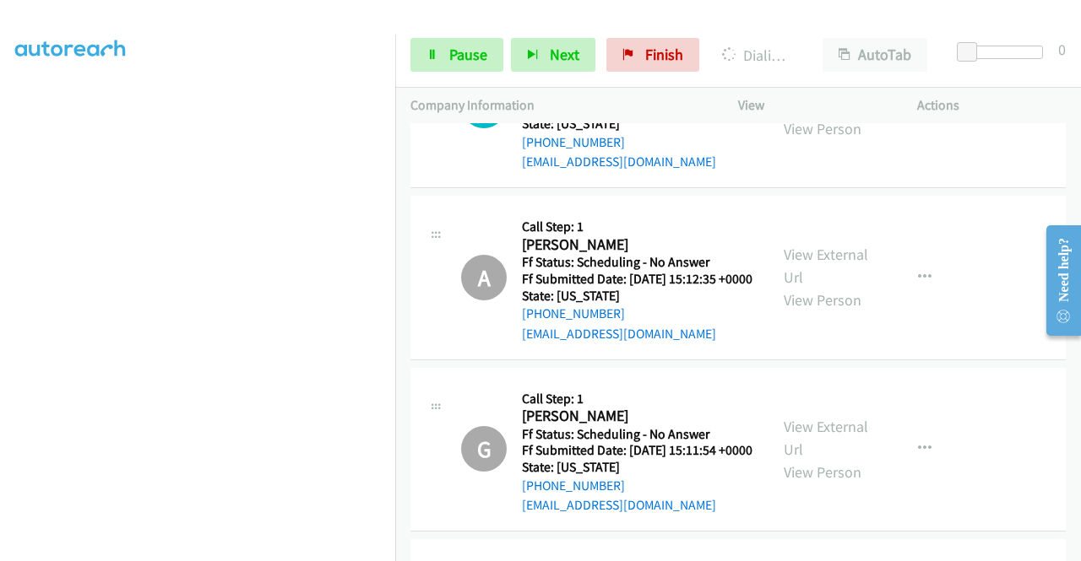
scroll to position [6679, 0]
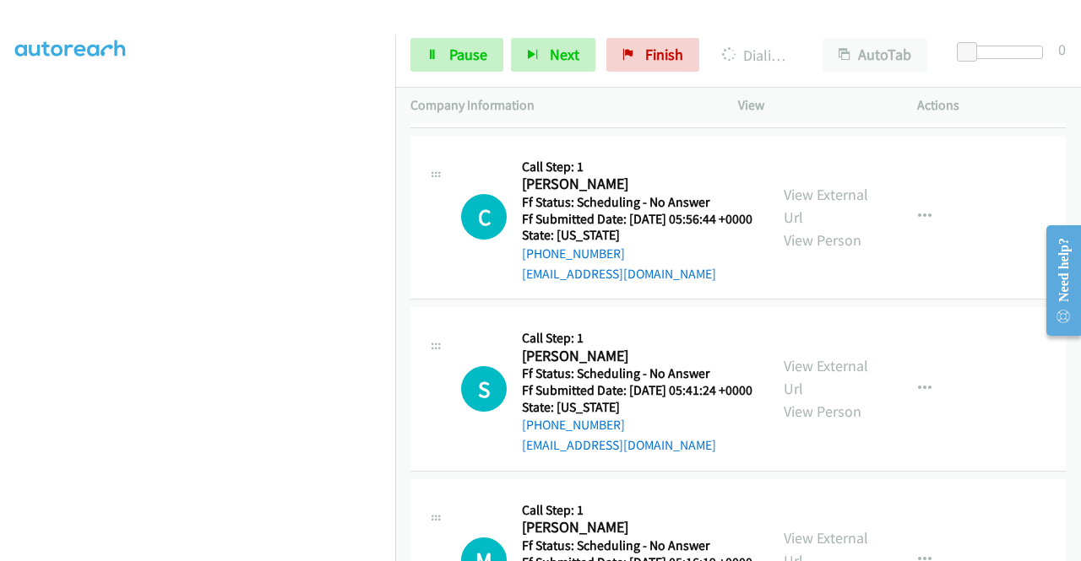
scroll to position [385, 0]
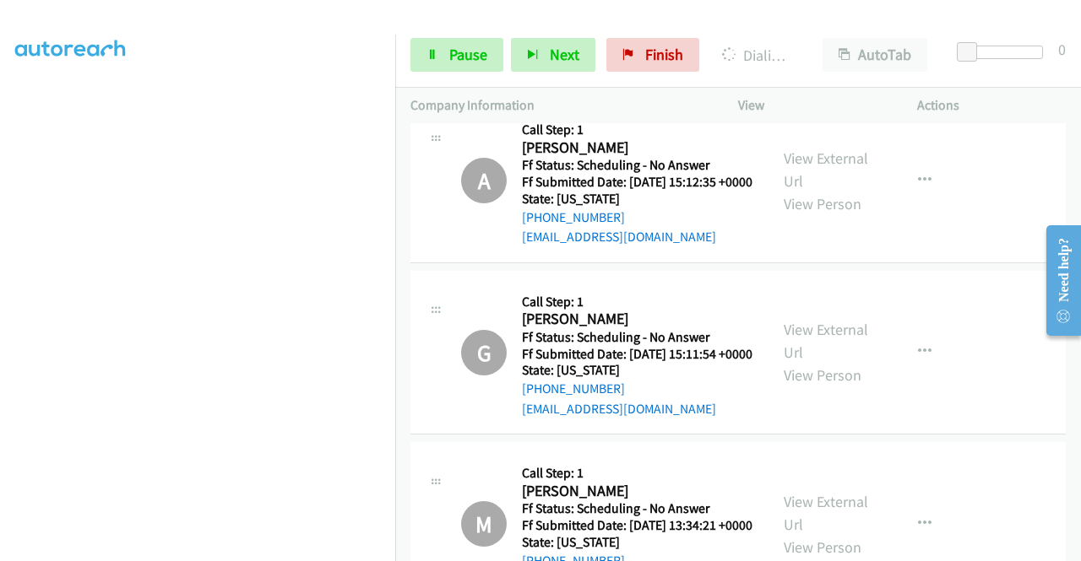
scroll to position [6848, 0]
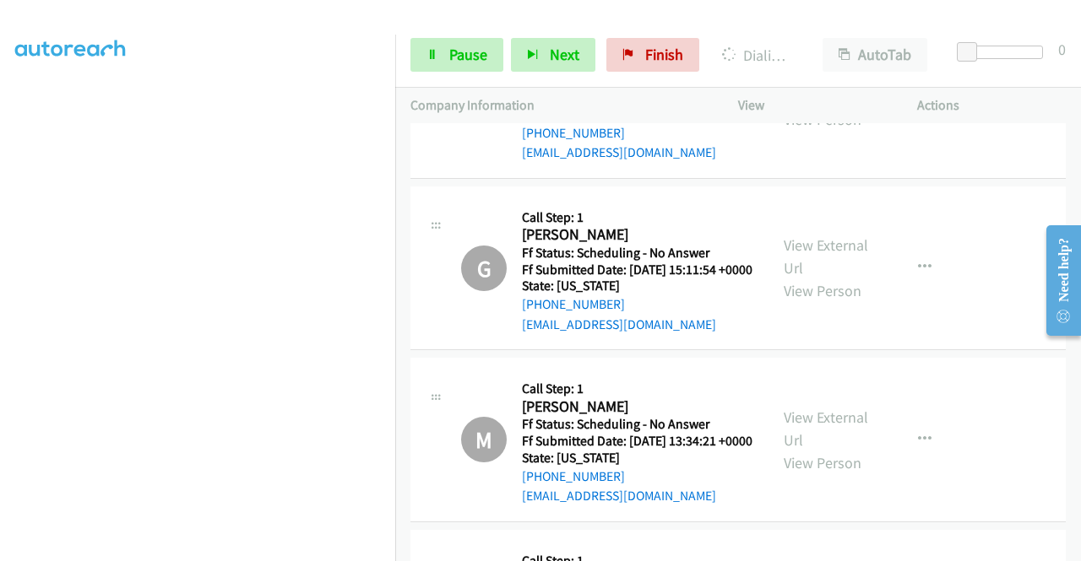
click at [810, 106] on link "View External Url" at bounding box center [825, 85] width 84 height 42
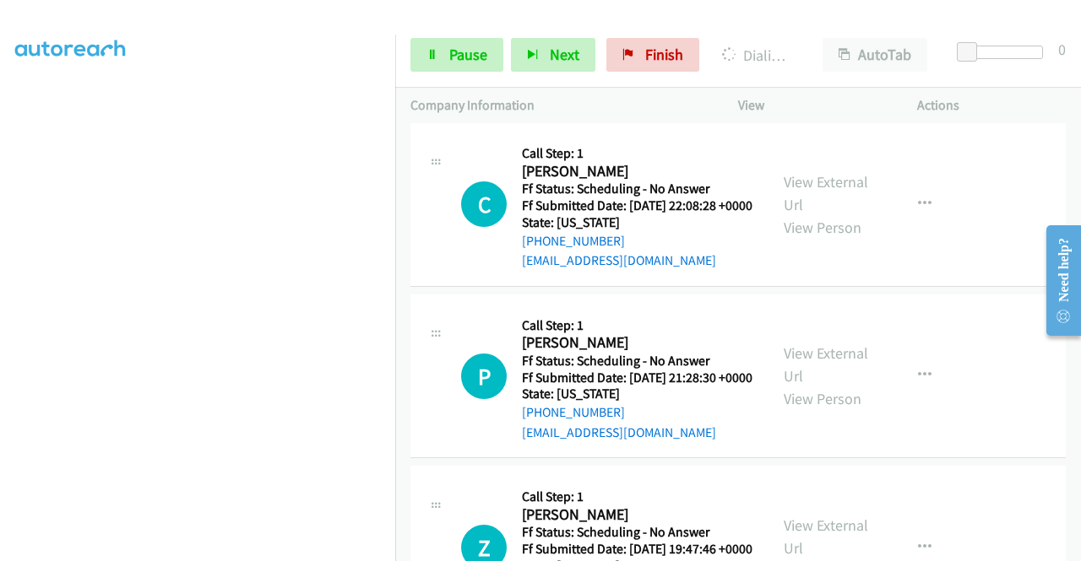
scroll to position [8283, 0]
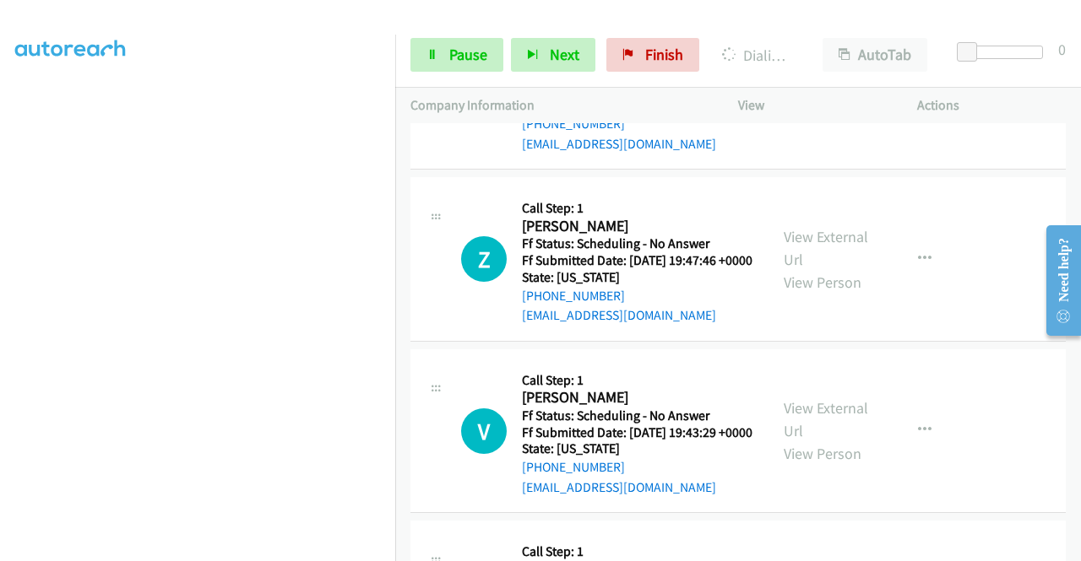
scroll to position [8452, 0]
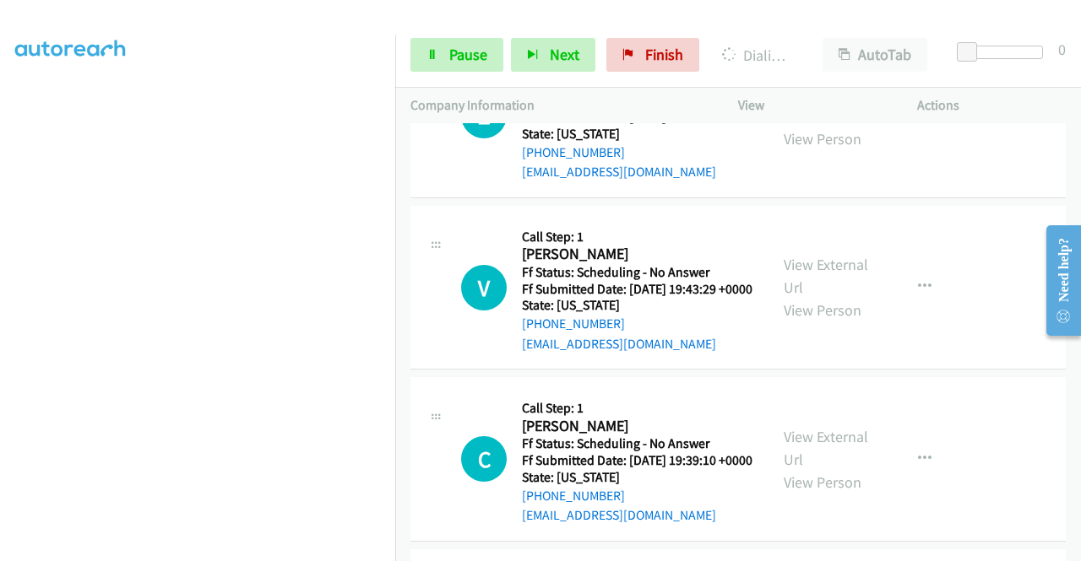
scroll to position [8620, 0]
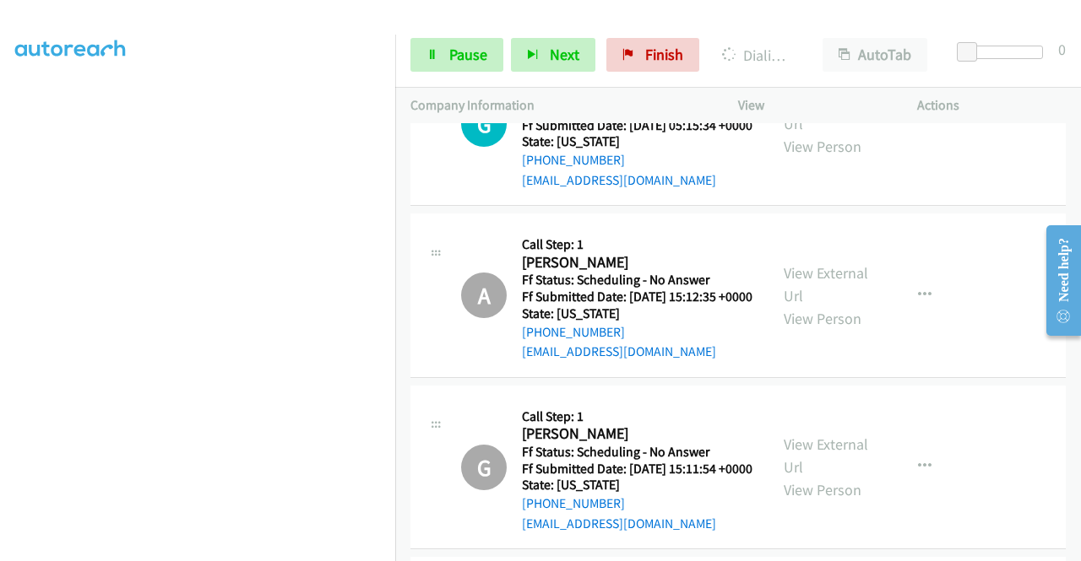
scroll to position [6594, 0]
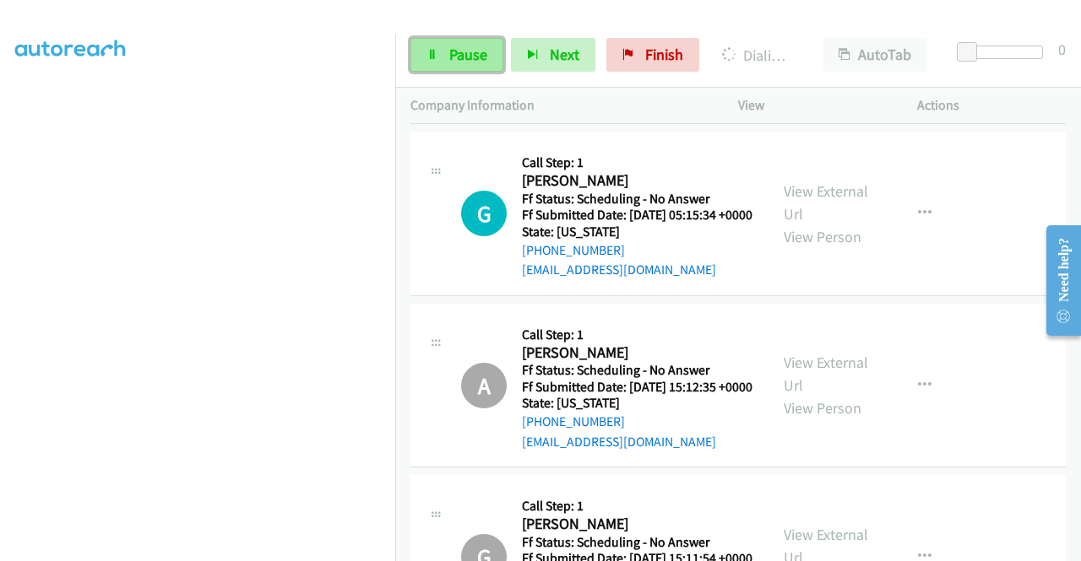
click at [465, 56] on span "Pause" at bounding box center [468, 54] width 38 height 19
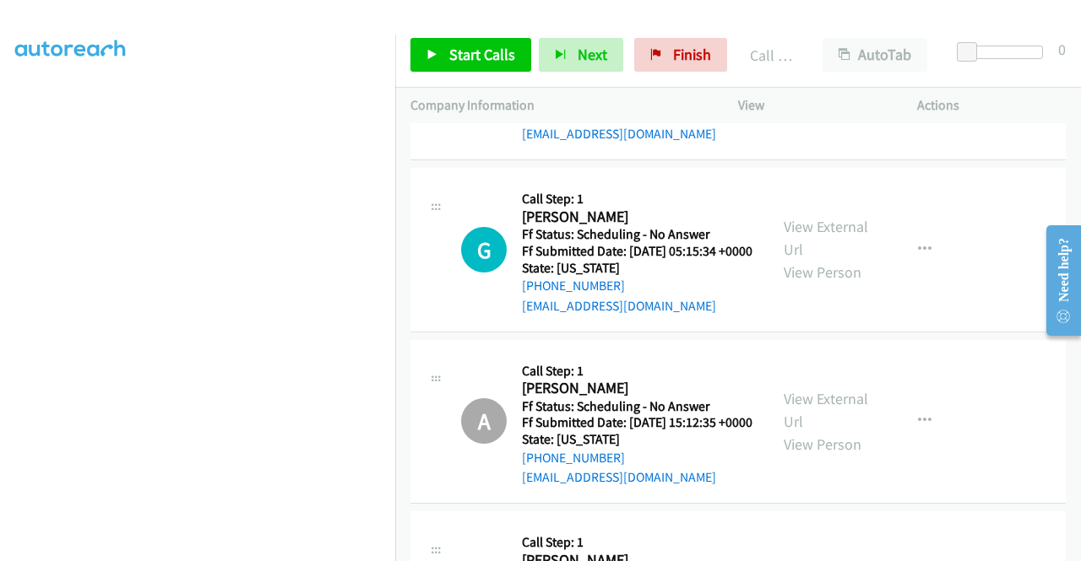
scroll to position [385, 0]
click at [488, 65] on link "Start Calls" at bounding box center [470, 55] width 121 height 34
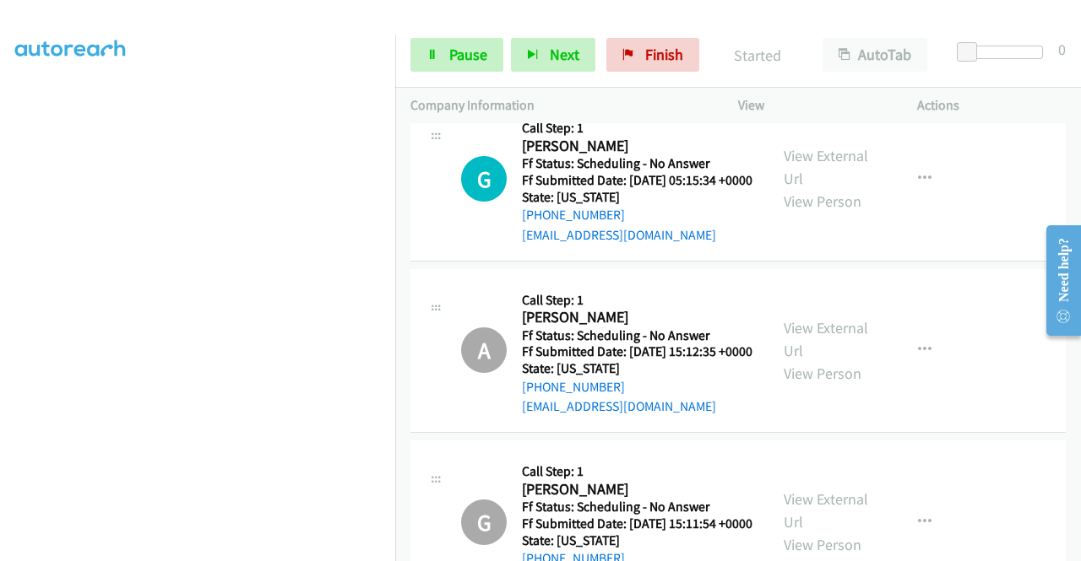
scroll to position [6763, 0]
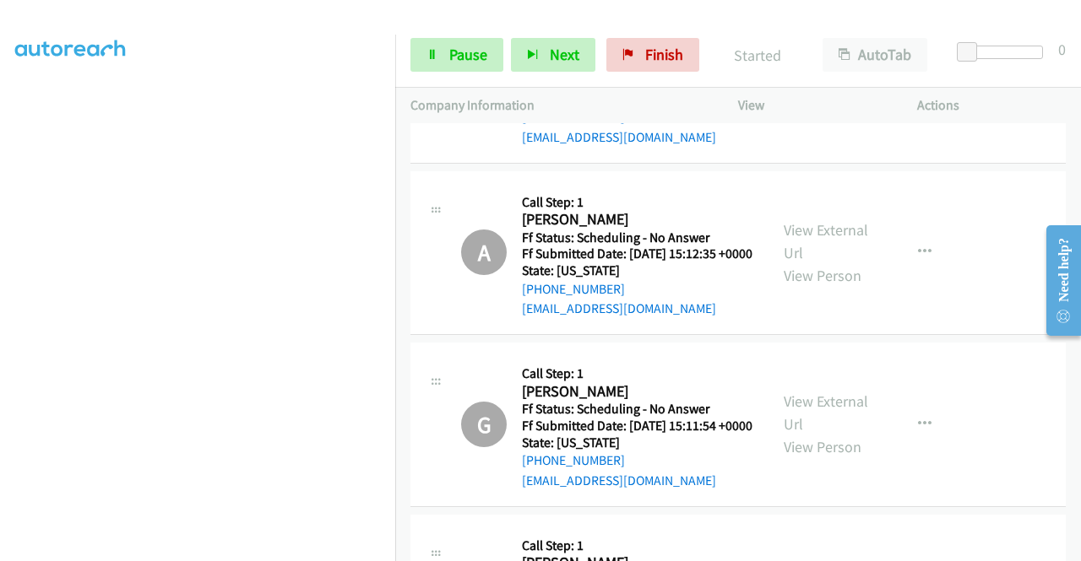
drag, startPoint x: 626, startPoint y: 391, endPoint x: 542, endPoint y: 352, distance: 92.9
click at [479, 36] on div "Start Calls Pause Next Finish Started AutoTab AutoTab 0" at bounding box center [737, 55] width 685 height 65
click at [463, 50] on span "Pause" at bounding box center [468, 54] width 38 height 19
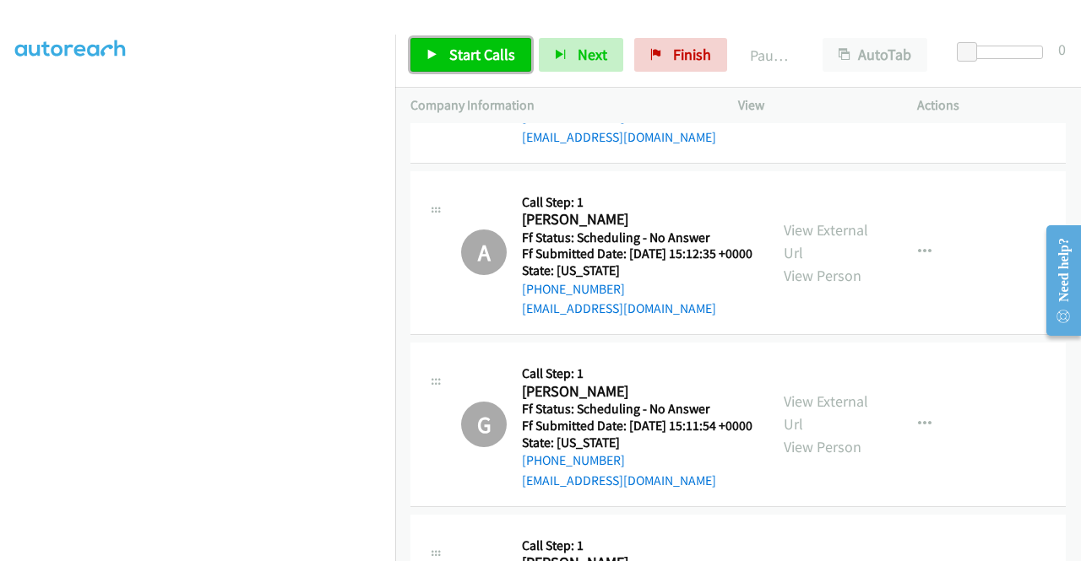
click at [463, 50] on span "Start Calls" at bounding box center [482, 54] width 66 height 19
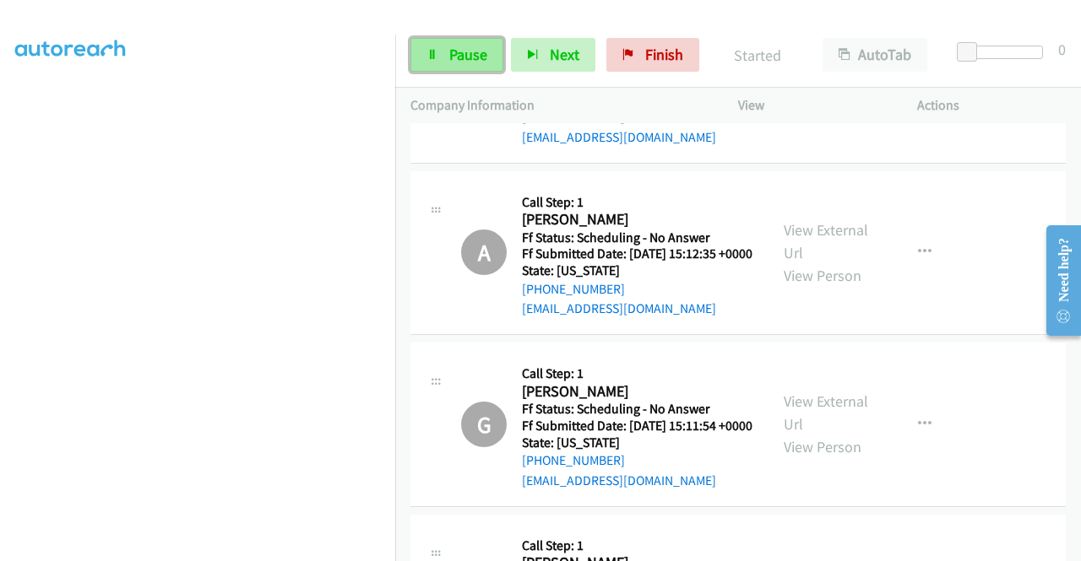
click at [461, 58] on span "Pause" at bounding box center [468, 54] width 38 height 19
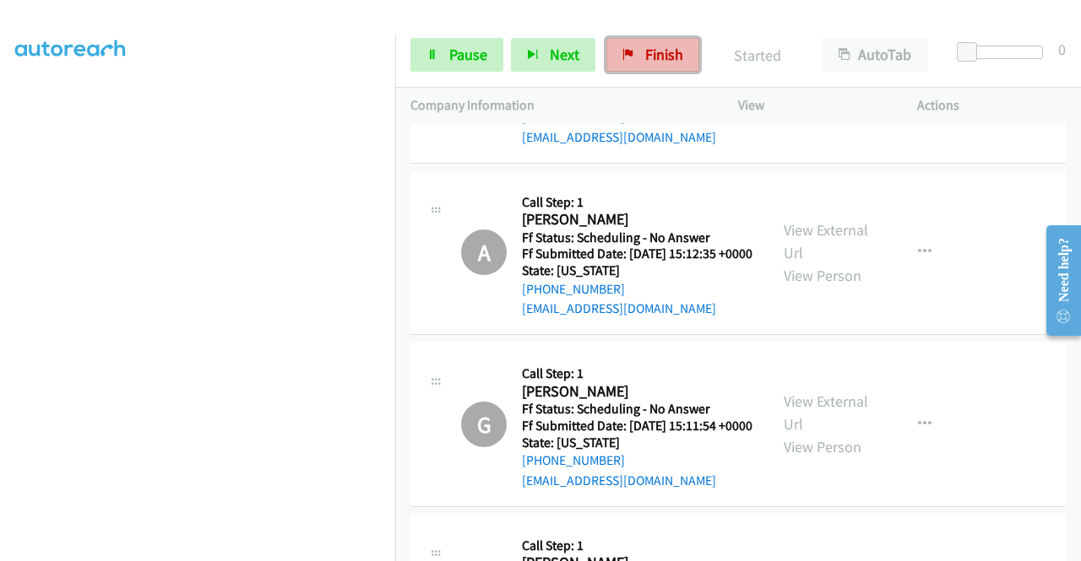
click at [662, 57] on link "Finish" at bounding box center [652, 55] width 93 height 34
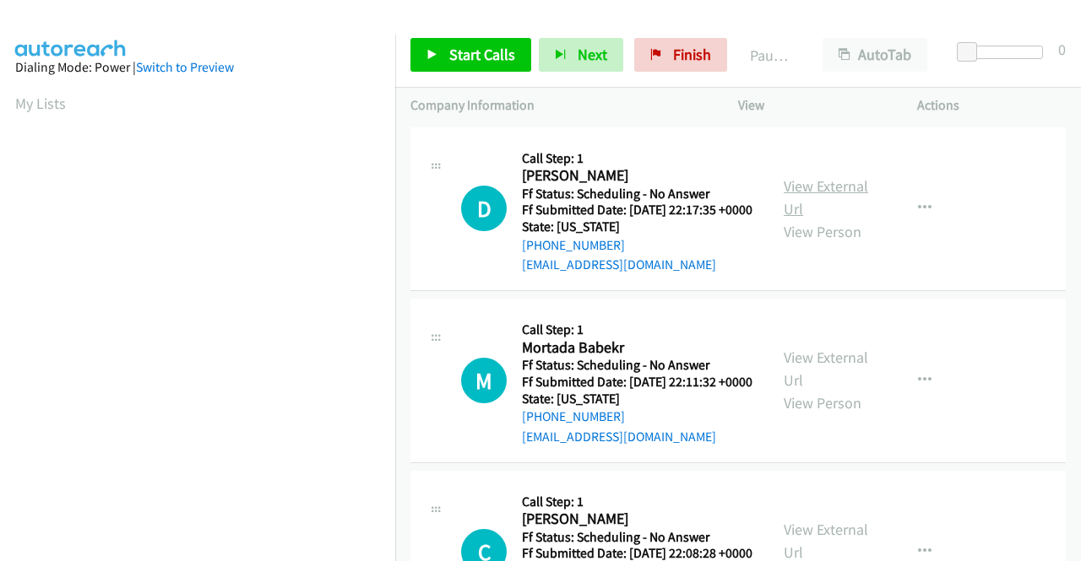
click at [831, 195] on link "View External Url" at bounding box center [825, 197] width 84 height 42
click at [851, 387] on link "View External Url" at bounding box center [825, 369] width 84 height 42
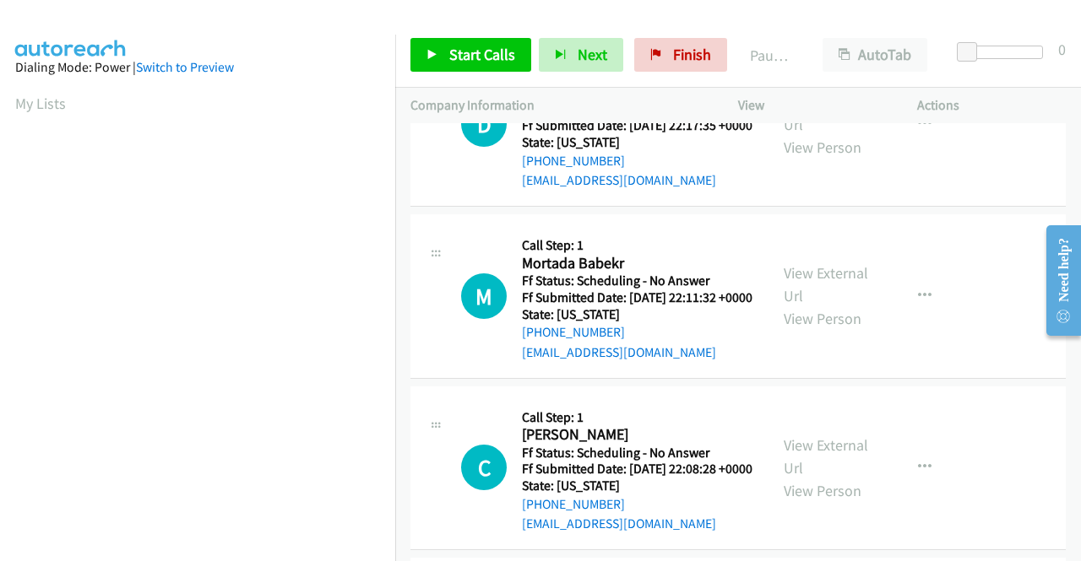
scroll to position [169, 0]
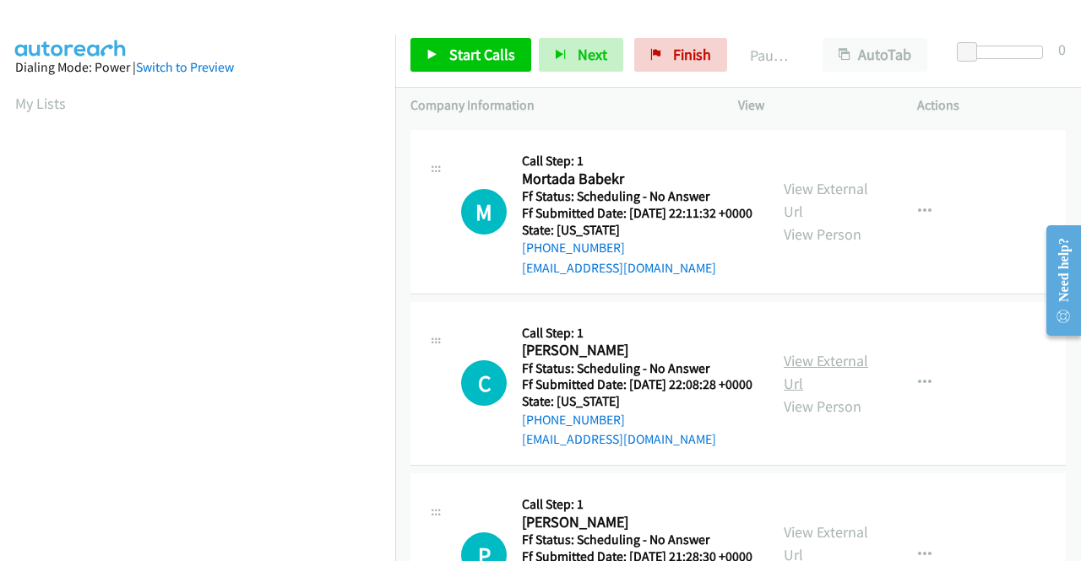
click at [844, 393] on link "View External Url" at bounding box center [825, 372] width 84 height 42
click at [488, 58] on span "Start Calls" at bounding box center [482, 54] width 66 height 19
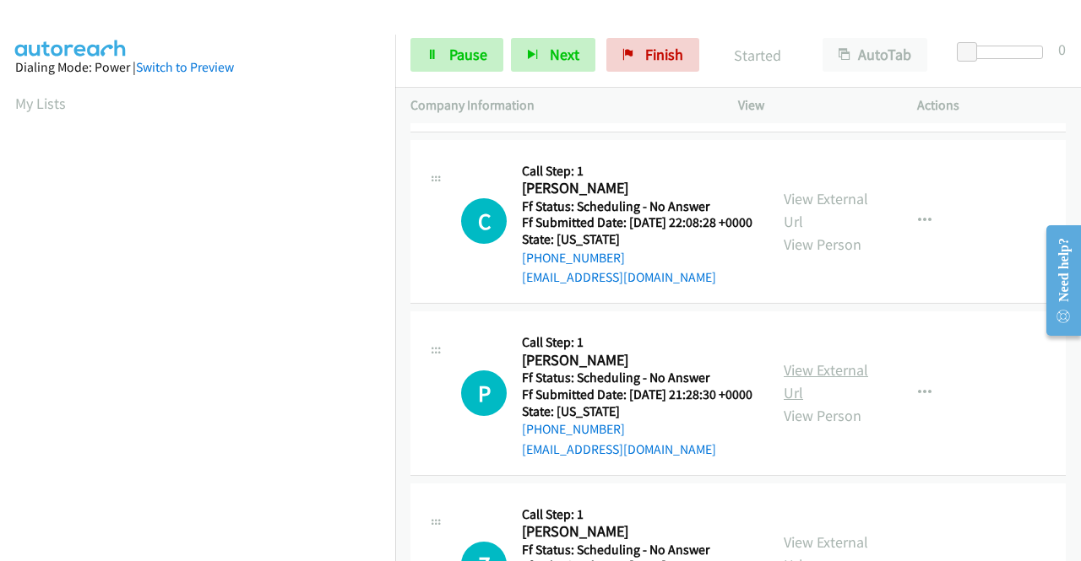
scroll to position [338, 0]
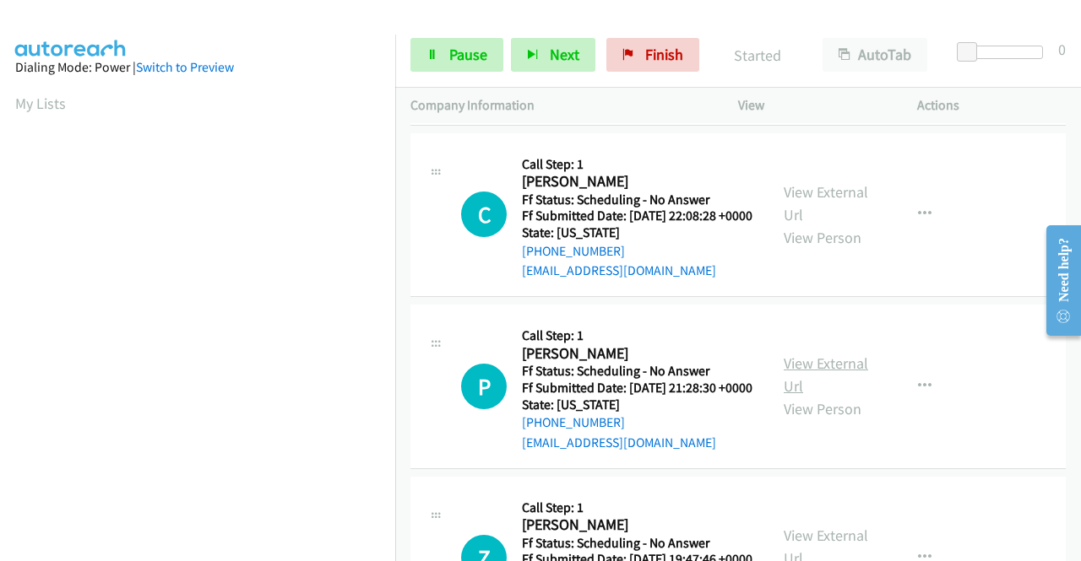
click at [821, 396] on link "View External Url" at bounding box center [825, 375] width 84 height 42
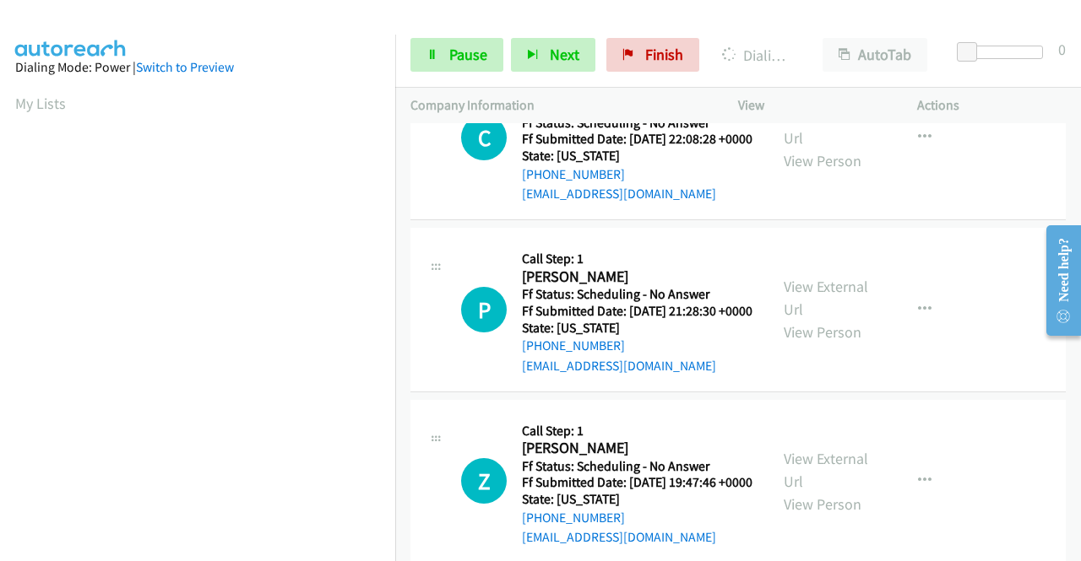
scroll to position [506, 0]
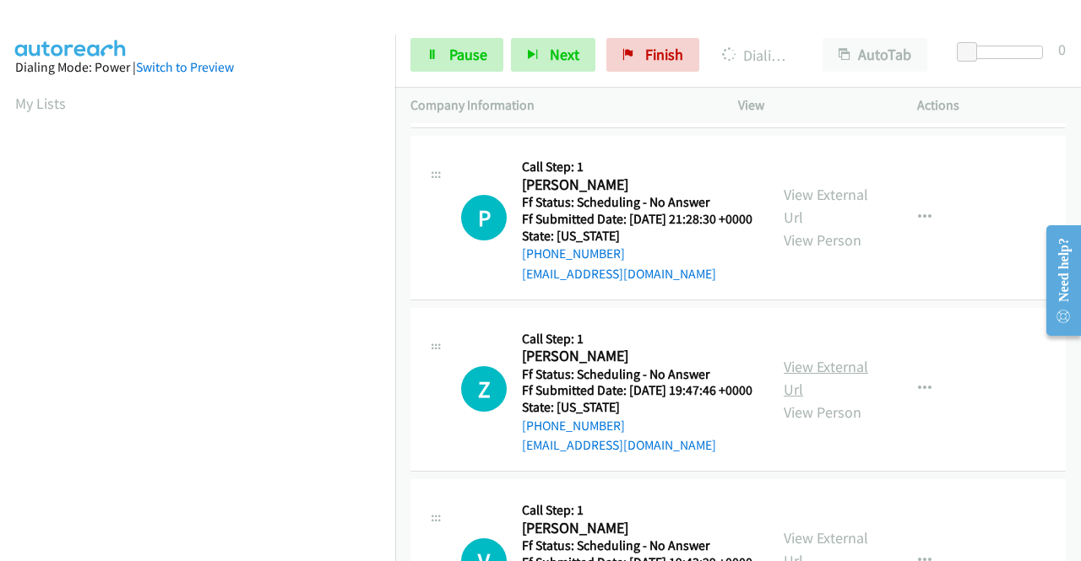
click at [827, 399] on link "View External Url" at bounding box center [825, 378] width 84 height 42
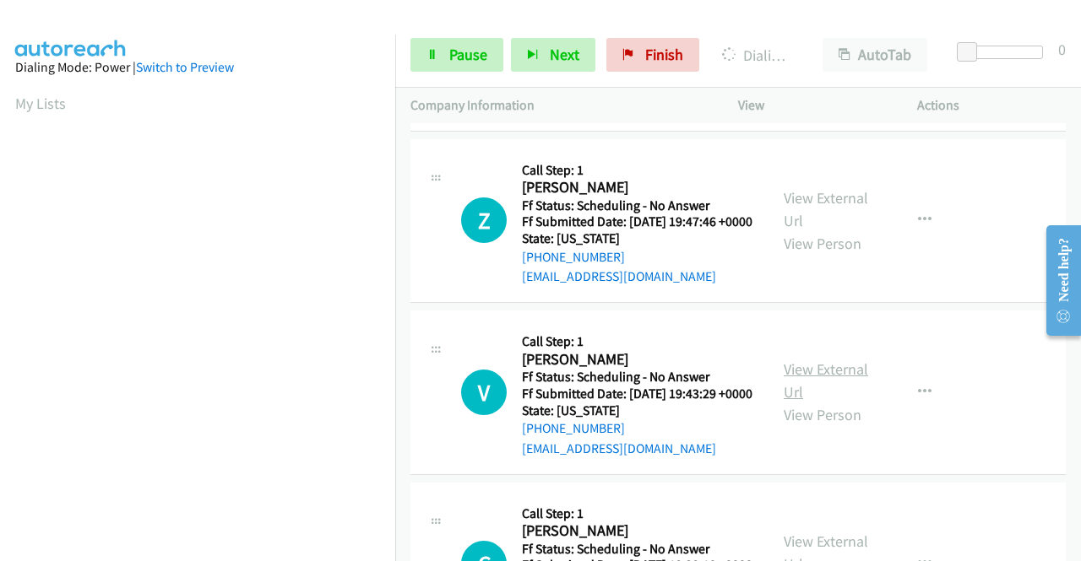
click at [830, 402] on link "View External Url" at bounding box center [825, 381] width 84 height 42
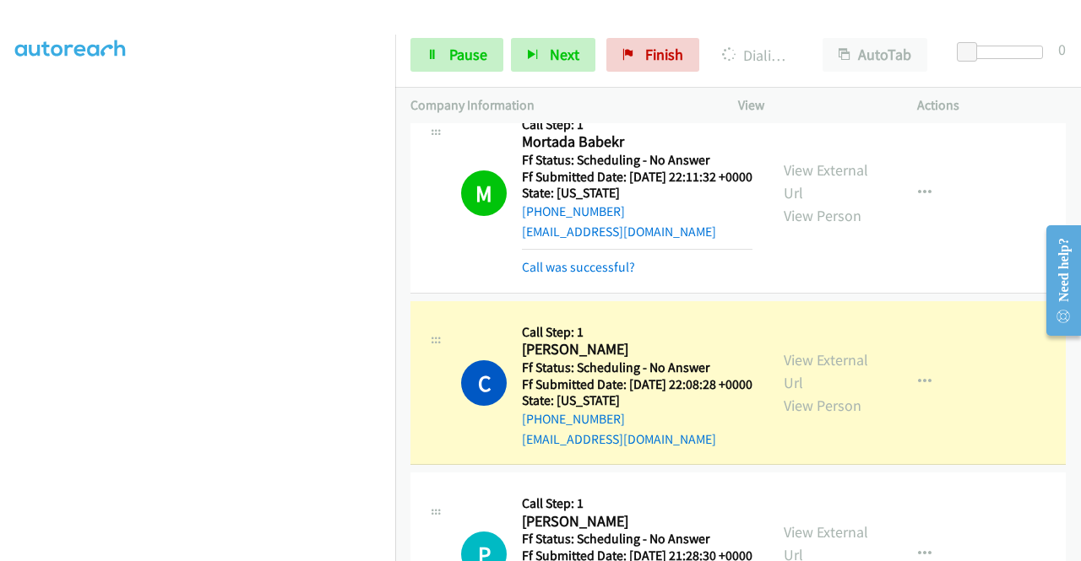
scroll to position [338, 0]
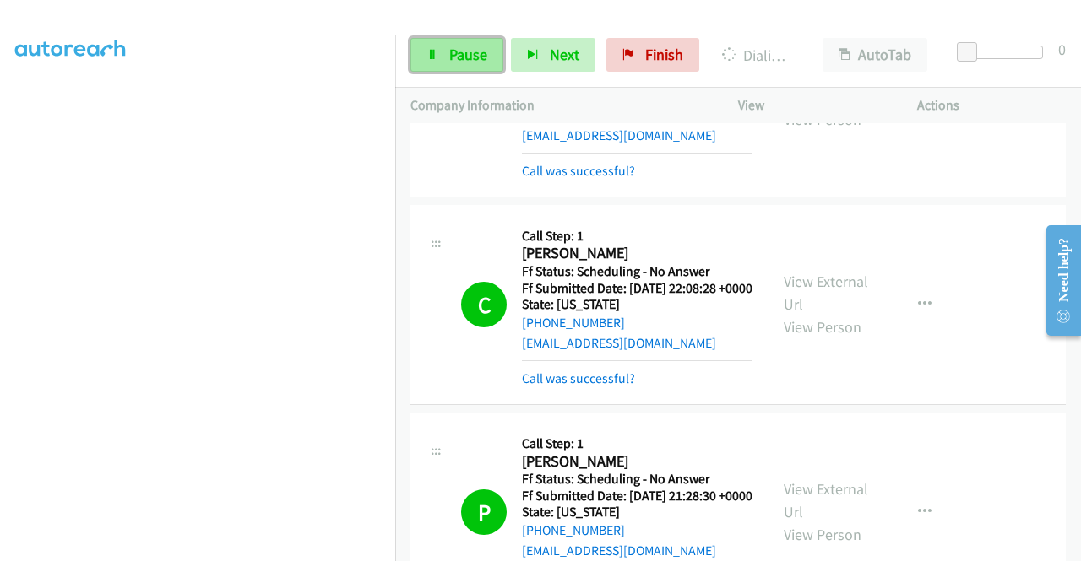
click at [486, 45] on link "Pause" at bounding box center [456, 55] width 93 height 34
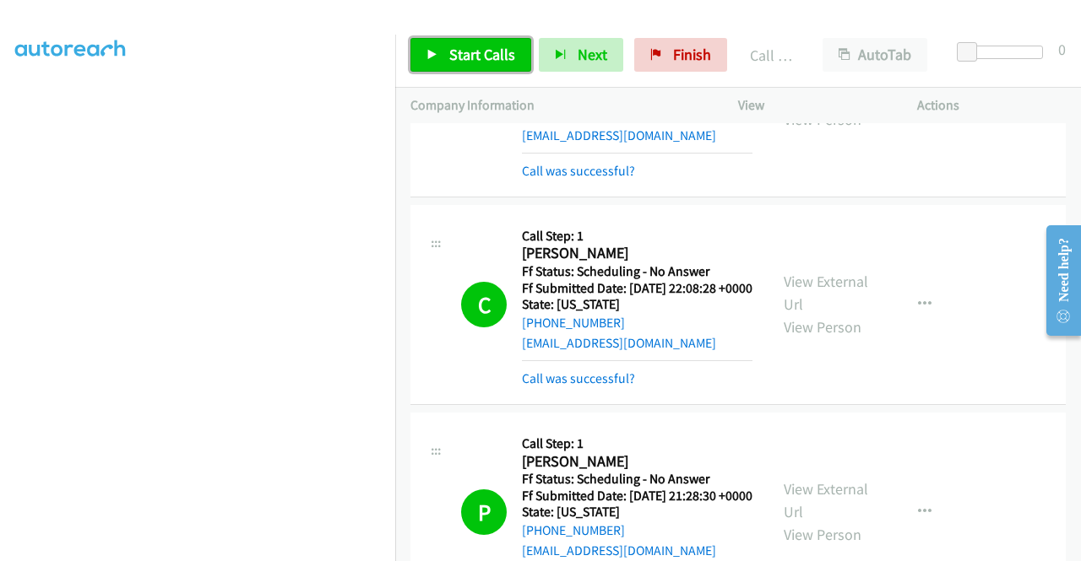
click at [473, 65] on link "Start Calls" at bounding box center [470, 55] width 121 height 34
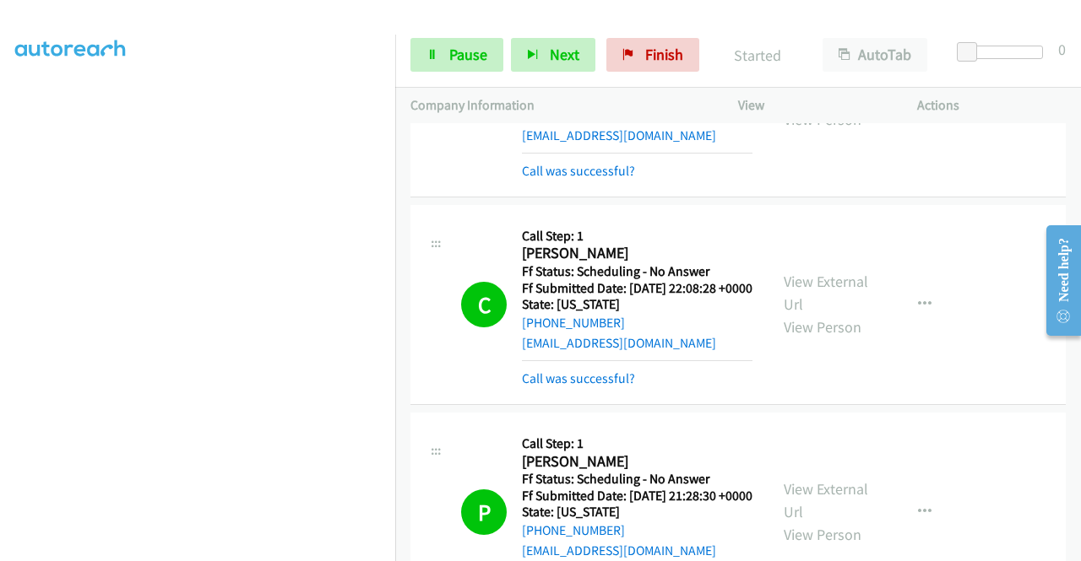
click at [778, 234] on td "C Callback Scheduled Call Step: 1 [PERSON_NAME] America/New_York Ff Status: Sch…" at bounding box center [737, 305] width 685 height 208
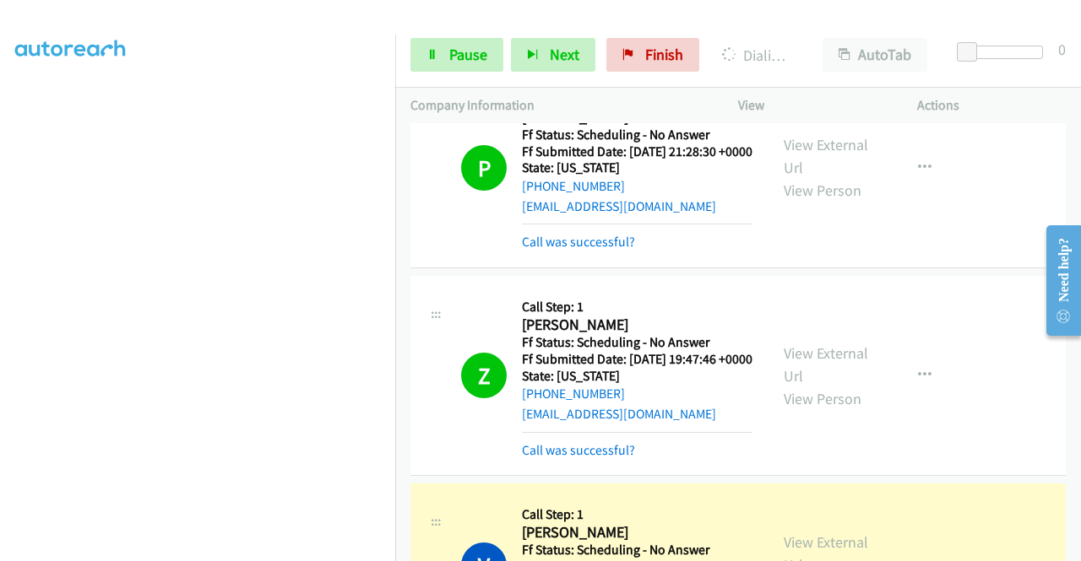
scroll to position [760, 0]
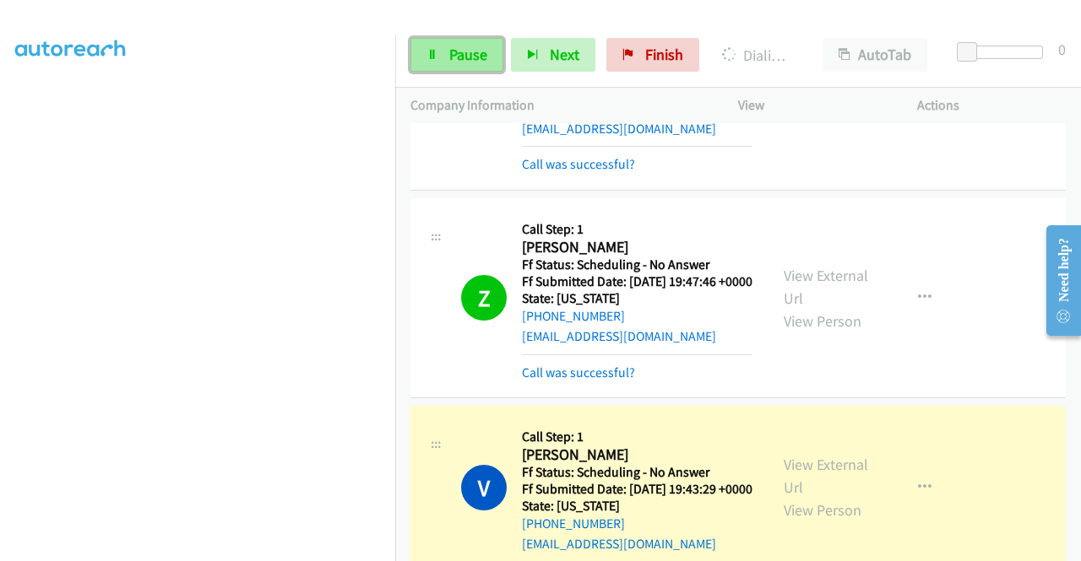
click at [471, 46] on span "Pause" at bounding box center [468, 54] width 38 height 19
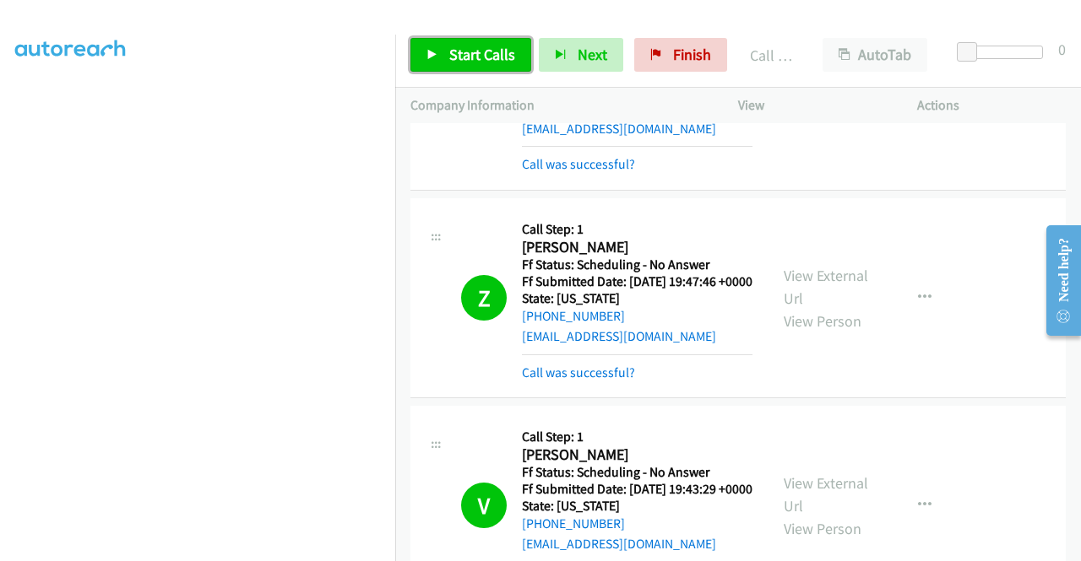
click at [501, 59] on span "Start Calls" at bounding box center [482, 54] width 66 height 19
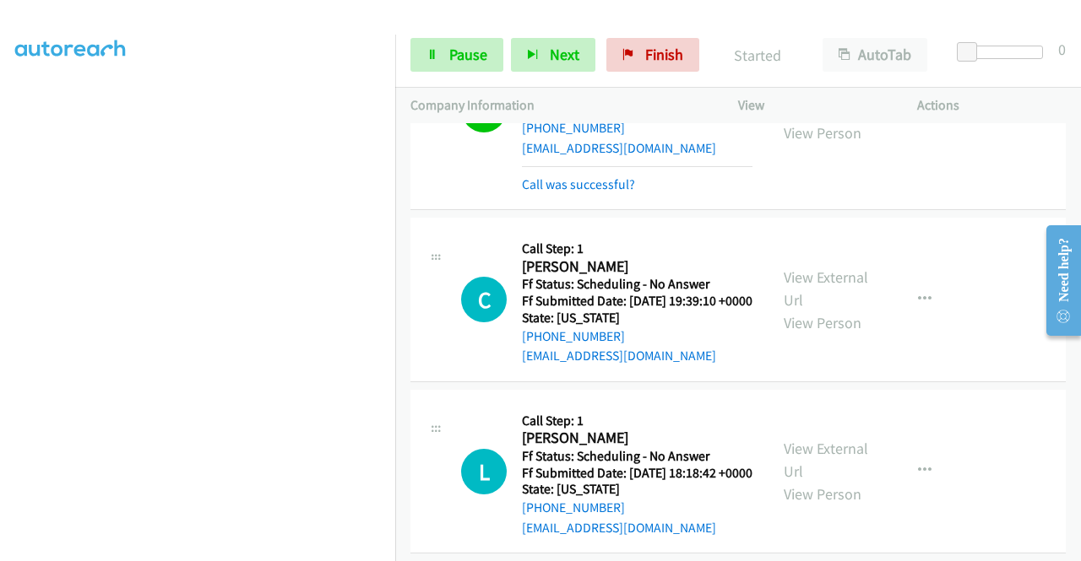
scroll to position [1182, 0]
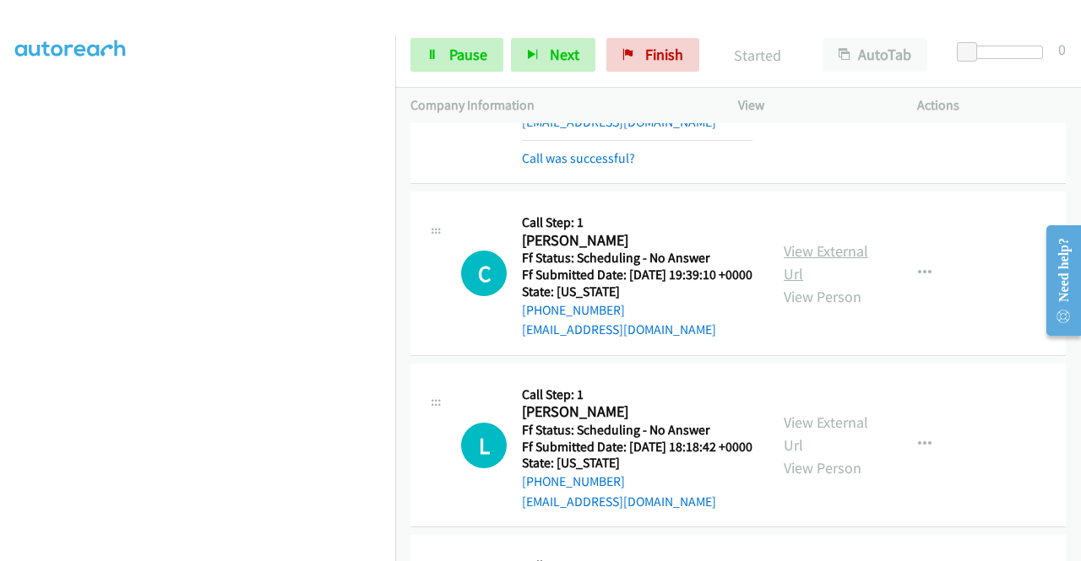
click at [789, 284] on link "View External Url" at bounding box center [825, 262] width 84 height 42
click at [837, 455] on link "View External Url" at bounding box center [825, 434] width 84 height 42
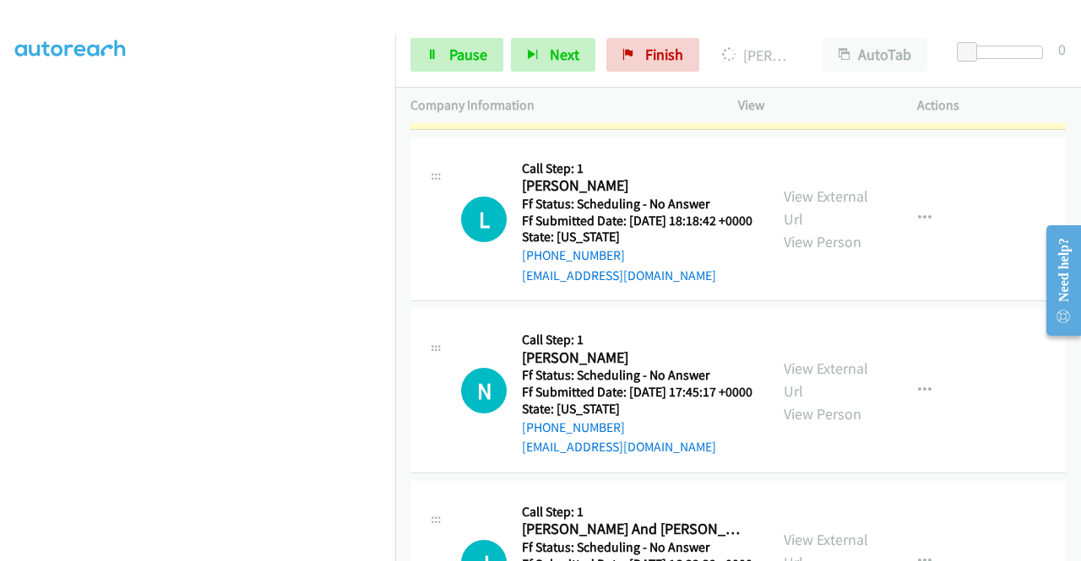
scroll to position [1435, 0]
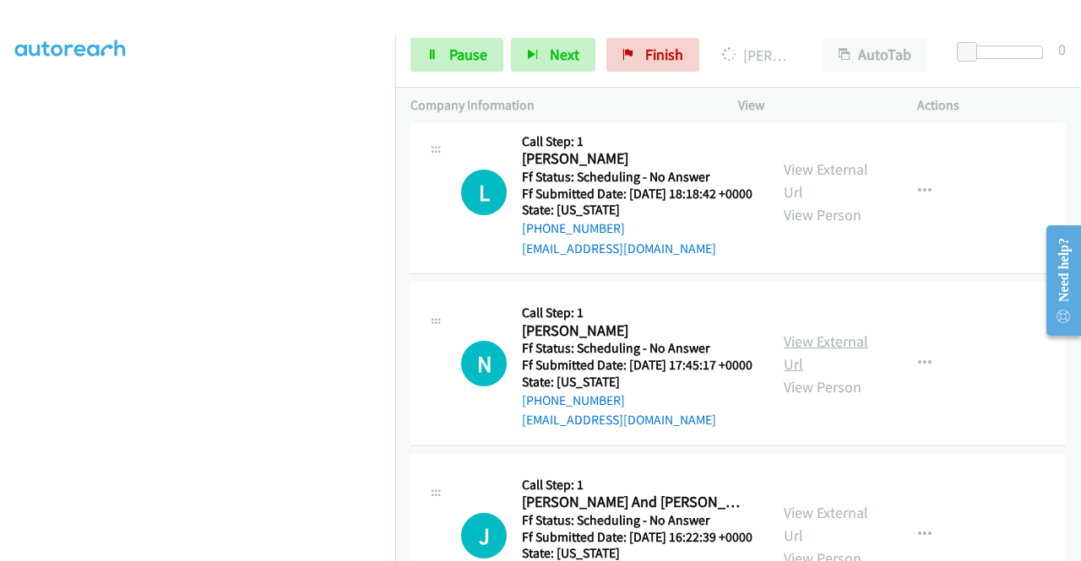
click at [815, 374] on link "View External Url" at bounding box center [825, 353] width 84 height 42
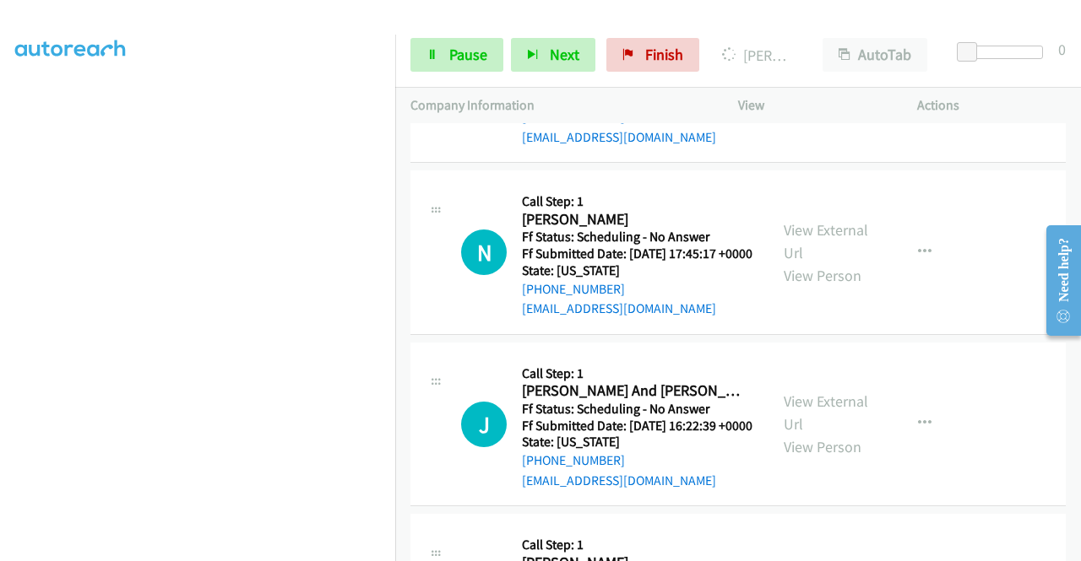
scroll to position [1604, 0]
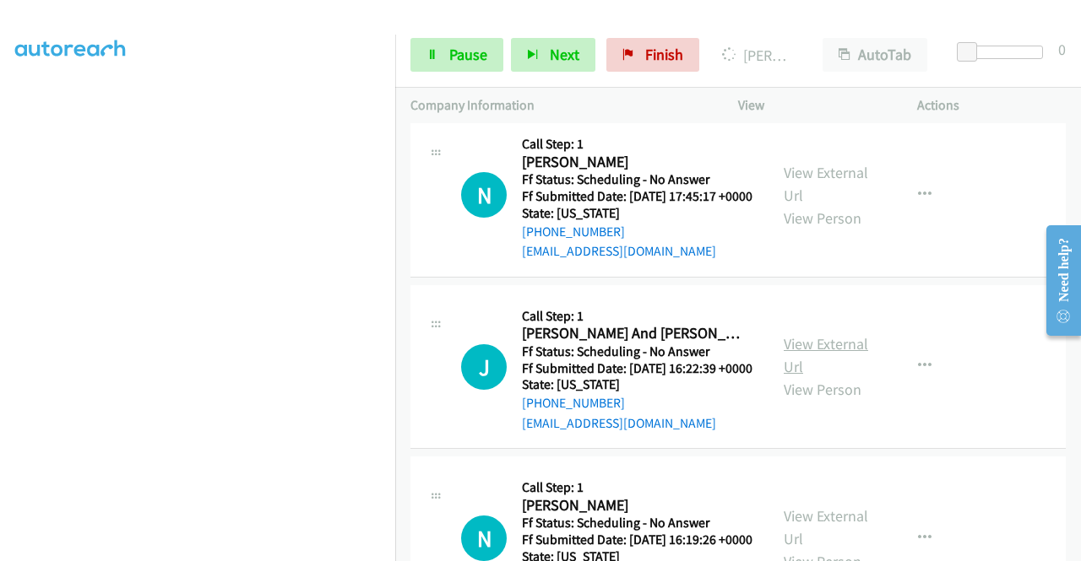
click at [831, 376] on link "View External Url" at bounding box center [825, 355] width 84 height 42
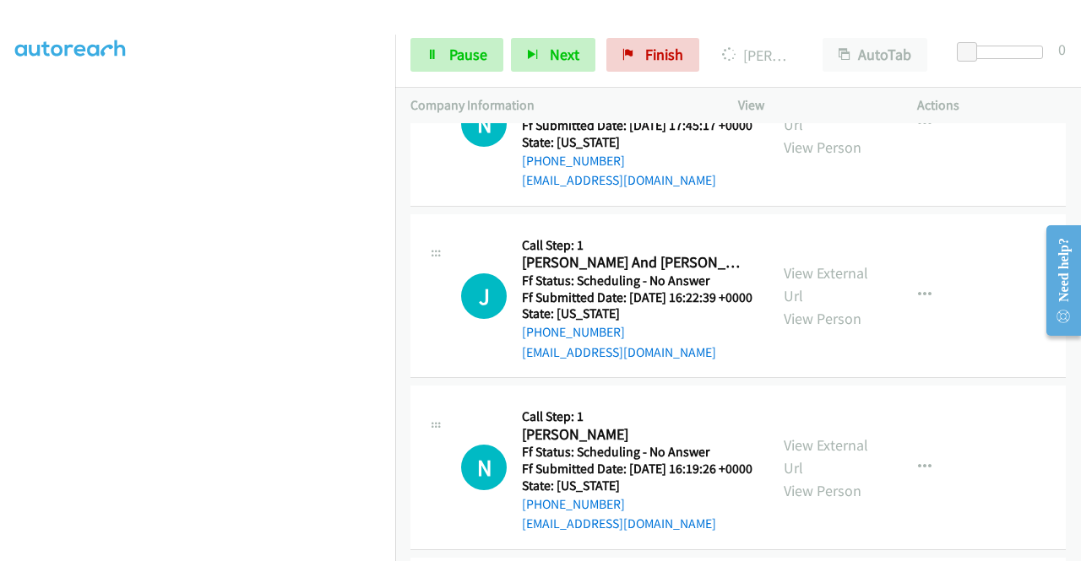
scroll to position [1773, 0]
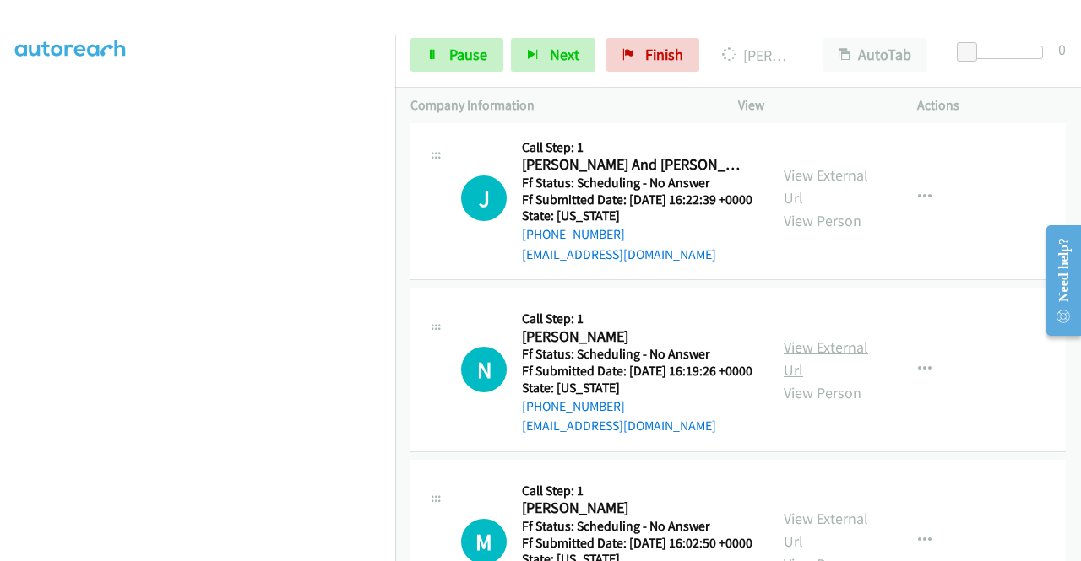
click at [810, 380] on link "View External Url" at bounding box center [825, 359] width 84 height 42
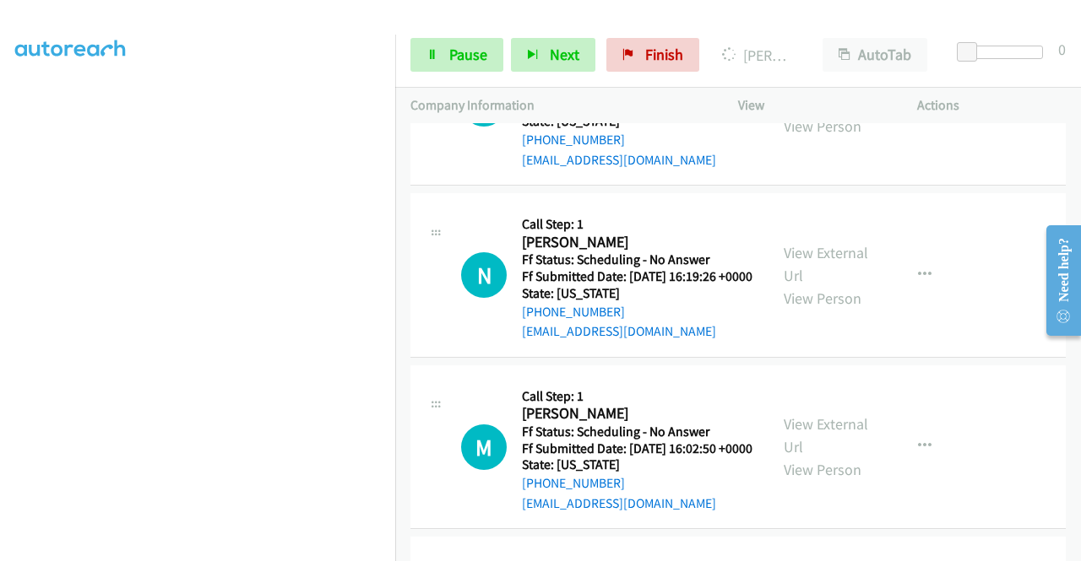
scroll to position [2026, 0]
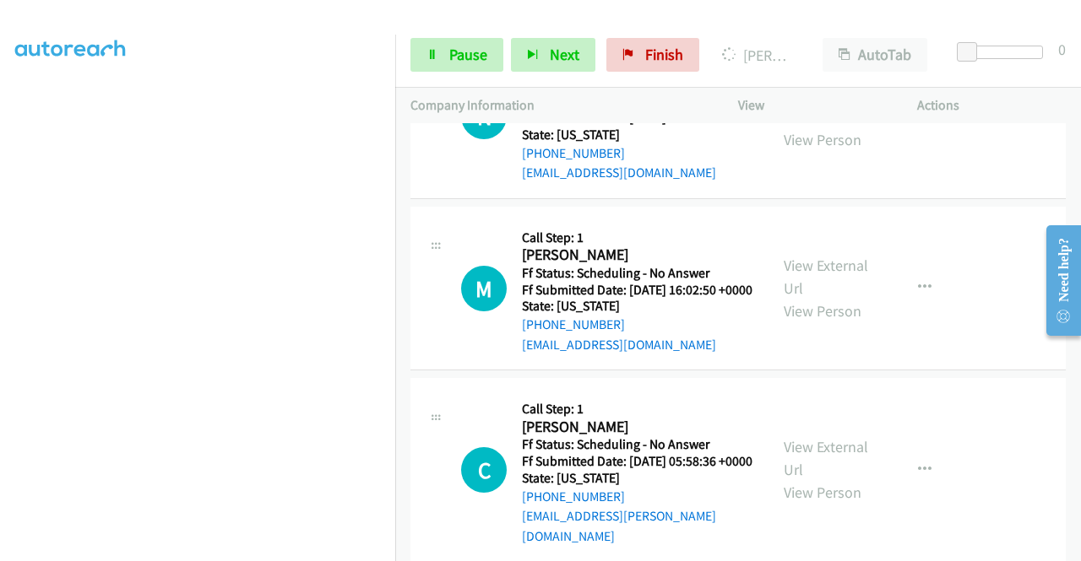
click at [821, 322] on div "View External Url View Person" at bounding box center [827, 288] width 88 height 68
click at [822, 298] on link "View External Url" at bounding box center [825, 277] width 84 height 42
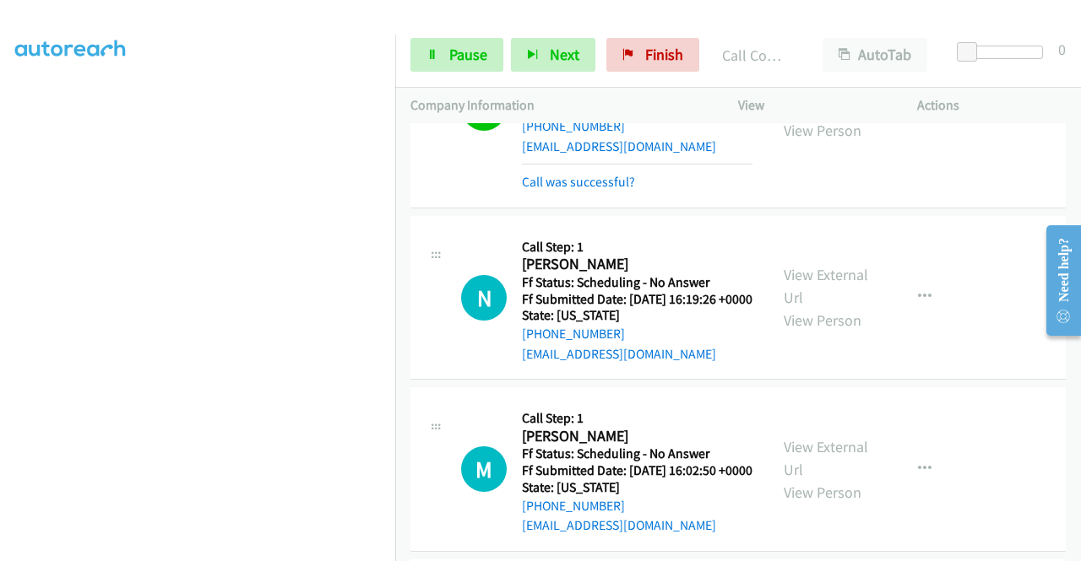
scroll to position [1964, 0]
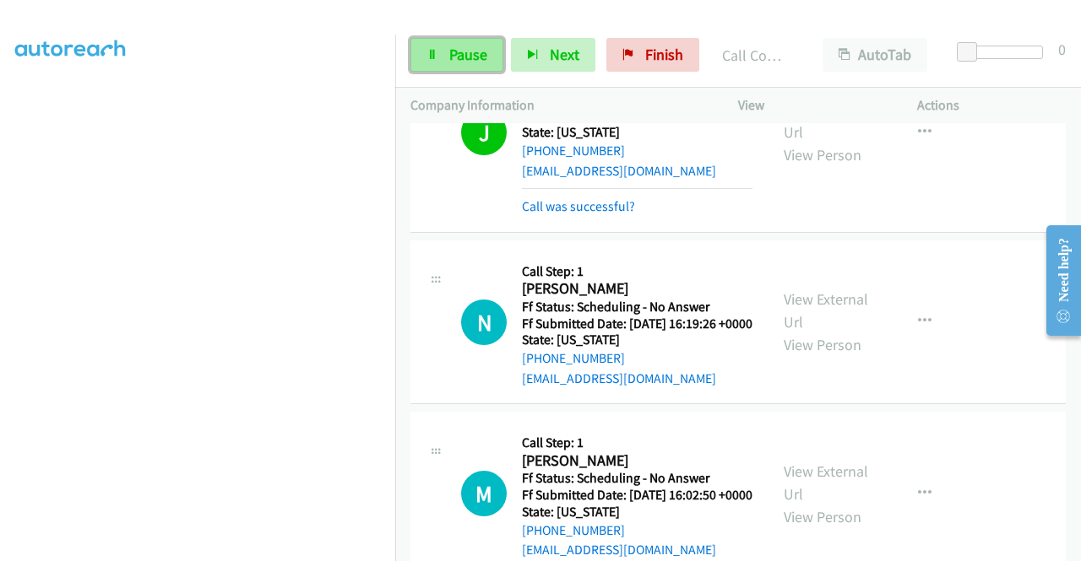
click at [466, 65] on link "Pause" at bounding box center [456, 55] width 93 height 34
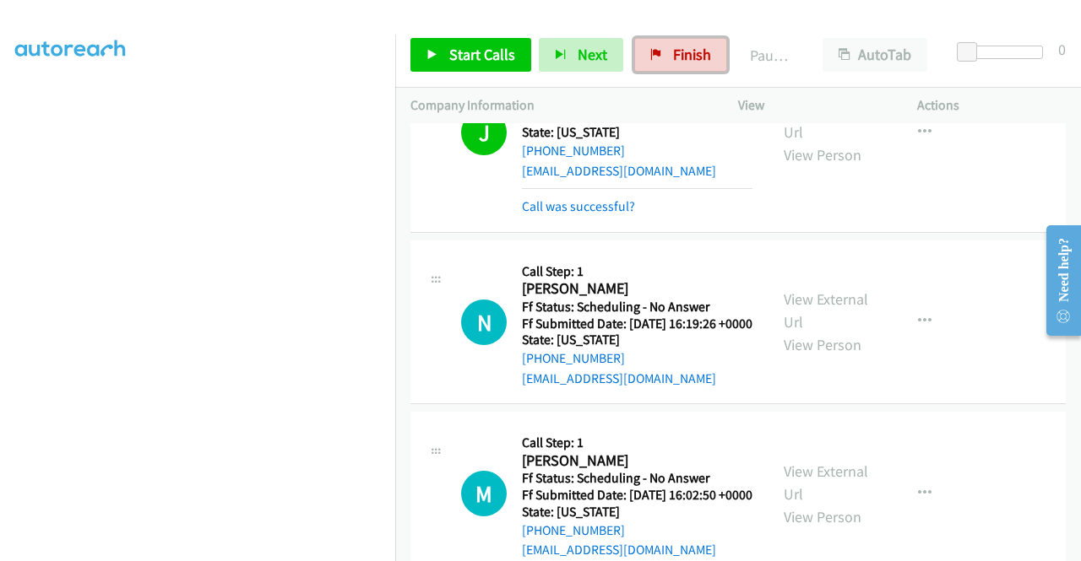
click at [634, 53] on link "Finish" at bounding box center [680, 55] width 93 height 34
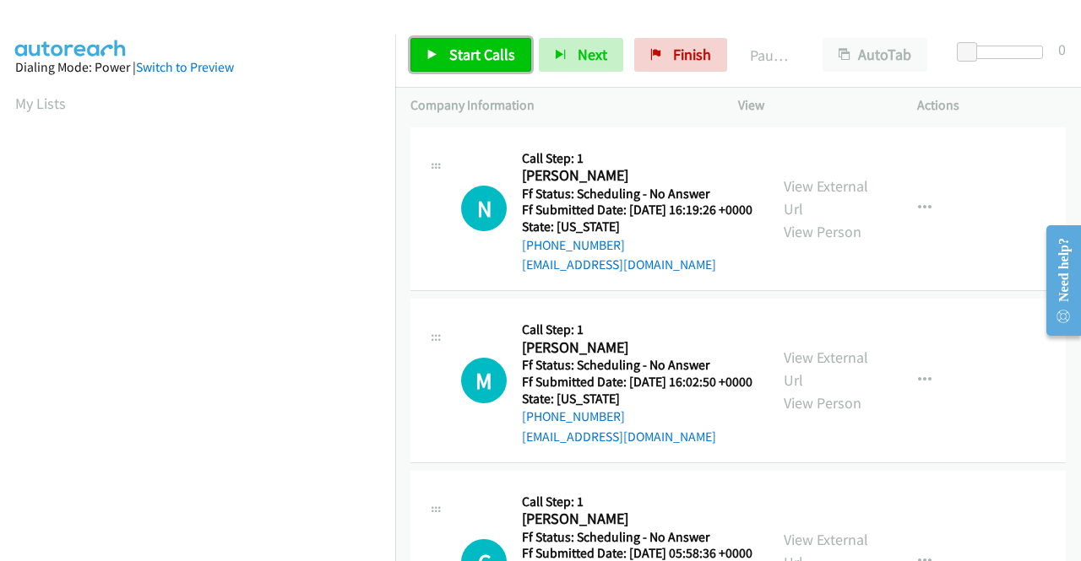
click at [485, 58] on span "Start Calls" at bounding box center [482, 54] width 66 height 19
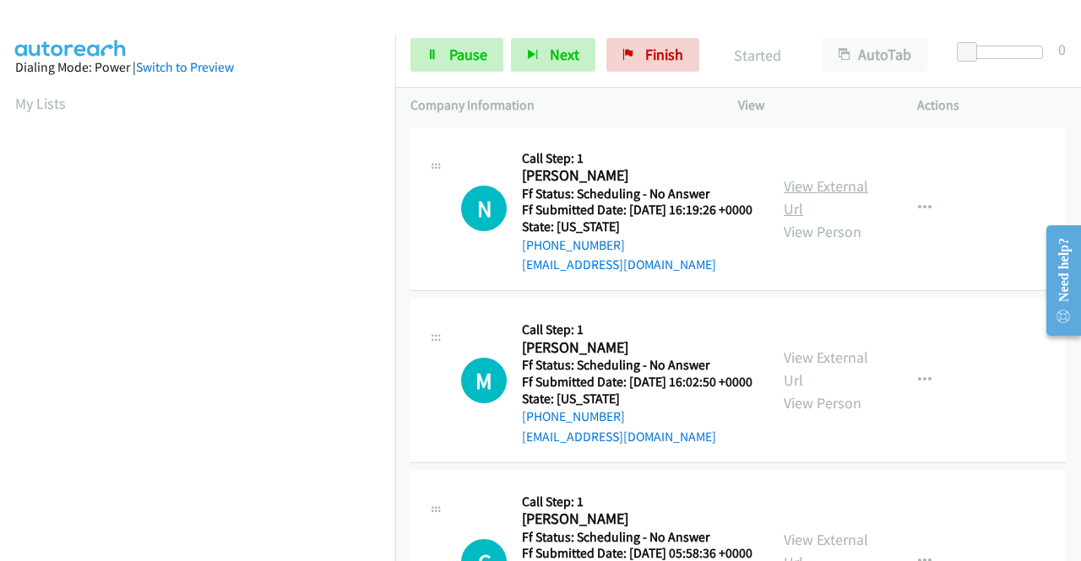
click at [818, 198] on link "View External Url" at bounding box center [825, 197] width 84 height 42
click at [824, 384] on link "View External Url" at bounding box center [825, 369] width 84 height 42
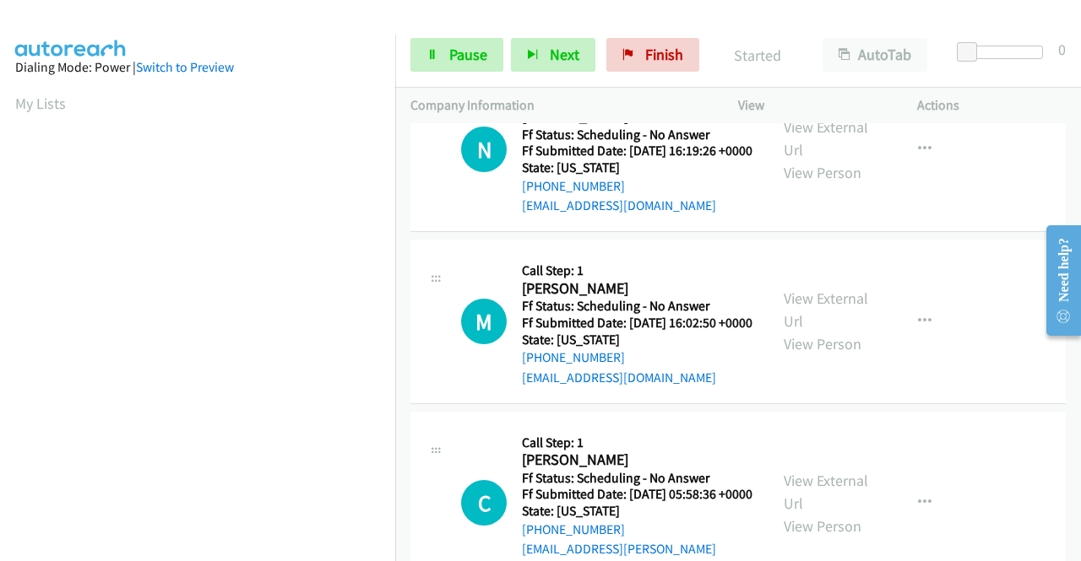
scroll to position [84, 0]
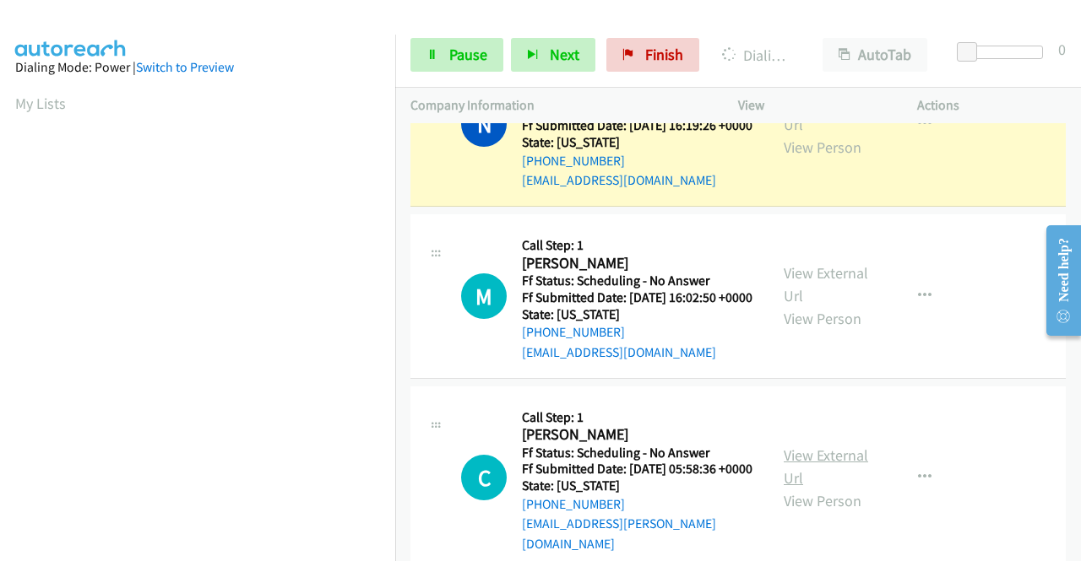
click at [841, 479] on link "View External Url" at bounding box center [825, 467] width 84 height 42
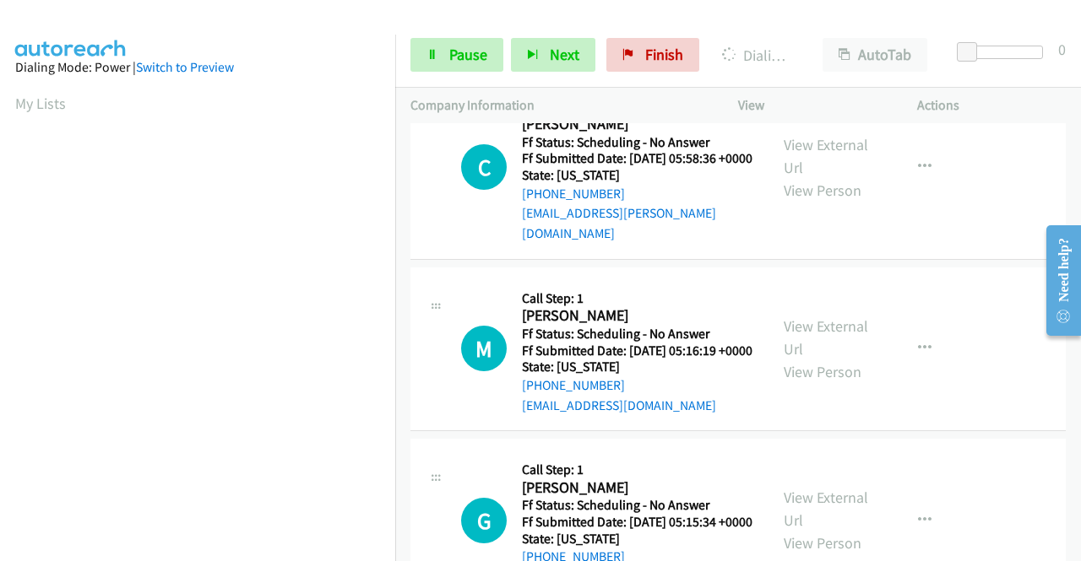
scroll to position [422, 0]
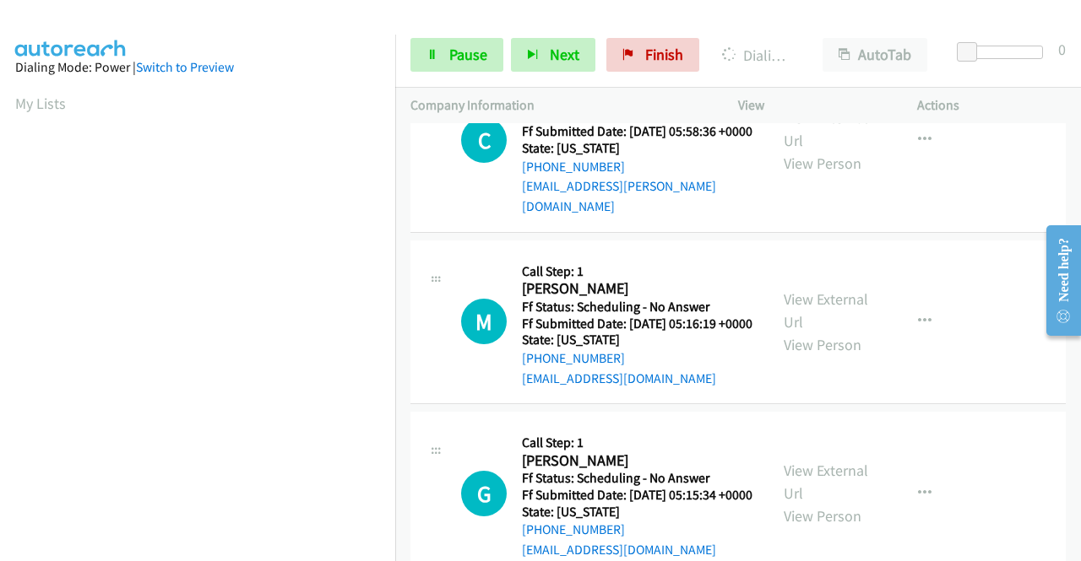
click at [848, 347] on div "View External Url View Person" at bounding box center [827, 322] width 88 height 68
click at [839, 332] on link "View External Url" at bounding box center [825, 311] width 84 height 42
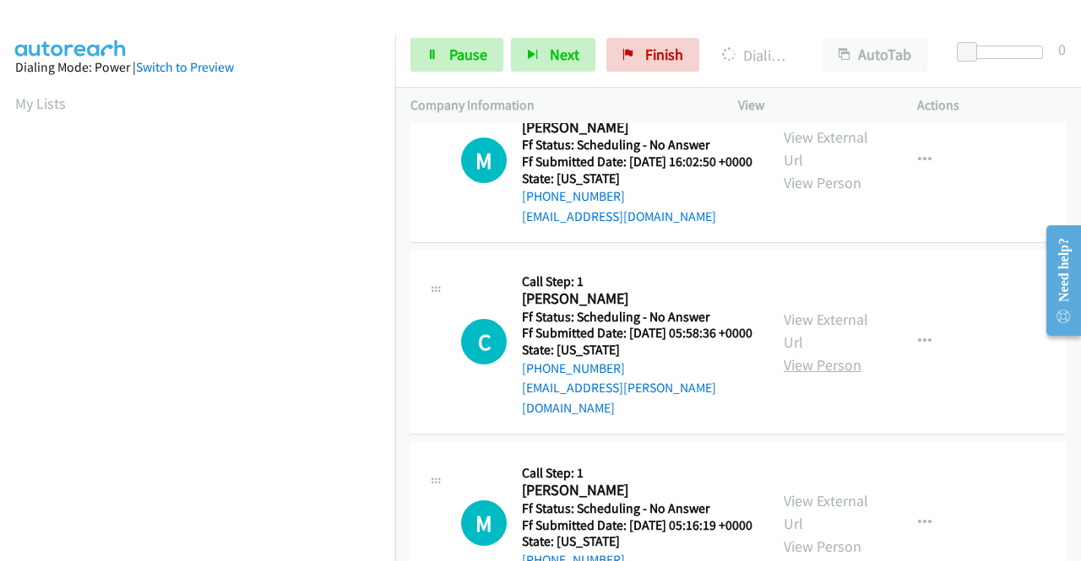
scroll to position [84, 0]
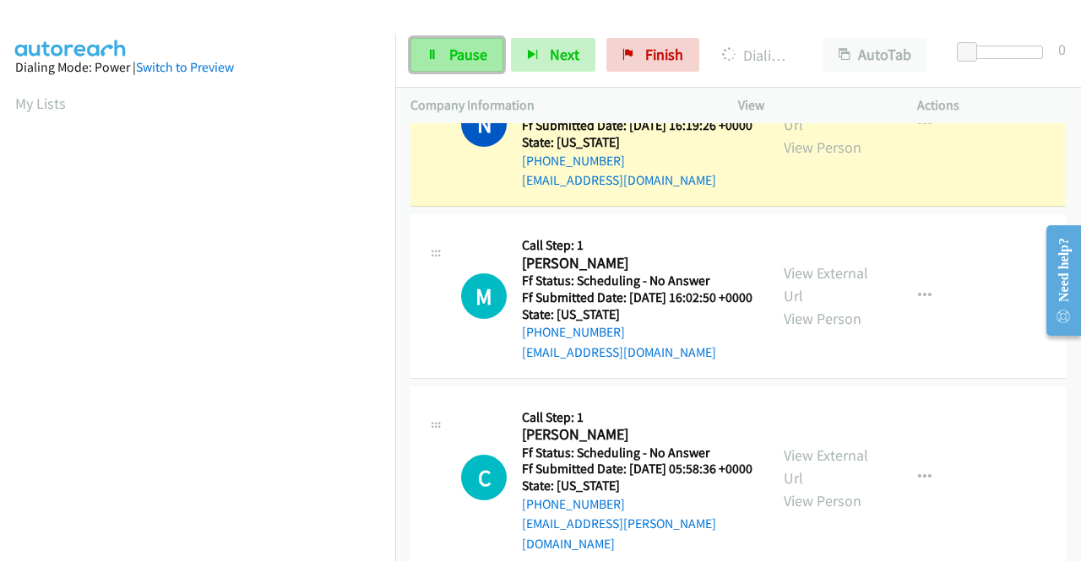
click at [481, 60] on span "Pause" at bounding box center [468, 54] width 38 height 19
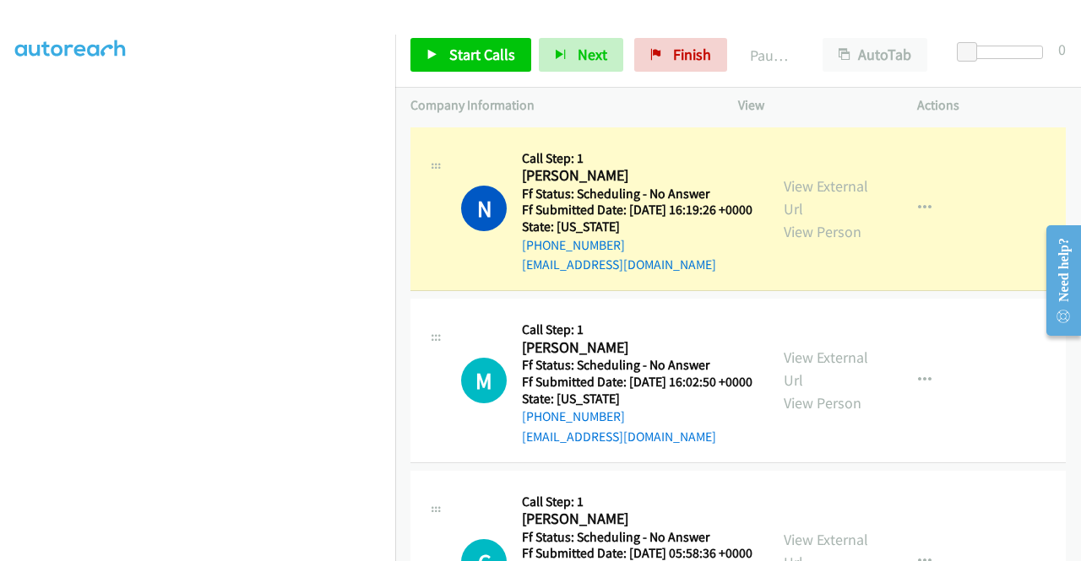
scroll to position [385, 0]
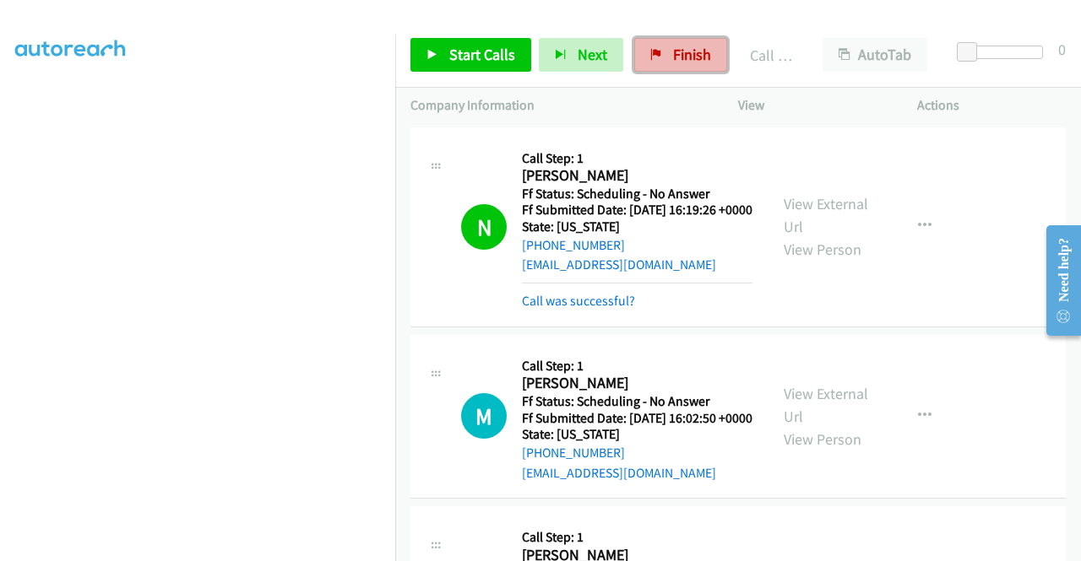
click at [685, 68] on link "Finish" at bounding box center [680, 55] width 93 height 34
click at [663, 49] on link "Finish" at bounding box center [680, 55] width 93 height 34
